Goal: Transaction & Acquisition: Obtain resource

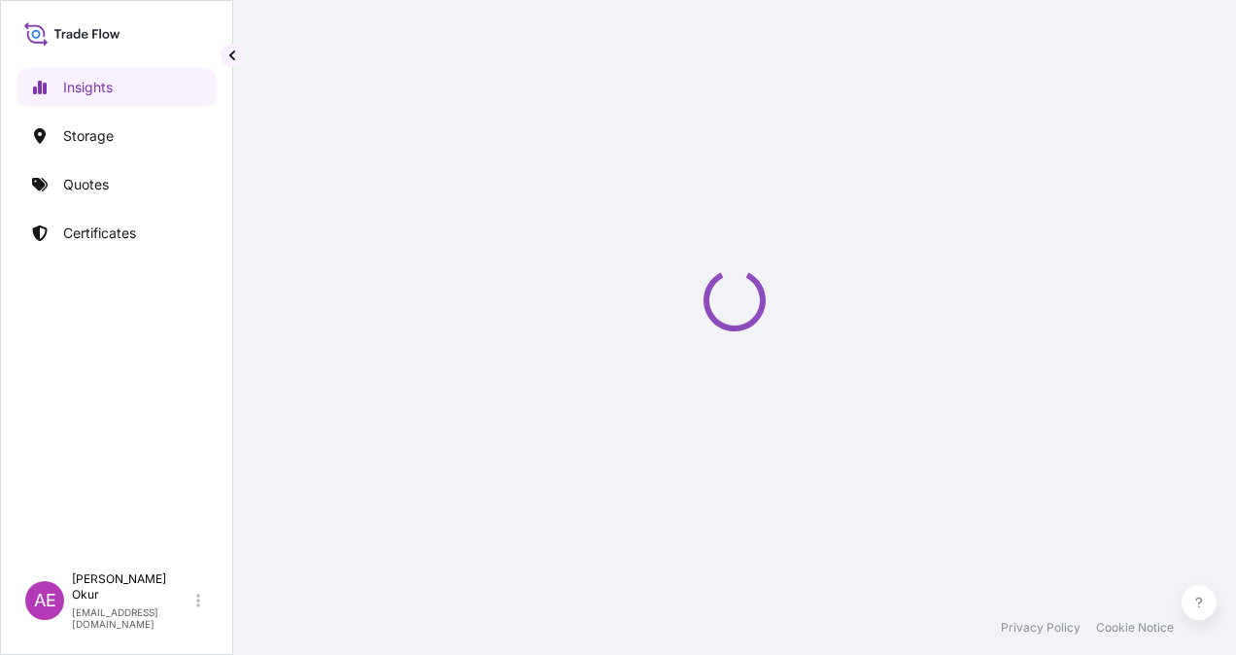
select select "2025"
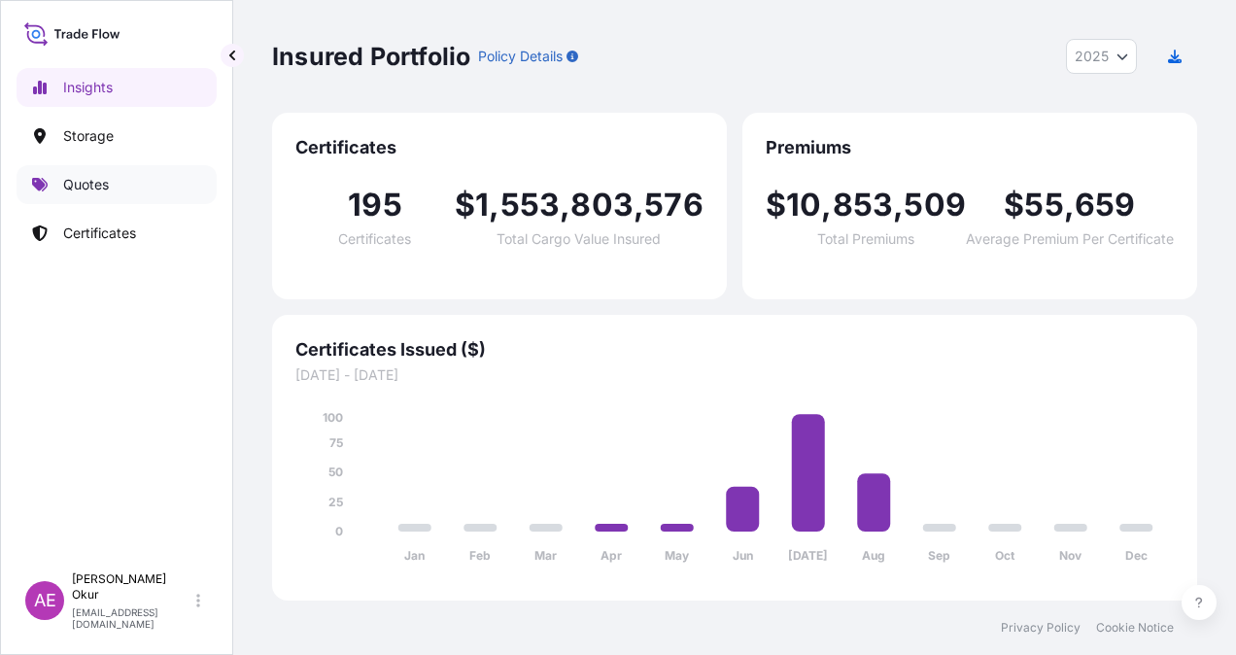
click at [87, 184] on p "Quotes" at bounding box center [86, 184] width 46 height 19
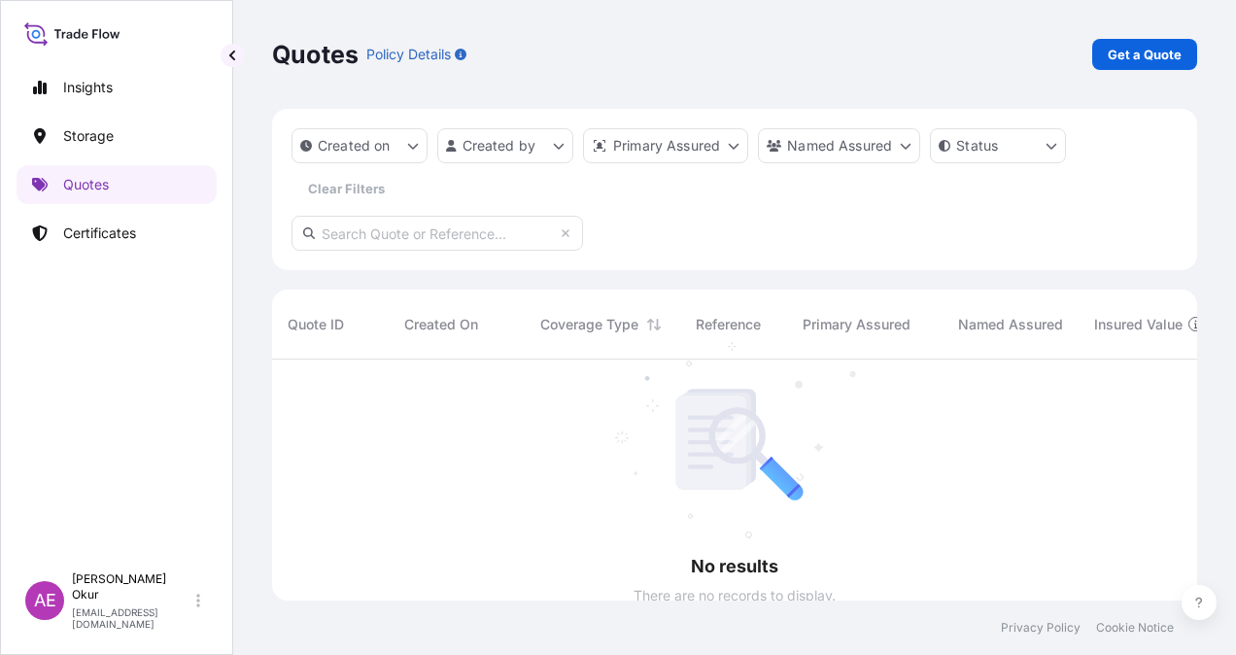
scroll to position [295, 910]
click at [122, 239] on p "Certificates" at bounding box center [99, 233] width 73 height 19
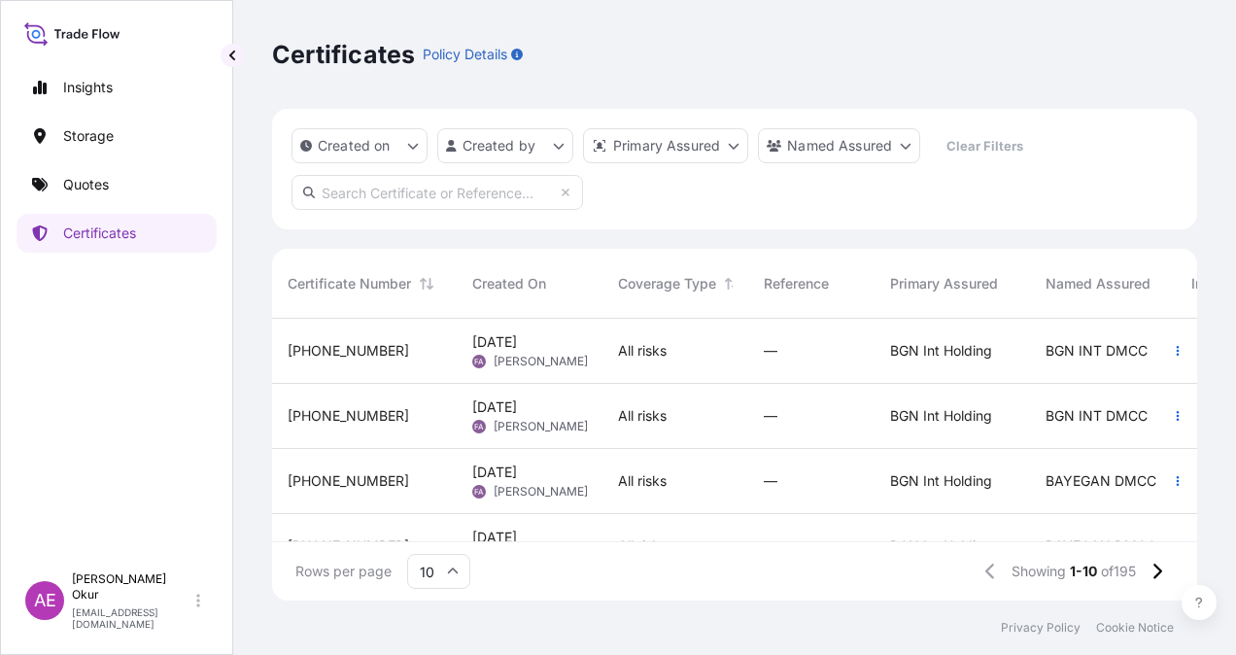
scroll to position [97, 0]
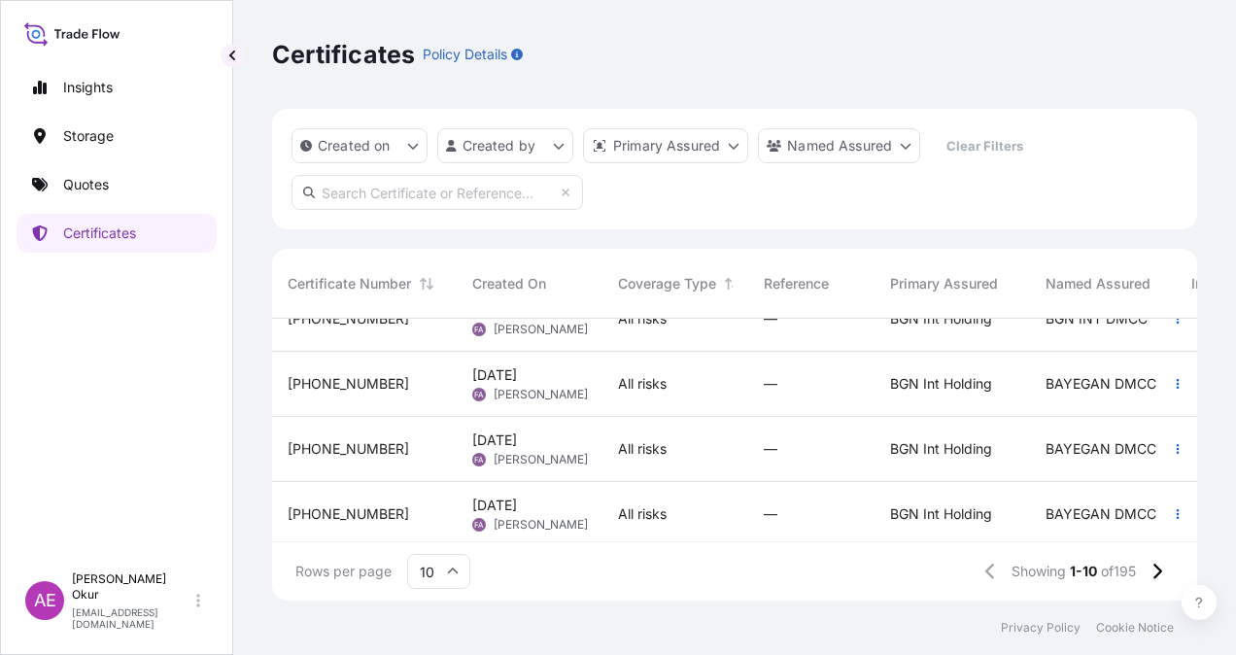
click at [420, 441] on div "[PHONE_NUMBER]" at bounding box center [365, 448] width 154 height 19
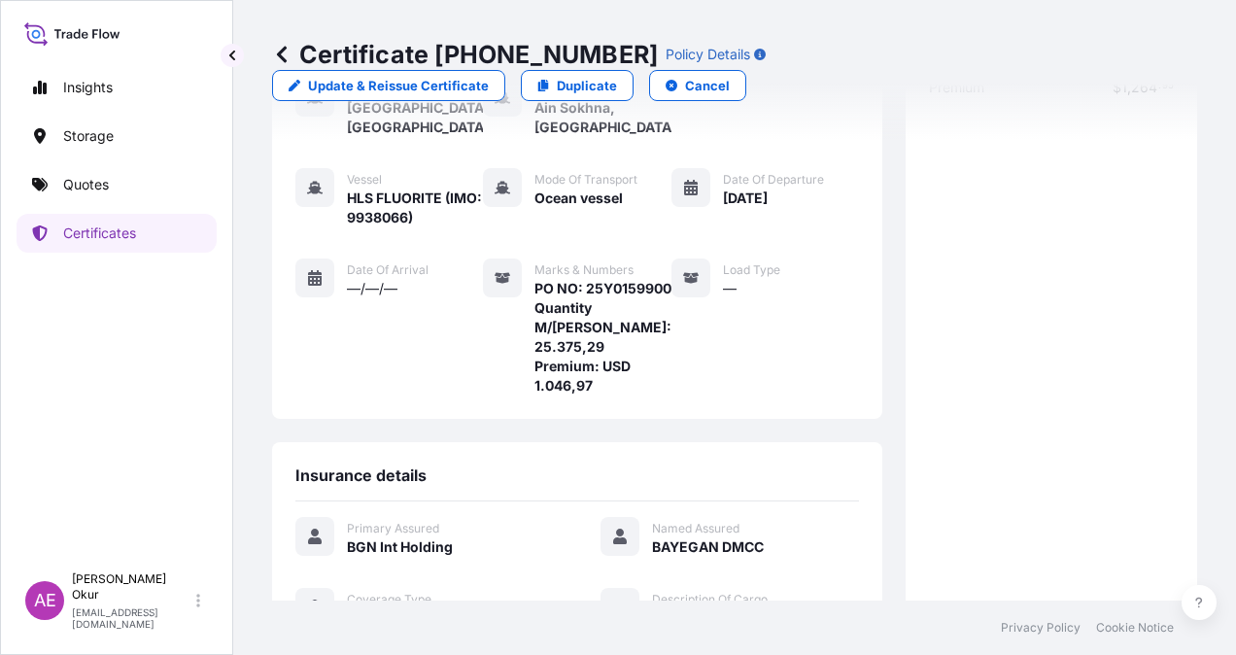
scroll to position [429, 0]
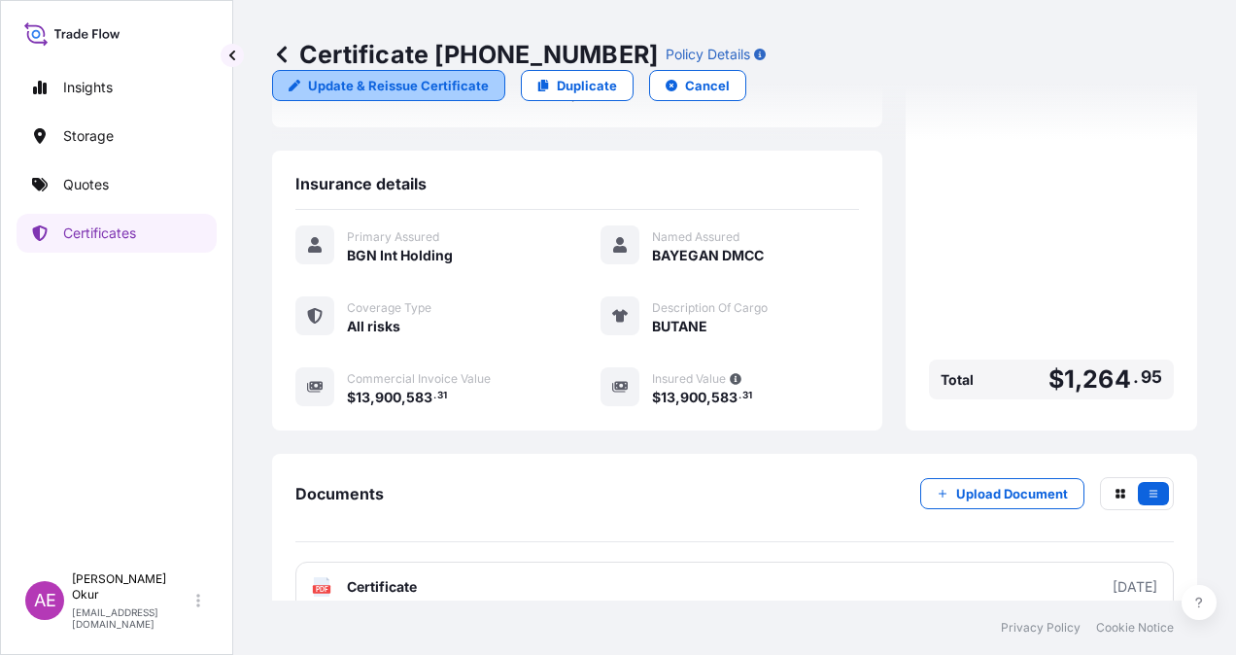
click at [489, 76] on p "Update & Reissue Certificate" at bounding box center [398, 85] width 181 height 19
select select "Ocean Vessel"
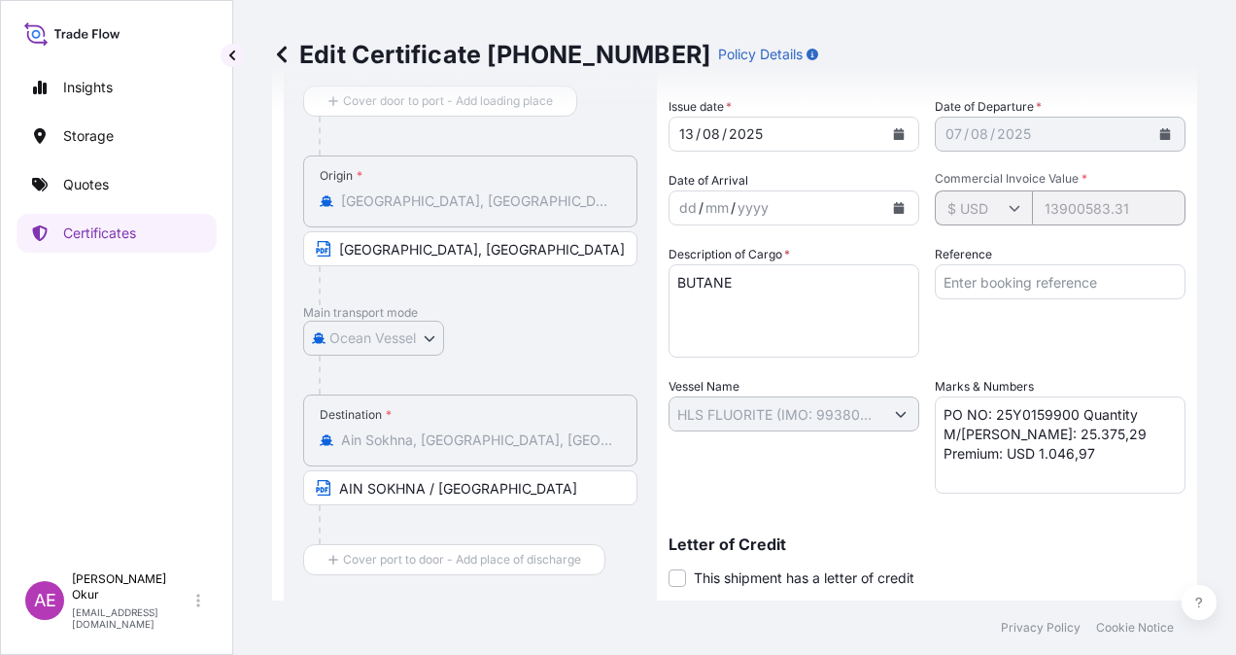
scroll to position [194, 0]
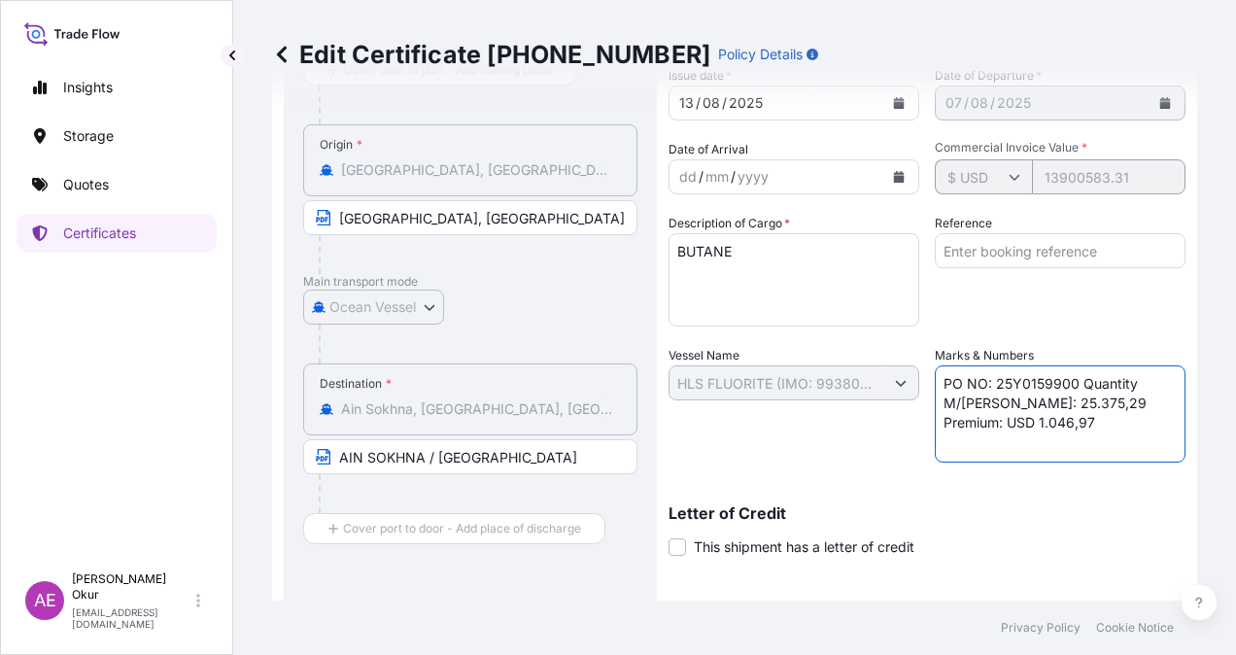
drag, startPoint x: 1059, startPoint y: 422, endPoint x: 922, endPoint y: 413, distance: 136.4
click at [922, 413] on div "Shipment Details Issue date * [DATE] Date of Departure * [DATE] Date of Arrival…" at bounding box center [927, 381] width 517 height 779
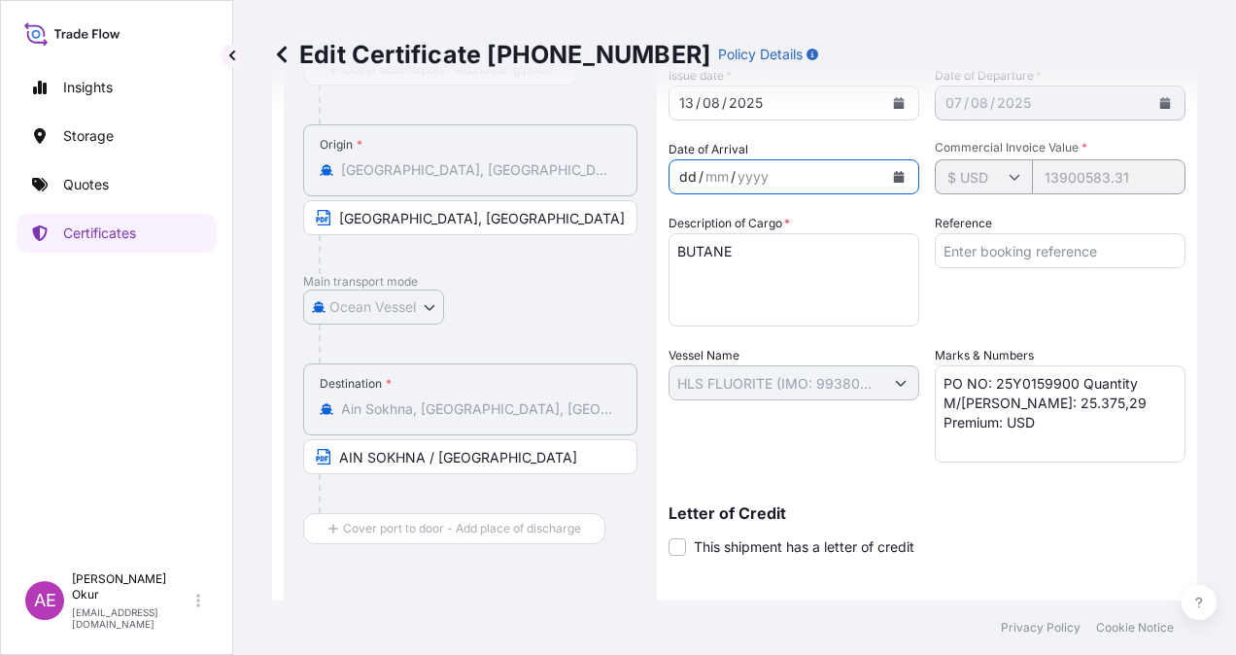
click at [691, 164] on div "dd / mm / yyyy" at bounding box center [777, 176] width 214 height 35
click at [690, 170] on div "dd" at bounding box center [688, 176] width 21 height 23
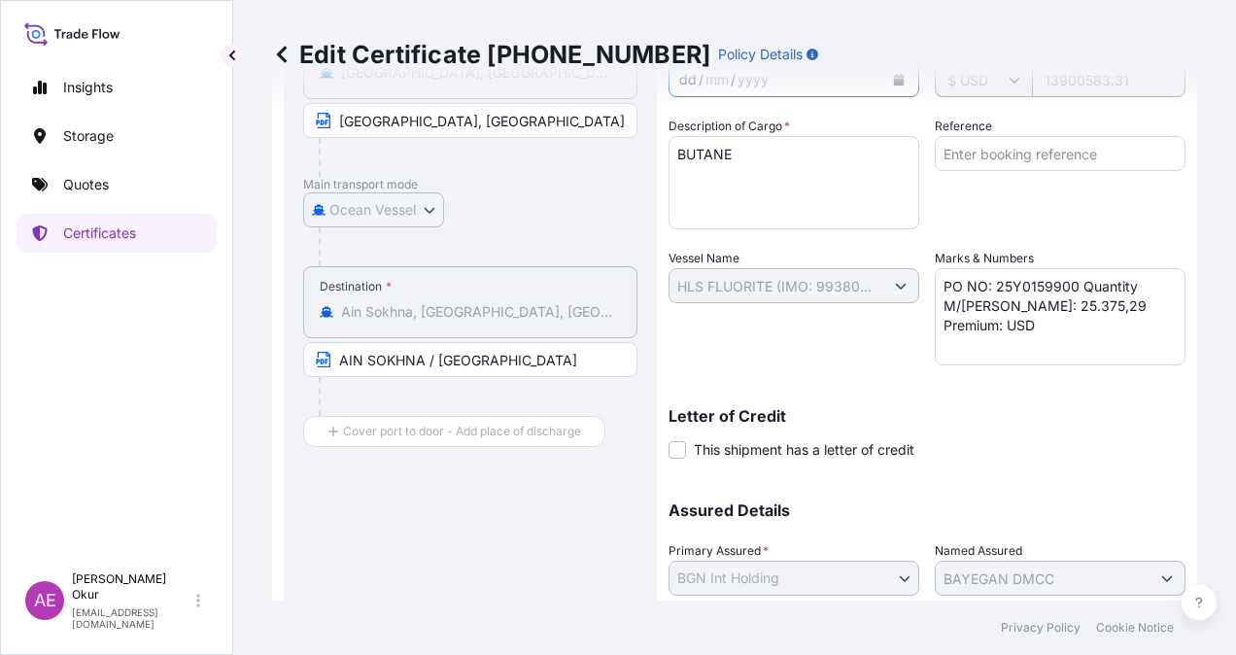
scroll to position [97, 0]
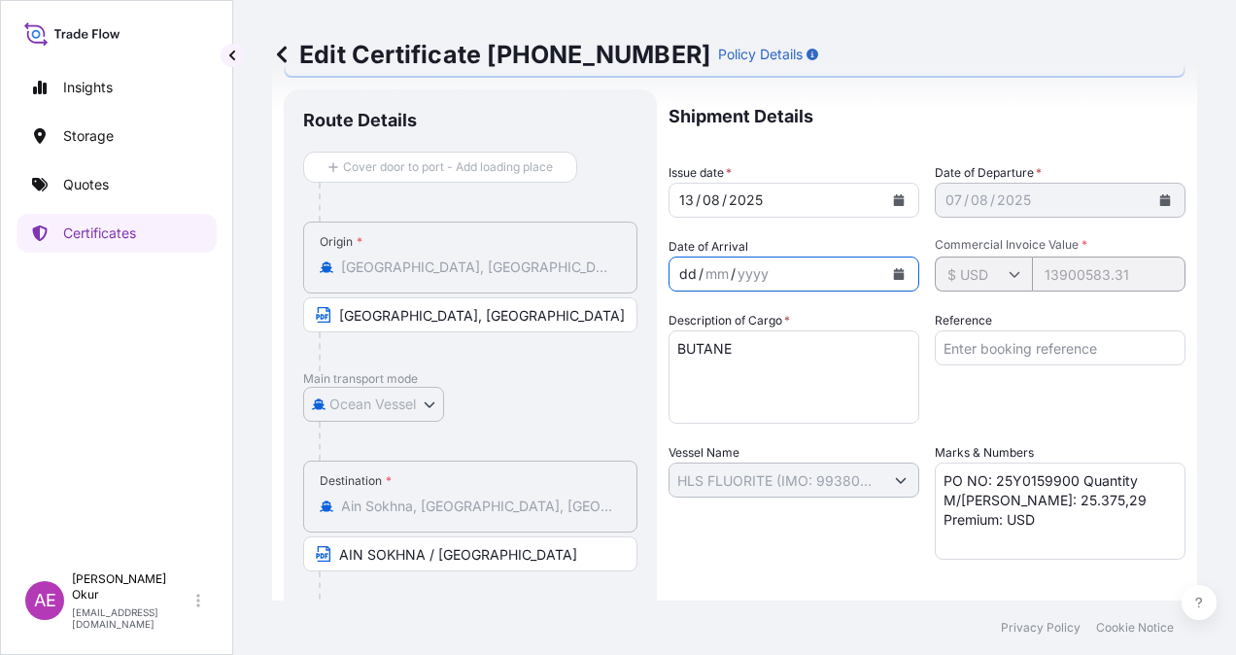
click at [999, 415] on div "Reference" at bounding box center [1060, 367] width 251 height 113
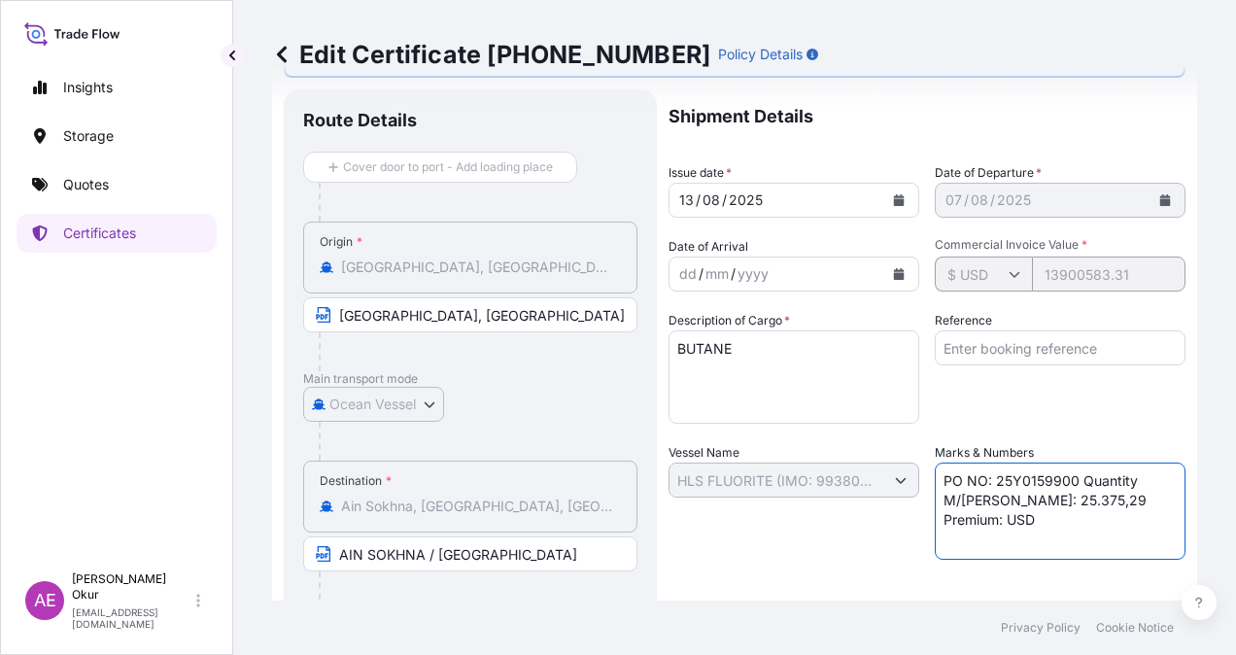
click at [1124, 497] on textarea "PO NO: 25Y0159900 Quantity M/[PERSON_NAME]: 25.375,29 Premium: USD 1.046,97" at bounding box center [1060, 511] width 251 height 97
drag, startPoint x: 1135, startPoint y: 496, endPoint x: 1196, endPoint y: 504, distance: 60.8
click at [1196, 504] on div "Edit Certificate [PHONE_NUMBER] Policy Details Note: Only some of the fields ar…" at bounding box center [734, 300] width 1003 height 601
click at [1102, 499] on textarea "PO NO: 25Y0159900 Quantity M/[PERSON_NAME]: 25.375,29 Premium: USD 1.046,97" at bounding box center [1060, 511] width 251 height 97
click at [1124, 499] on textarea "PO NO: 25Y0159900 Quantity M/[PERSON_NAME]: 25.375,29 Premium: USD 1.046,97" at bounding box center [1060, 511] width 251 height 97
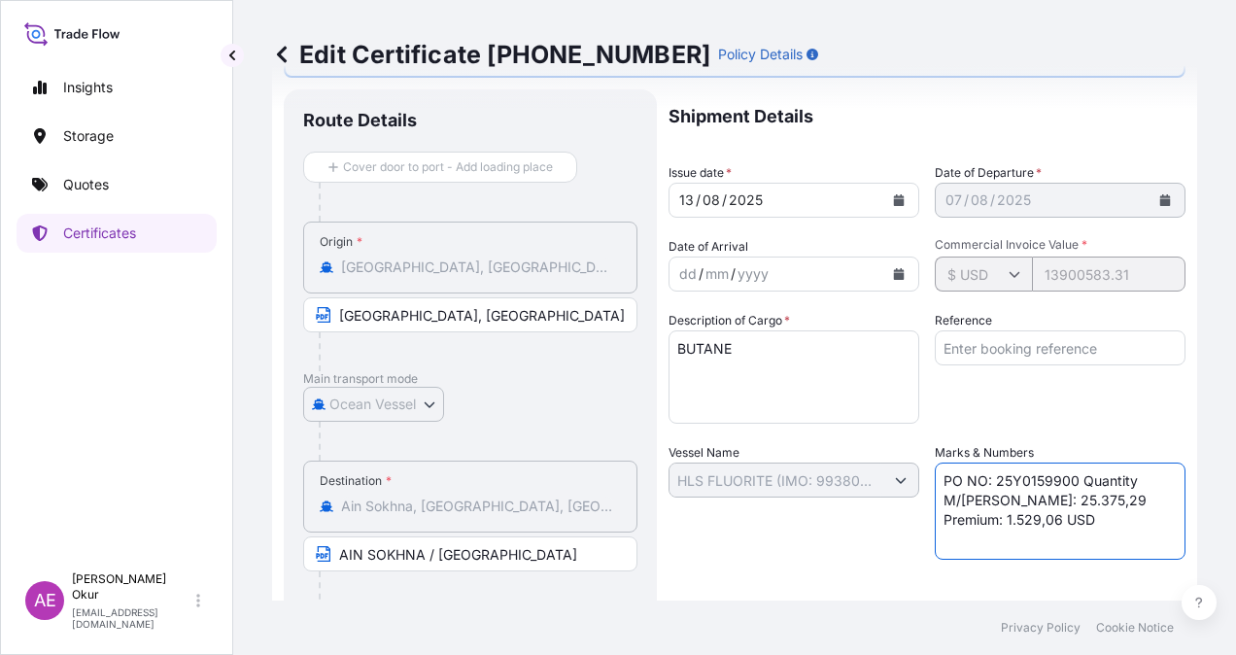
drag, startPoint x: 1038, startPoint y: 517, endPoint x: 995, endPoint y: 513, distance: 42.9
click at [995, 513] on textarea "PO NO: 25Y0159900 Quantity M/[PERSON_NAME]: 25.375,29 Premium: USD 1.046,97" at bounding box center [1060, 511] width 251 height 97
click at [1130, 504] on textarea "PO NO: 25Y0159900 Quantity M/[PERSON_NAME]: 25.375,29 Premium: USD 1.046,97" at bounding box center [1060, 511] width 251 height 97
paste textarea "USD"
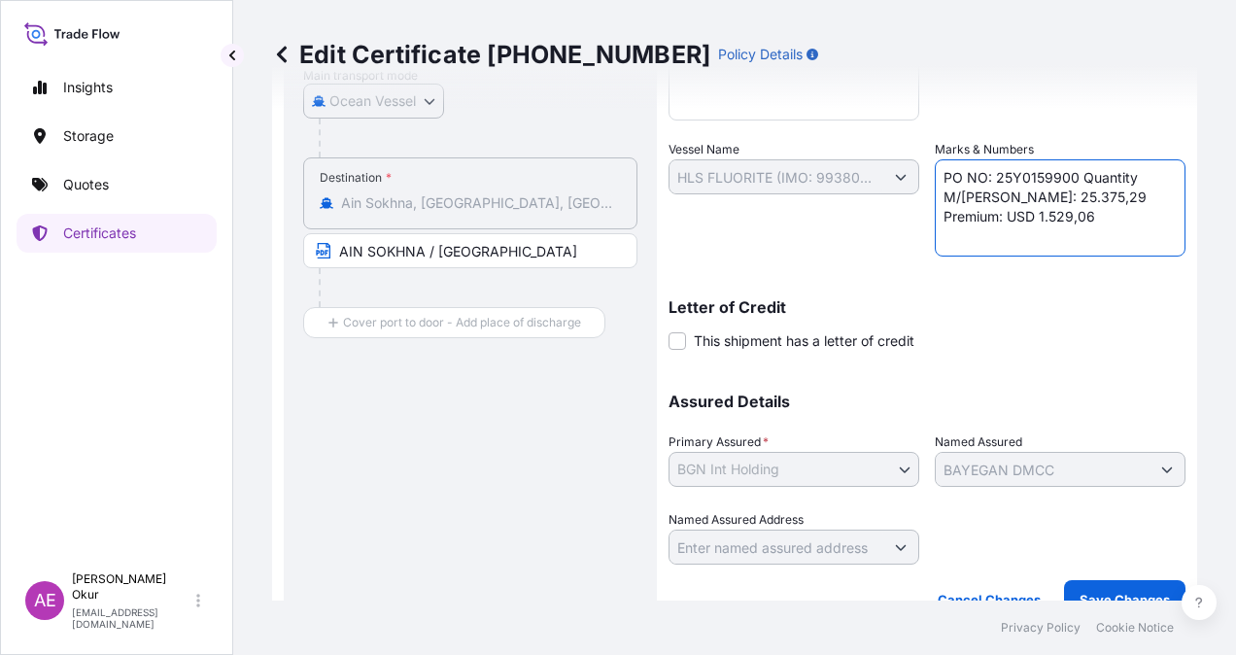
scroll to position [430, 0]
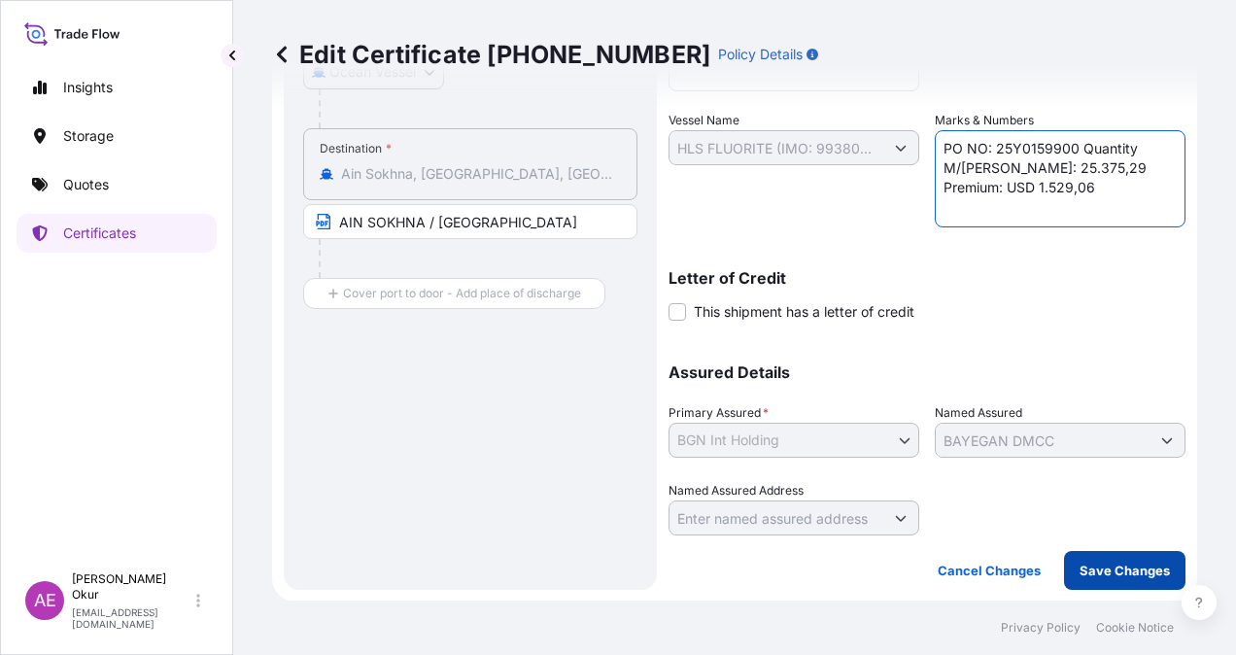
type textarea "PO NO: 25Y0159900 Quantity M/[PERSON_NAME]: 25.375,29 Premium: USD 1.529,06"
click at [1122, 575] on p "Save Changes" at bounding box center [1125, 570] width 90 height 19
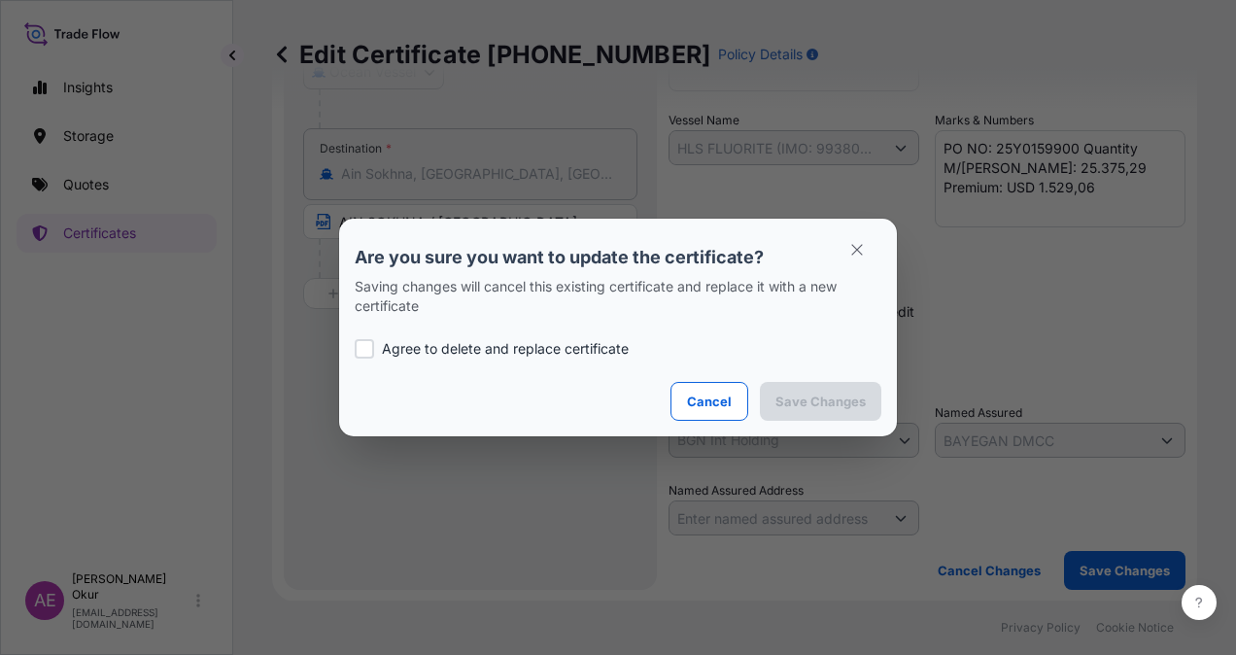
click at [446, 332] on div "Agree to delete and replace certificate" at bounding box center [618, 349] width 527 height 66
click at [436, 348] on p "Agree to delete and replace certificate" at bounding box center [505, 348] width 247 height 19
checkbox input "true"
click at [850, 249] on icon "button" at bounding box center [857, 249] width 17 height 17
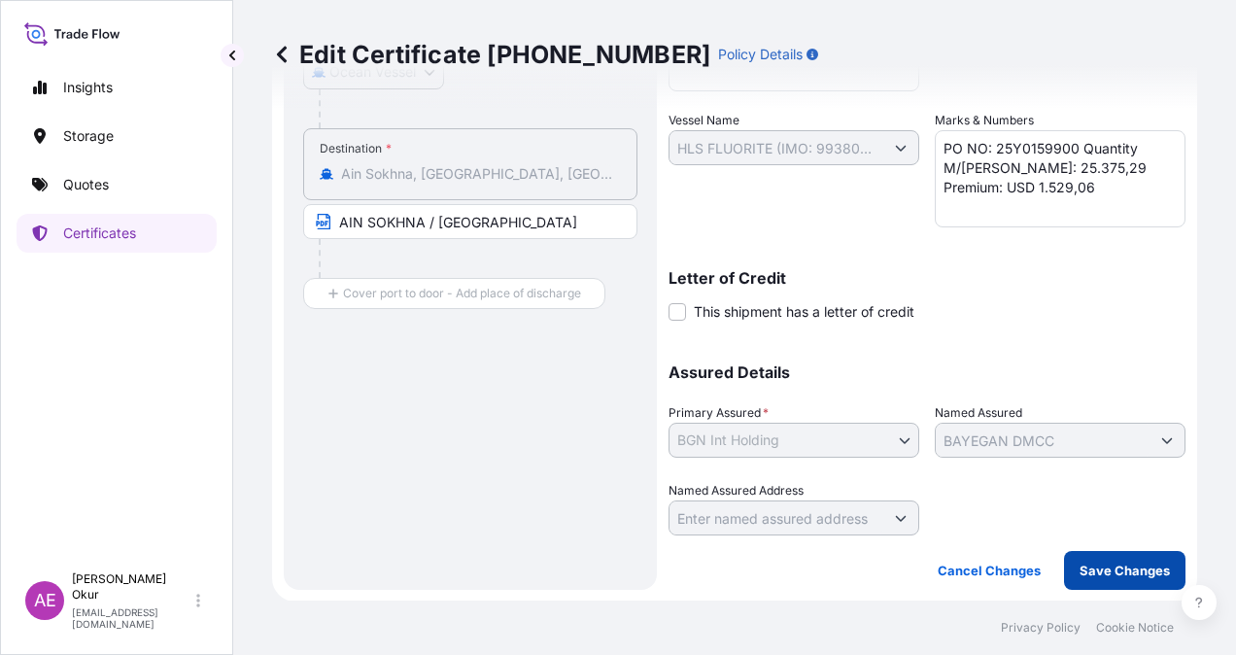
click at [1113, 556] on button "Save Changes" at bounding box center [1125, 570] width 122 height 39
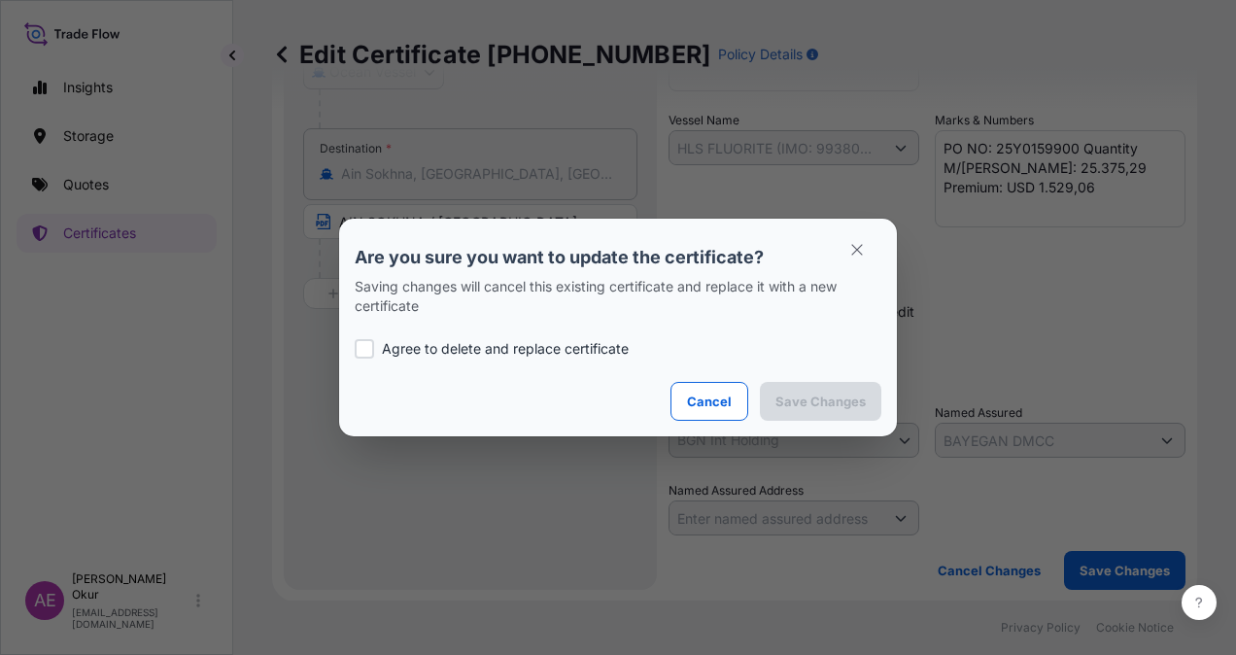
click at [434, 348] on p "Agree to delete and replace certificate" at bounding box center [505, 348] width 247 height 19
checkbox input "true"
click at [824, 399] on p "Save Changes" at bounding box center [821, 401] width 90 height 19
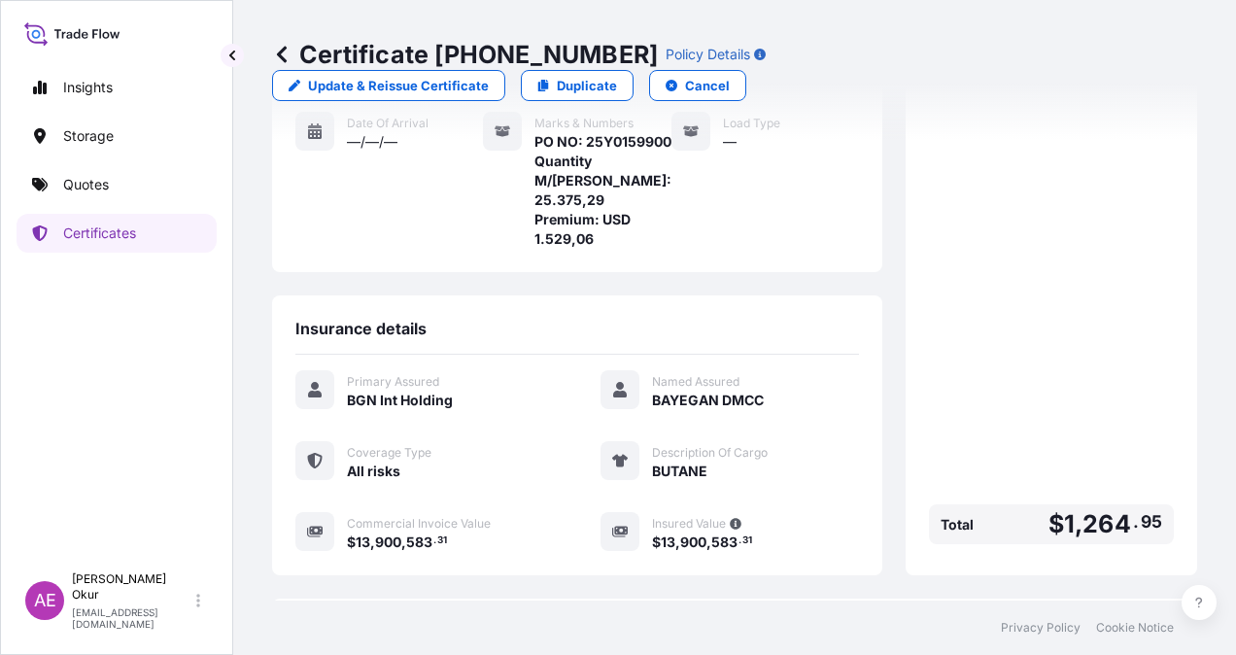
scroll to position [460, 0]
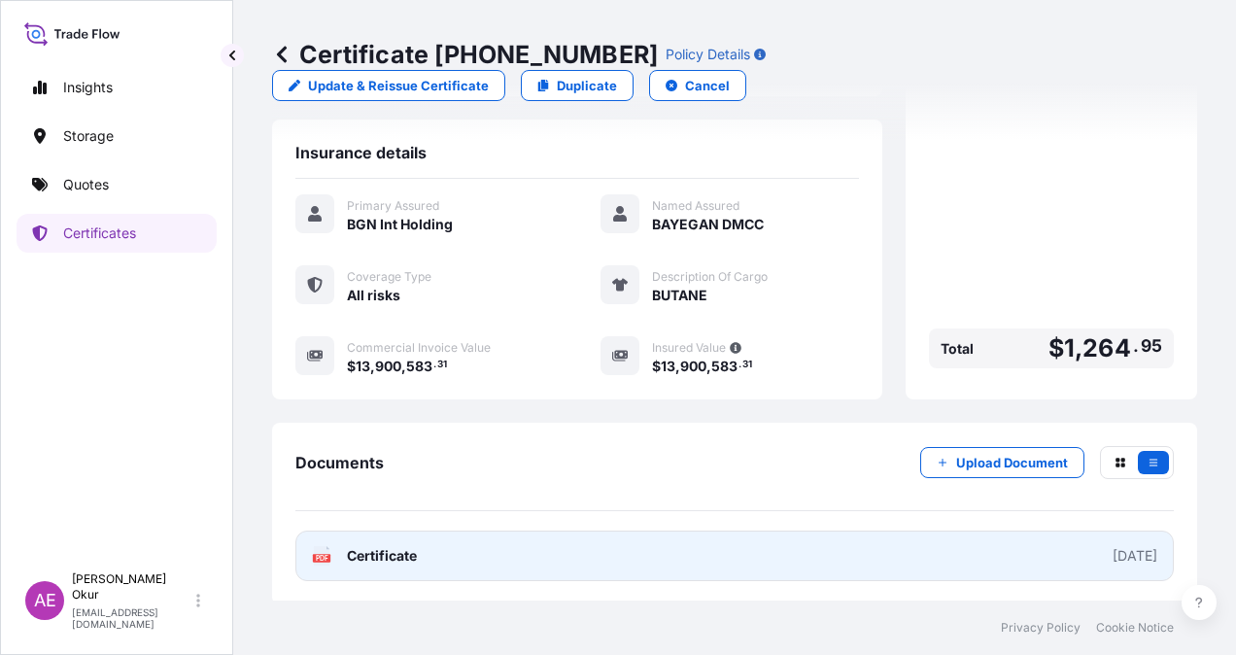
click at [397, 560] on span "Certificate" at bounding box center [382, 555] width 70 height 19
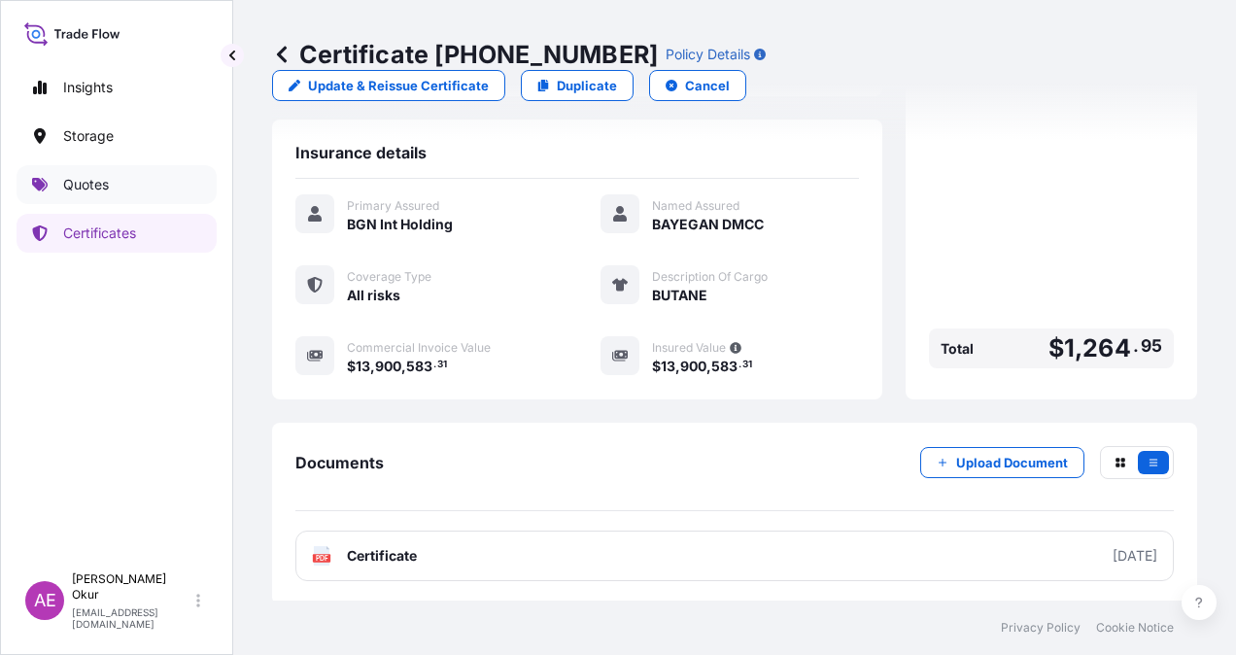
click at [112, 187] on link "Quotes" at bounding box center [117, 184] width 200 height 39
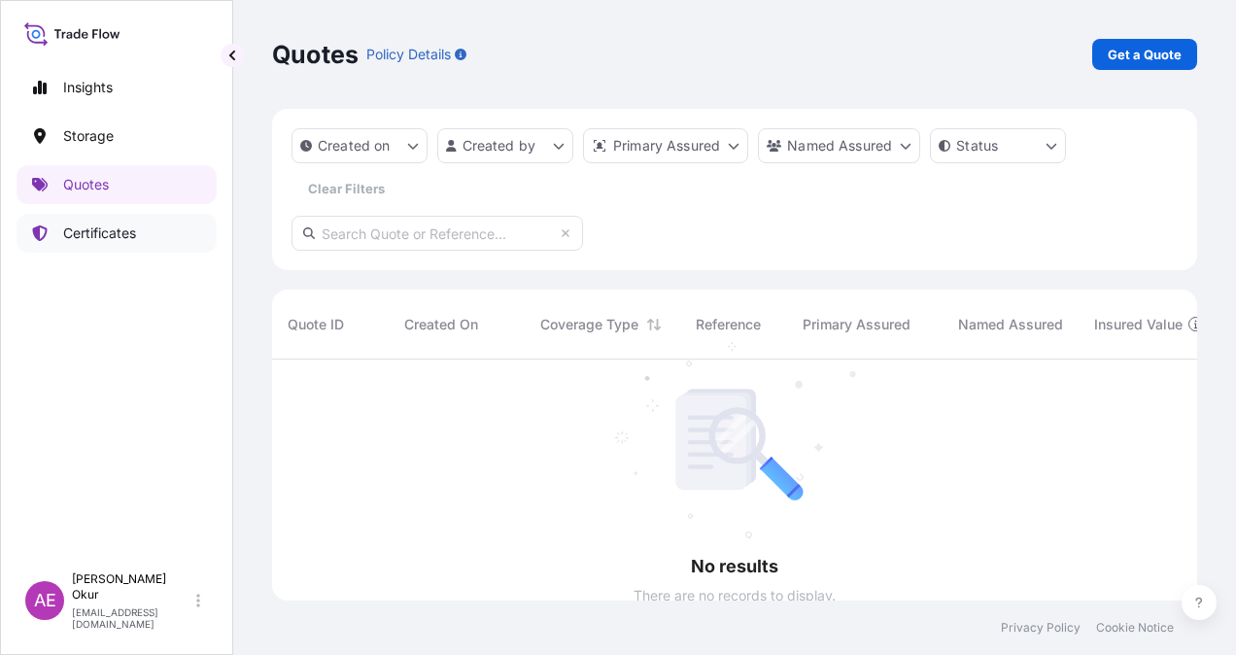
scroll to position [295, 910]
click at [109, 236] on p "Certificates" at bounding box center [99, 233] width 73 height 19
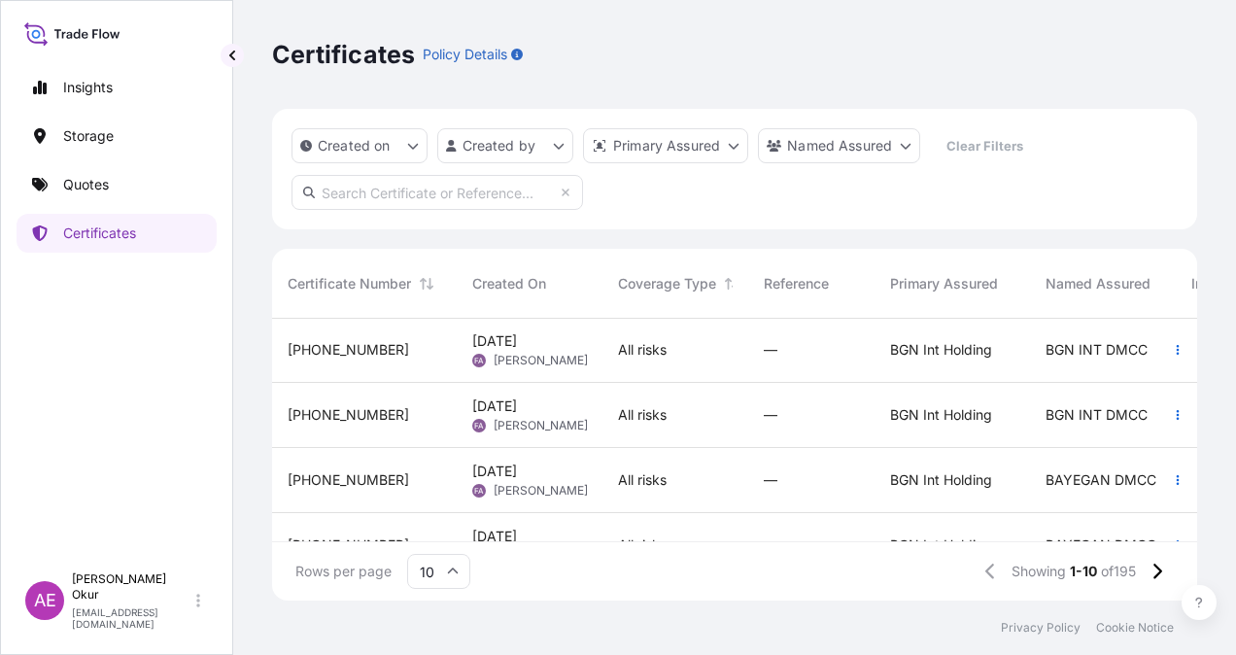
scroll to position [97, 0]
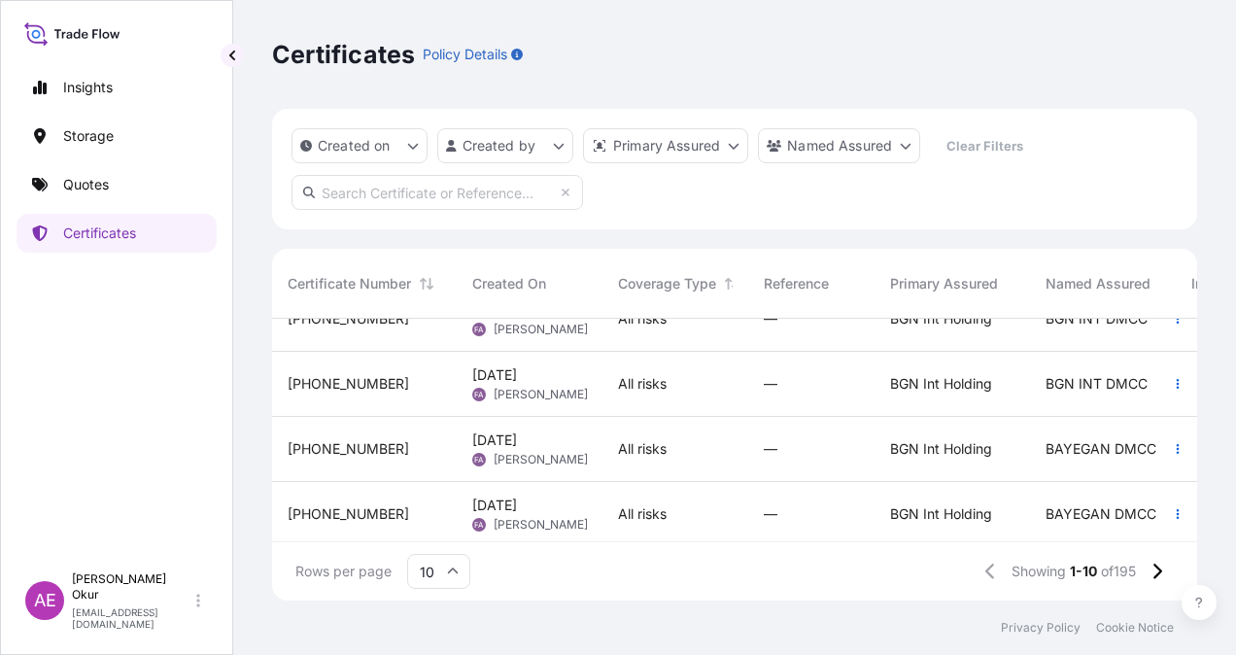
click at [399, 439] on div "[PHONE_NUMBER]" at bounding box center [365, 448] width 154 height 19
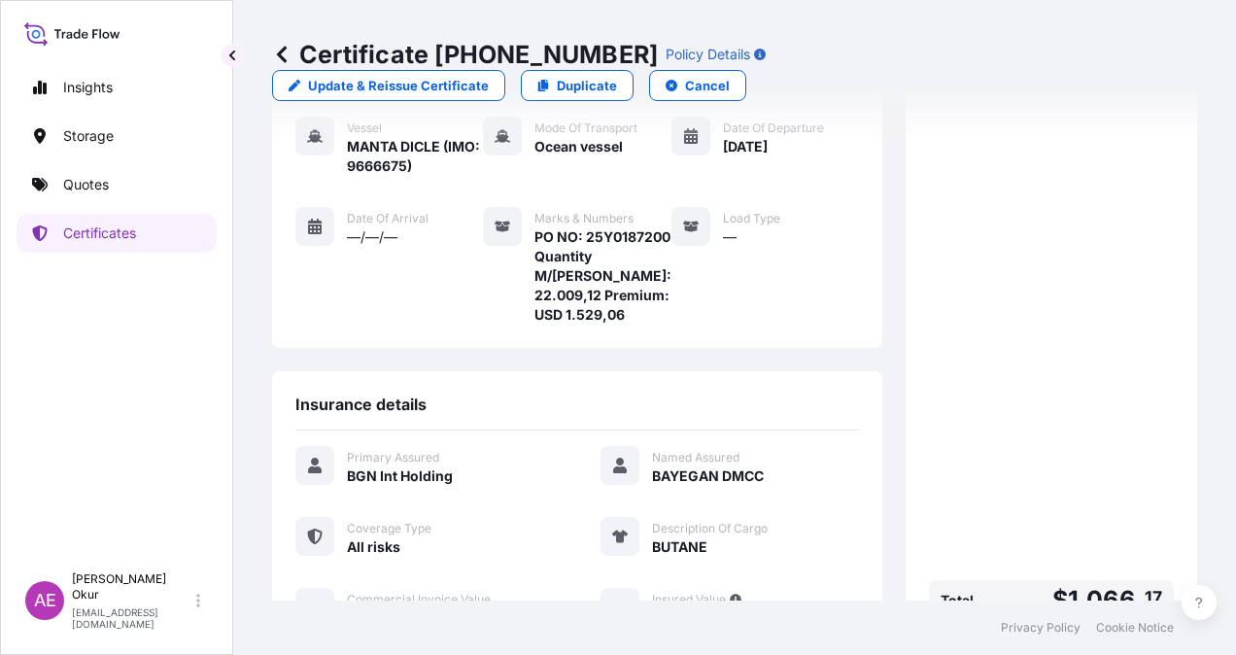
scroll to position [429, 0]
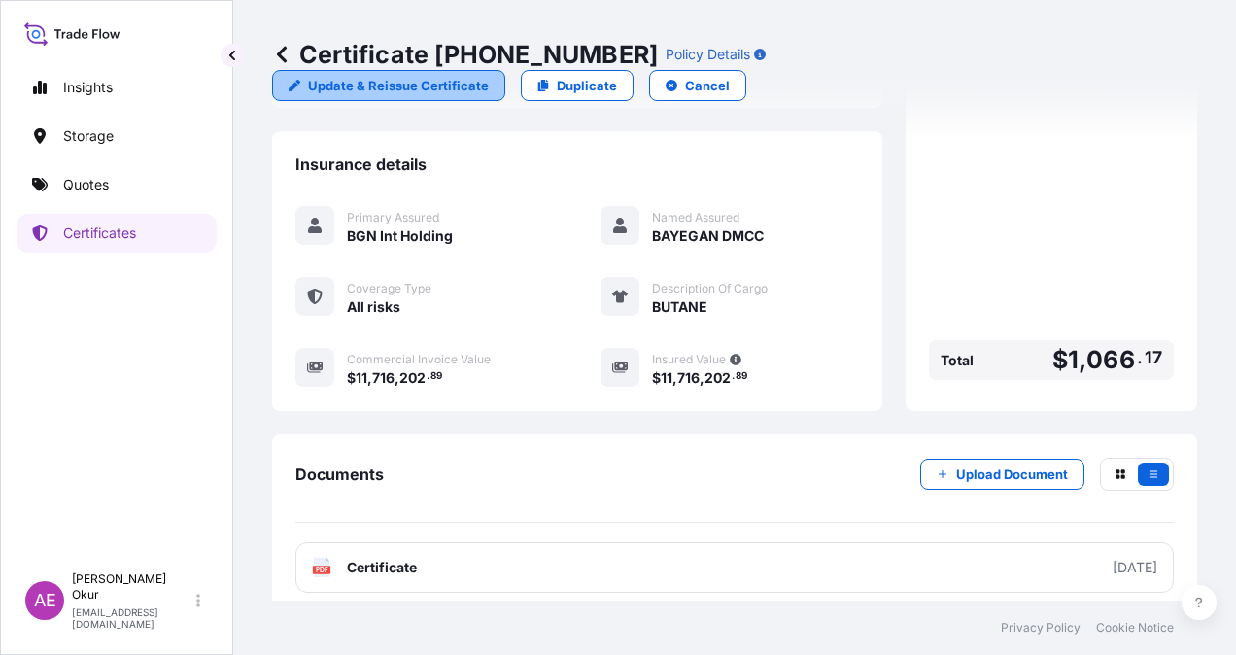
click at [489, 76] on p "Update & Reissue Certificate" at bounding box center [398, 85] width 181 height 19
select select "Ocean Vessel"
select select "32026"
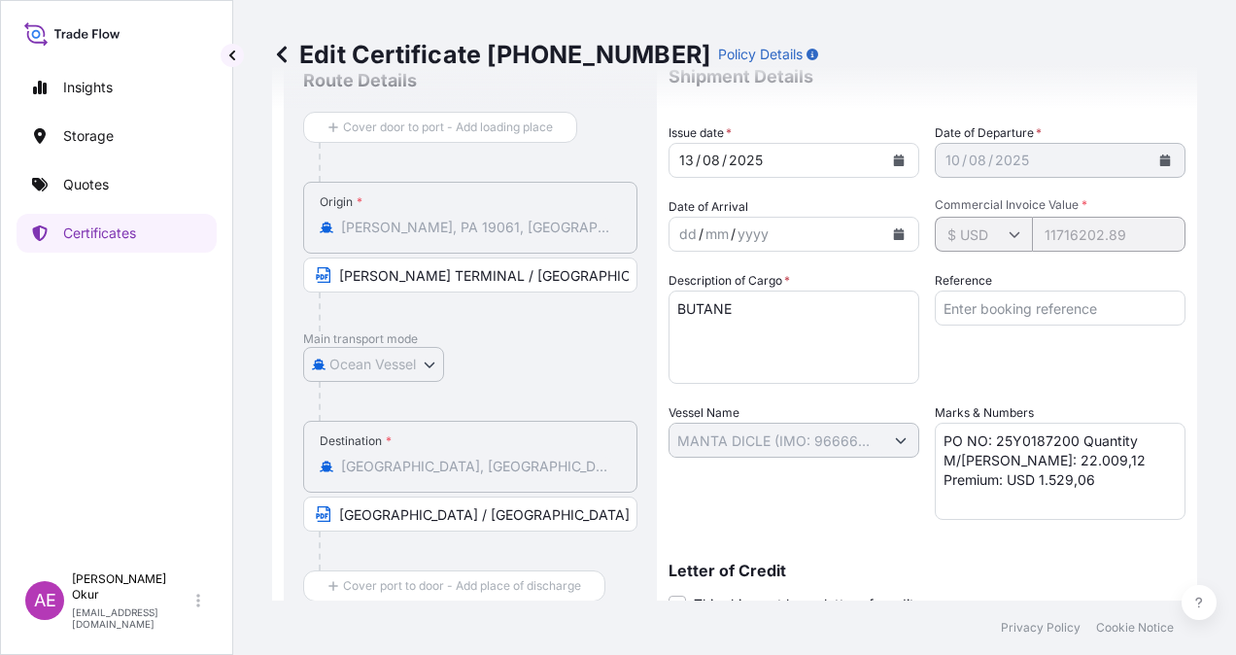
scroll to position [234, 0]
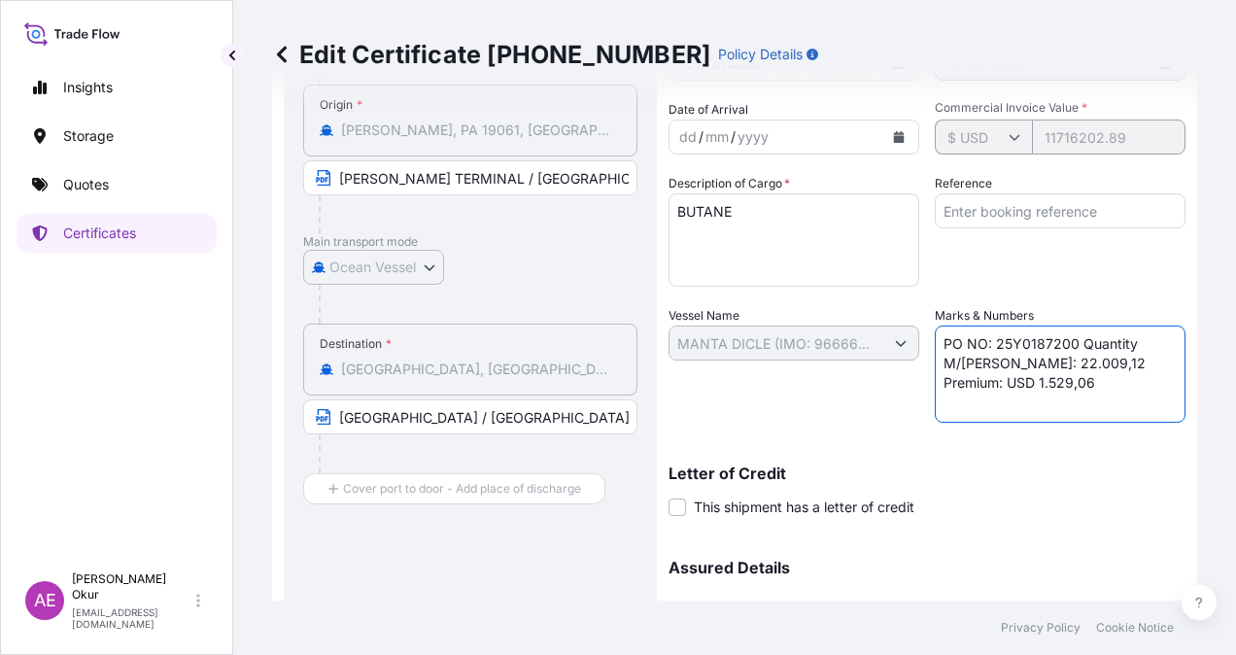
drag, startPoint x: 1003, startPoint y: 391, endPoint x: 875, endPoint y: 379, distance: 128.8
click at [875, 379] on div "Shipment Details Issue date * [DATE] Date of Departure * [DATE] Date of Arrival…" at bounding box center [927, 341] width 517 height 779
click at [975, 381] on textarea "PO NO: 25Y0187200 Quantity M/[PERSON_NAME]: 22.009,12 Premium: USD 1.529,06" at bounding box center [1060, 374] width 251 height 97
drag, startPoint x: 1000, startPoint y: 373, endPoint x: 915, endPoint y: 377, distance: 85.6
click at [915, 377] on div "Shipment Details Issue date * [DATE] Date of Departure * [DATE] Date of Arrival…" at bounding box center [927, 341] width 517 height 779
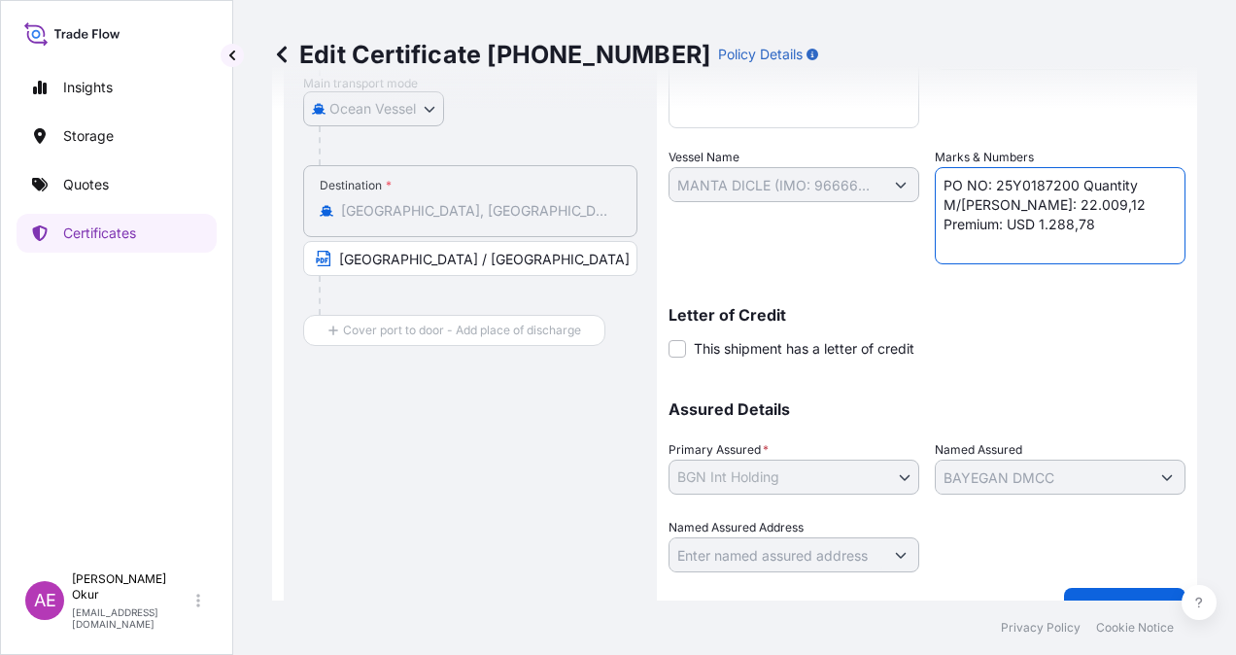
scroll to position [430, 0]
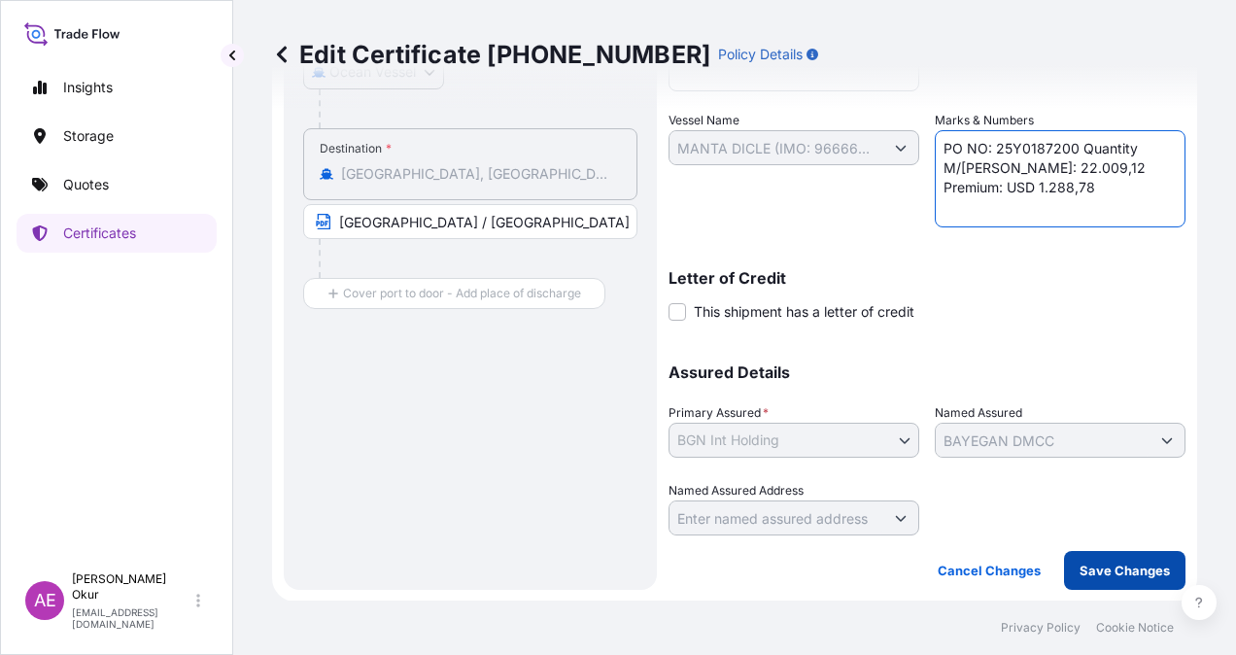
type textarea "PO NO: 25Y0187200 Quantity M/[PERSON_NAME]: 22.009,12 Premium: USD 1.288,78"
click at [1080, 562] on p "Save Changes" at bounding box center [1125, 570] width 90 height 19
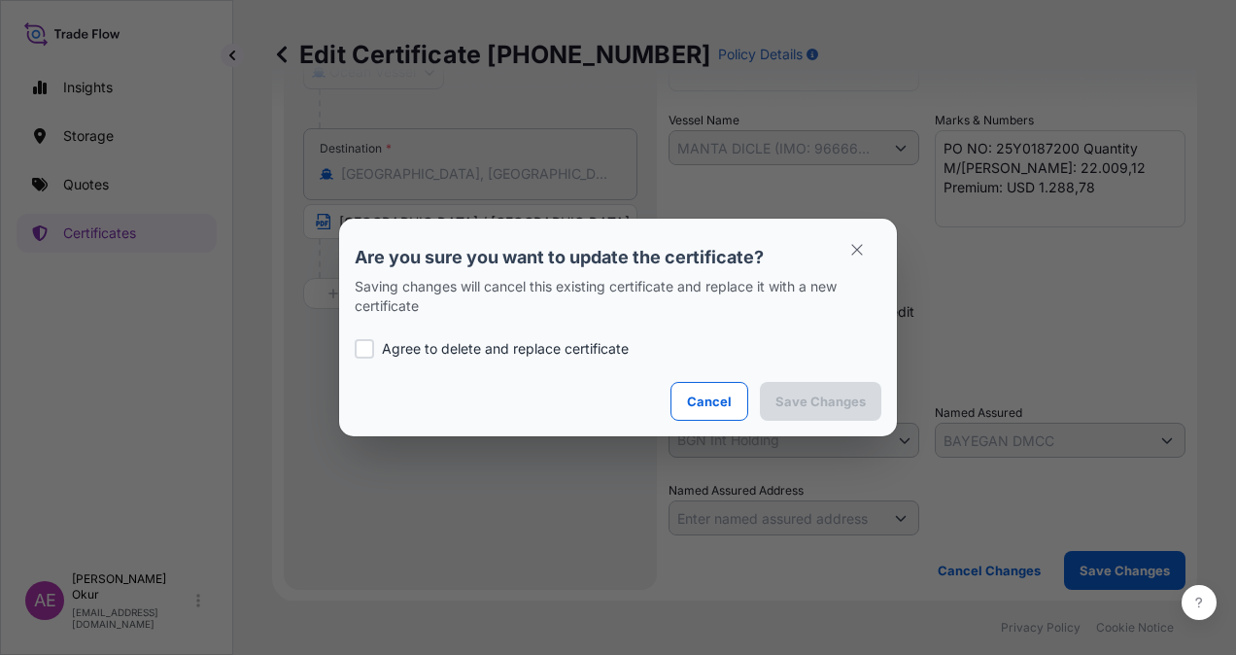
click at [565, 345] on p "Agree to delete and replace certificate" at bounding box center [505, 348] width 247 height 19
checkbox input "true"
click at [790, 385] on button "Save Changes" at bounding box center [821, 401] width 122 height 39
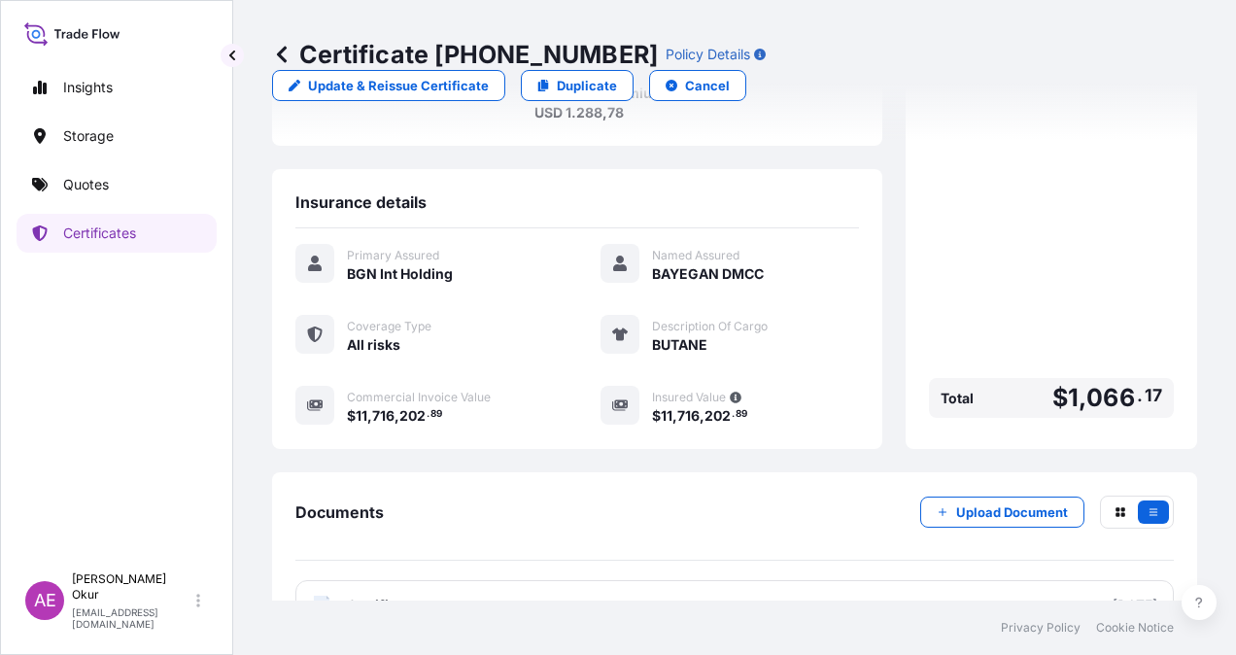
scroll to position [460, 0]
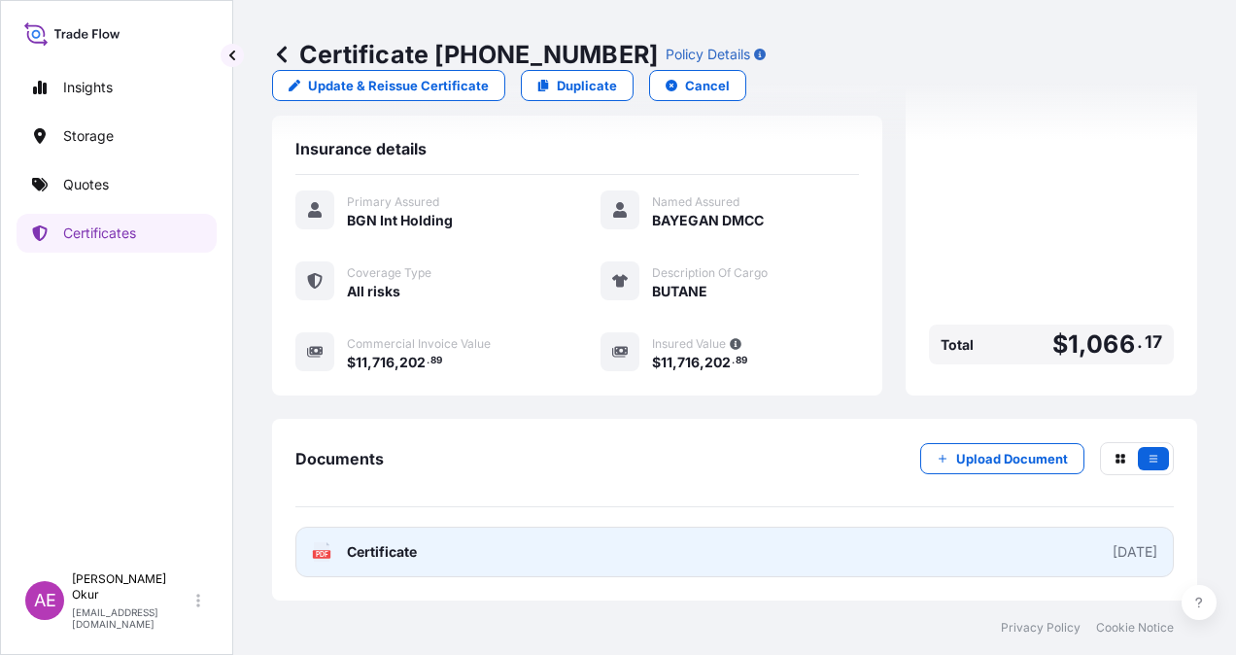
click at [405, 549] on span "Certificate" at bounding box center [382, 551] width 70 height 19
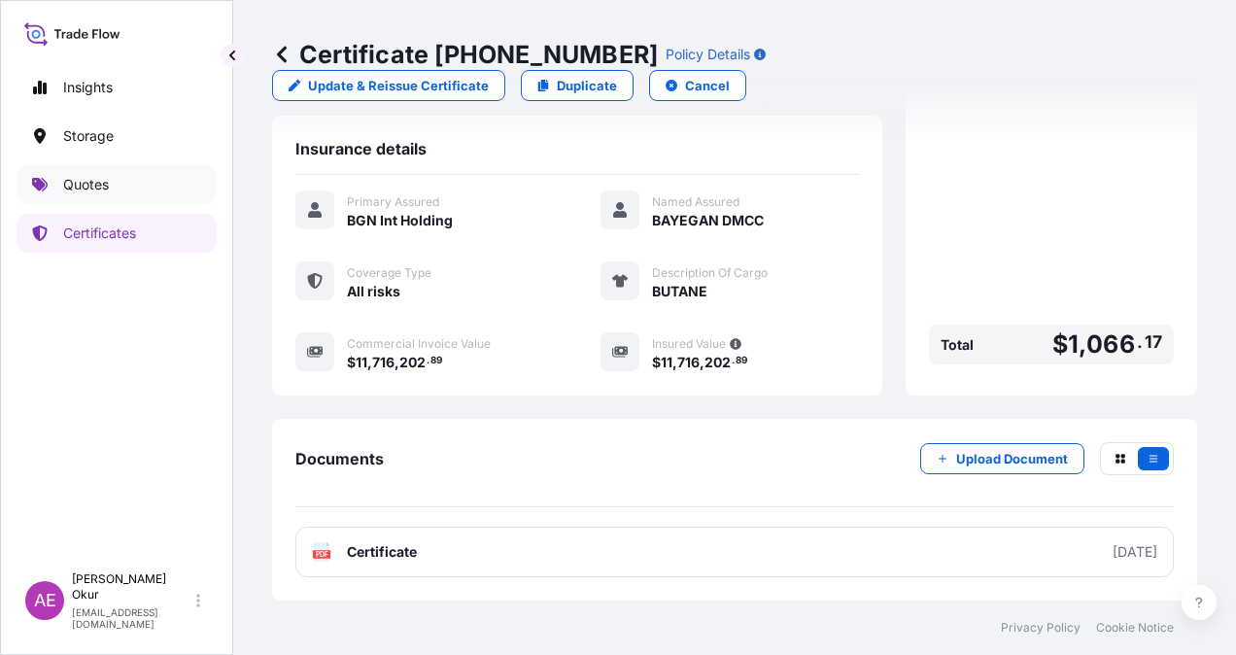
click at [134, 169] on link "Quotes" at bounding box center [117, 184] width 200 height 39
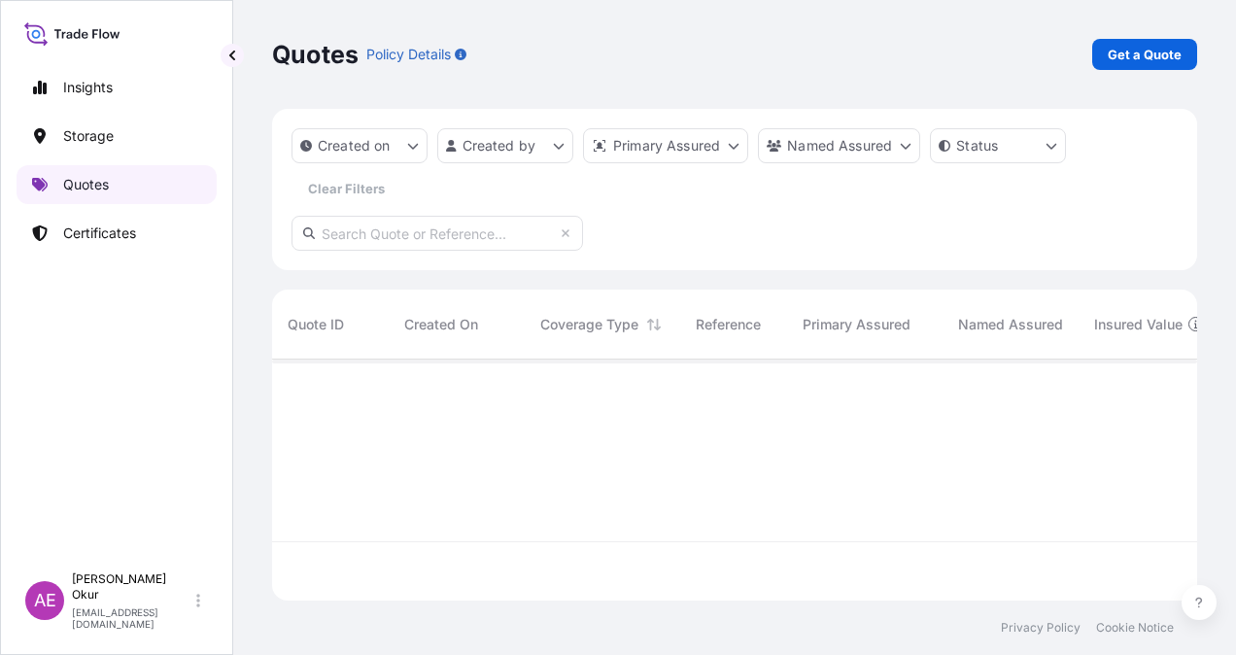
scroll to position [237, 910]
click at [1151, 54] on p "Get a Quote" at bounding box center [1145, 54] width 74 height 19
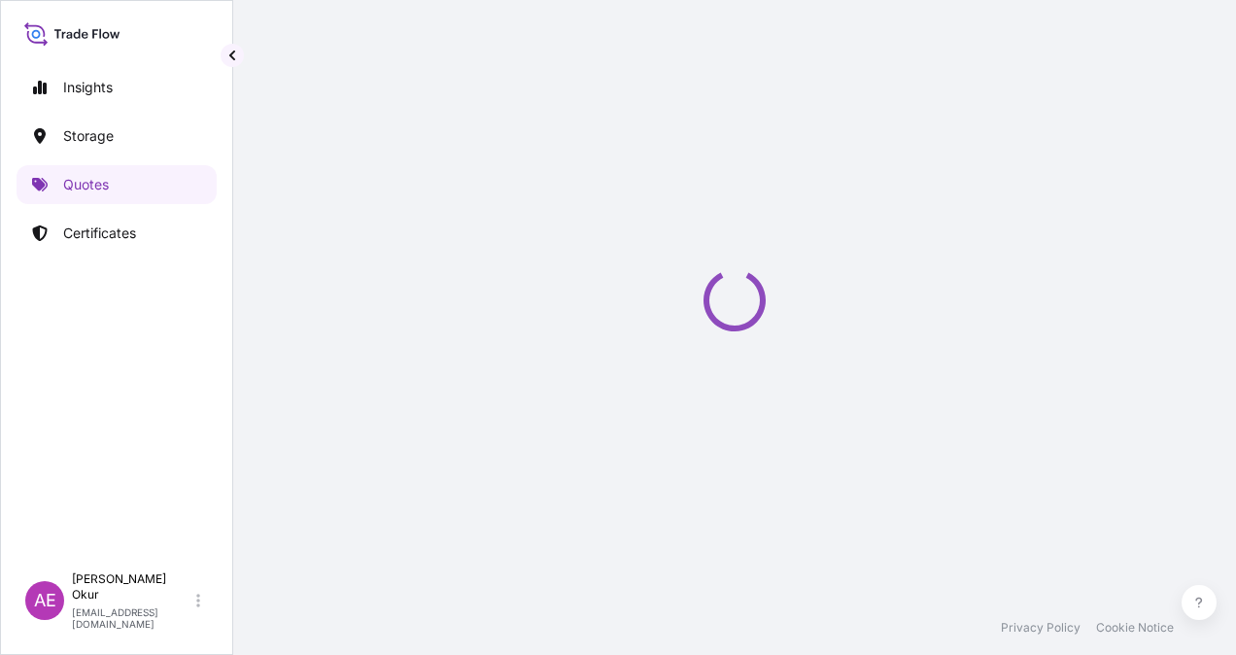
scroll to position [31, 0]
select select "Ocean Vessel"
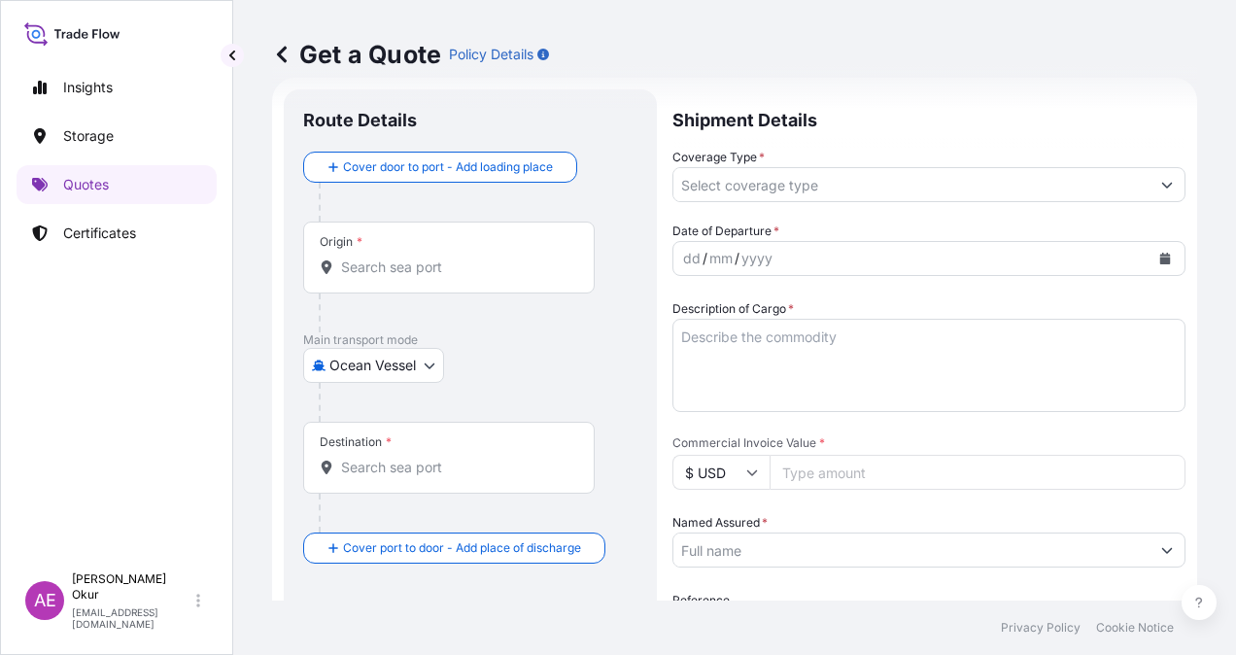
click at [418, 244] on div "Origin *" at bounding box center [449, 258] width 292 height 72
click at [418, 258] on input "Origin *" at bounding box center [455, 267] width 229 height 19
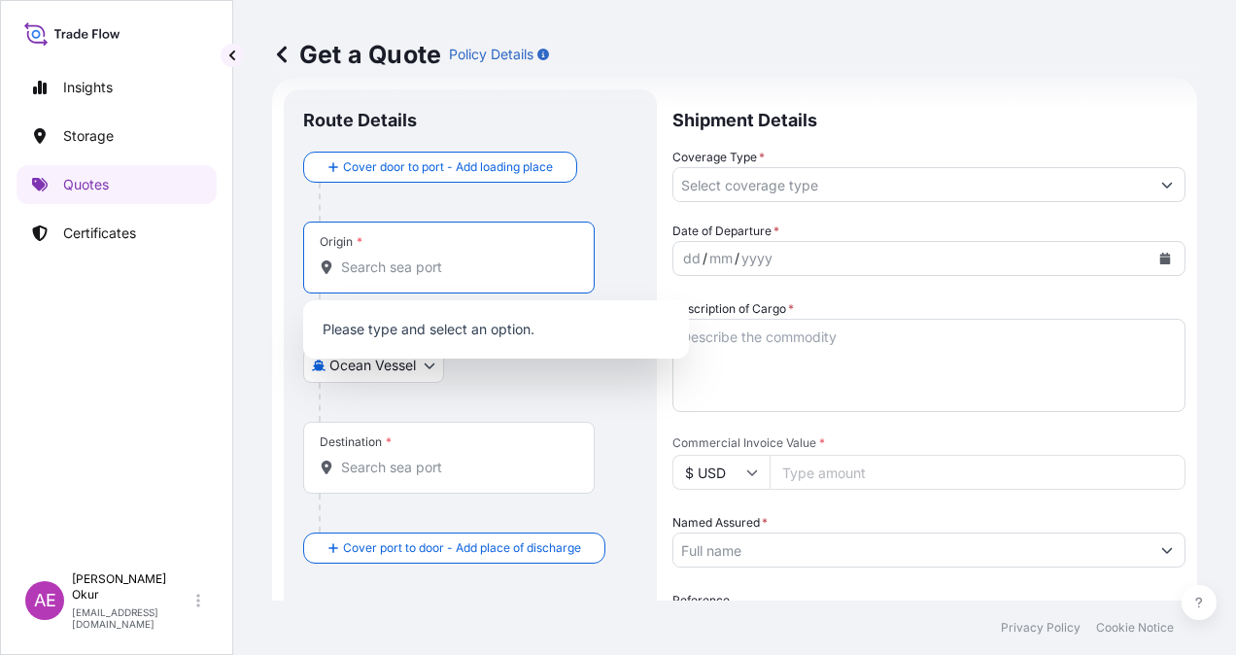
paste input "[GEOGRAPHIC_DATA]"
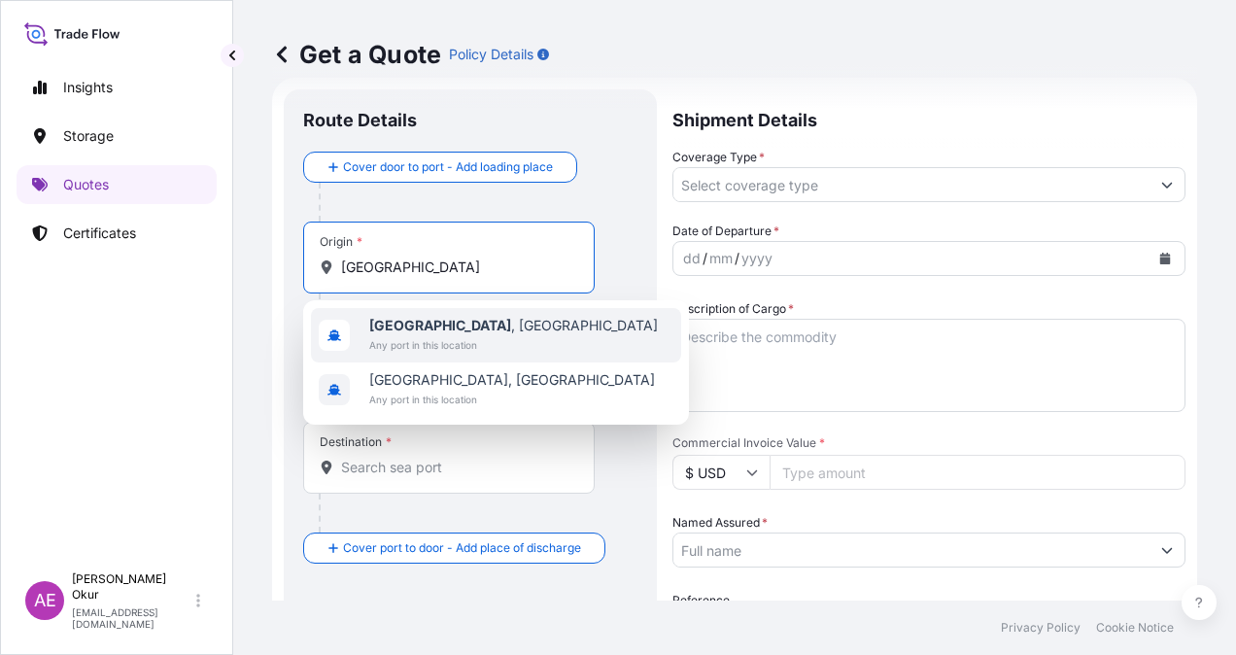
click at [434, 332] on span "[GEOGRAPHIC_DATA] , [GEOGRAPHIC_DATA]" at bounding box center [513, 325] width 289 height 19
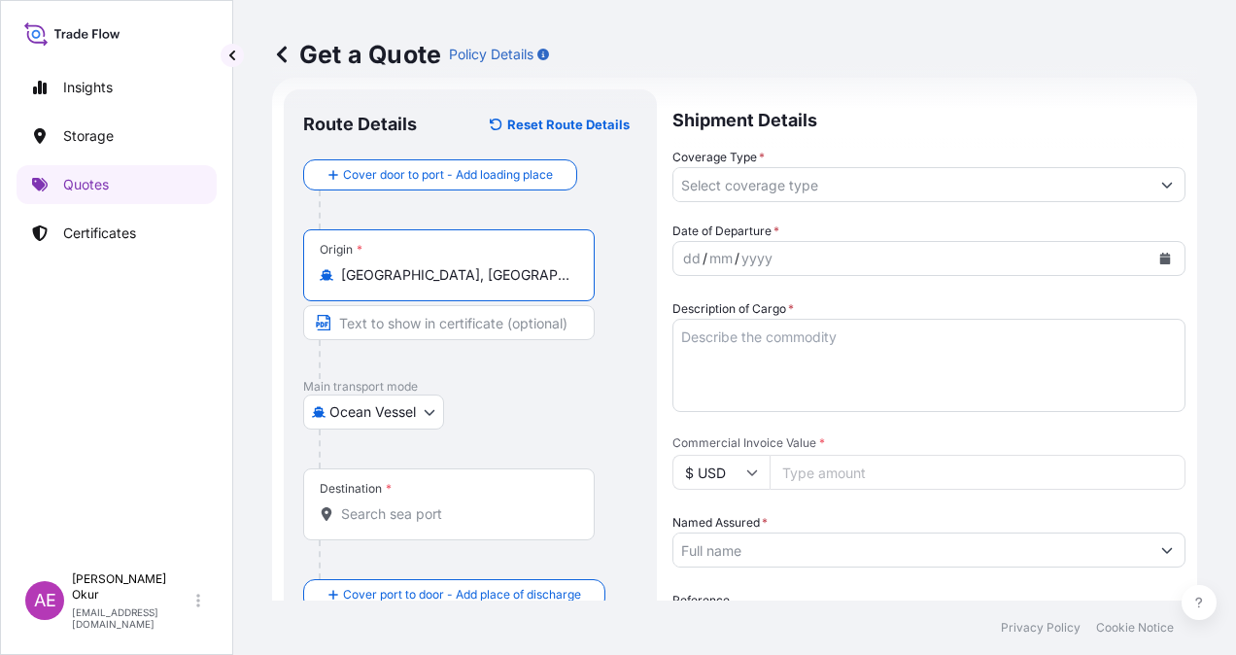
type input "[GEOGRAPHIC_DATA], [GEOGRAPHIC_DATA]"
click at [426, 323] on input "Text to appear on certificate" at bounding box center [449, 322] width 292 height 35
paste input "[GEOGRAPHIC_DATA]"
type input "[GEOGRAPHIC_DATA], [GEOGRAPHIC_DATA]"
click at [391, 497] on div "Destination *" at bounding box center [449, 505] width 292 height 72
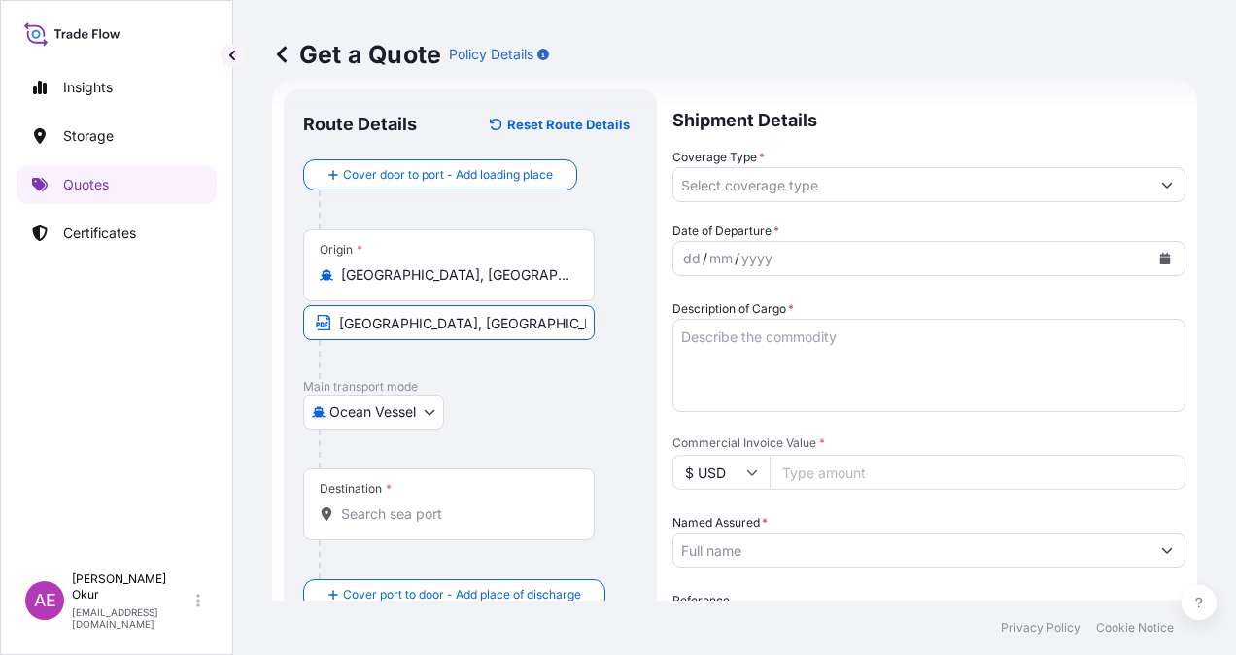
click at [391, 504] on input "Destination *" at bounding box center [455, 513] width 229 height 19
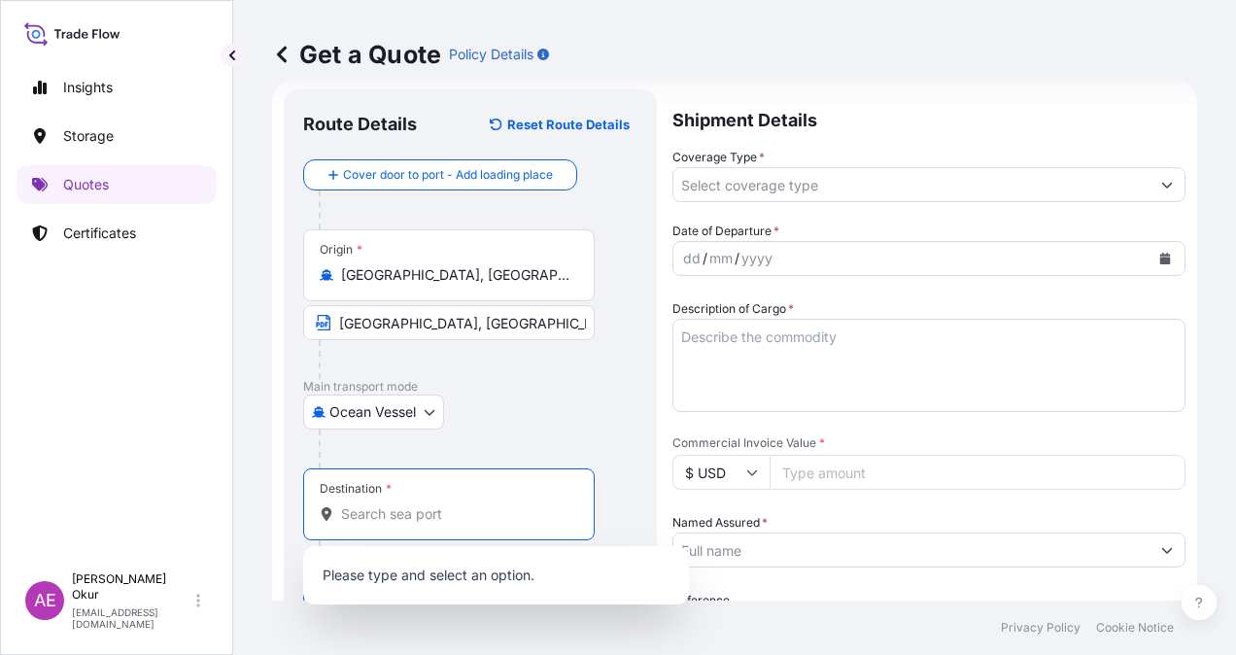
paste input "[GEOGRAPHIC_DATA]"
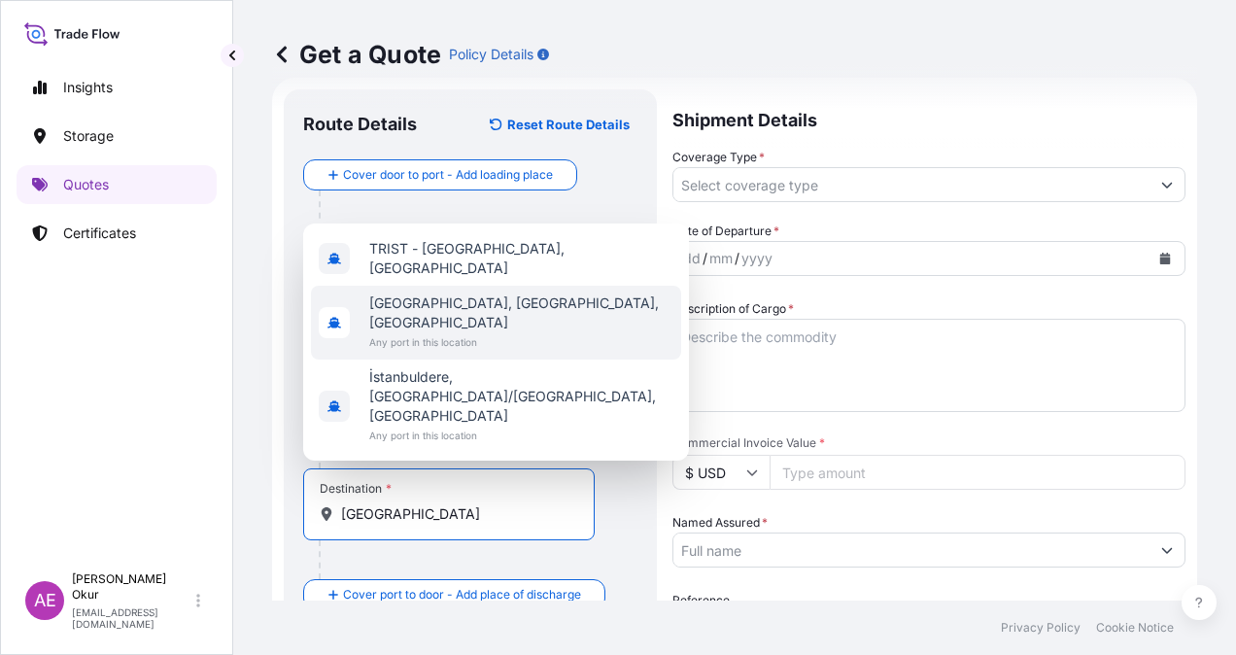
click at [448, 332] on span "[GEOGRAPHIC_DATA], [GEOGRAPHIC_DATA], [GEOGRAPHIC_DATA]" at bounding box center [521, 313] width 304 height 39
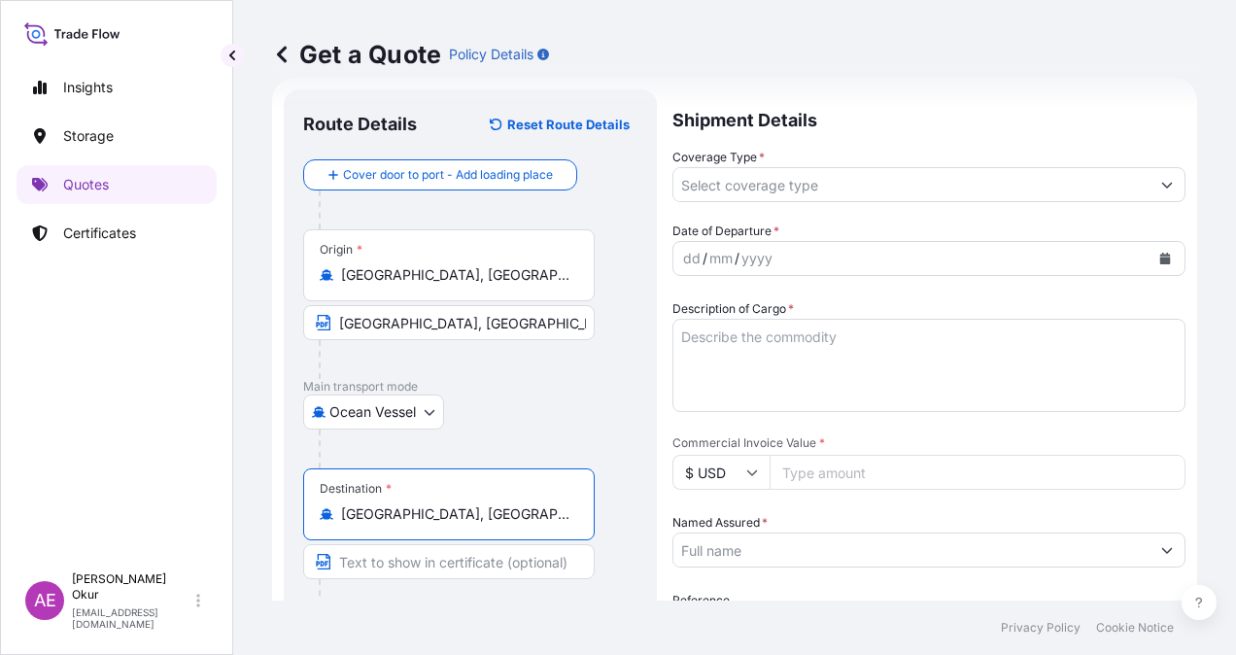
type input "[GEOGRAPHIC_DATA], [GEOGRAPHIC_DATA], [GEOGRAPHIC_DATA]"
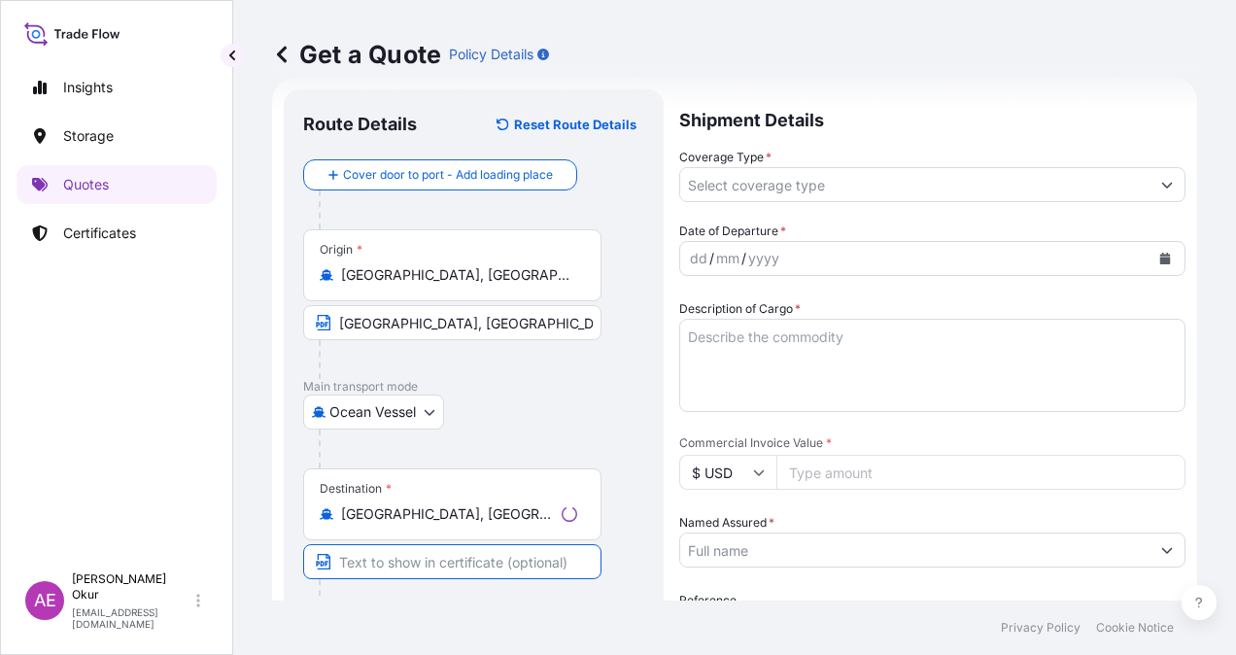
click at [408, 557] on input "Text to appear on certificate" at bounding box center [452, 561] width 298 height 35
paste input "[GEOGRAPHIC_DATA]"
type input "[GEOGRAPHIC_DATA] / [GEOGRAPHIC_DATA]"
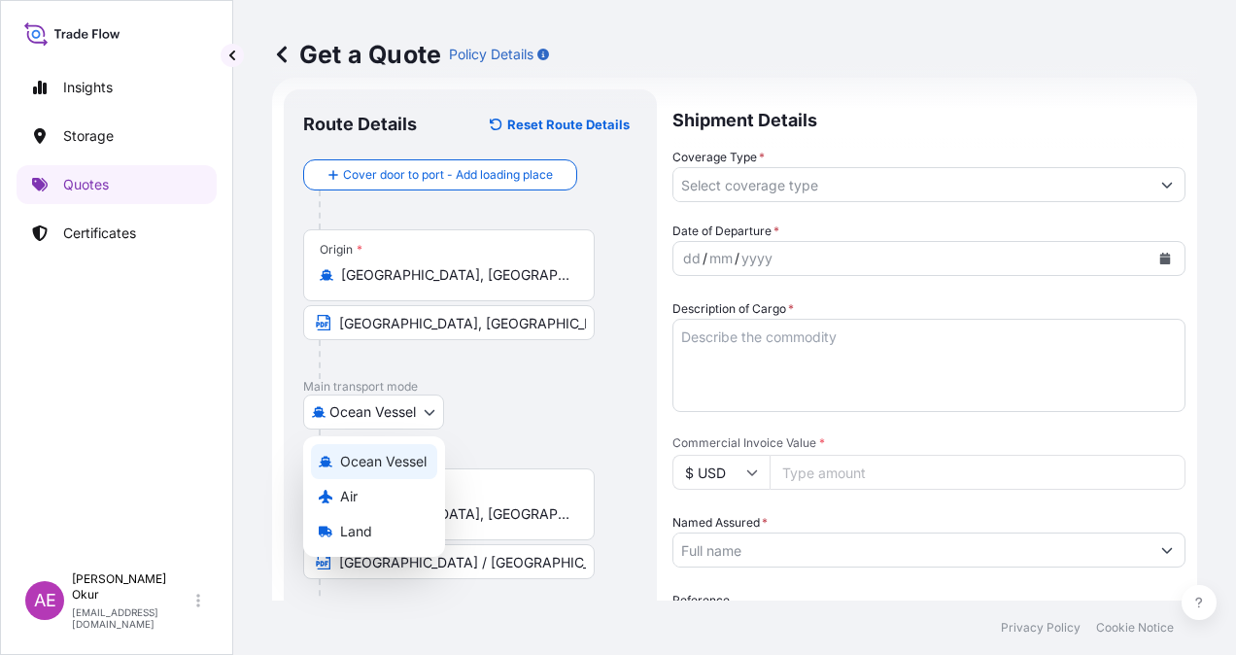
click at [399, 414] on body "3 options available. Insights Storage Quotes Certificates AE Alp Eren Okur [EMA…" at bounding box center [618, 327] width 1236 height 655
click at [370, 525] on span "Land" at bounding box center [356, 531] width 32 height 19
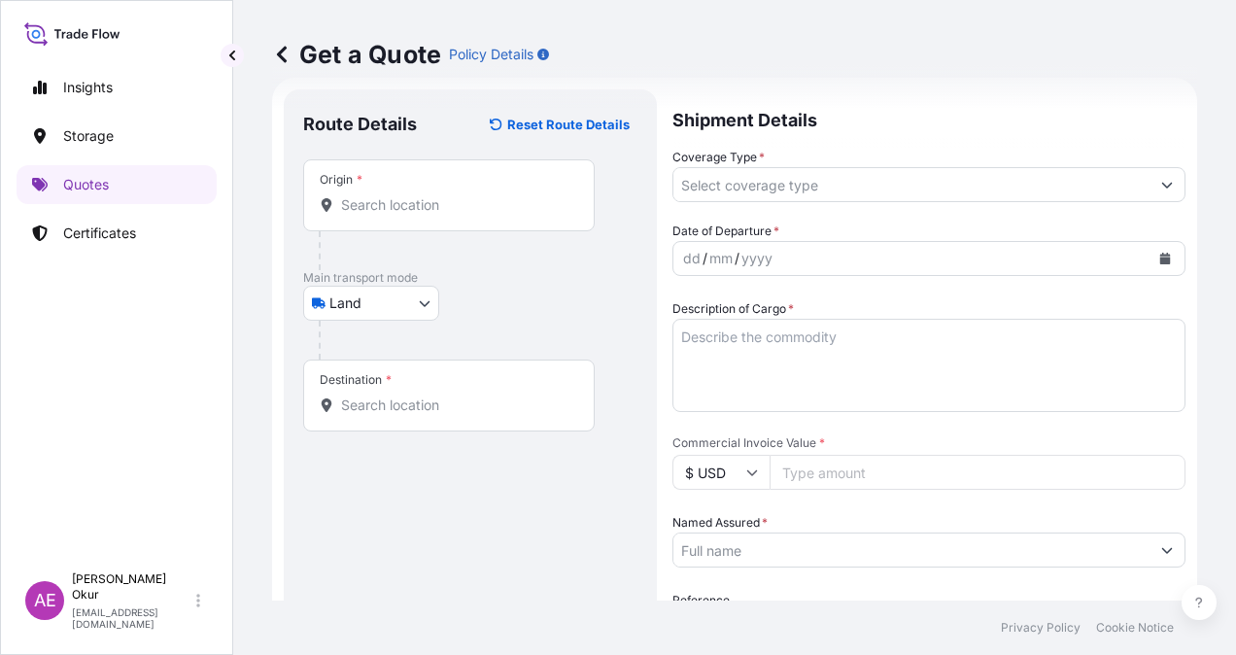
click at [445, 220] on div "Origin *" at bounding box center [449, 195] width 292 height 72
click at [445, 215] on input "Origin *" at bounding box center [455, 204] width 229 height 19
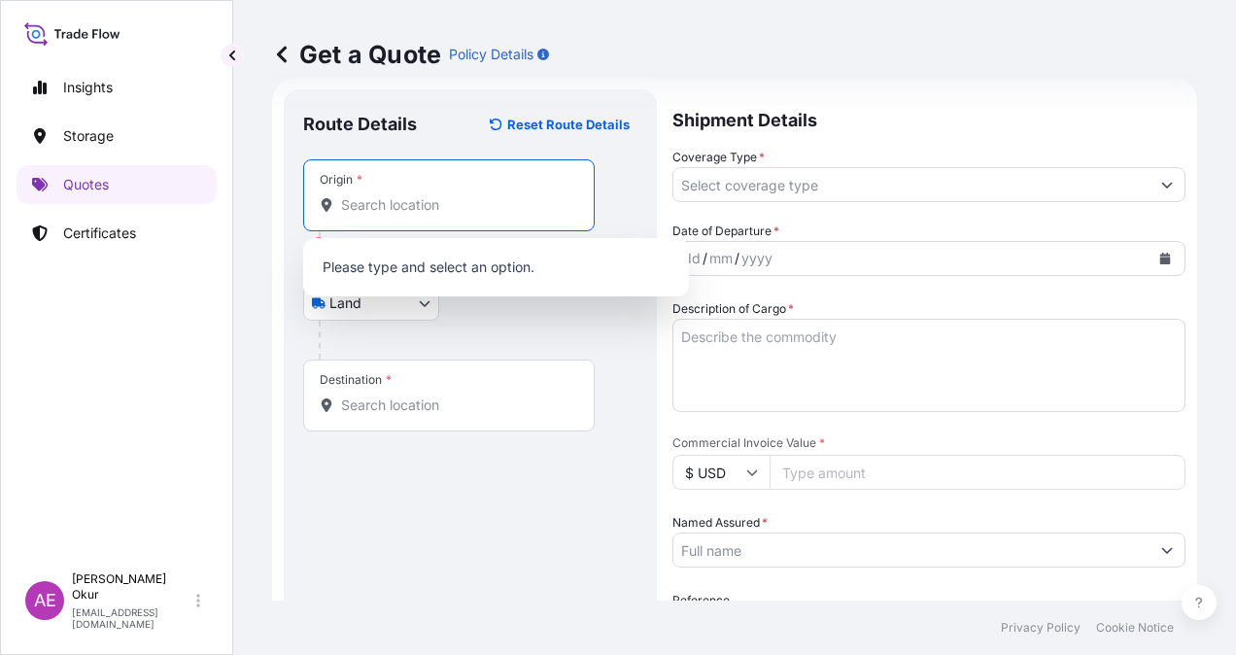
paste input "[GEOGRAPHIC_DATA]"
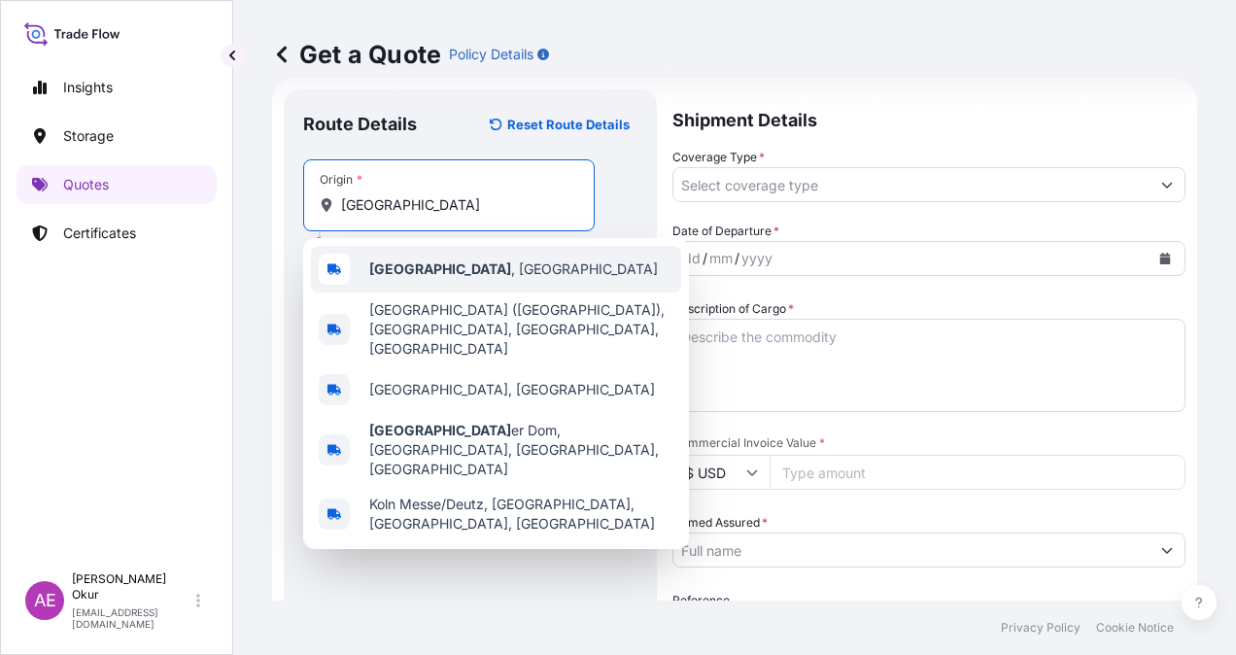
click at [455, 279] on div "[GEOGRAPHIC_DATA] , [GEOGRAPHIC_DATA]" at bounding box center [496, 269] width 370 height 47
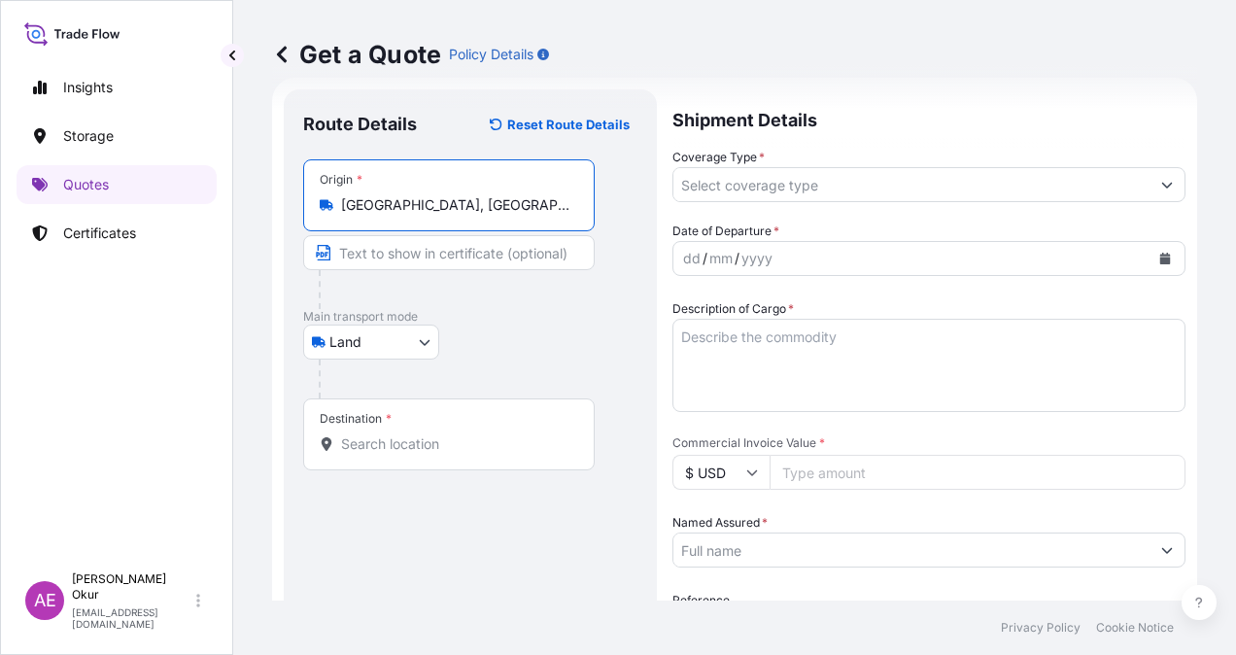
type input "[GEOGRAPHIC_DATA], [GEOGRAPHIC_DATA]"
click at [424, 266] on input "Text to appear on certificate" at bounding box center [449, 252] width 292 height 35
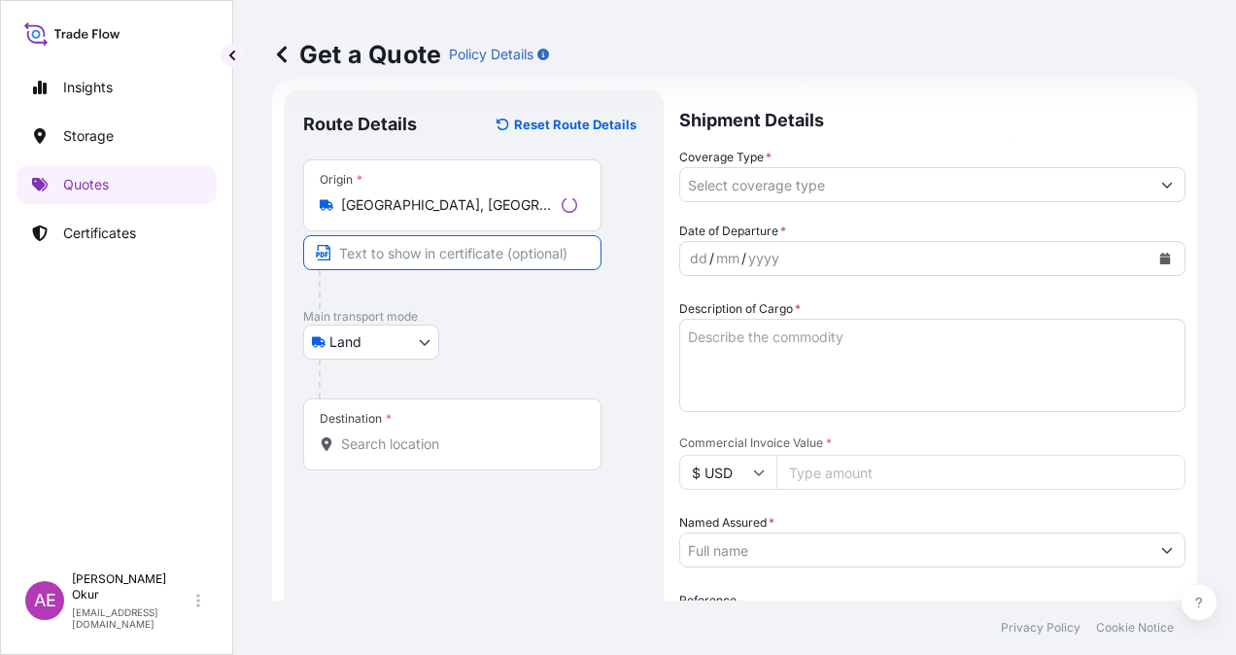
paste input "[GEOGRAPHIC_DATA]"
drag, startPoint x: 447, startPoint y: 249, endPoint x: 396, endPoint y: 251, distance: 51.6
click at [396, 251] on input "[GEOGRAPHIC_DATA], [GEOGRAPHIC_DATA]" at bounding box center [449, 252] width 292 height 35
click at [437, 257] on input "[GEOGRAPHIC_DATA], [GEOGRAPHIC_DATA]" at bounding box center [449, 252] width 292 height 35
drag, startPoint x: 457, startPoint y: 245, endPoint x: 289, endPoint y: 243, distance: 168.2
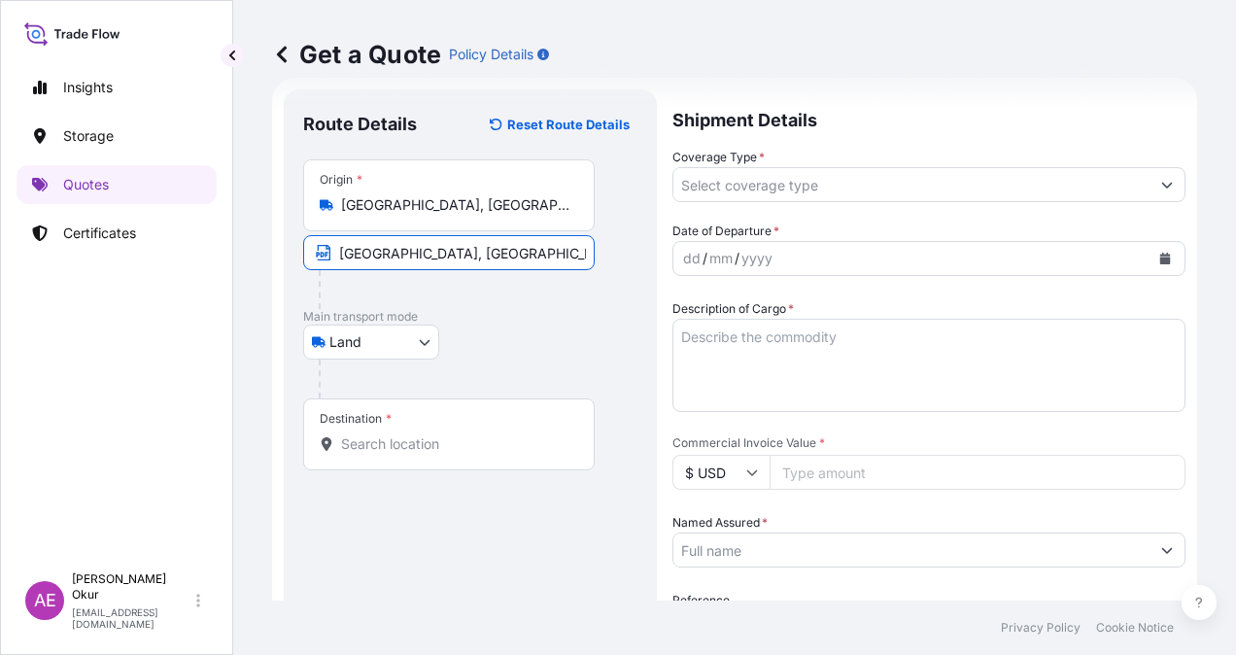
click at [289, 243] on div "Route Details Reset Route Details Place of loading Road / [GEOGRAPHIC_DATA] / I…" at bounding box center [470, 517] width 373 height 856
paste input "LN"
paste input "[GEOGRAPHIC_DATA]"
type input "[GEOGRAPHIC_DATA] / [GEOGRAPHIC_DATA]"
click at [356, 424] on div "Destination *" at bounding box center [356, 419] width 72 height 16
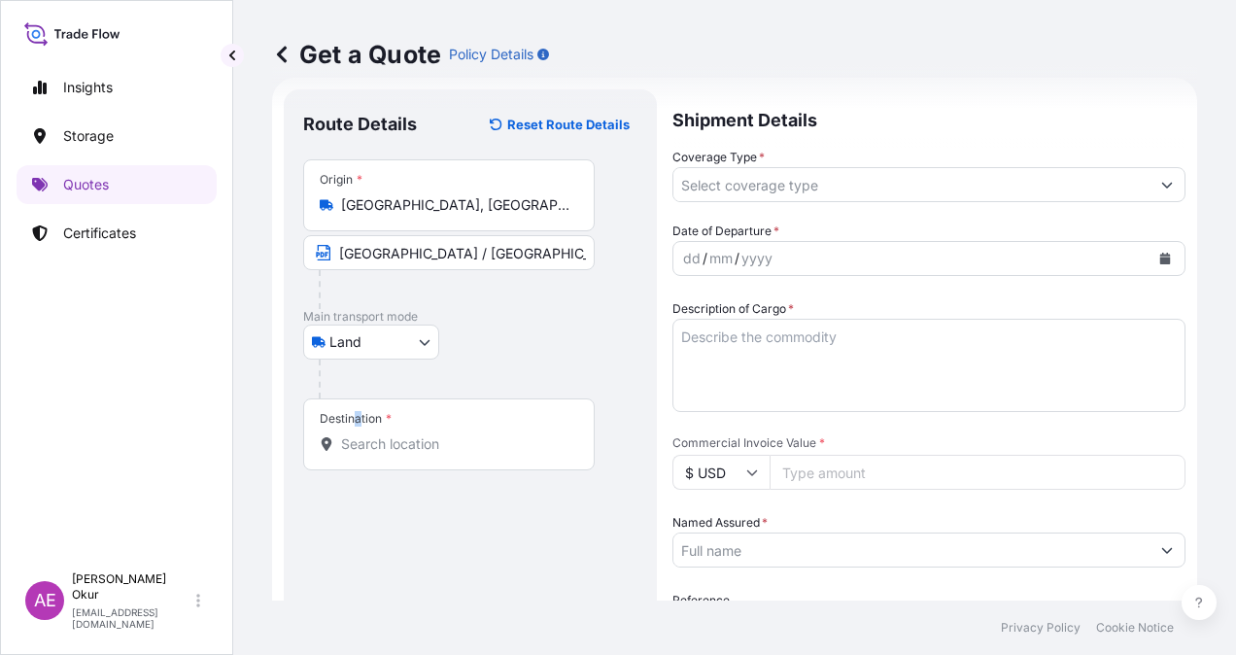
click at [371, 438] on input "Destination *" at bounding box center [455, 443] width 229 height 19
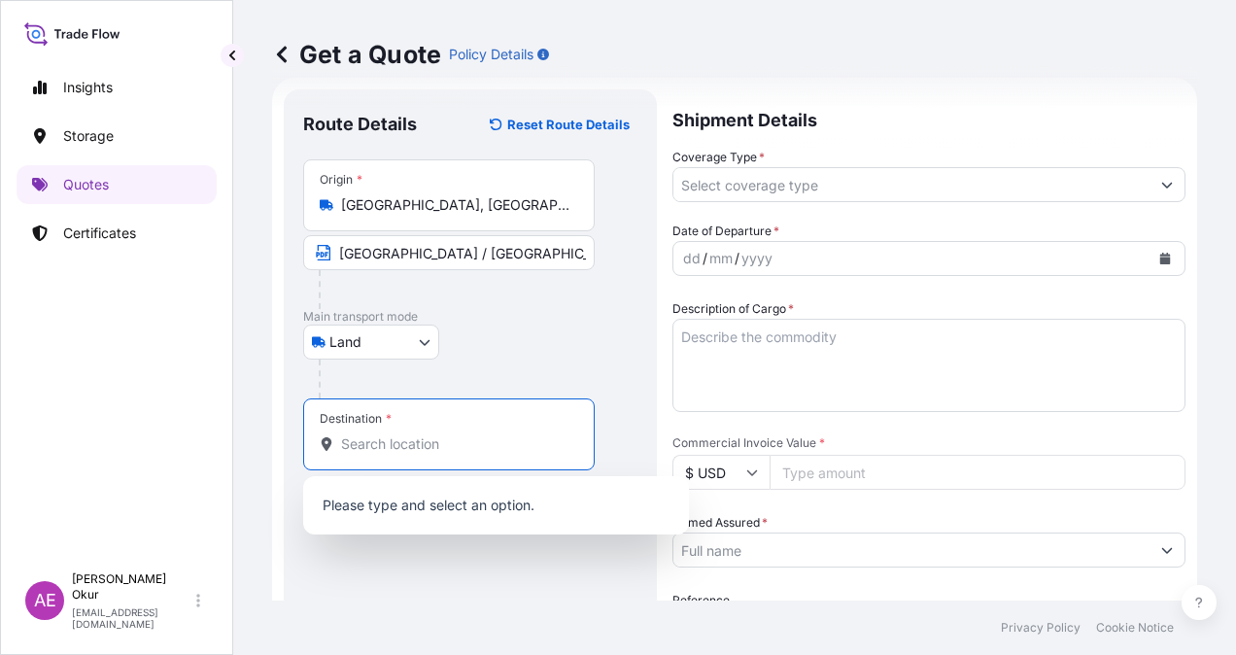
paste input "[GEOGRAPHIC_DATA]"
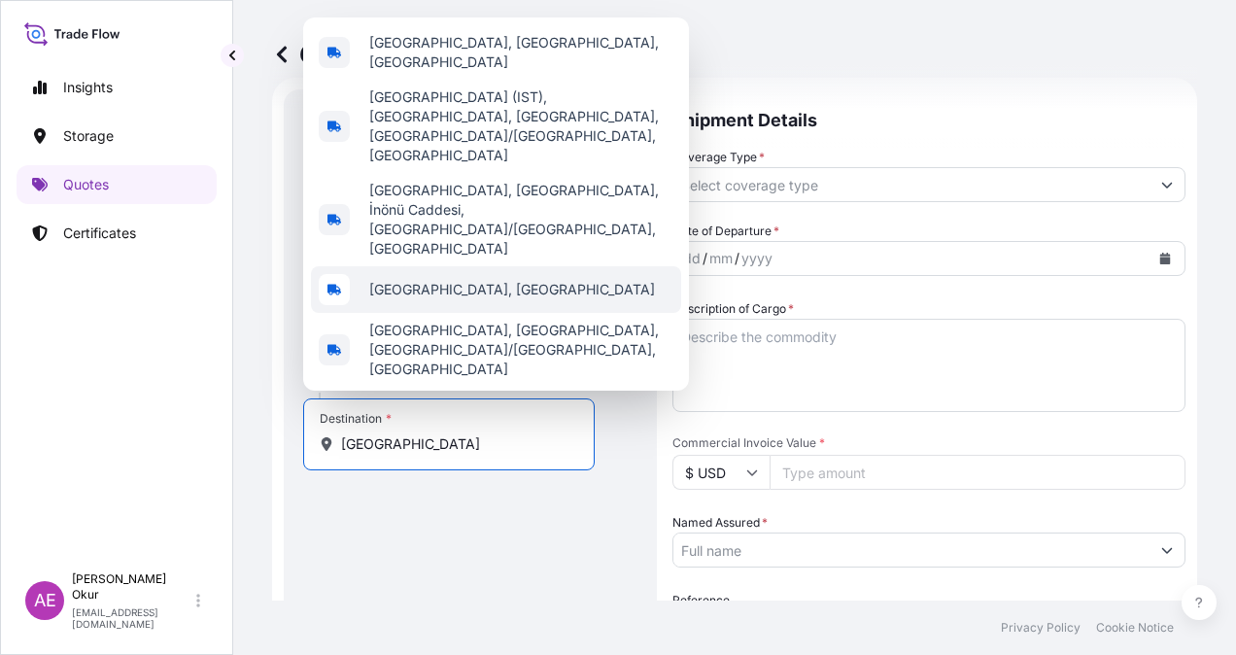
click at [463, 296] on span "[GEOGRAPHIC_DATA], [GEOGRAPHIC_DATA]" at bounding box center [512, 289] width 286 height 19
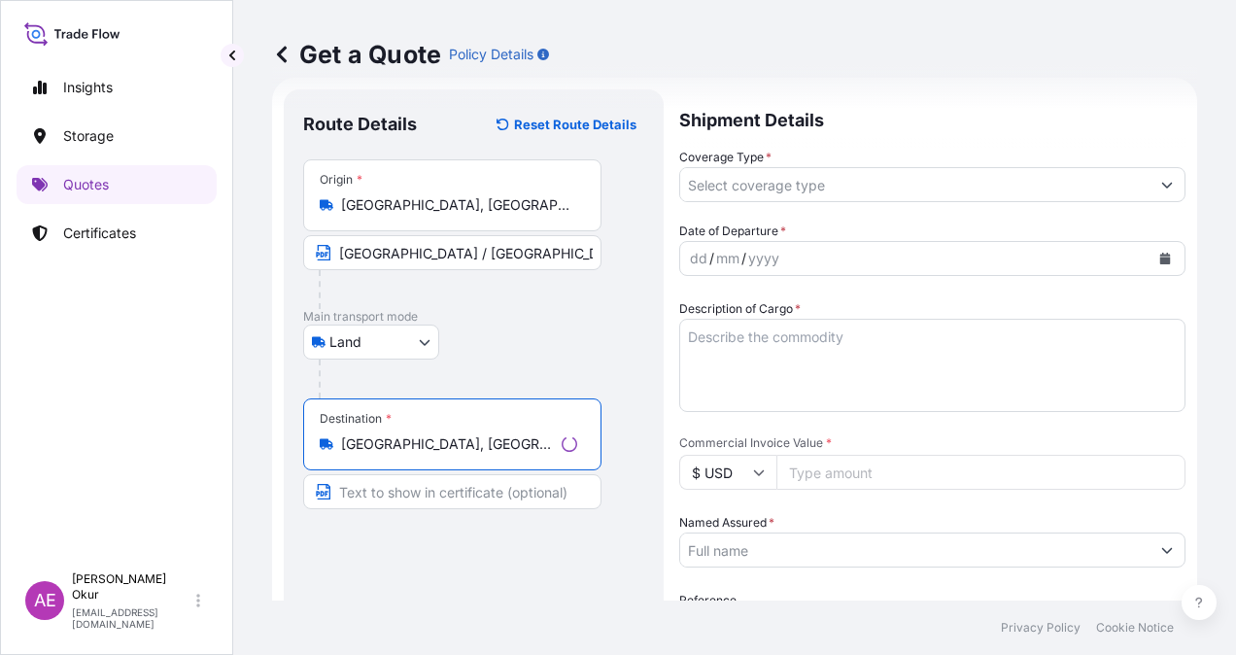
type input "[GEOGRAPHIC_DATA], [GEOGRAPHIC_DATA]"
click at [378, 488] on input "Text to appear on certificate" at bounding box center [452, 491] width 298 height 35
paste input "[GEOGRAPHIC_DATA]"
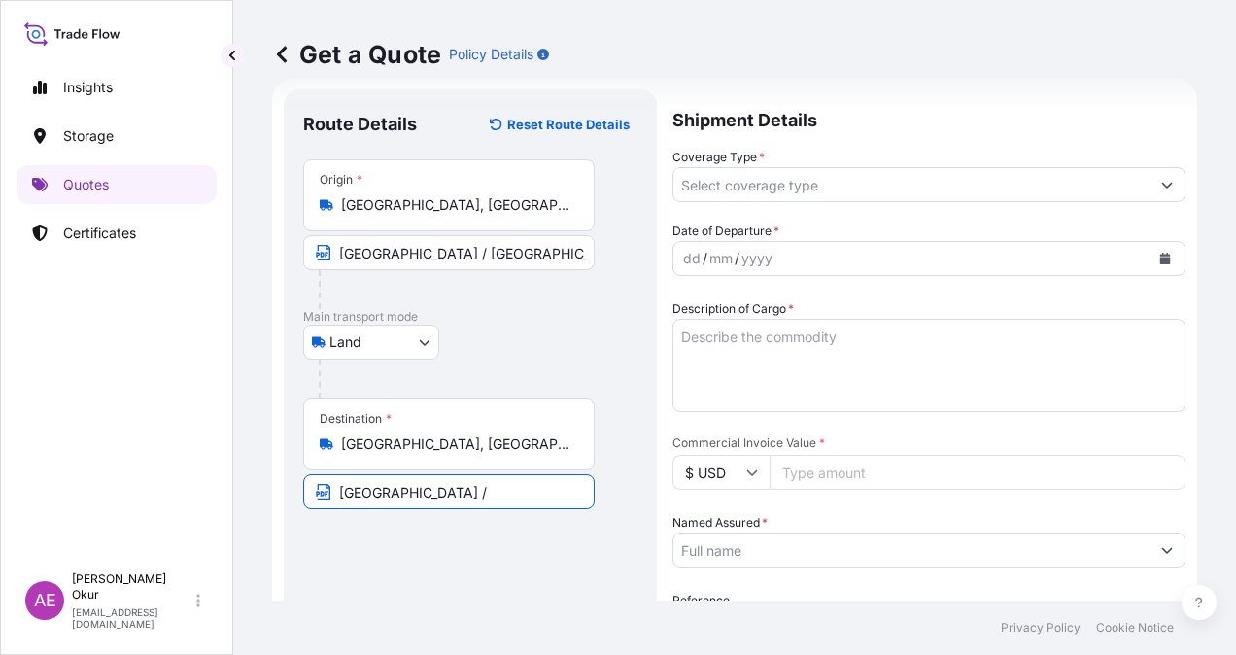
paste input "[GEOGRAPHIC_DATA]"
type input "[GEOGRAPHIC_DATA] / [GEOGRAPHIC_DATA]"
click at [933, 185] on input "Coverage Type *" at bounding box center [912, 184] width 476 height 35
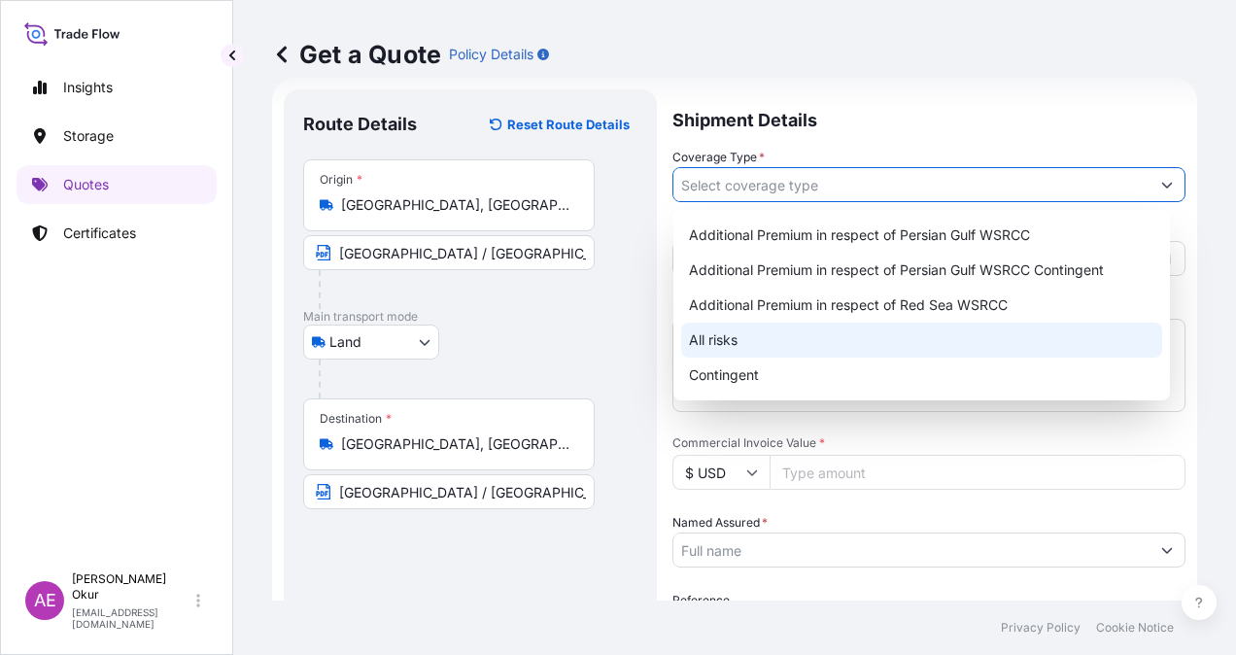
click at [735, 335] on div "All risks" at bounding box center [921, 340] width 481 height 35
type input "All risks"
click at [733, 335] on div "All risks" at bounding box center [921, 340] width 481 height 35
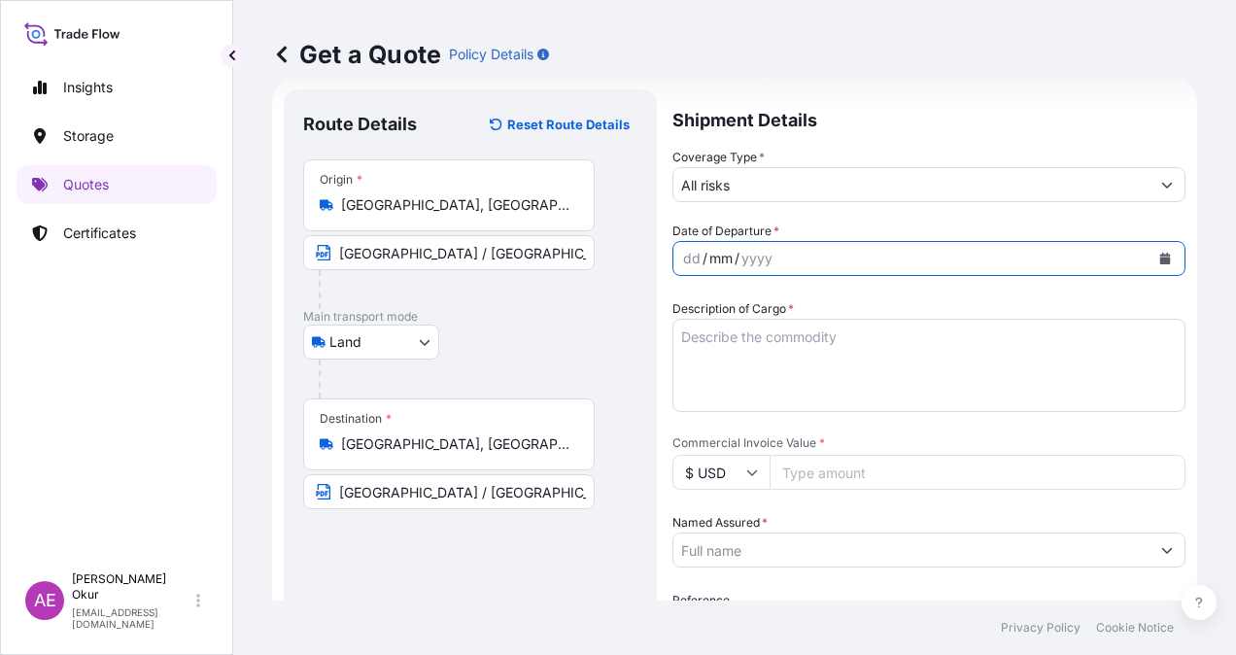
drag, startPoint x: 708, startPoint y: 261, endPoint x: 677, endPoint y: 264, distance: 31.3
click at [708, 261] on div "mm" at bounding box center [721, 258] width 27 height 23
click at [686, 254] on div "dd" at bounding box center [691, 258] width 21 height 23
click at [791, 375] on textarea "Description of Cargo *" at bounding box center [929, 365] width 513 height 93
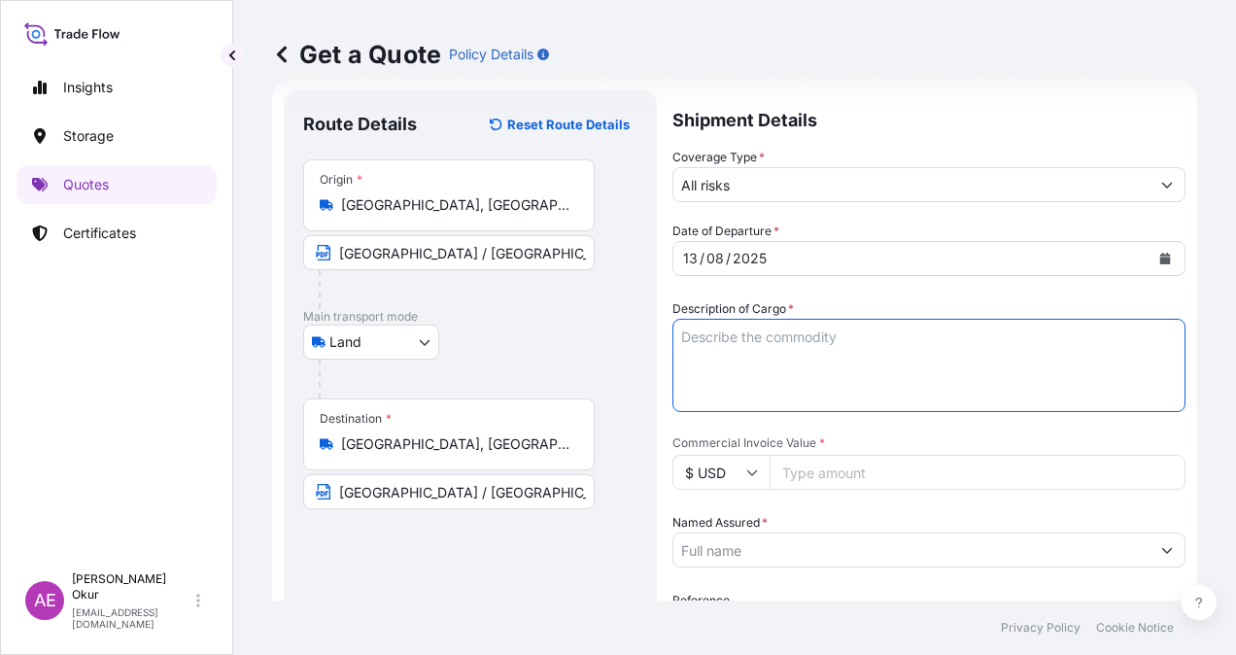
paste textarea "PRINTEX G POWDER"
type textarea "PRINTEX G POWDER"
click at [869, 467] on input "Commercial Invoice Value *" at bounding box center [978, 472] width 416 height 35
paste input "2681.25"
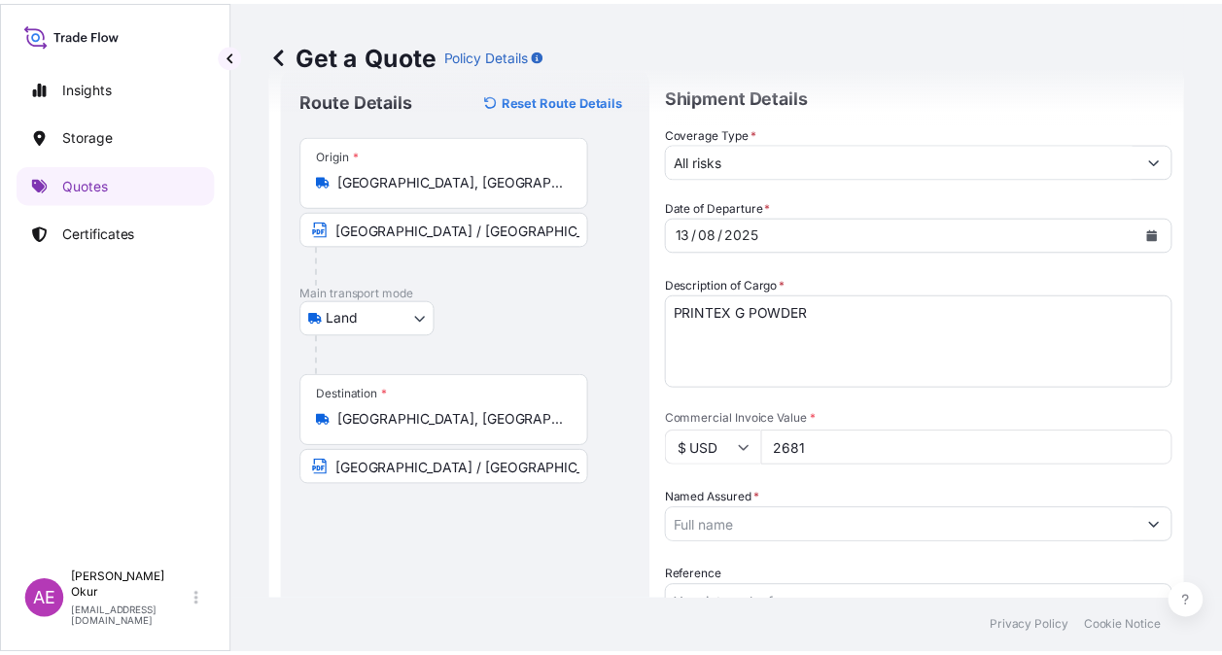
scroll to position [128, 0]
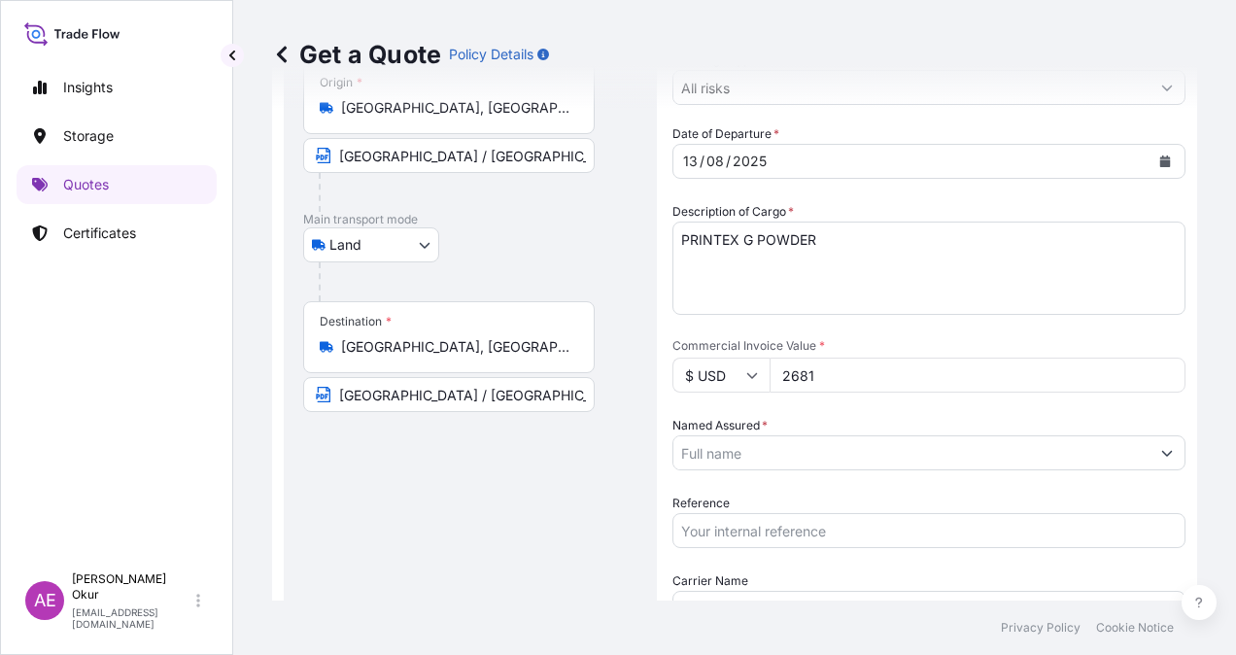
paste input "2681.25"
click at [866, 457] on input "Named Assured *" at bounding box center [912, 452] width 476 height 35
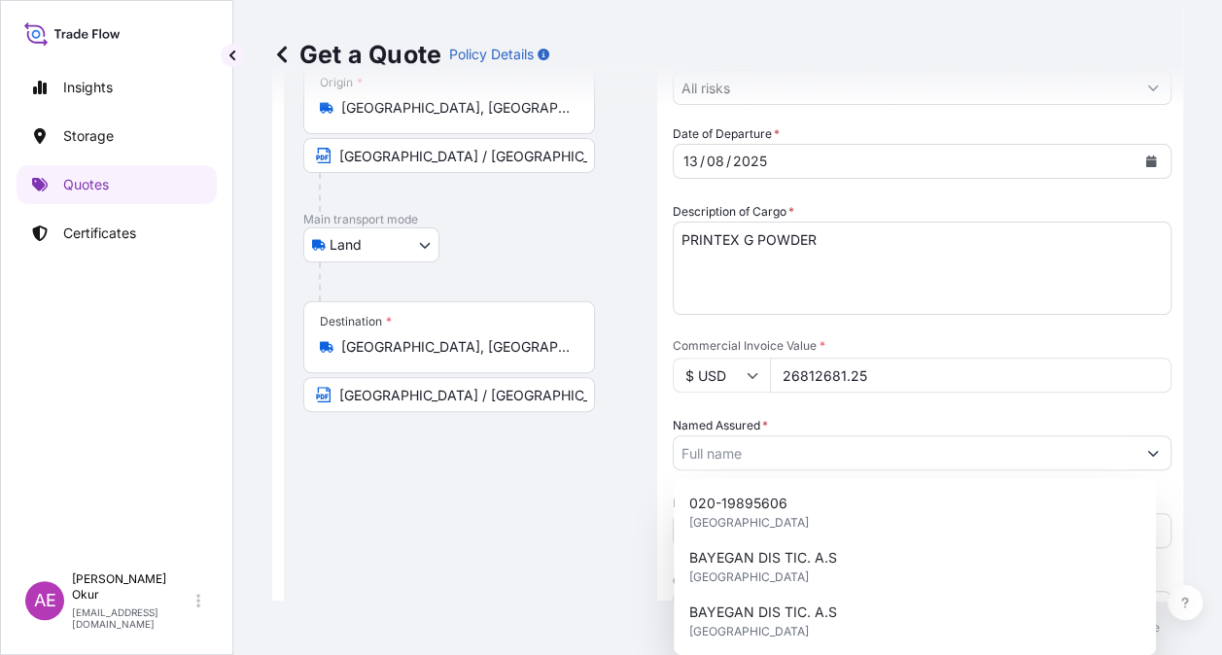
drag, startPoint x: 863, startPoint y: 378, endPoint x: 637, endPoint y: 375, distance: 226.5
click at [718, 364] on div "$ USD 26812681.25" at bounding box center [922, 375] width 499 height 35
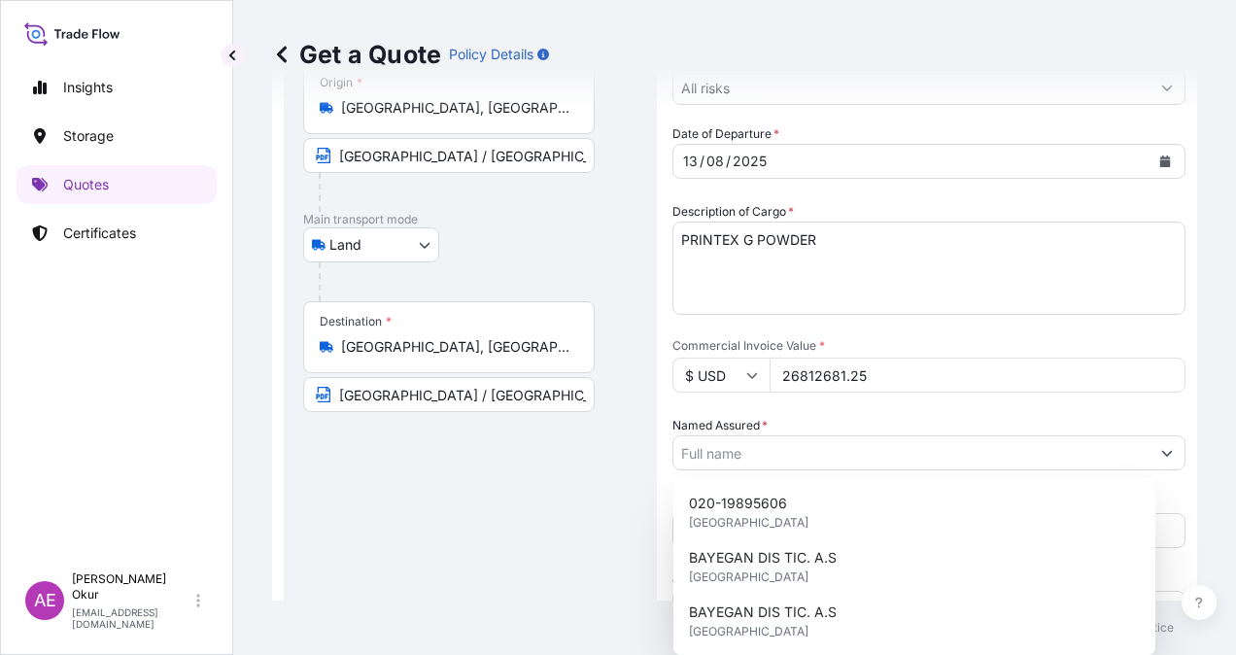
paste input "number"
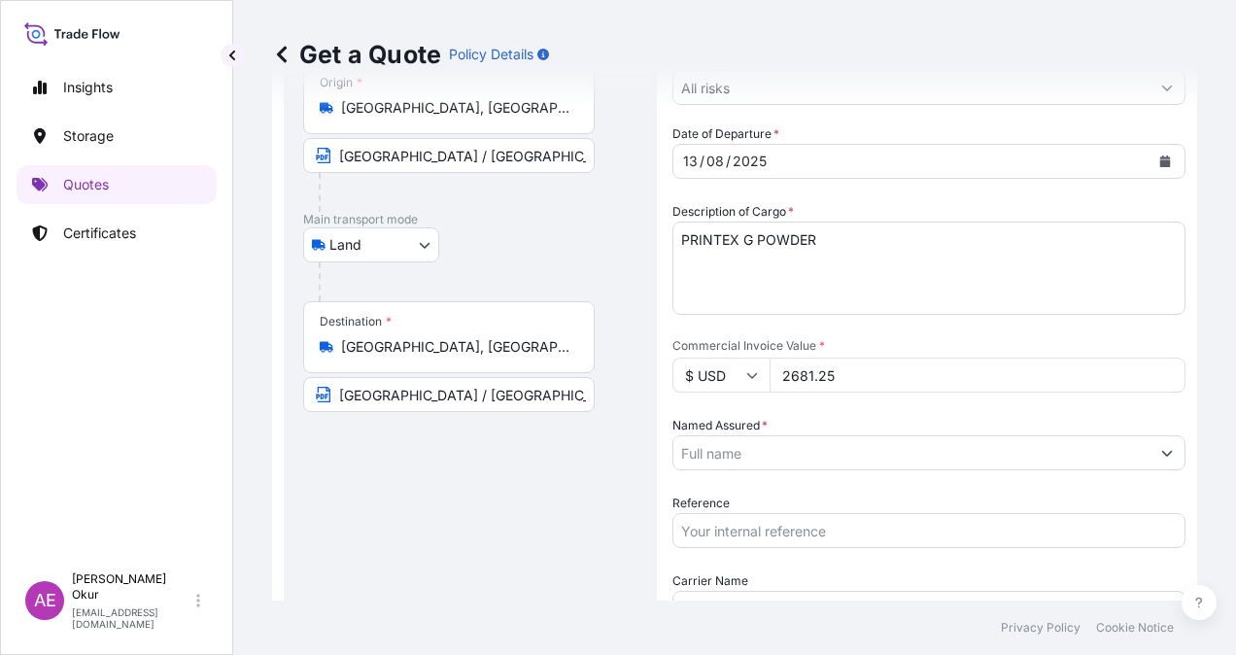
type input "2681.25"
click at [833, 441] on input "Named Assured *" at bounding box center [912, 452] width 476 height 35
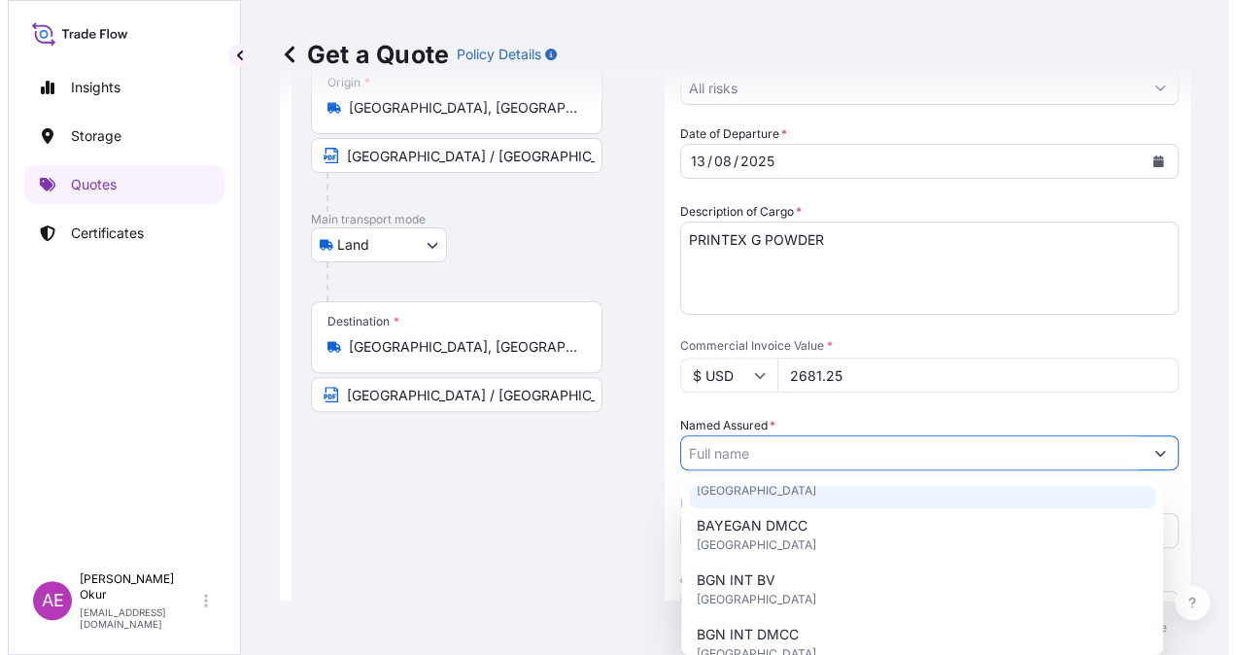
scroll to position [97, 0]
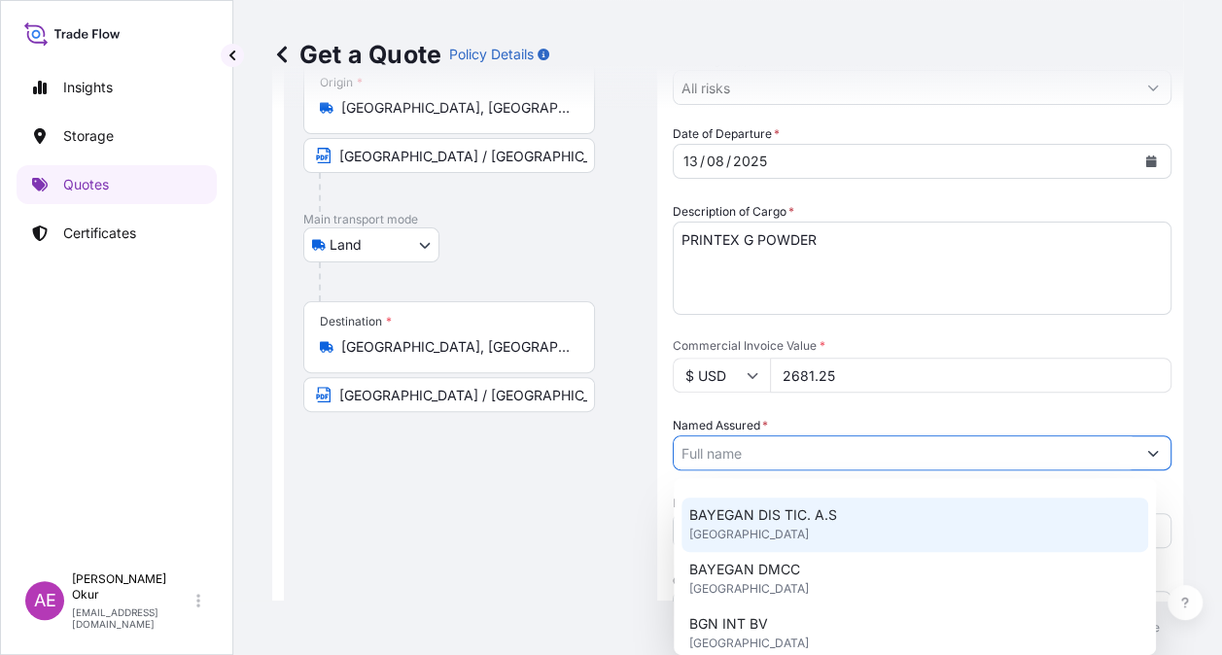
click at [830, 535] on div "BAYEGAN DIS TIC. A.S [GEOGRAPHIC_DATA]" at bounding box center [914, 525] width 467 height 54
type input "BAYEGAN DIS TIC. A.S"
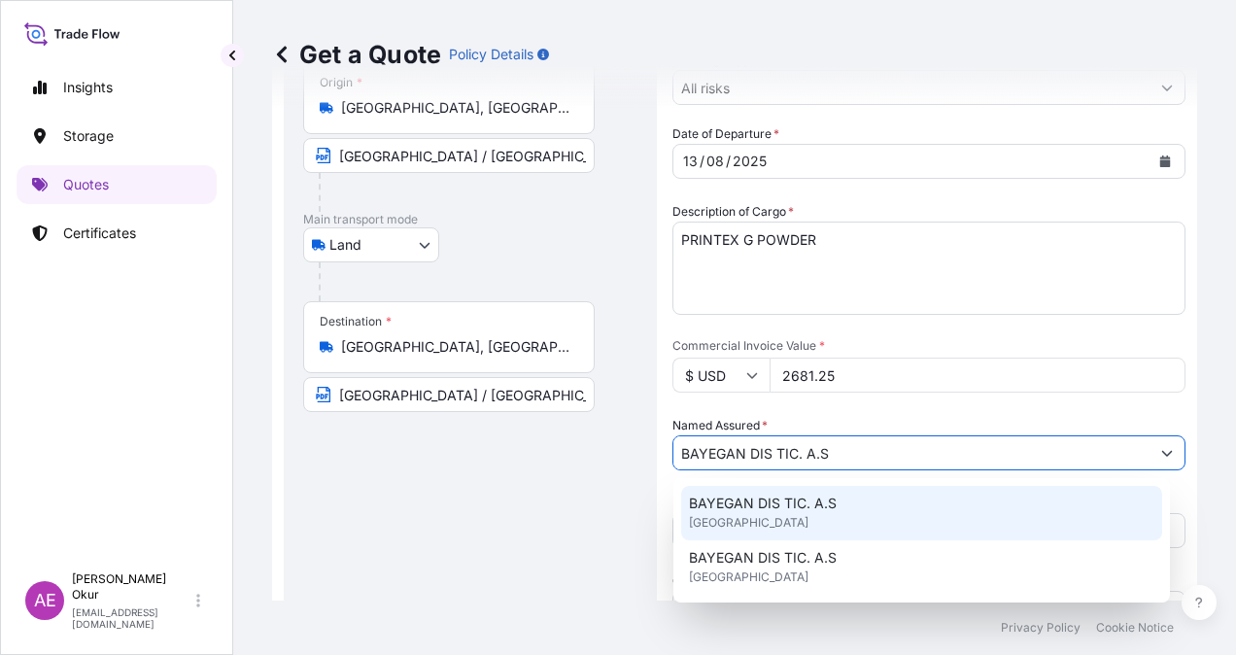
click at [762, 367] on input "$ USD" at bounding box center [721, 375] width 97 height 35
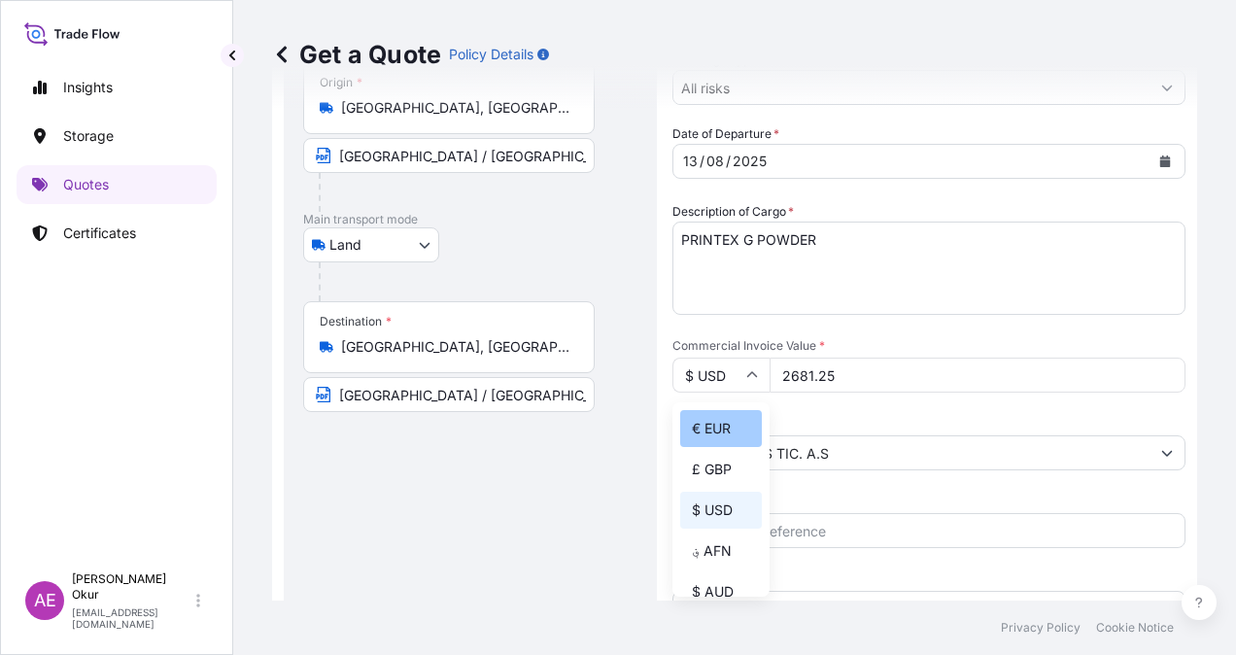
click at [713, 433] on div "€ EUR" at bounding box center [721, 428] width 82 height 37
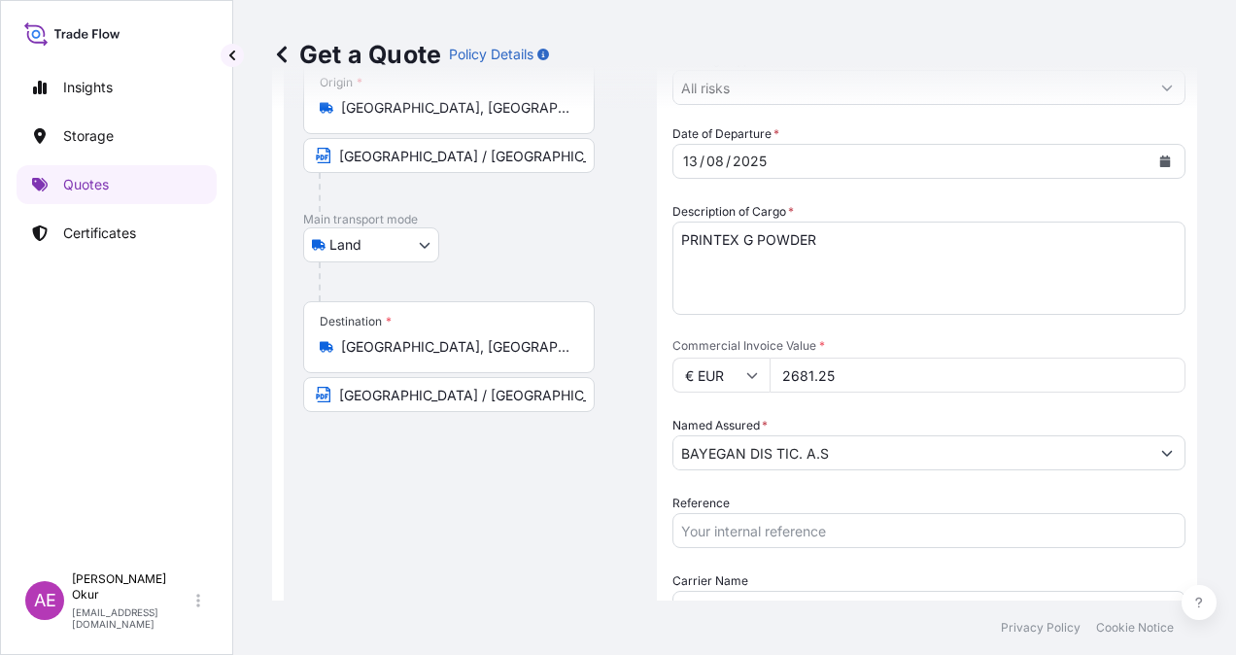
type input "€ EUR"
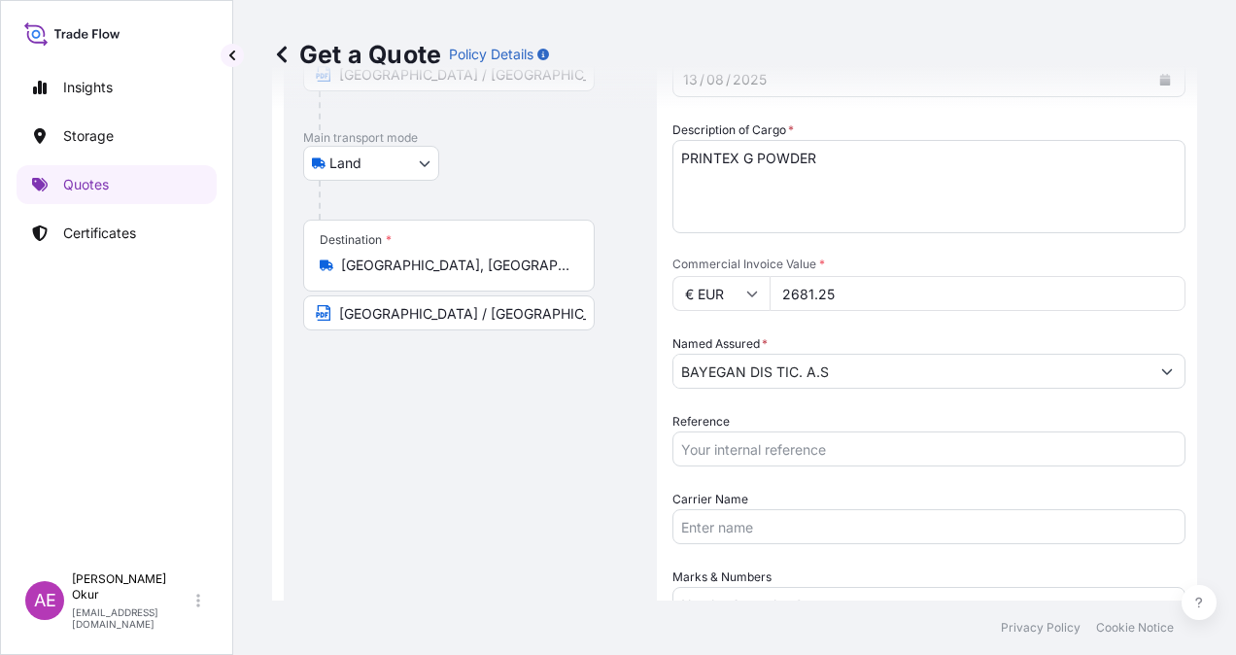
scroll to position [323, 0]
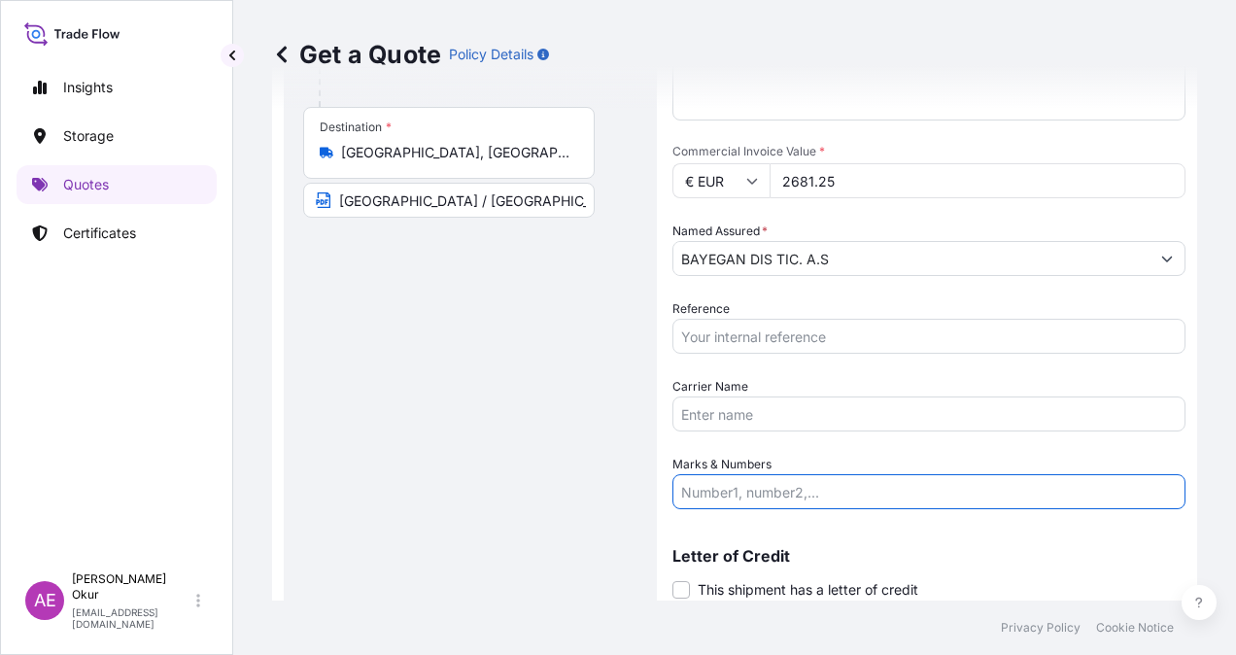
click at [729, 502] on input "Marks & Numbers" at bounding box center [929, 491] width 513 height 35
drag, startPoint x: 729, startPoint y: 490, endPoint x: 809, endPoint y: 492, distance: 79.7
click at [809, 492] on input "PO NO:2507000138 Quantity M/[PERSON_NAME]:24,000 Premium: EUR 3,54" at bounding box center [929, 491] width 513 height 35
paste input "B0121900"
drag, startPoint x: 923, startPoint y: 486, endPoint x: 968, endPoint y: 490, distance: 44.9
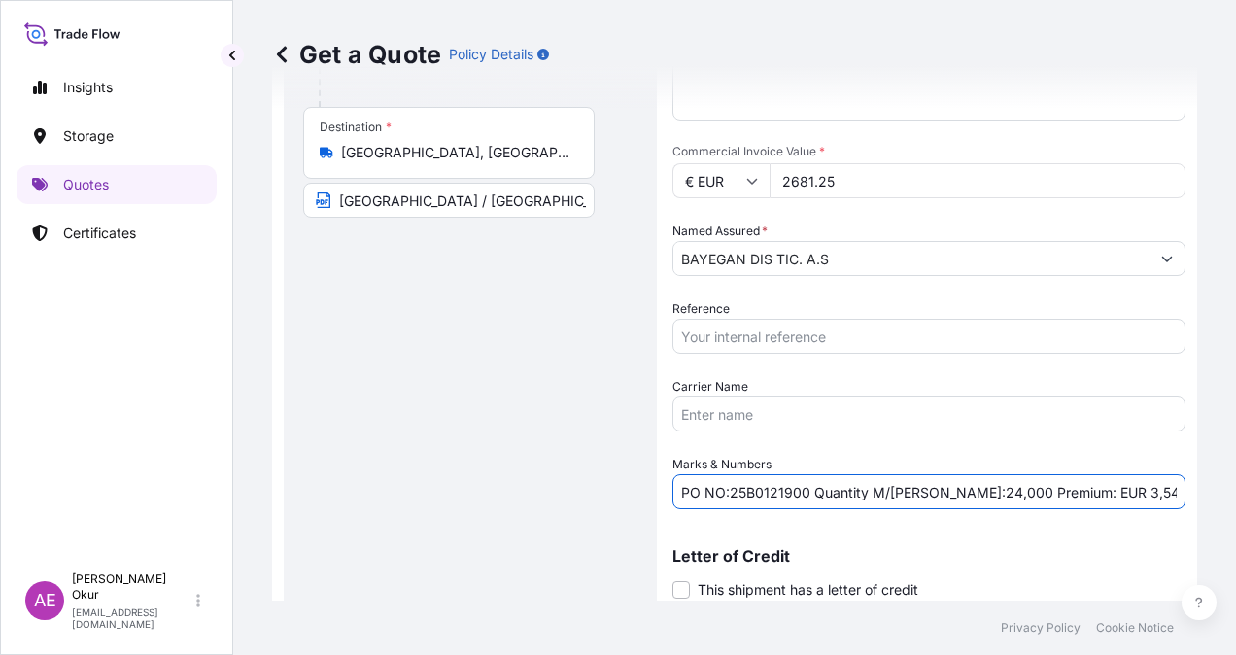
click at [968, 490] on input "PO NO:25B0121900 Quantity M/[PERSON_NAME]:24,000 Premium: EUR 3,54" at bounding box center [929, 491] width 513 height 35
paste input "0,65"
drag, startPoint x: 1060, startPoint y: 492, endPoint x: 1174, endPoint y: 493, distance: 114.7
click at [1161, 494] on input "PO NO:25B0121900 Quantity M/[PERSON_NAME]:0,650 Premium: EUR 3,54" at bounding box center [929, 491] width 513 height 35
paste input "0,29"
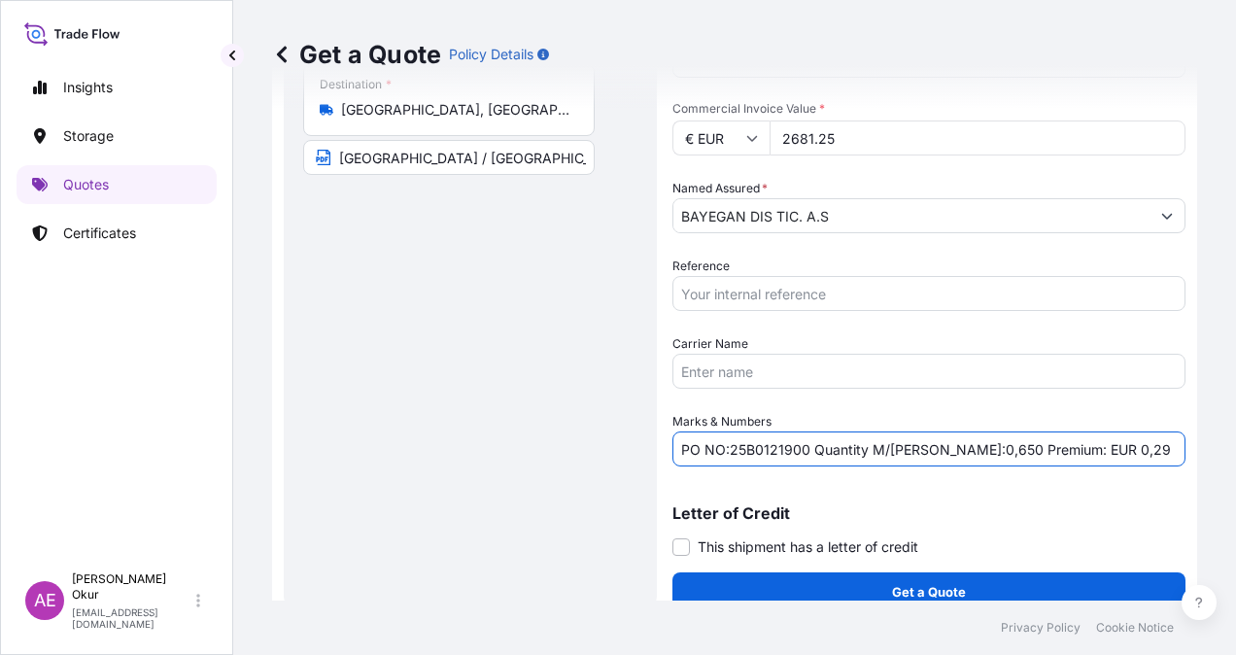
scroll to position [387, 0]
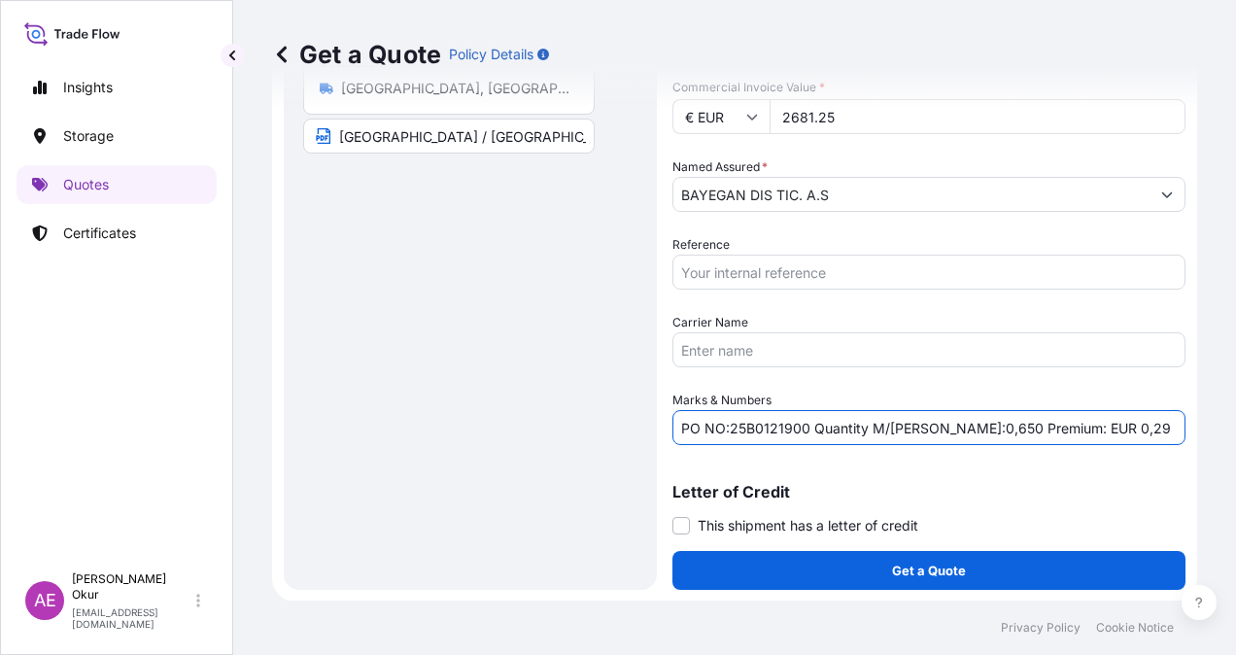
type input "PO NO:25B0121900 Quantity M/[PERSON_NAME]:0,650 Premium: EUR 0,29"
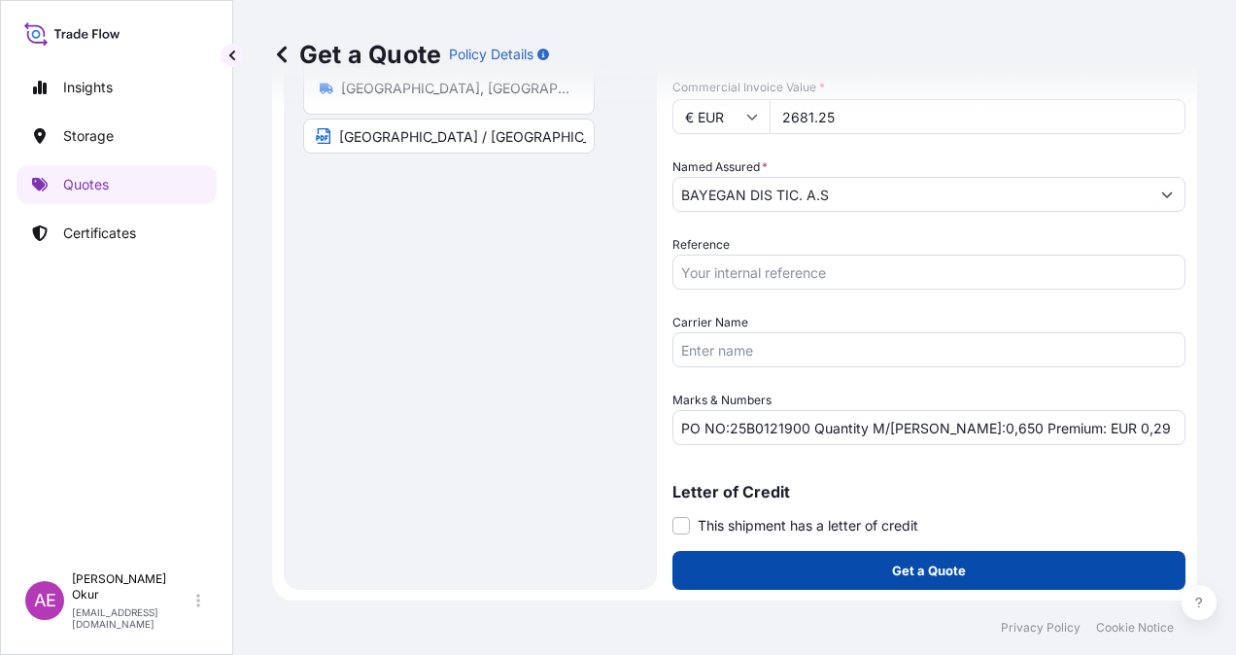
click at [893, 567] on p "Get a Quote" at bounding box center [929, 570] width 74 height 19
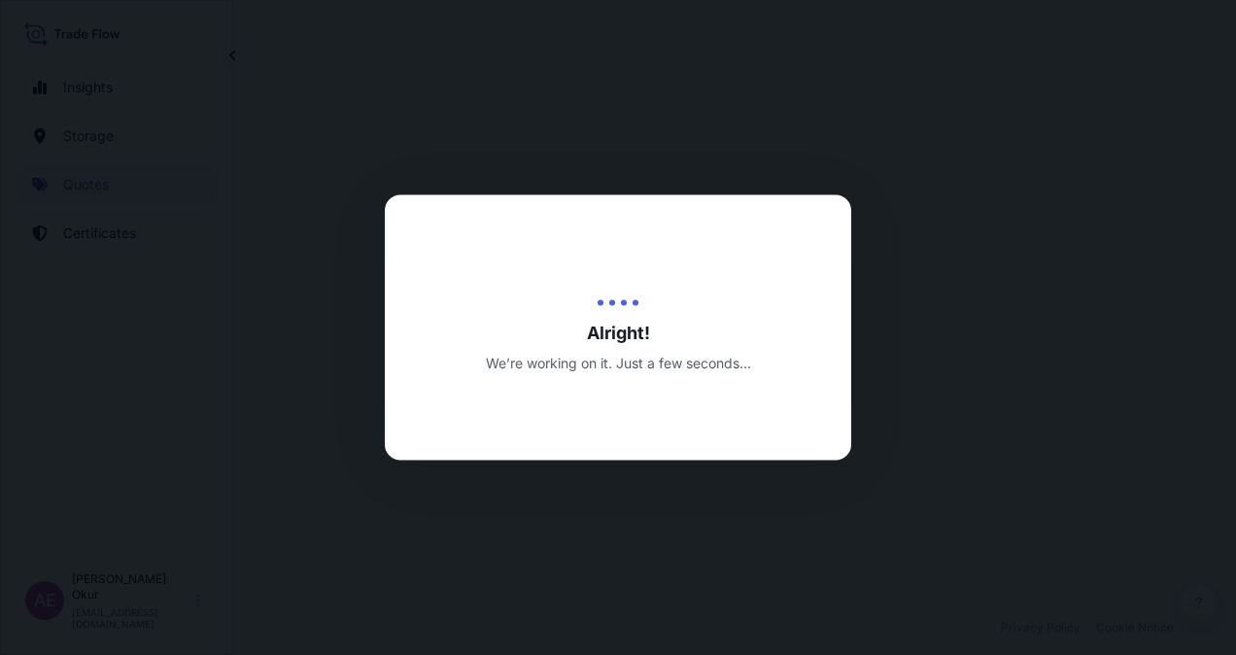
select select "Land"
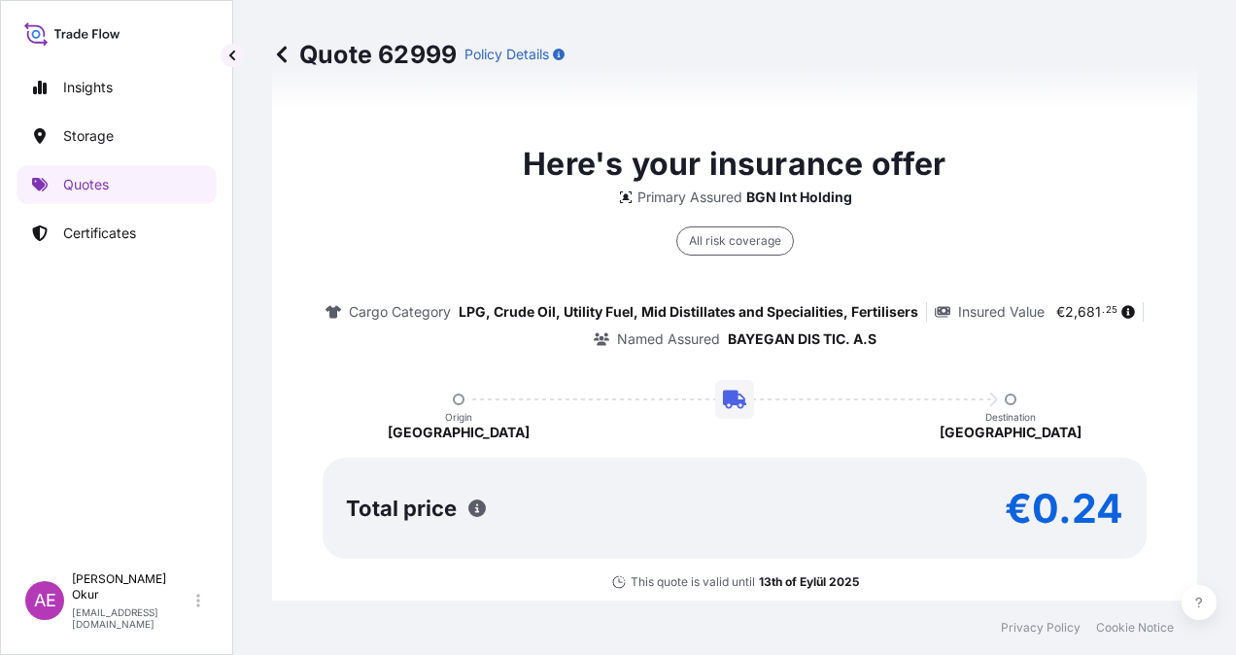
type input "[DATE]"
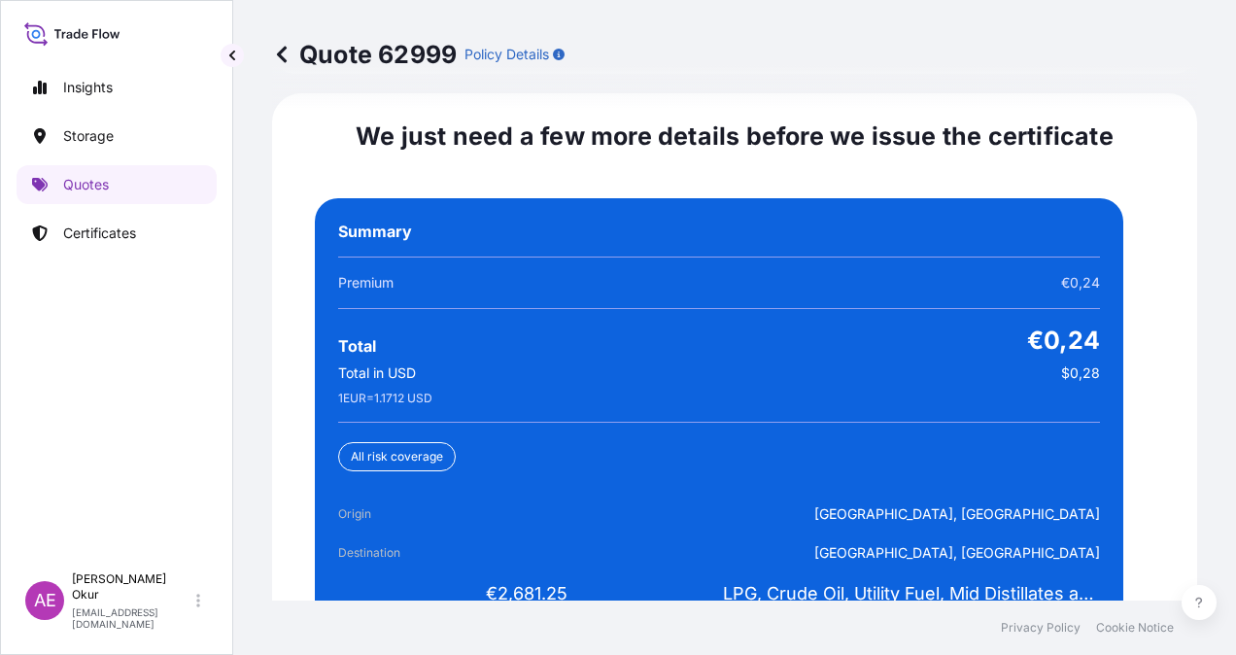
scroll to position [3837, 0]
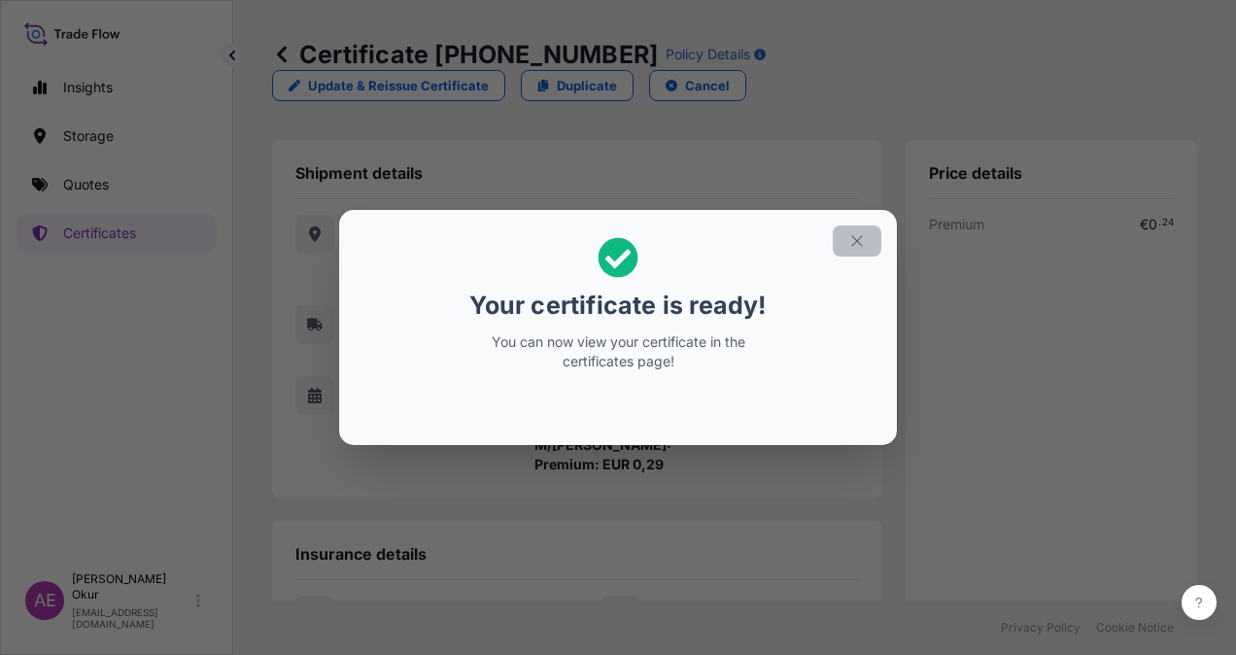
click at [832, 253] on h2 "Your certificate is ready! You can now view your certificate in the certificate…" at bounding box center [618, 304] width 527 height 157
click at [853, 246] on icon "button" at bounding box center [857, 240] width 17 height 17
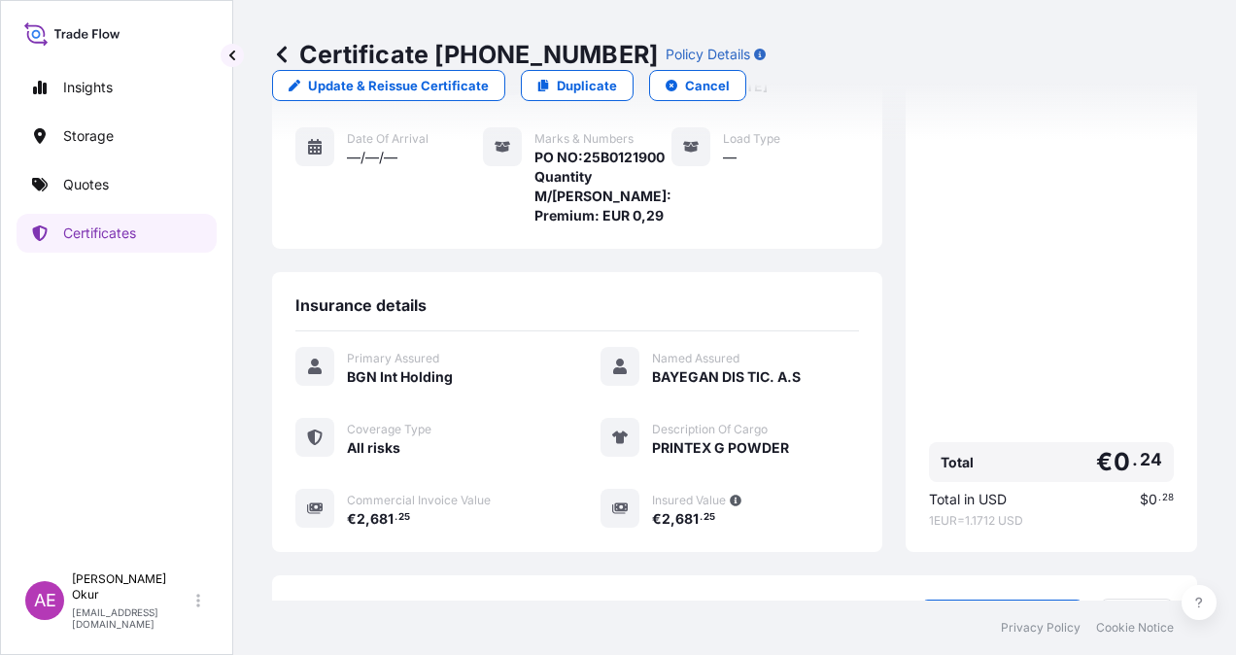
scroll to position [351, 0]
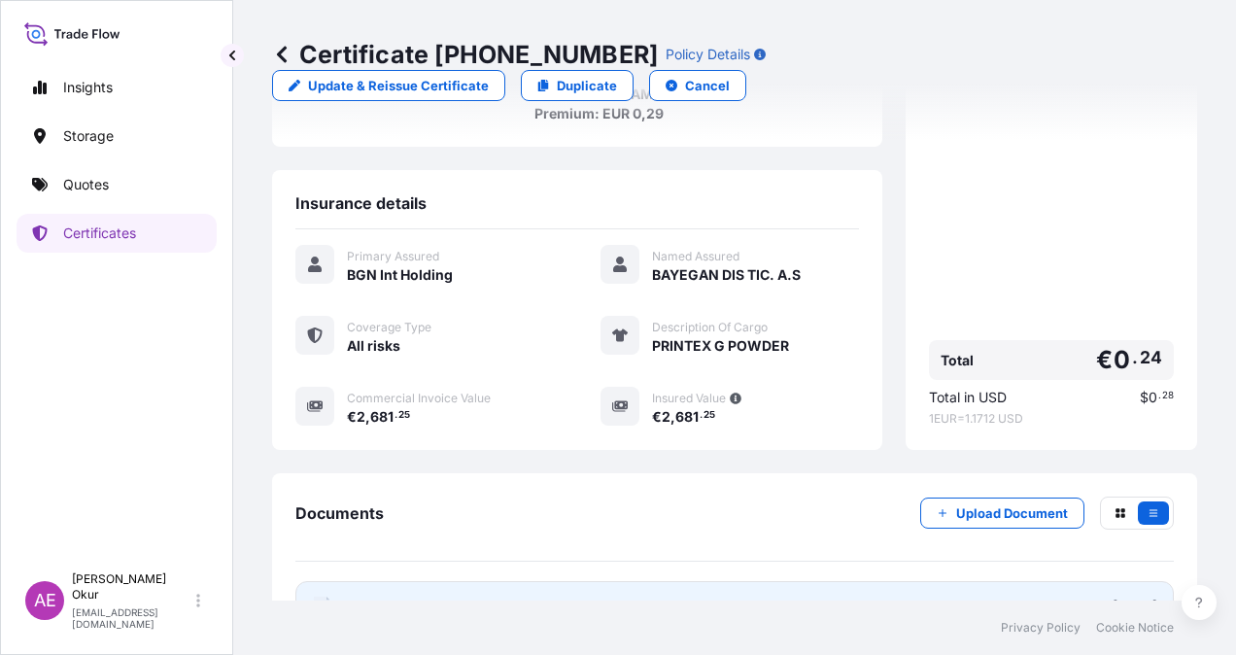
click at [378, 597] on span "Certificate" at bounding box center [382, 606] width 70 height 19
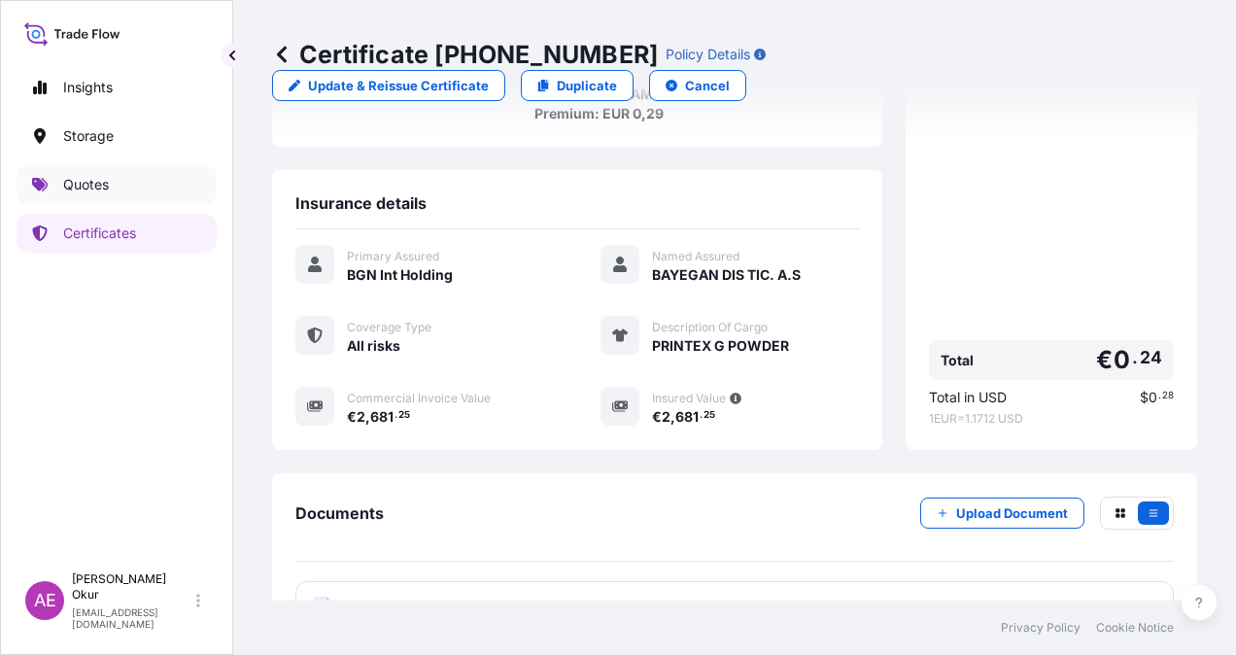
click at [122, 183] on link "Quotes" at bounding box center [117, 184] width 200 height 39
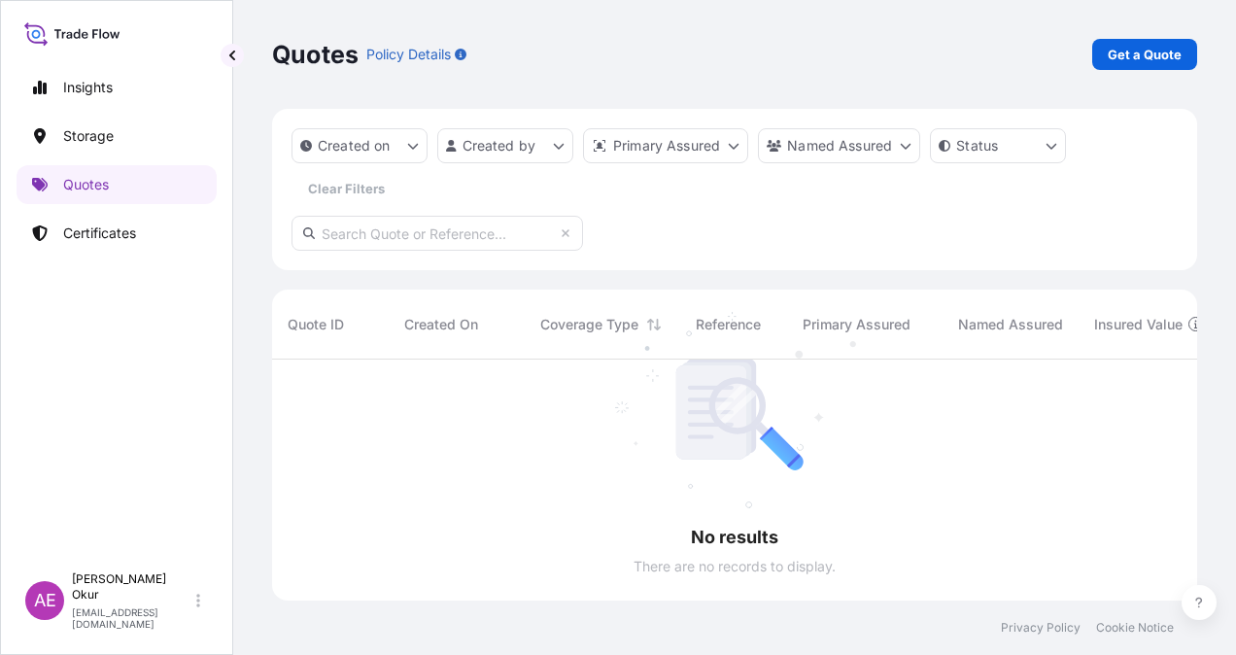
scroll to position [295, 910]
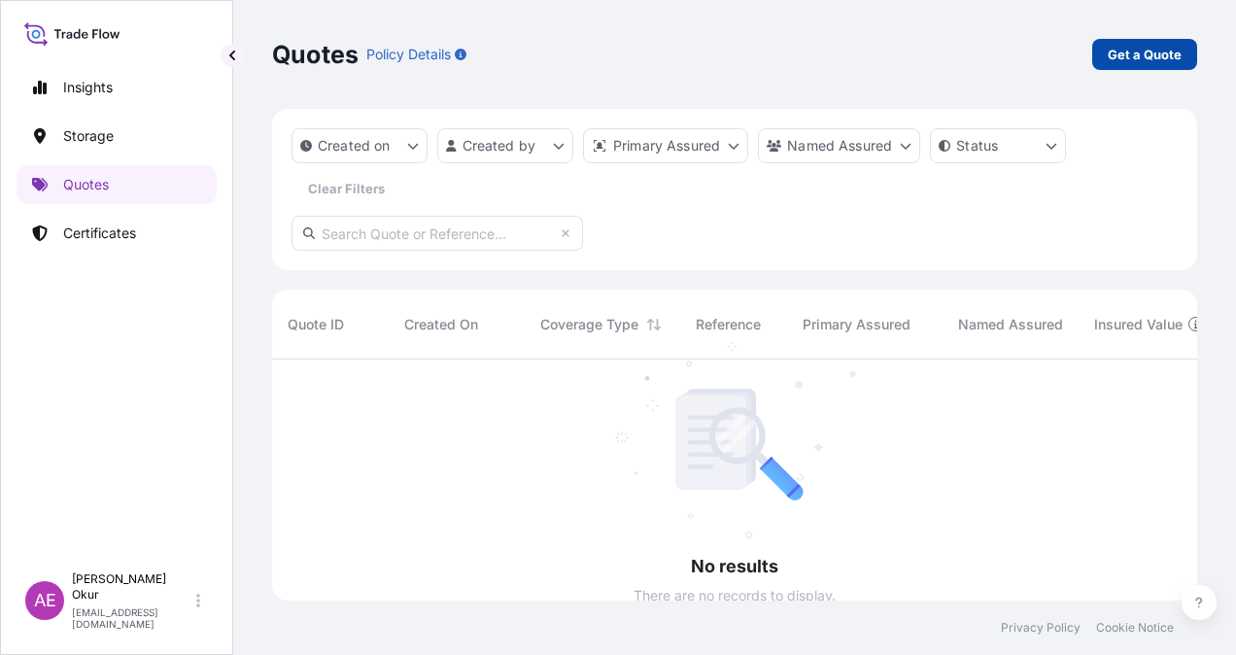
click at [1164, 60] on p "Get a Quote" at bounding box center [1145, 54] width 74 height 19
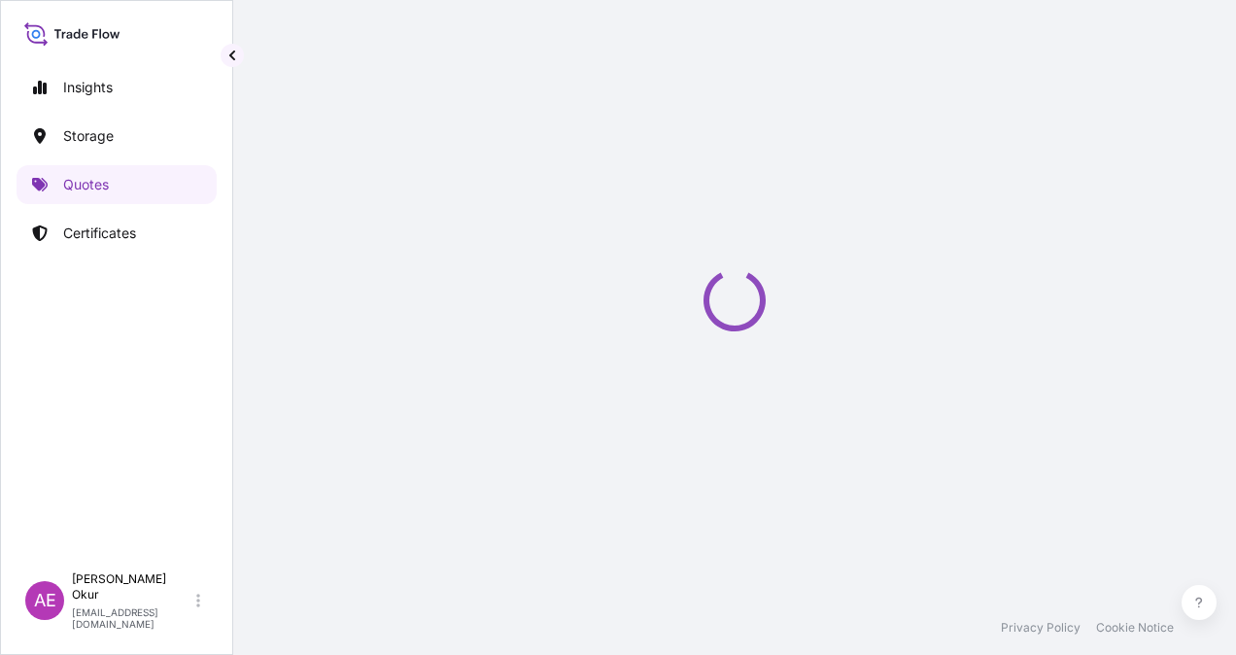
select select "Ocean Vessel"
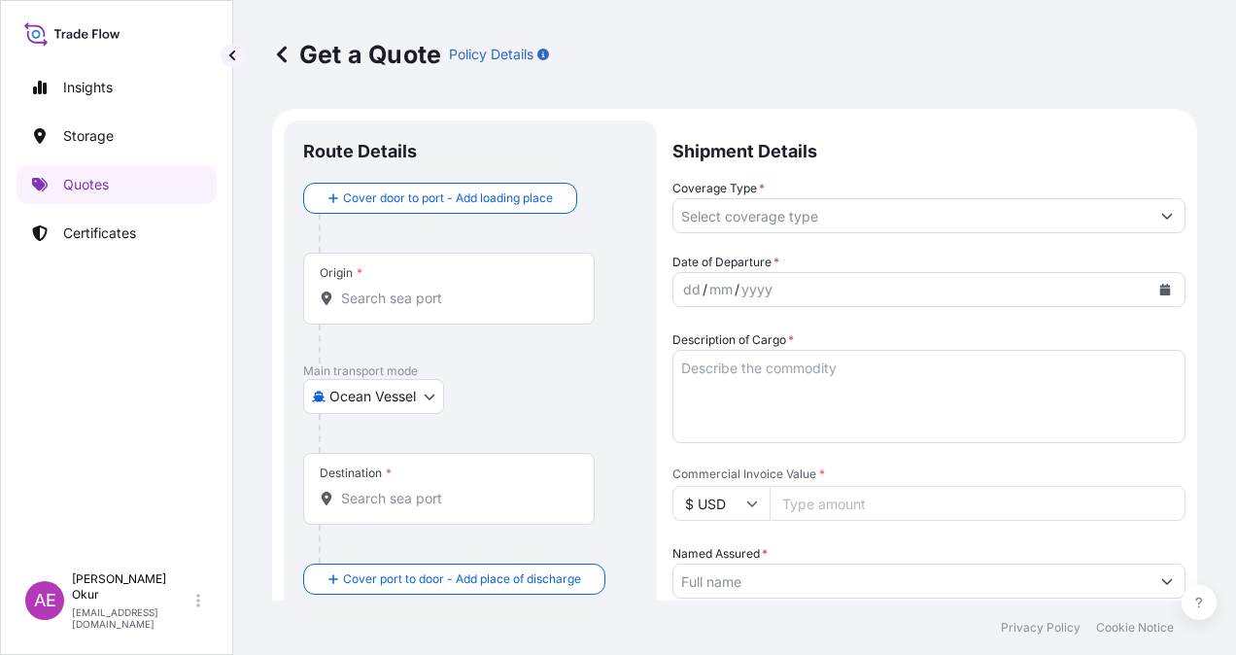
scroll to position [31, 0]
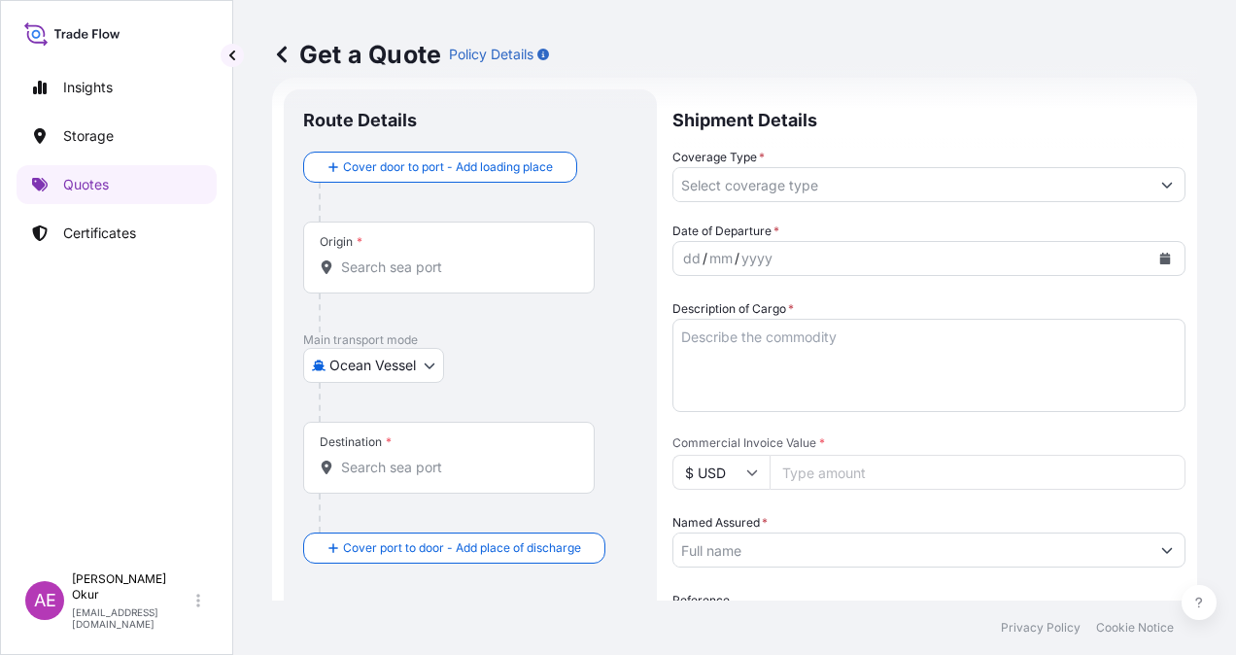
click at [489, 244] on div "Origin *" at bounding box center [449, 258] width 292 height 72
click at [489, 258] on input "Origin *" at bounding box center [455, 267] width 229 height 19
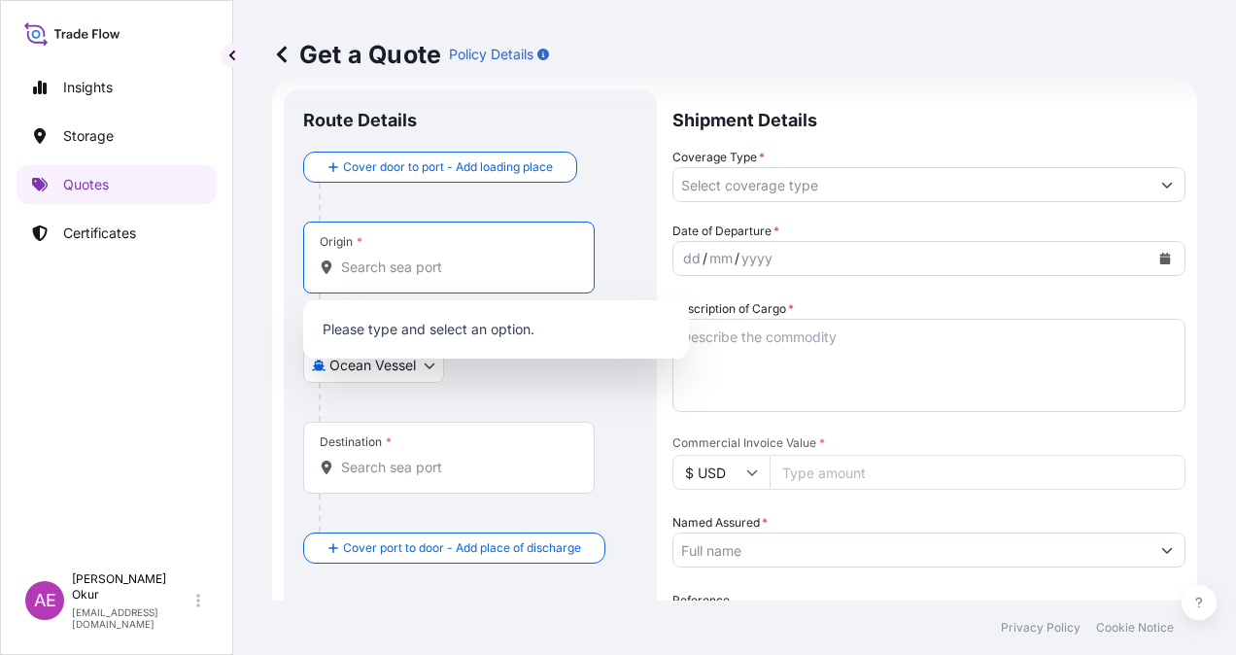
paste input "[GEOGRAPHIC_DATA]"
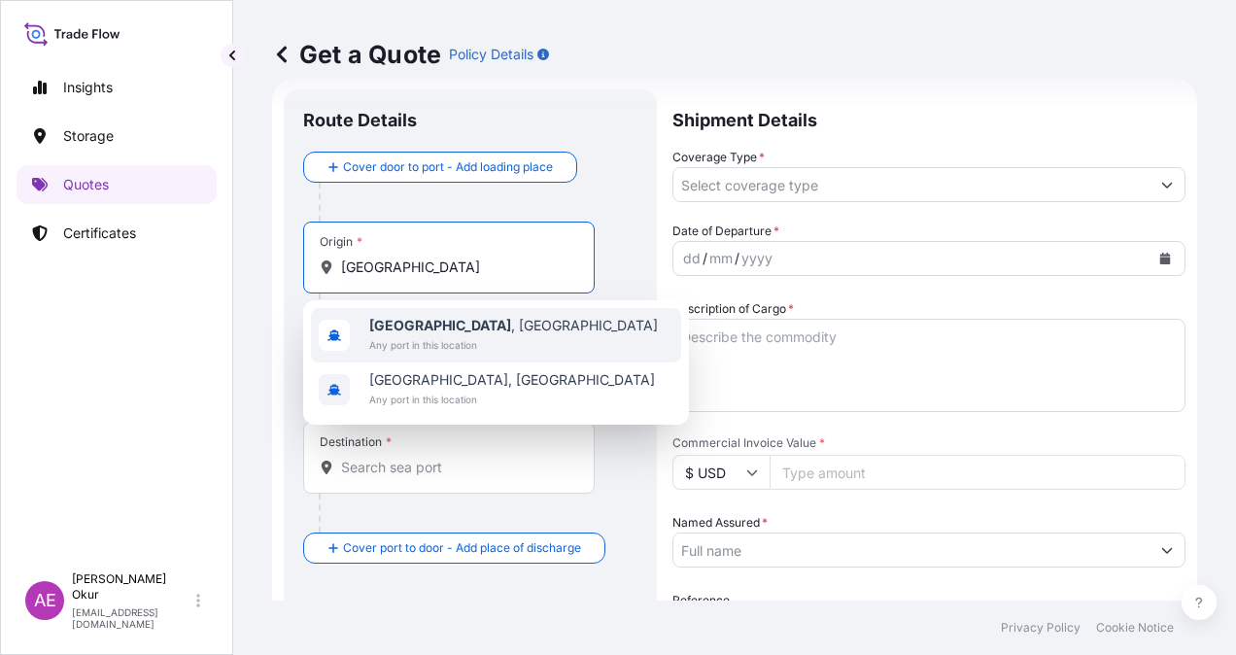
click at [463, 316] on span "[GEOGRAPHIC_DATA] , [GEOGRAPHIC_DATA]" at bounding box center [513, 325] width 289 height 19
type input "[GEOGRAPHIC_DATA], [GEOGRAPHIC_DATA]"
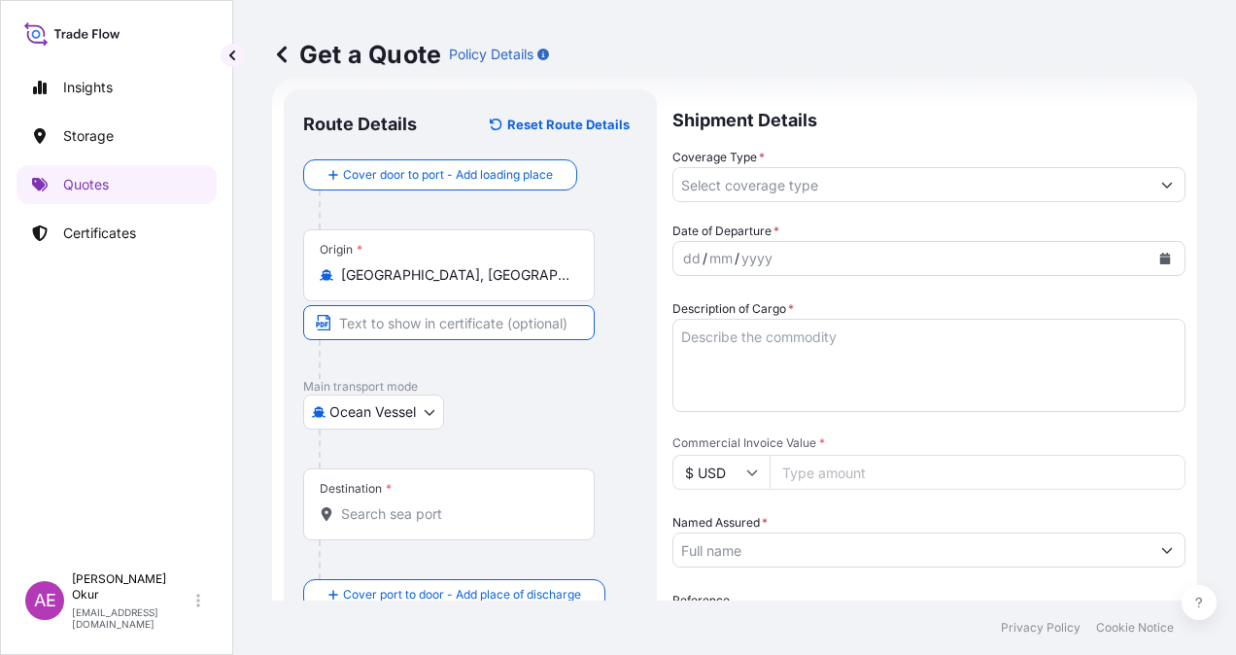
click at [424, 311] on input "Text to appear on certificate" at bounding box center [449, 322] width 292 height 35
type input "[GEOGRAPHIC_DATA] / [GEOGRAPHIC_DATA]"
type input "[GEOGRAPHIC_DATA], [GEOGRAPHIC_DATA]"
type input "All risks"
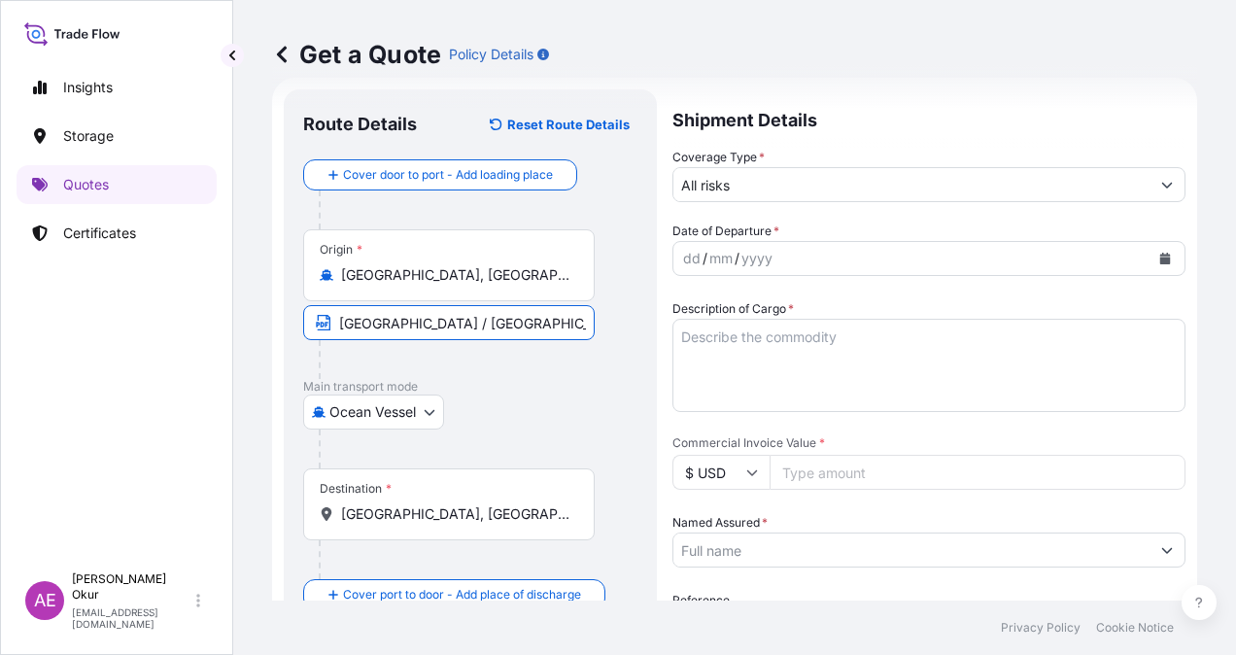
type input "2681.25"
type input "BAYEGAN DIS TIC. A.S"
type input "PO NO:25B0121900 Quantity M/[PERSON_NAME]:0,650 Premium: EUR 0,29"
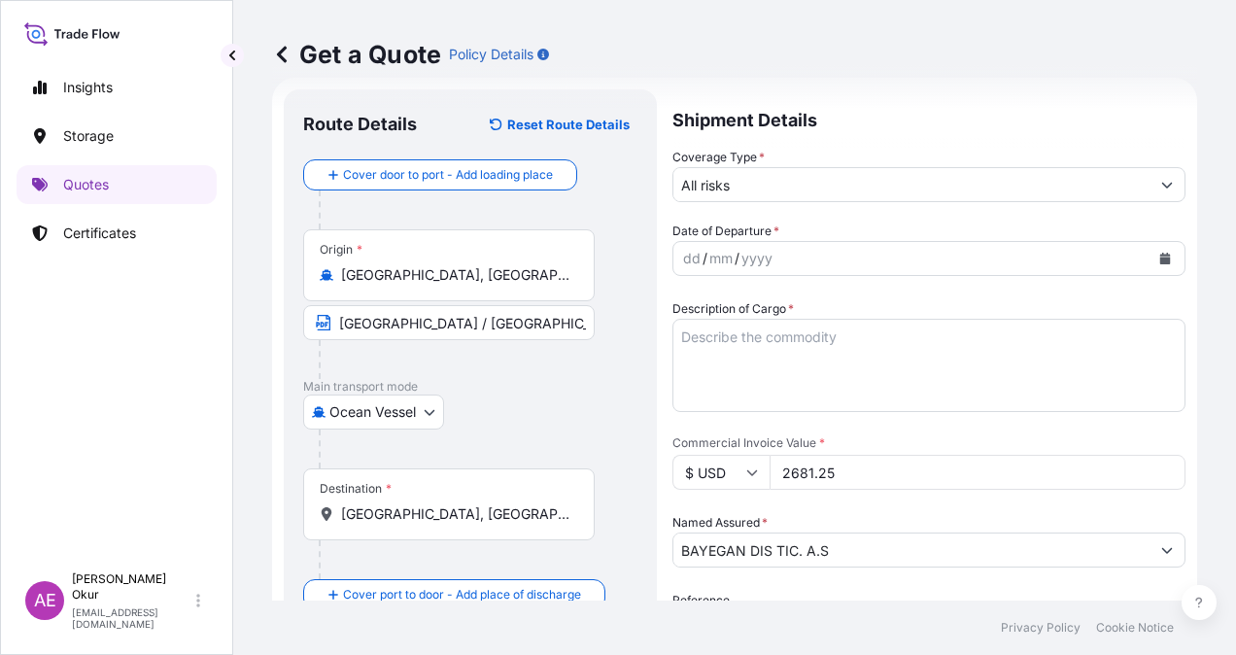
click at [770, 200] on input "All risks" at bounding box center [912, 184] width 476 height 35
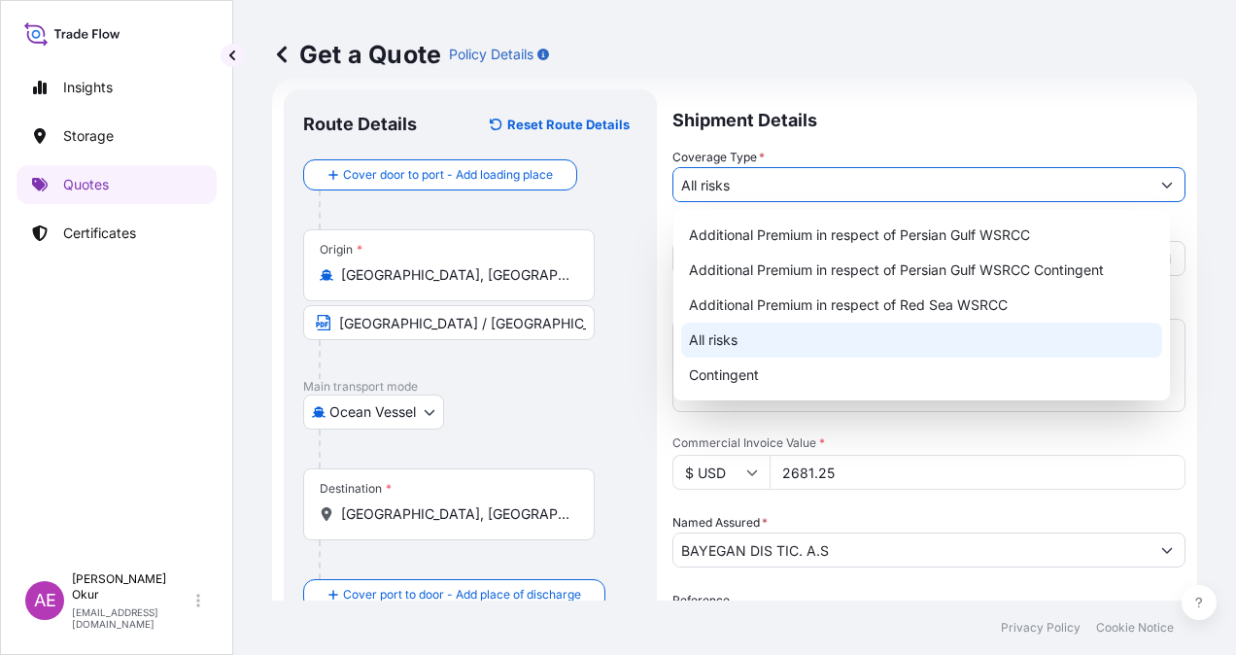
click at [739, 334] on div "All risks" at bounding box center [921, 340] width 481 height 35
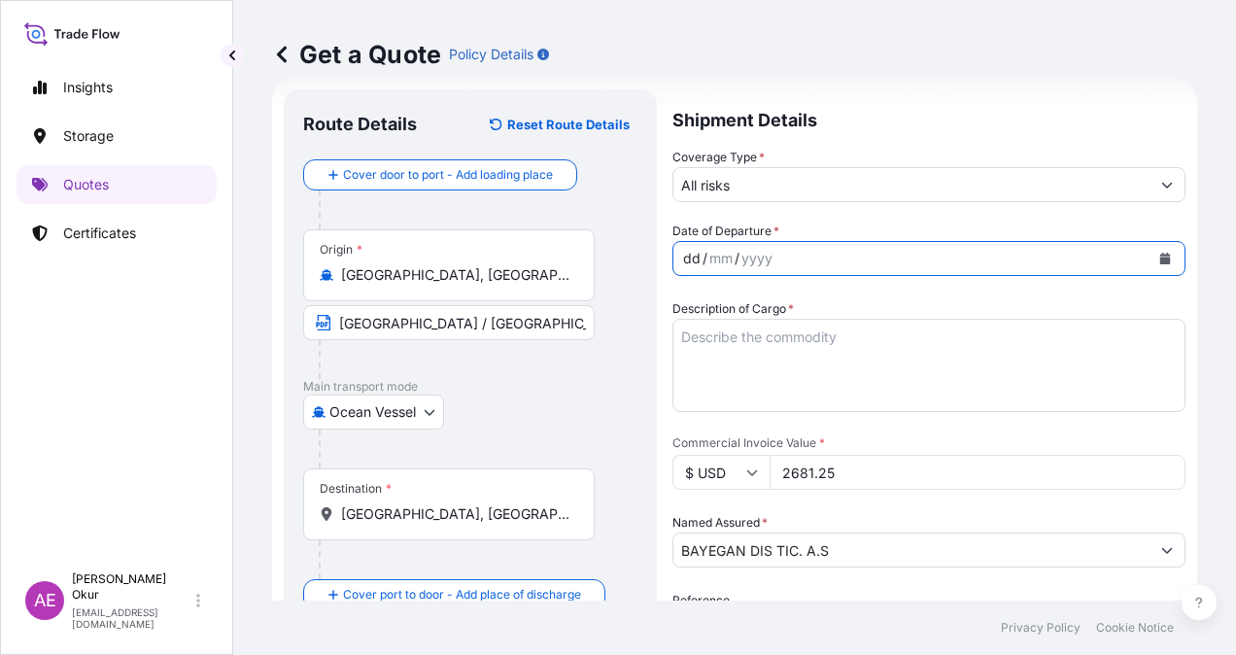
click at [706, 241] on div "dd / mm / yyyy" at bounding box center [912, 258] width 476 height 35
click at [672, 262] on form "Route Details Reset Route Details Cover door to port - Add loading place Place …" at bounding box center [734, 518] width 925 height 880
click at [699, 245] on div "dd / mm / yyyy" at bounding box center [912, 258] width 476 height 35
click at [699, 253] on div "dd" at bounding box center [691, 258] width 21 height 23
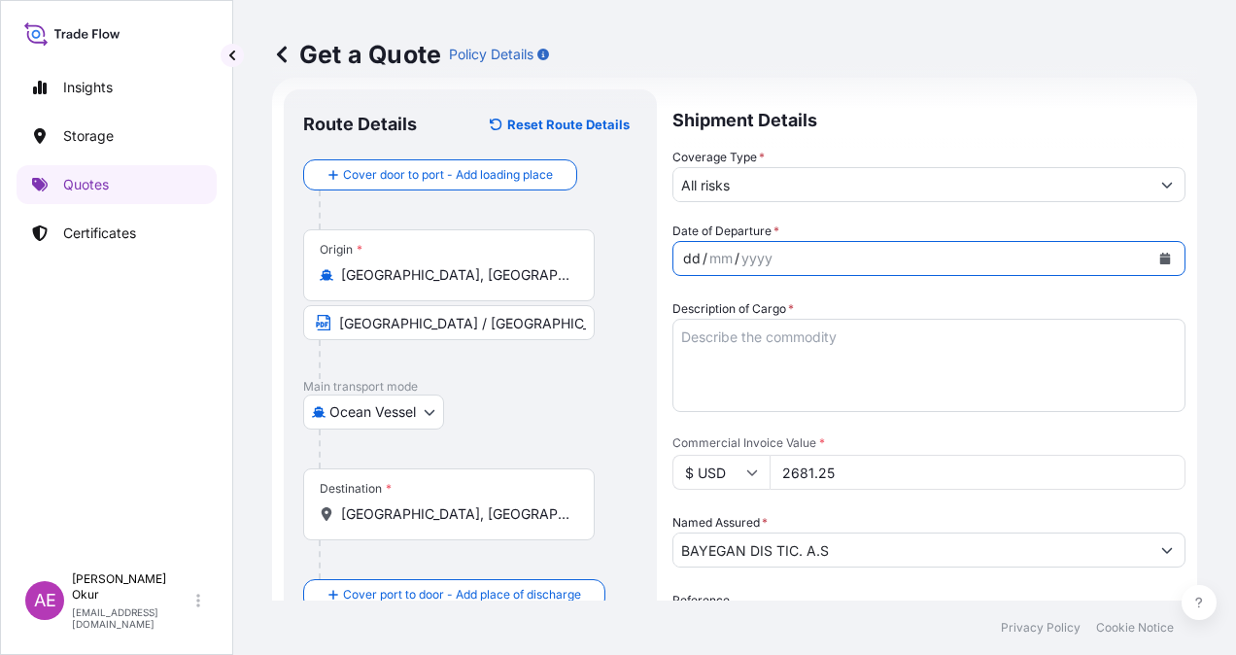
click at [318, 400] on body "Insights Storage Quotes Certificates AE Alp Eren Okur [EMAIL_ADDRESS][DOMAIN_NA…" at bounding box center [618, 327] width 1236 height 655
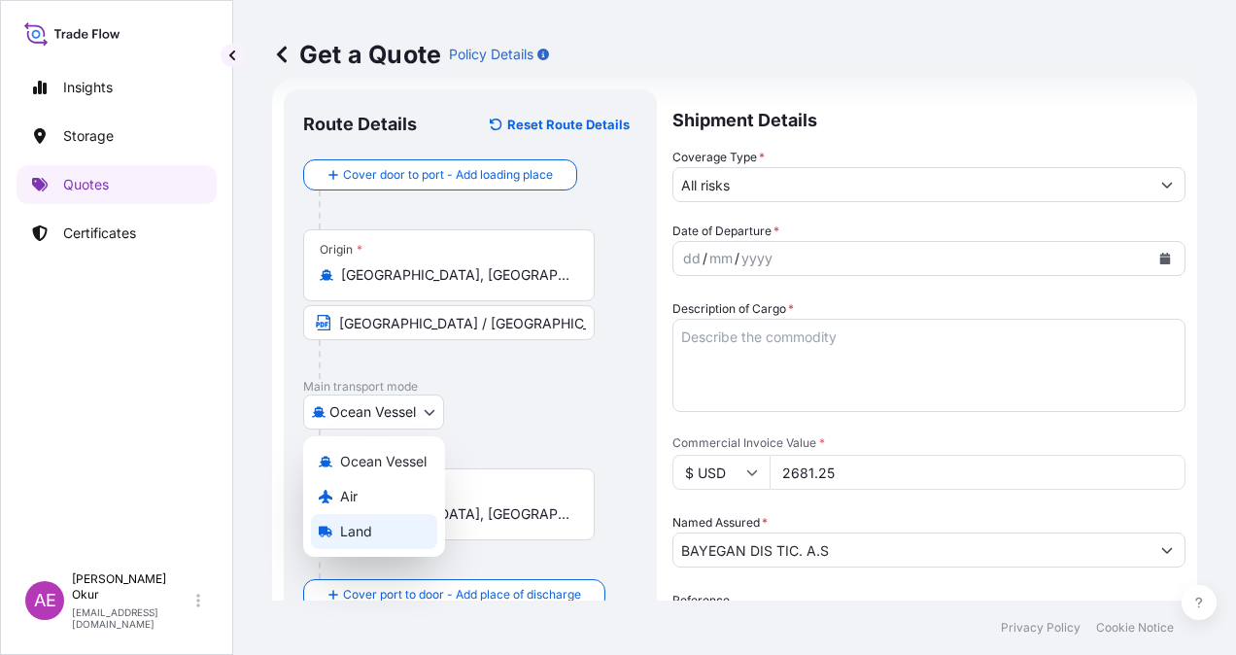
click at [367, 525] on span "Land" at bounding box center [356, 531] width 32 height 19
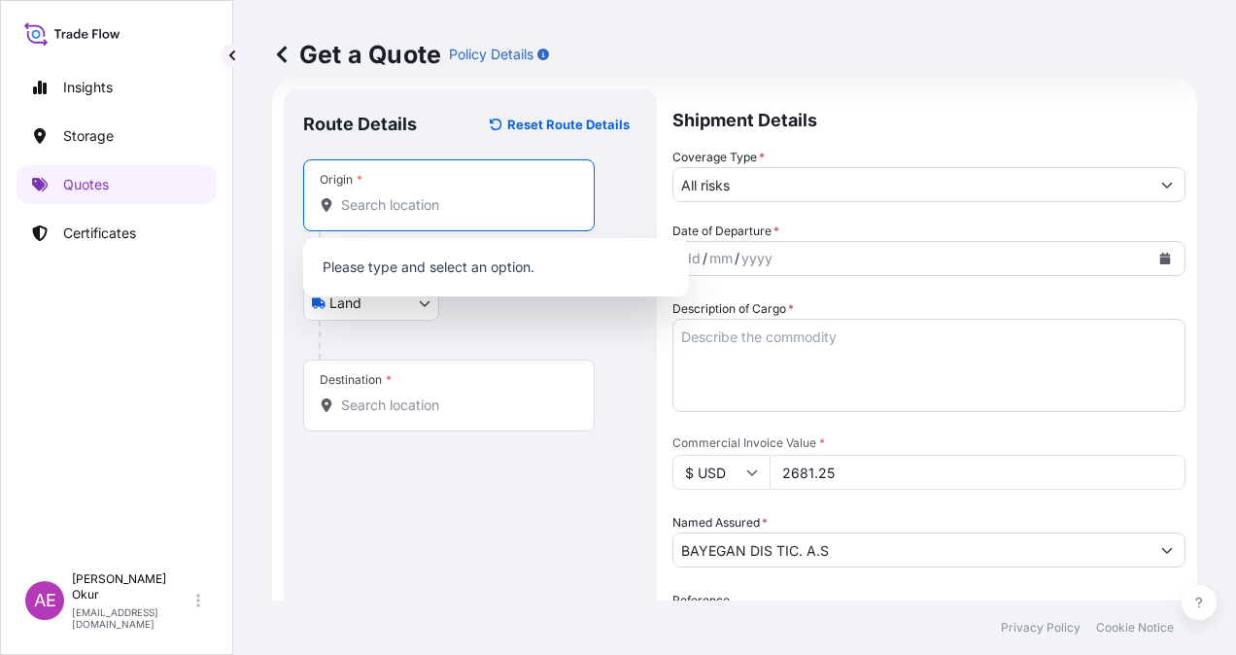
click at [395, 202] on input "Origin *" at bounding box center [455, 204] width 229 height 19
paste input "[GEOGRAPHIC_DATA]"
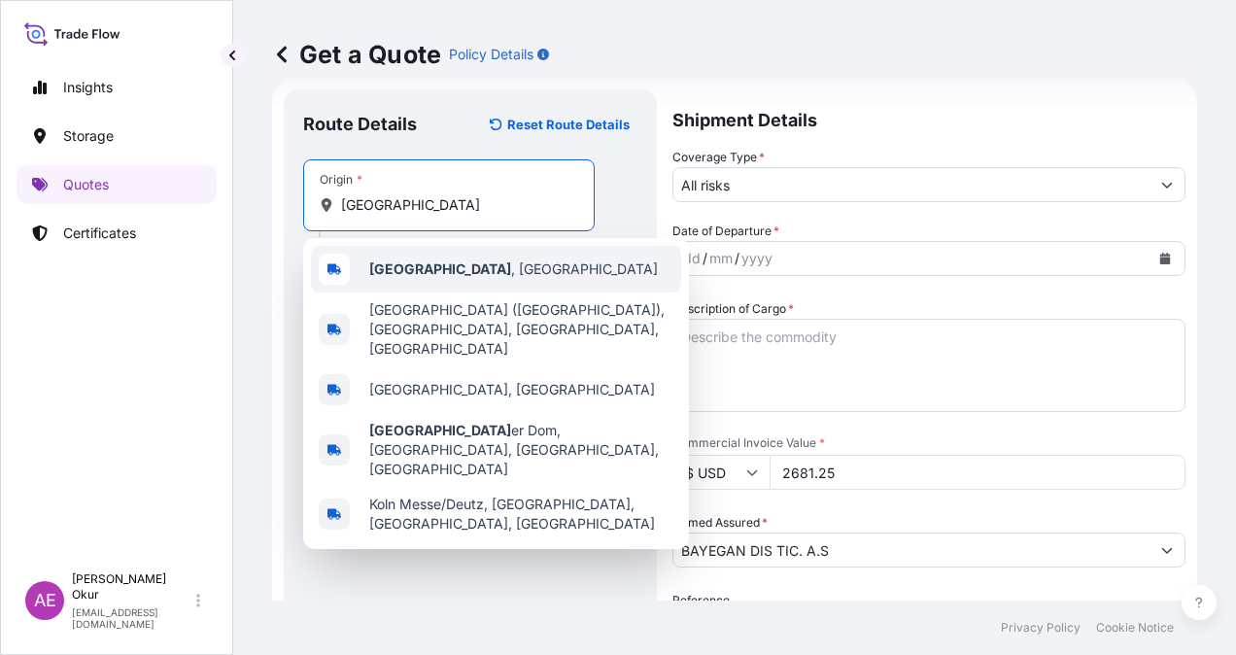
click at [430, 267] on span "[GEOGRAPHIC_DATA] , [GEOGRAPHIC_DATA]" at bounding box center [513, 269] width 289 height 19
type input "[GEOGRAPHIC_DATA], [GEOGRAPHIC_DATA]"
click at [424, 243] on input "Text to appear on certificate" at bounding box center [449, 252] width 292 height 35
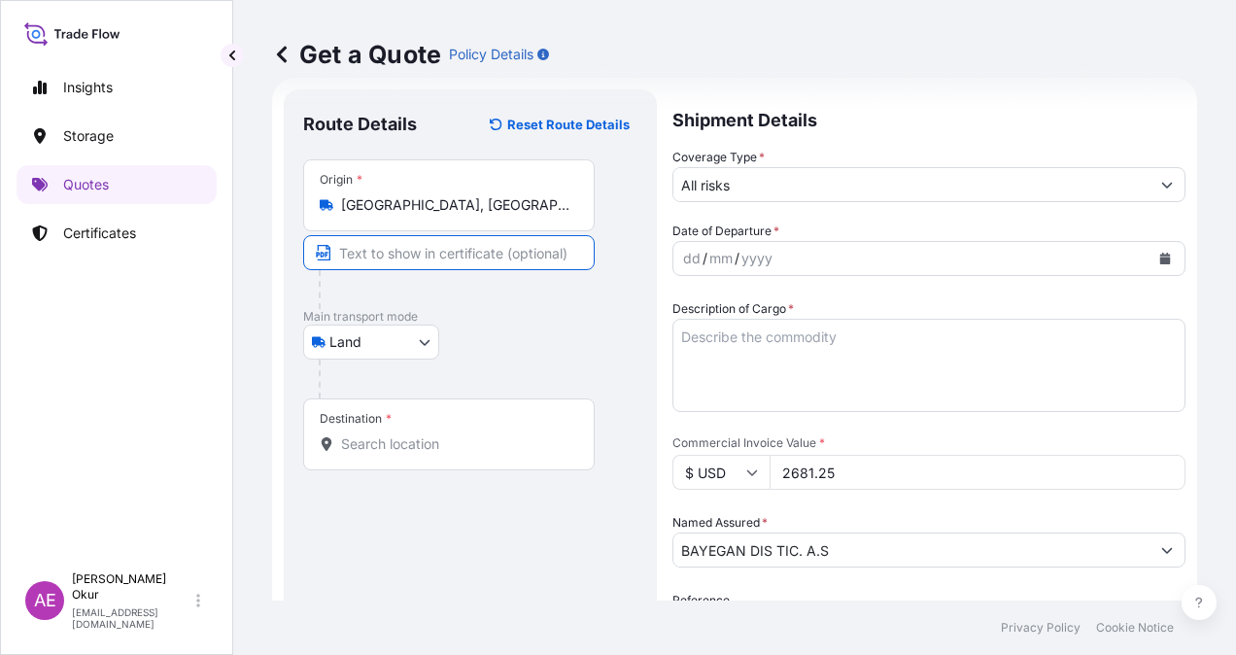
type input "[GEOGRAPHIC_DATA] / [GEOGRAPHIC_DATA]"
type input "[GEOGRAPHIC_DATA], [GEOGRAPHIC_DATA]"
click at [496, 445] on input "[GEOGRAPHIC_DATA], [GEOGRAPHIC_DATA]" at bounding box center [455, 443] width 229 height 19
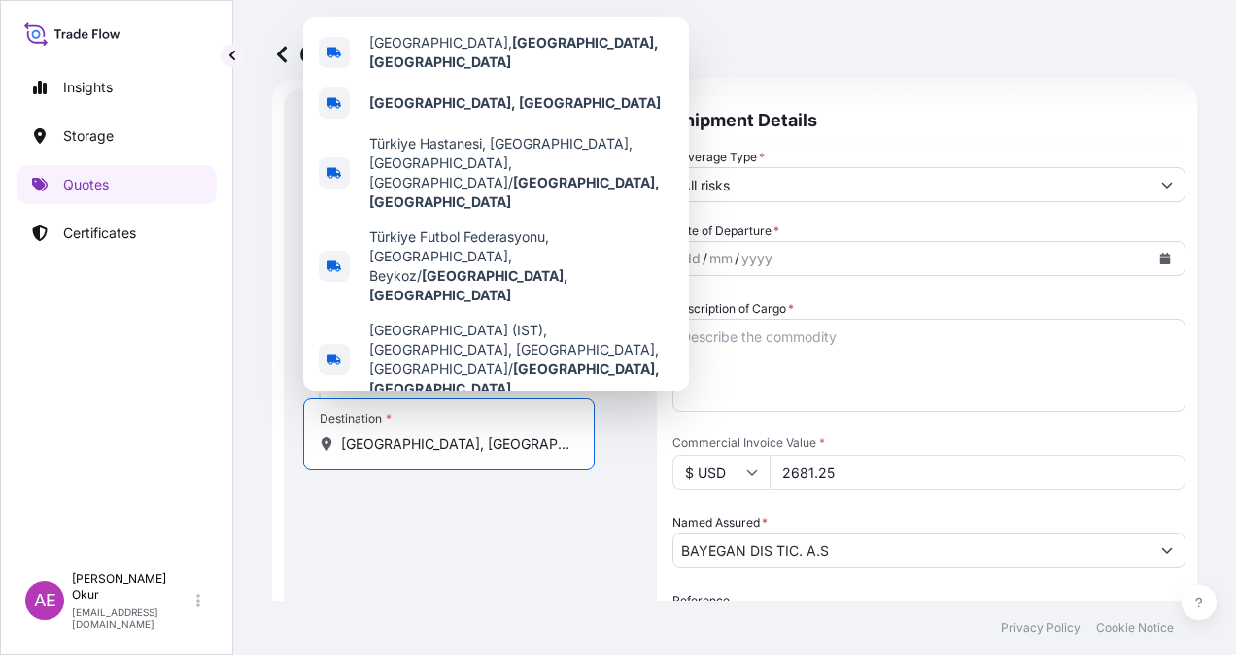
click at [486, 496] on div "Route Details Reset Route Details Place of loading Road / [GEOGRAPHIC_DATA] / I…" at bounding box center [470, 517] width 334 height 817
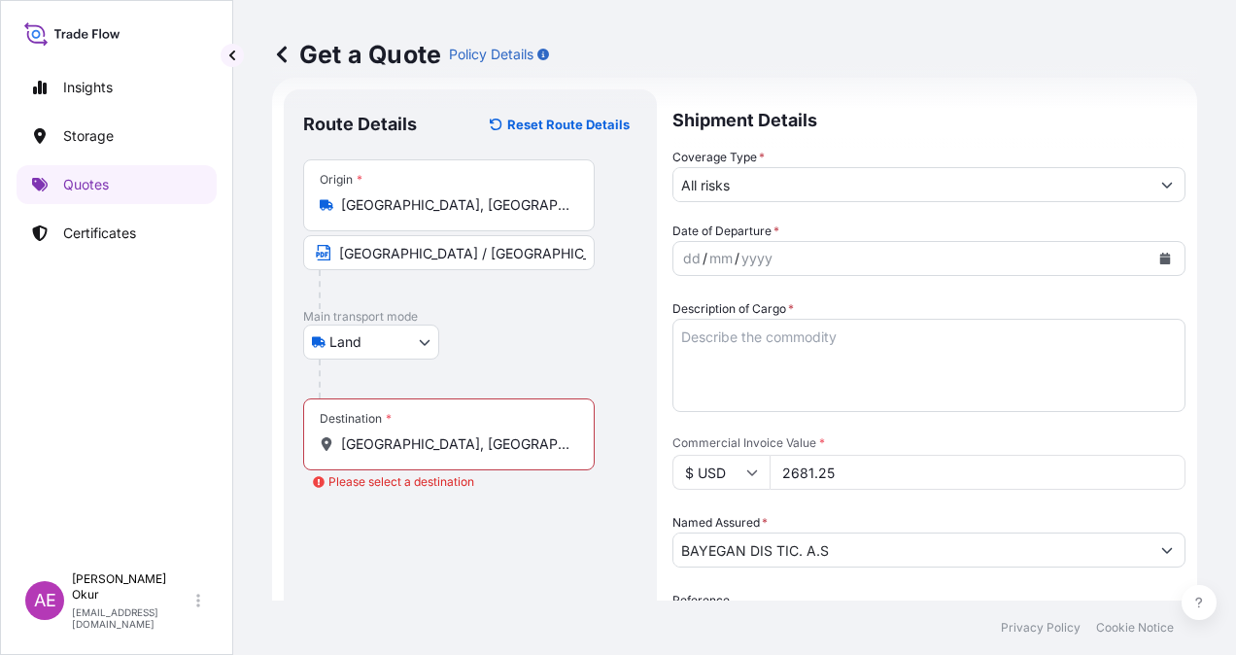
click at [453, 490] on div "Route Details Reset Route Details Place of loading Road / [GEOGRAPHIC_DATA] / I…" at bounding box center [470, 517] width 334 height 817
click at [510, 439] on input "[GEOGRAPHIC_DATA], [GEOGRAPHIC_DATA]" at bounding box center [455, 443] width 229 height 19
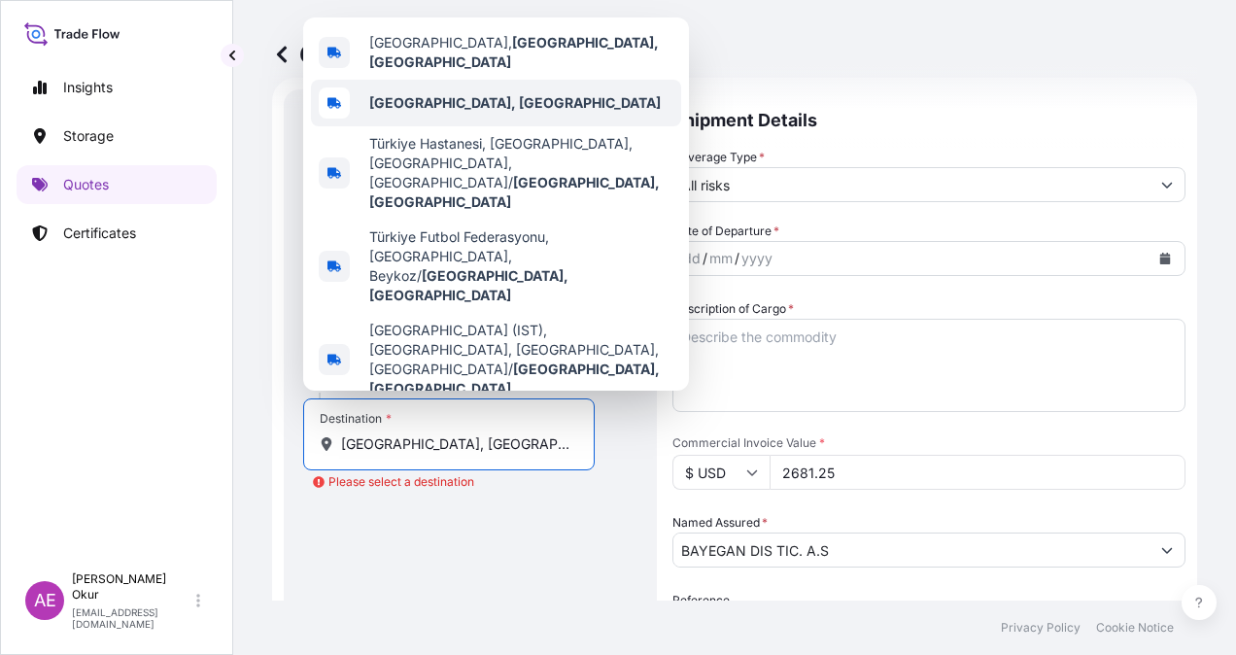
click at [443, 126] on div "[GEOGRAPHIC_DATA], [GEOGRAPHIC_DATA]" at bounding box center [496, 103] width 370 height 47
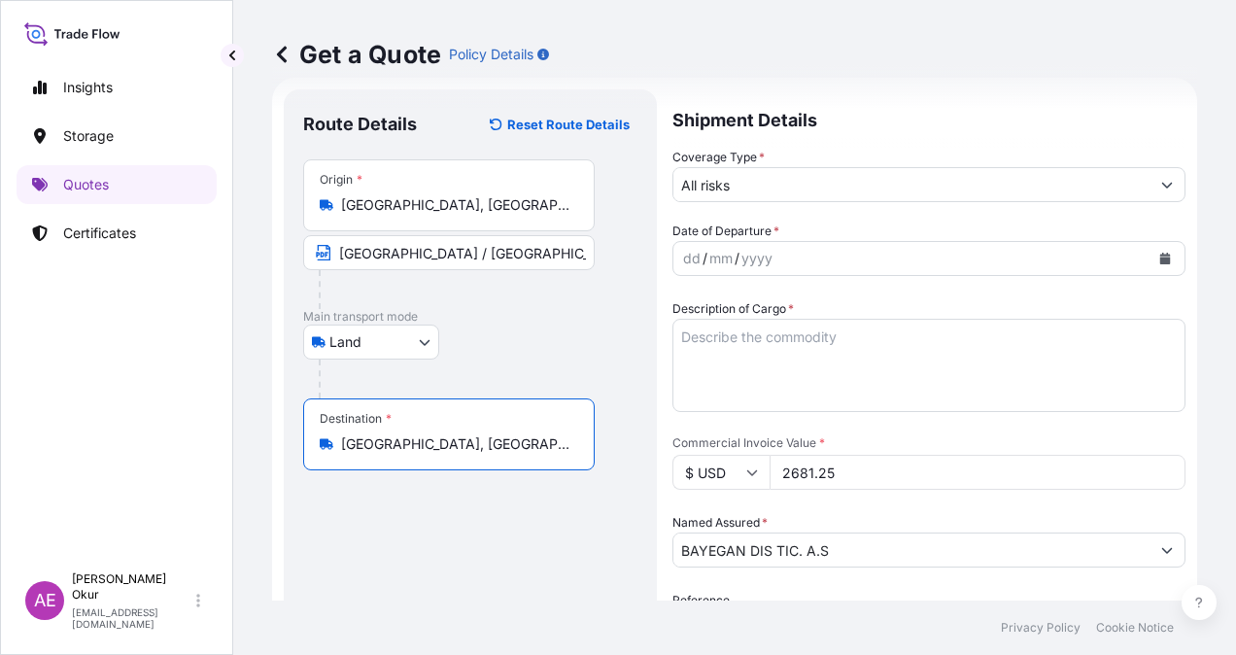
click at [399, 502] on div "Route Details Reset Route Details Place of loading Road / [GEOGRAPHIC_DATA] / I…" at bounding box center [470, 517] width 334 height 817
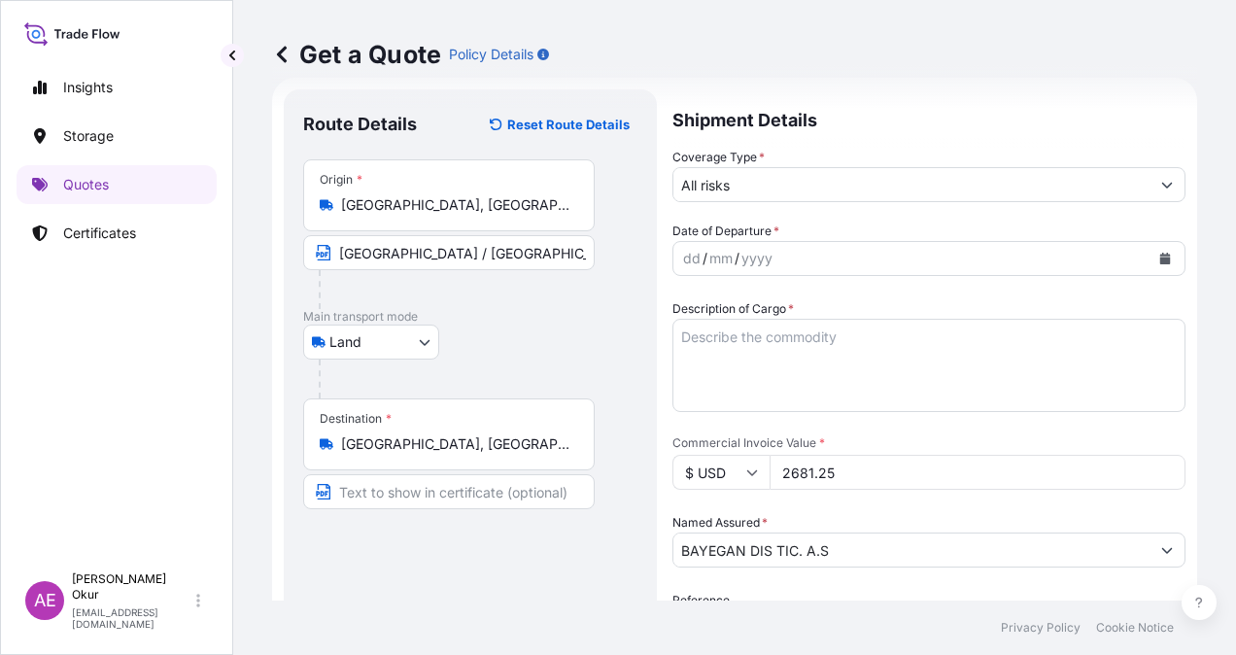
click at [399, 500] on input "Text to appear on certificate" at bounding box center [449, 491] width 292 height 35
type input "[GEOGRAPHIC_DATA] / [GEOGRAPHIC_DATA]"
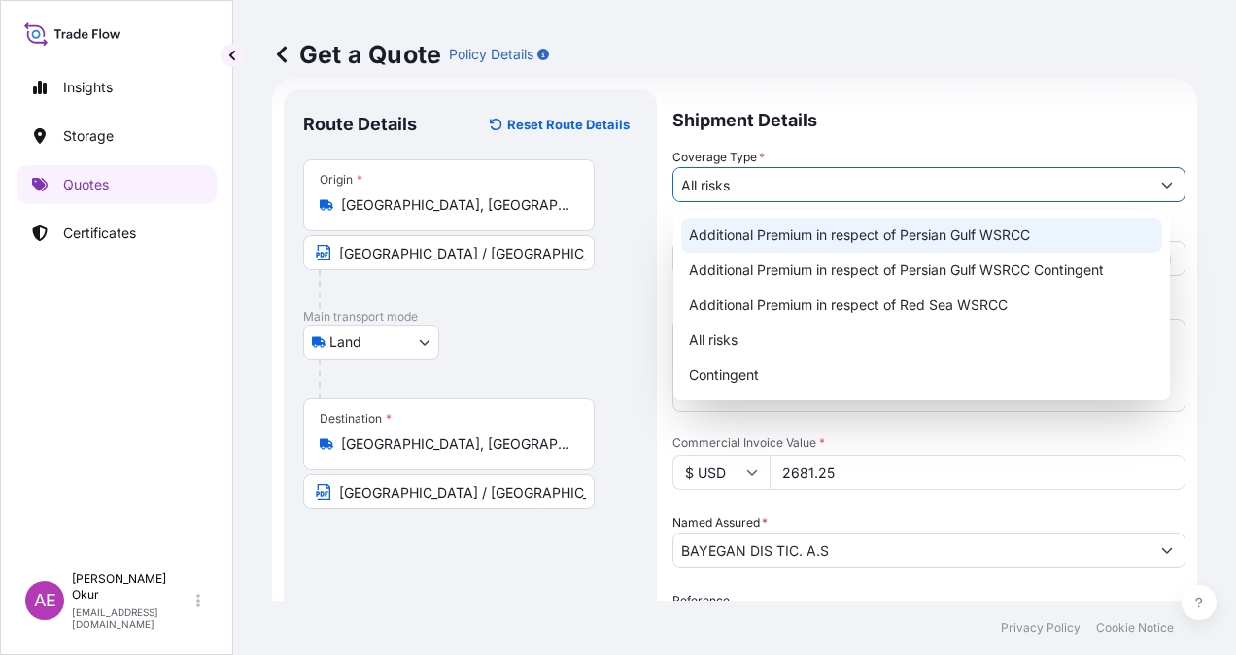
click at [798, 191] on input "All risks" at bounding box center [912, 184] width 476 height 35
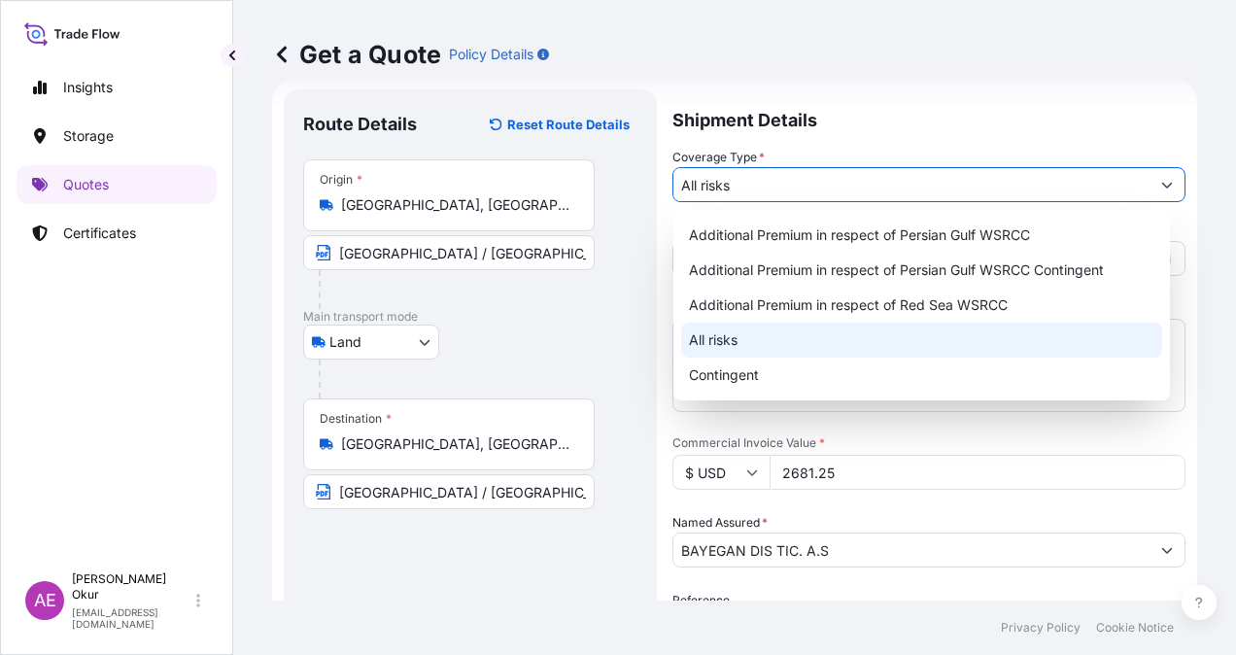
click at [731, 331] on div "All risks" at bounding box center [921, 340] width 481 height 35
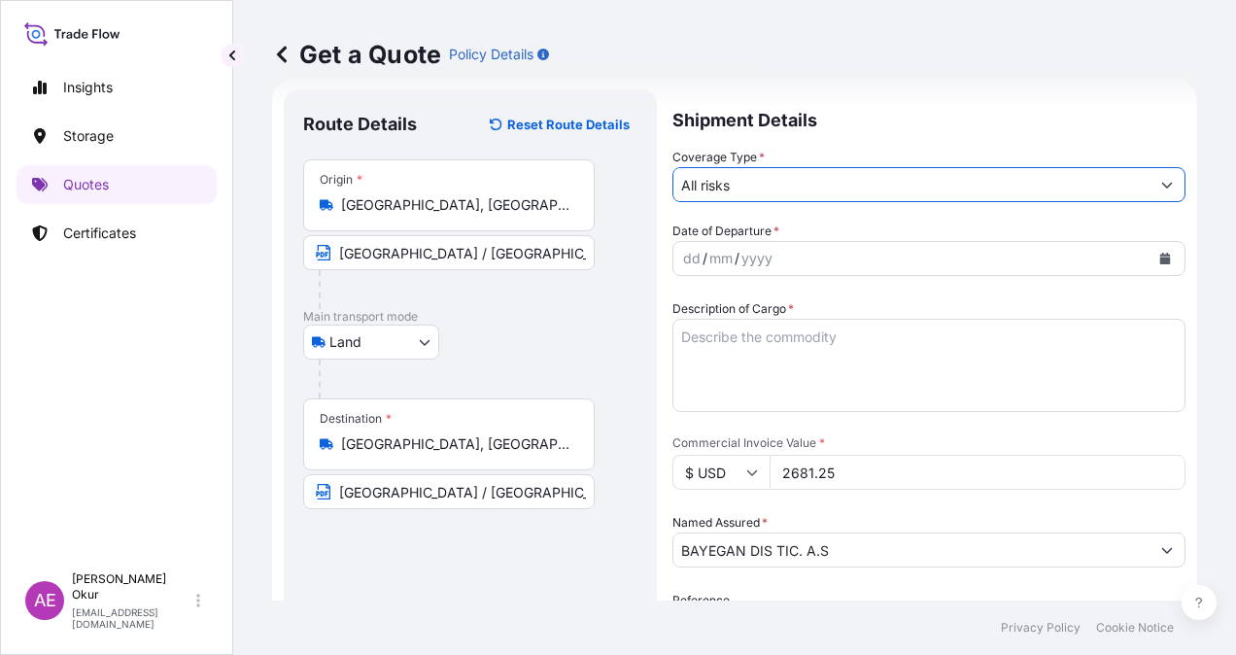
click at [685, 247] on div "dd" at bounding box center [691, 258] width 21 height 23
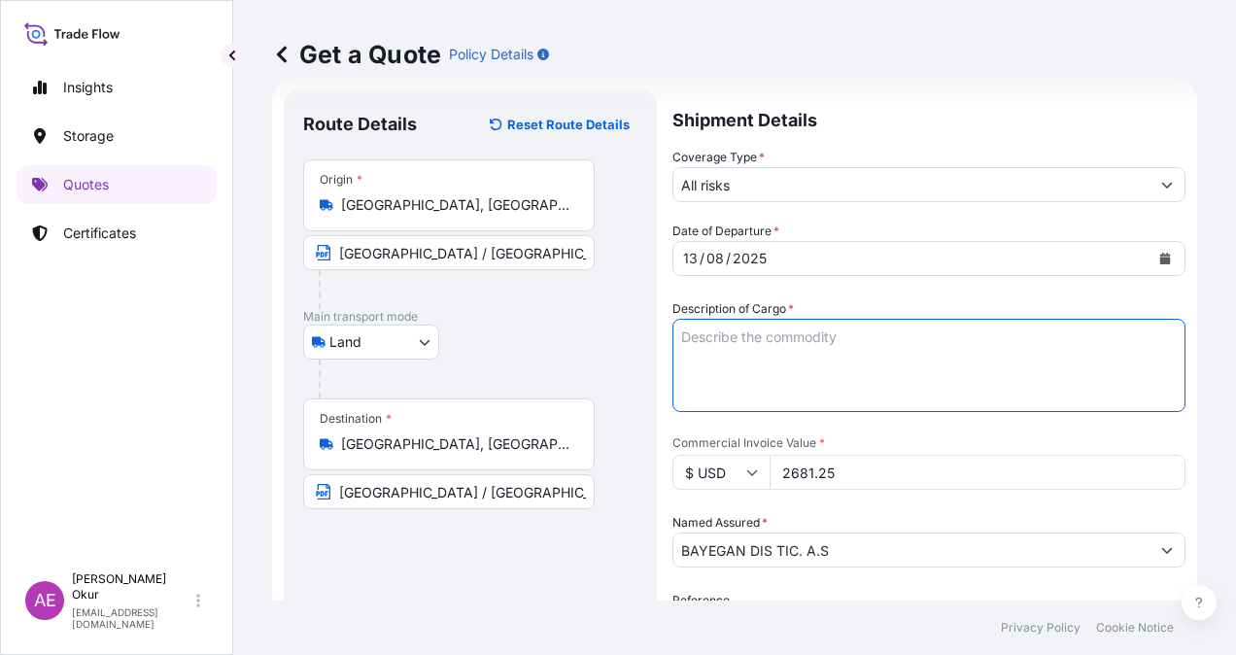
click at [811, 338] on textarea "Description of Cargo *" at bounding box center [929, 365] width 513 height 93
paste textarea "PRINTEX 300 BEADS"
type textarea "PRINTEX 300 BEADS"
drag, startPoint x: 885, startPoint y: 469, endPoint x: 719, endPoint y: 477, distance: 165.5
click at [723, 469] on div "$ USD 2681.25" at bounding box center [929, 472] width 513 height 35
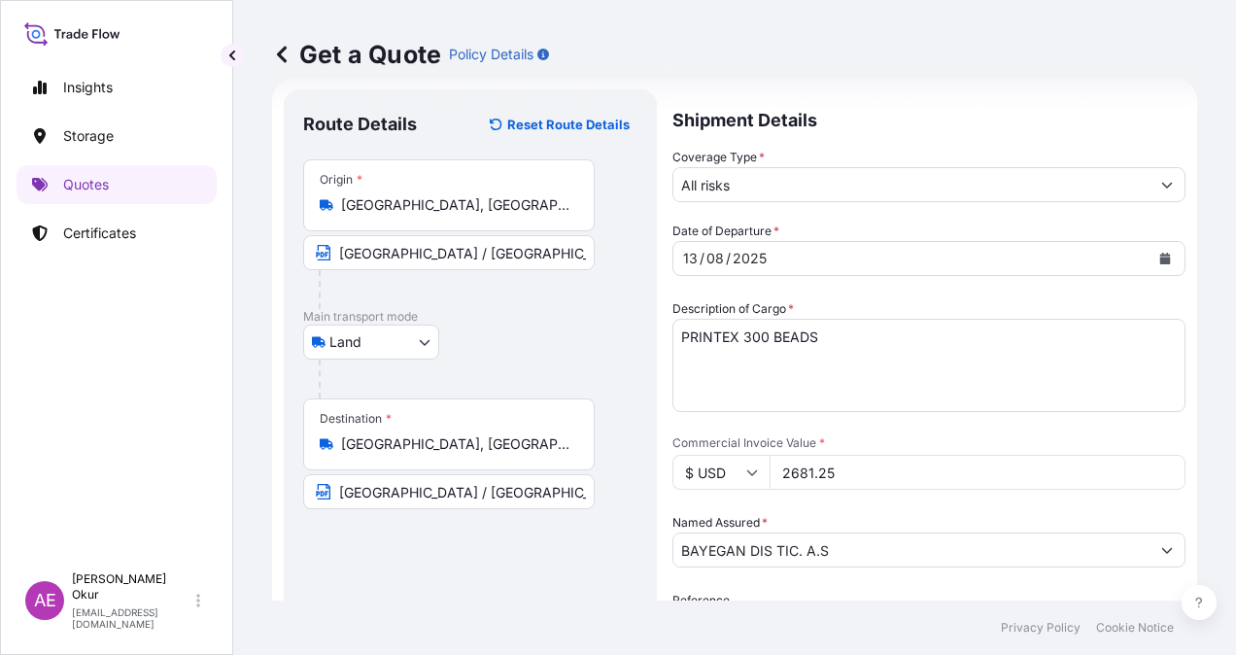
paste input "6710"
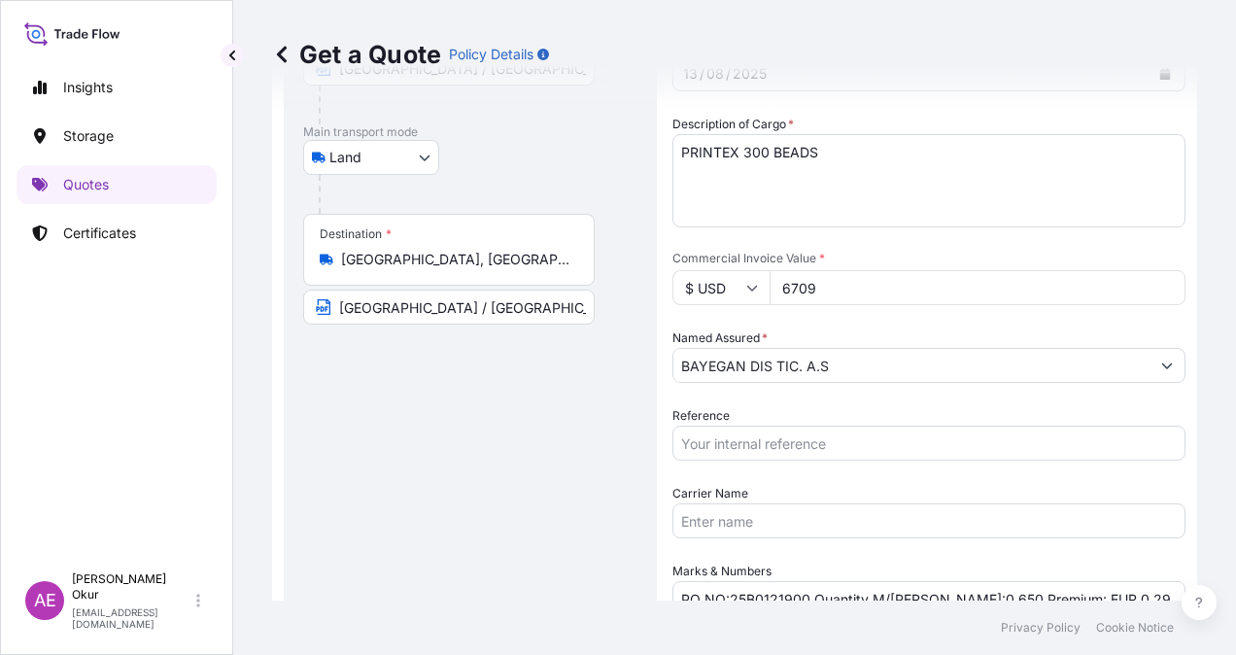
scroll to position [323, 0]
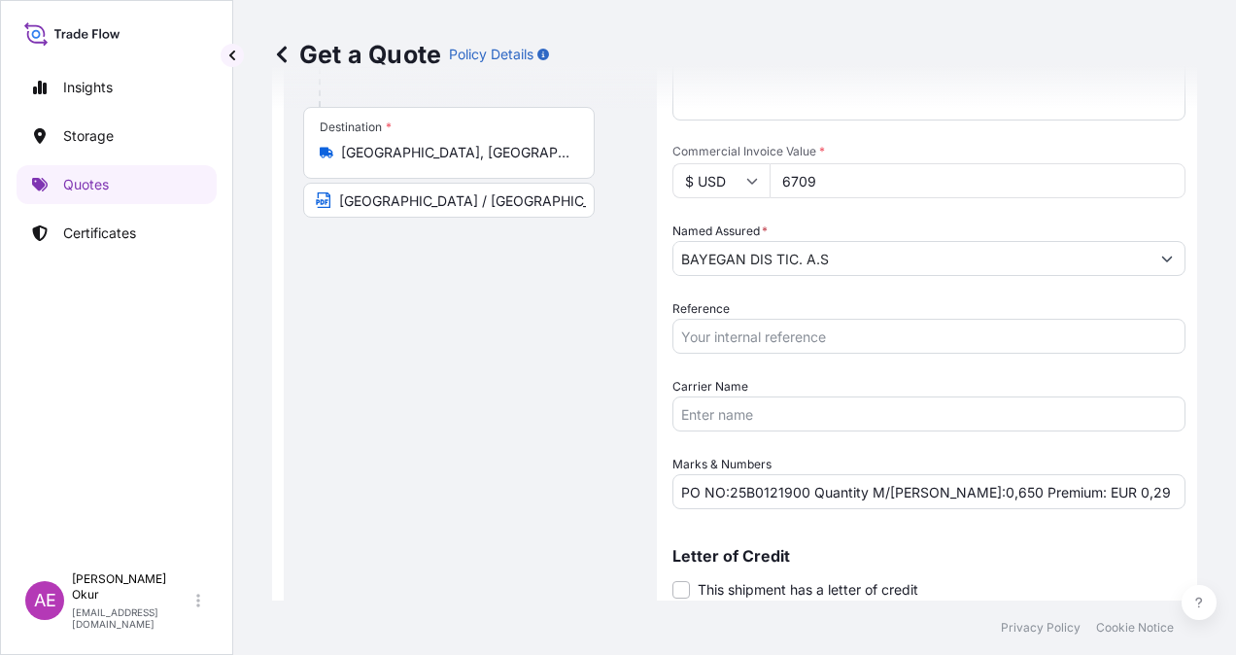
type input "6709"
click at [848, 219] on div "Date of Departure * [DATE] Cargo Category * LPG, Crude Oil, Utility Fuel, Mid D…" at bounding box center [929, 219] width 513 height 579
click at [839, 251] on input "BAYEGAN DIS TIC. A.S" at bounding box center [912, 258] width 476 height 35
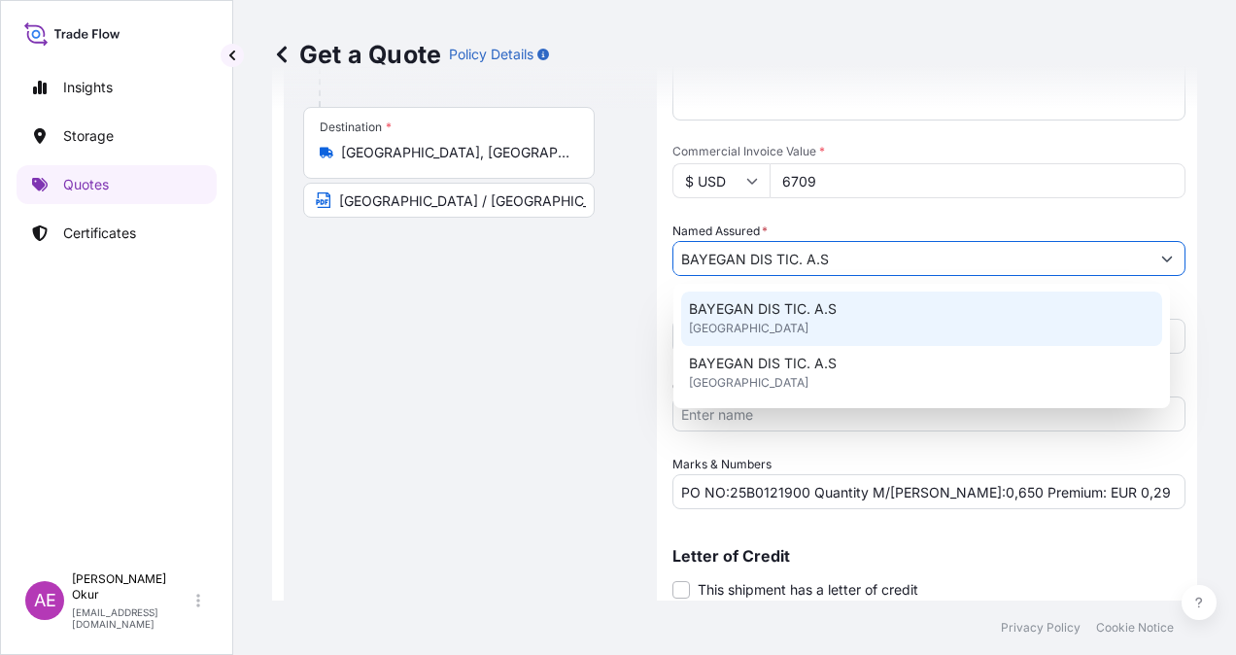
click at [803, 330] on div "BAYEGAN DIS TIC. A.S [GEOGRAPHIC_DATA]" at bounding box center [921, 319] width 481 height 54
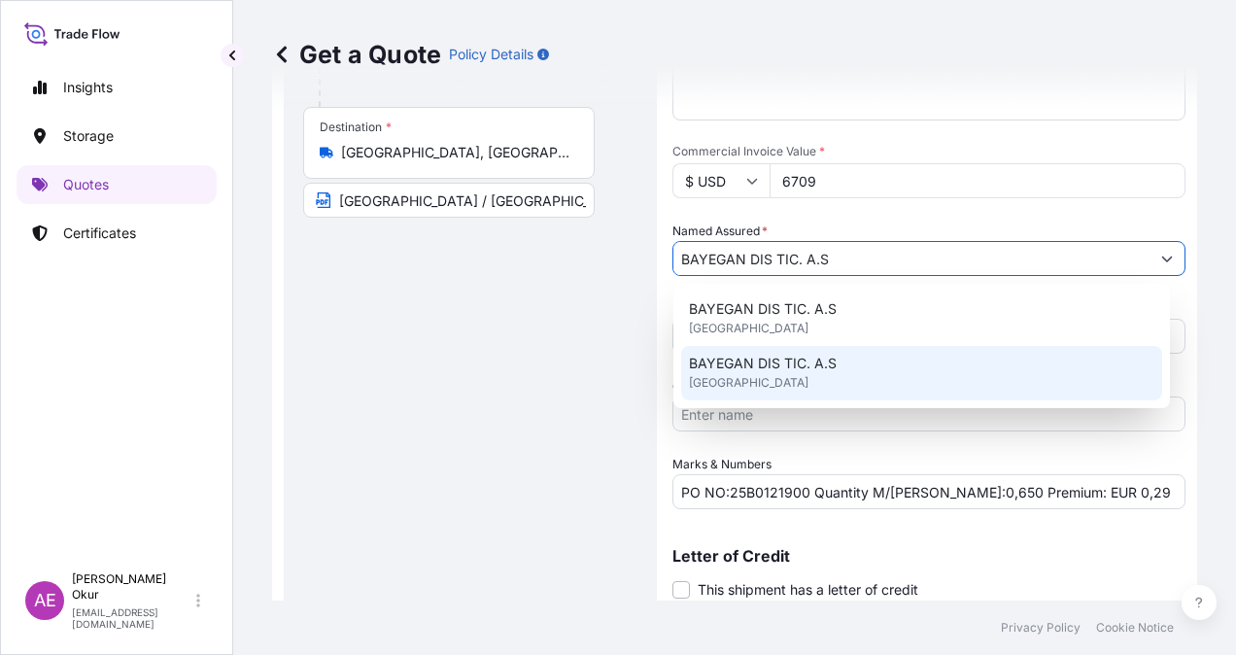
drag, startPoint x: 852, startPoint y: 484, endPoint x: 837, endPoint y: 489, distance: 15.4
click at [849, 486] on input "PO NO:25B0121900 Quantity M/[PERSON_NAME]:0,650 Premium: EUR 0,29" at bounding box center [929, 491] width 513 height 35
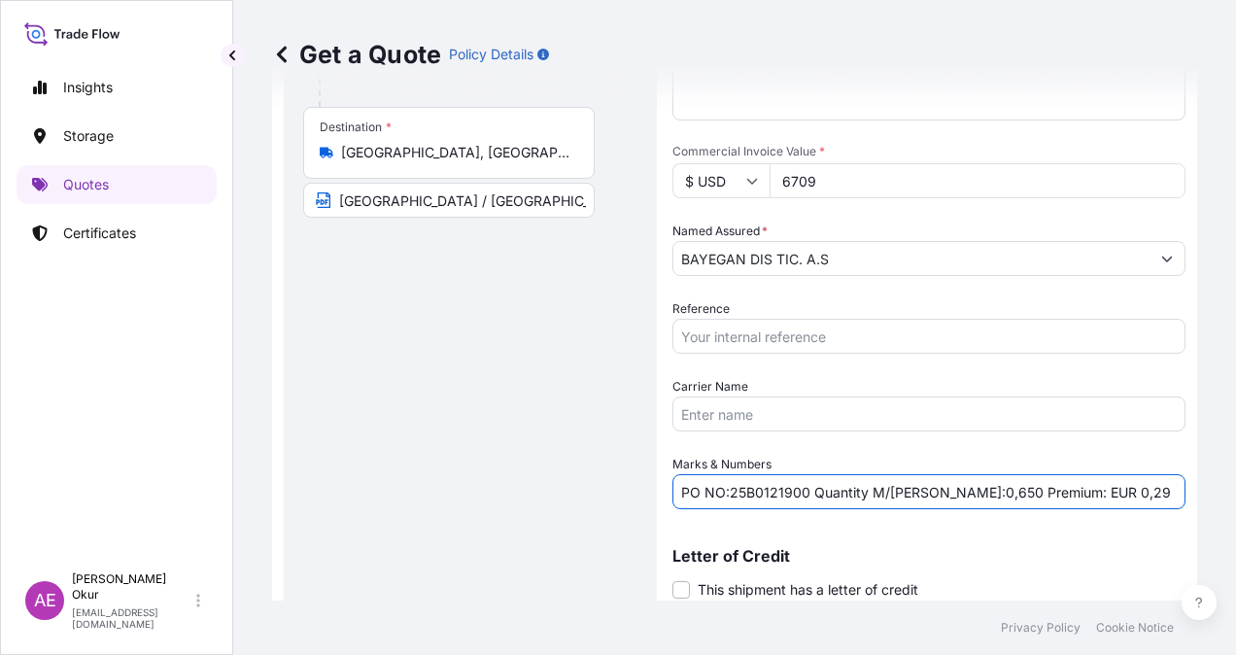
drag, startPoint x: 806, startPoint y: 492, endPoint x: 729, endPoint y: 490, distance: 76.8
click at [729, 490] on input "PO NO:25B0121900 Quantity M/[PERSON_NAME]:0,650 Premium: EUR 0,29" at bounding box center [929, 491] width 513 height 35
paste input "20"
drag, startPoint x: 923, startPoint y: 490, endPoint x: 957, endPoint y: 489, distance: 34.0
click at [959, 488] on input "PO NO:25B0122000 Quantity M/[PERSON_NAME]:0,650 Premium: EUR 0,29" at bounding box center [929, 491] width 513 height 35
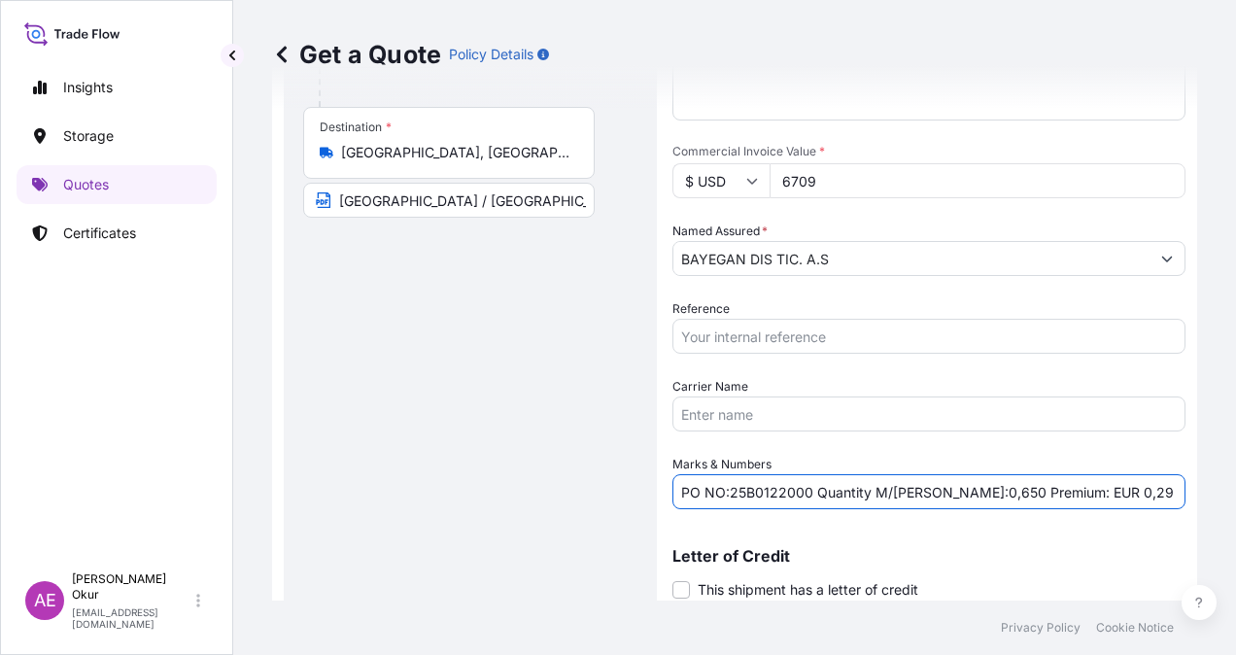
paste input "2,00"
click at [1060, 489] on input "PO NO:25B0122000 Quantity M/[PERSON_NAME]:2,000 Premium: EUR 0,29" at bounding box center [929, 491] width 513 height 35
drag, startPoint x: 1060, startPoint y: 489, endPoint x: 1081, endPoint y: 489, distance: 20.4
click at [1081, 489] on input "PO NO:25B0122000 Quantity M/[PERSON_NAME]:2,000 Premium: EUR 0,29" at bounding box center [929, 491] width 513 height 35
click at [1095, 490] on input "PO NO:25B0122000 Quantity M/[PERSON_NAME]:2,000 Premium: EUR 0,29" at bounding box center [929, 491] width 513 height 35
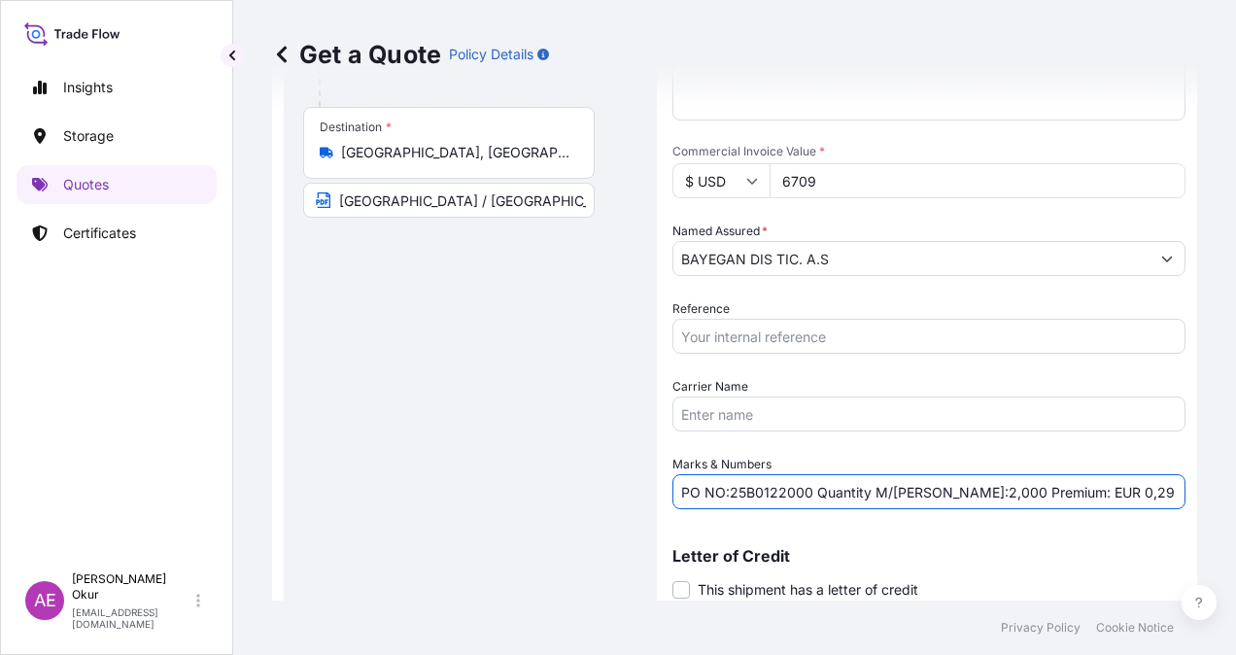
drag, startPoint x: 1106, startPoint y: 491, endPoint x: 1063, endPoint y: 490, distance: 42.8
click at [1063, 490] on input "PO NO:25B0122000 Quantity M/[PERSON_NAME]:2,000 Premium: EUR 0,29" at bounding box center [929, 491] width 513 height 35
paste input "74"
type input "PO NO:25B0122000 Quantity M/[PERSON_NAME]:2,000 Premium: EUR 0,74"
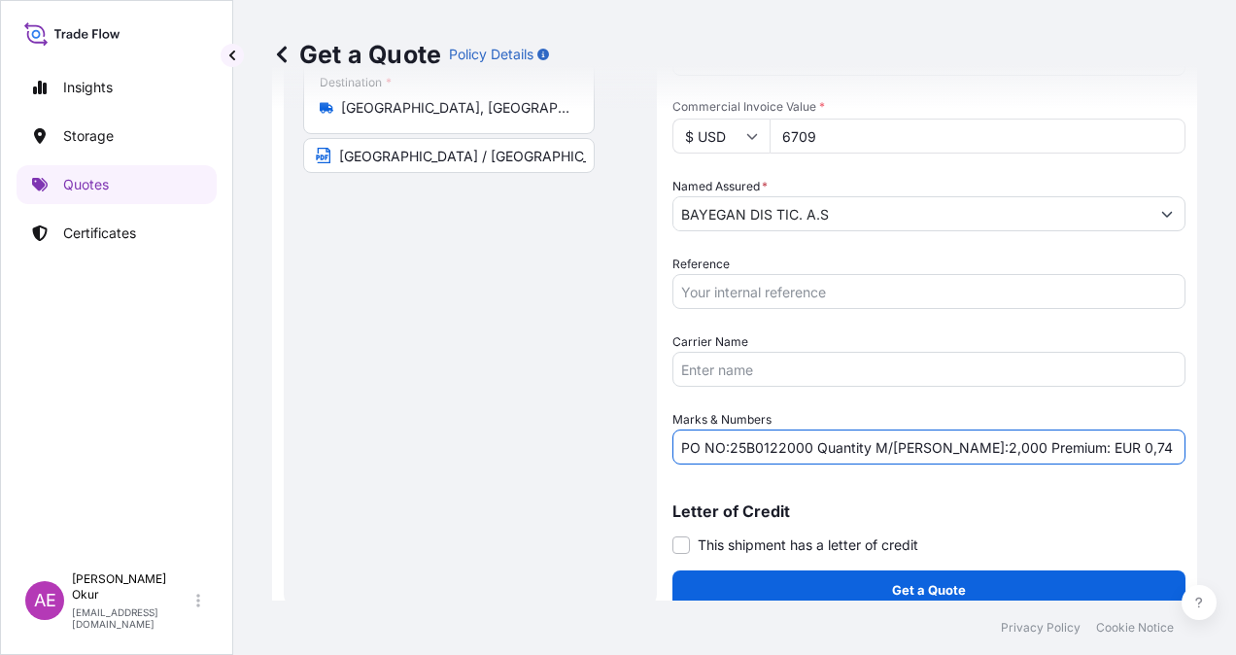
scroll to position [387, 0]
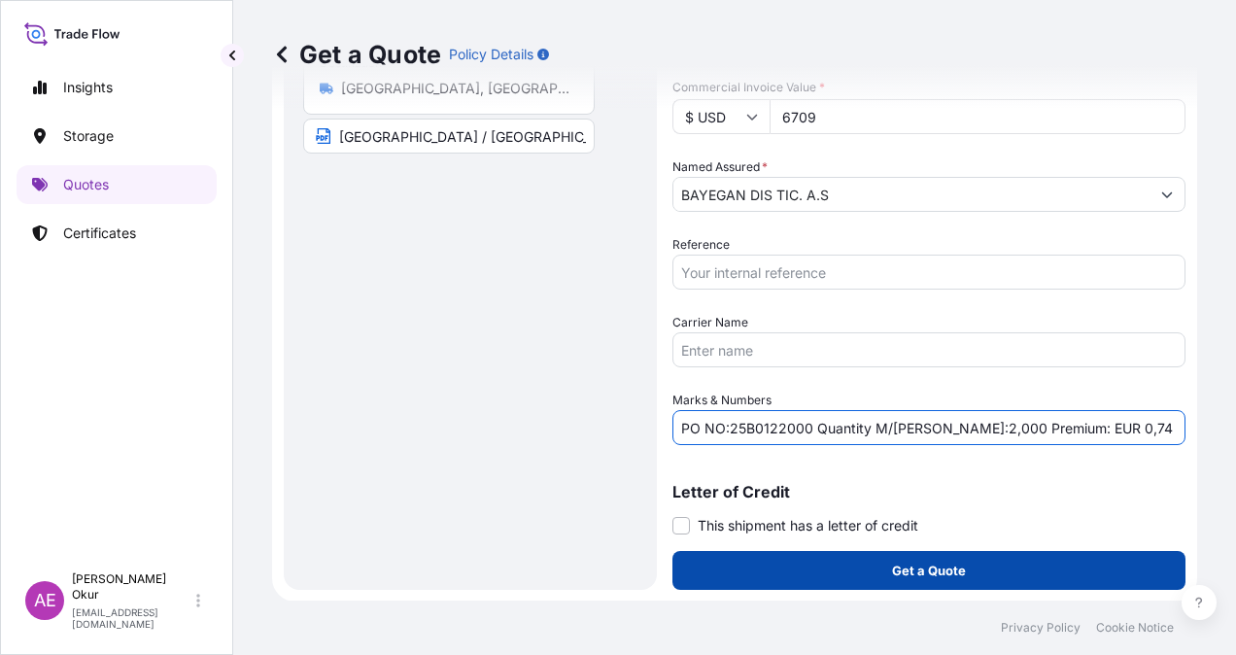
click at [865, 581] on button "Get a Quote" at bounding box center [929, 570] width 513 height 39
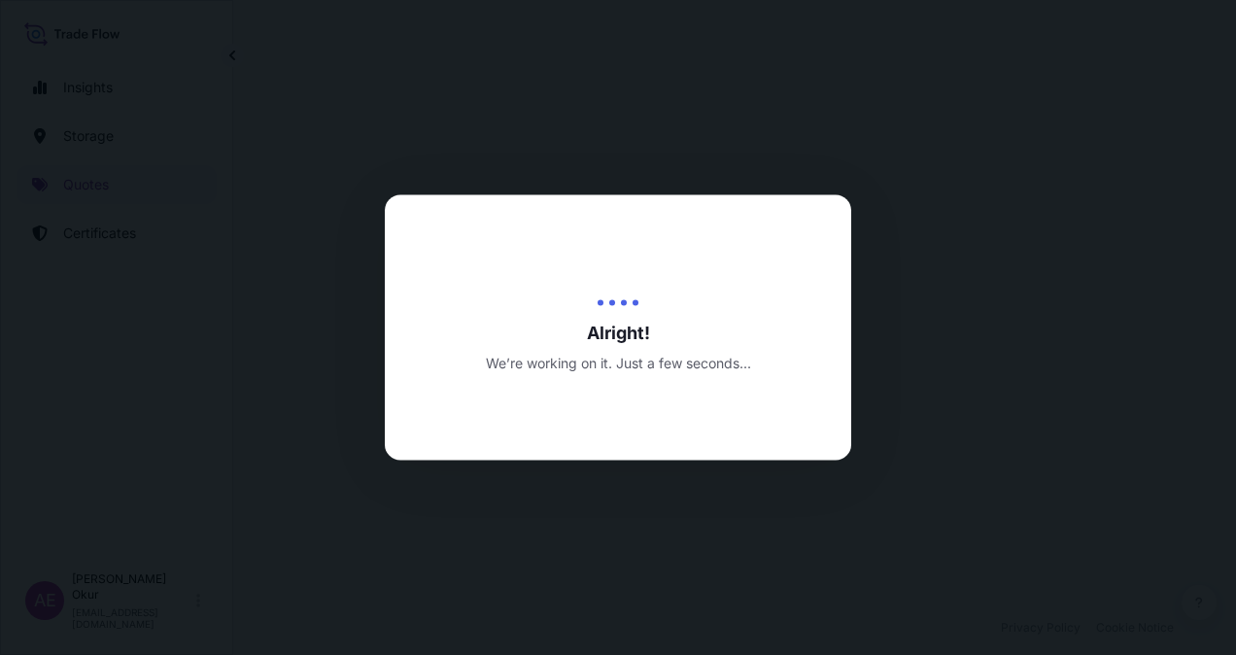
select select "Land"
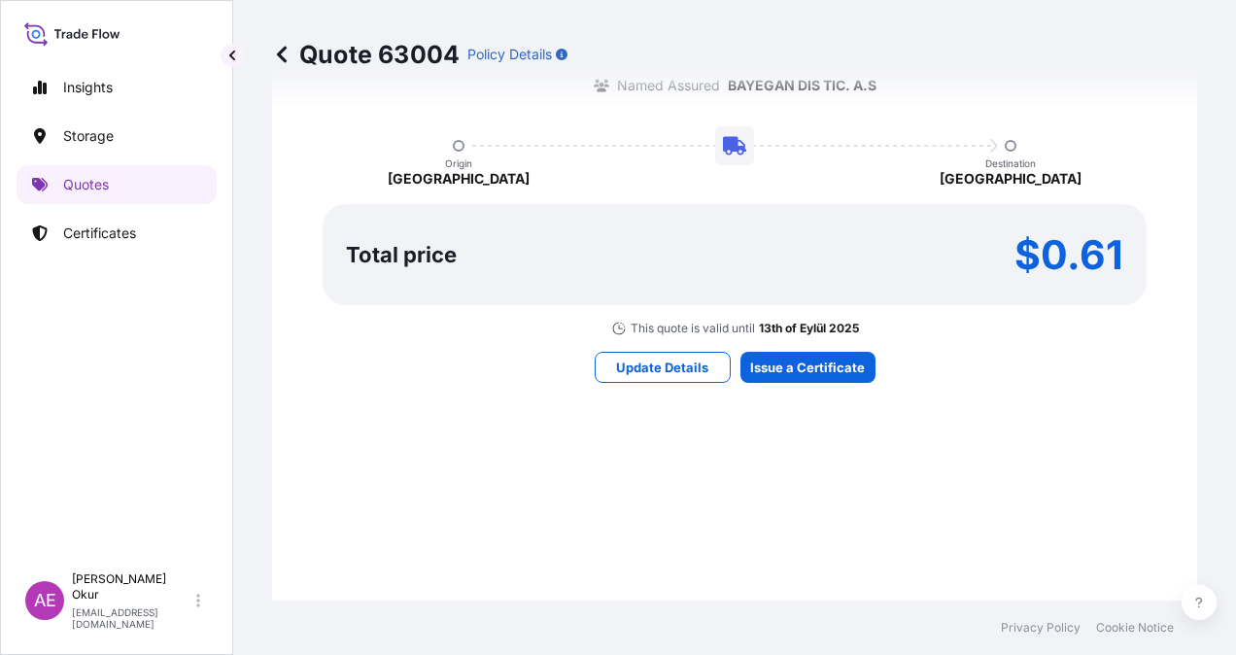
click at [801, 383] on div "Here's your insurance offer Primary Assured BGN Int Holding All risk coverage C…" at bounding box center [734, 134] width 871 height 1375
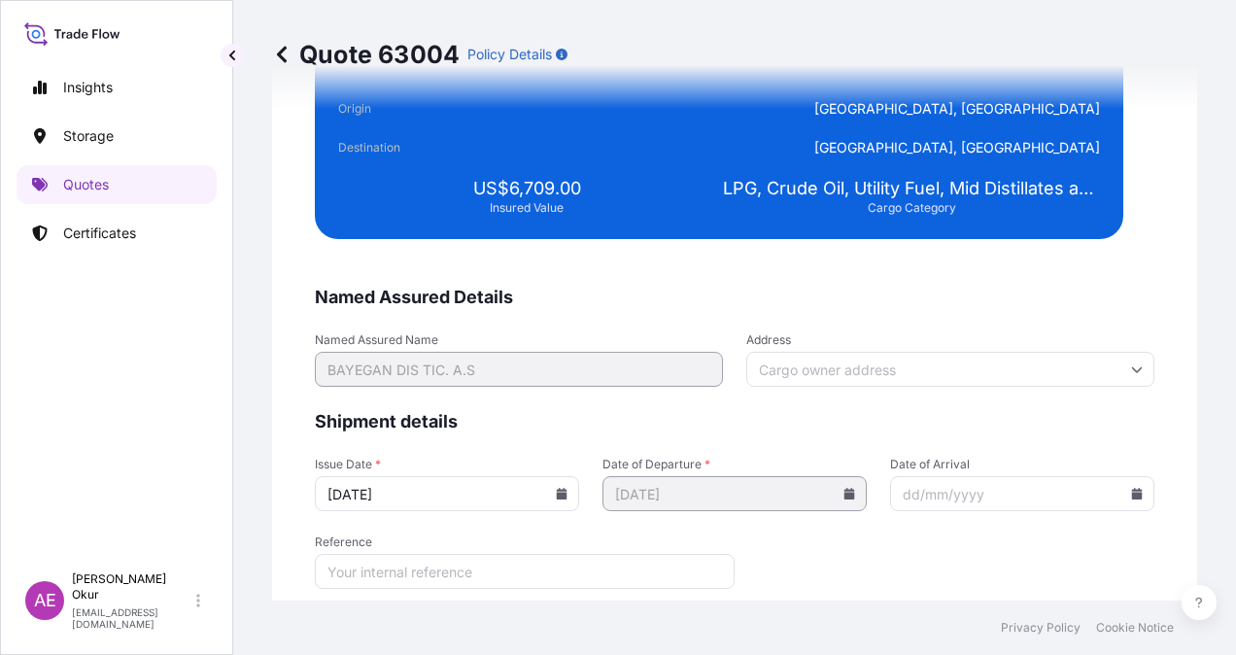
scroll to position [3736, 0]
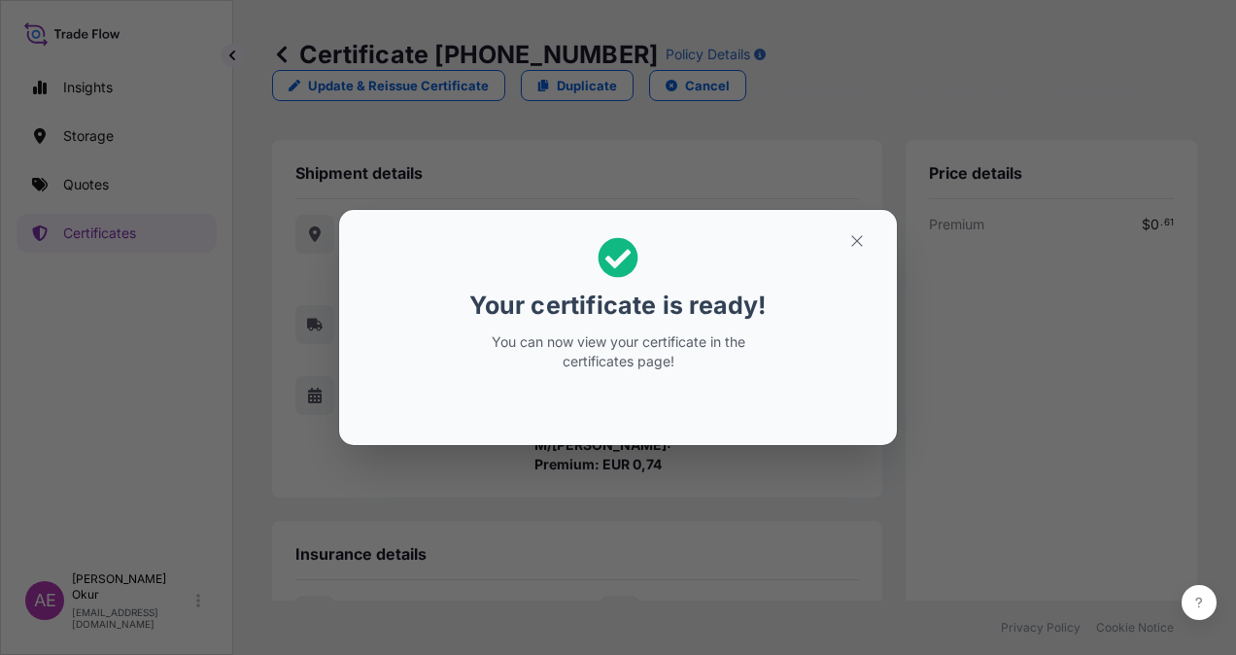
click at [855, 239] on icon "button" at bounding box center [857, 240] width 17 height 17
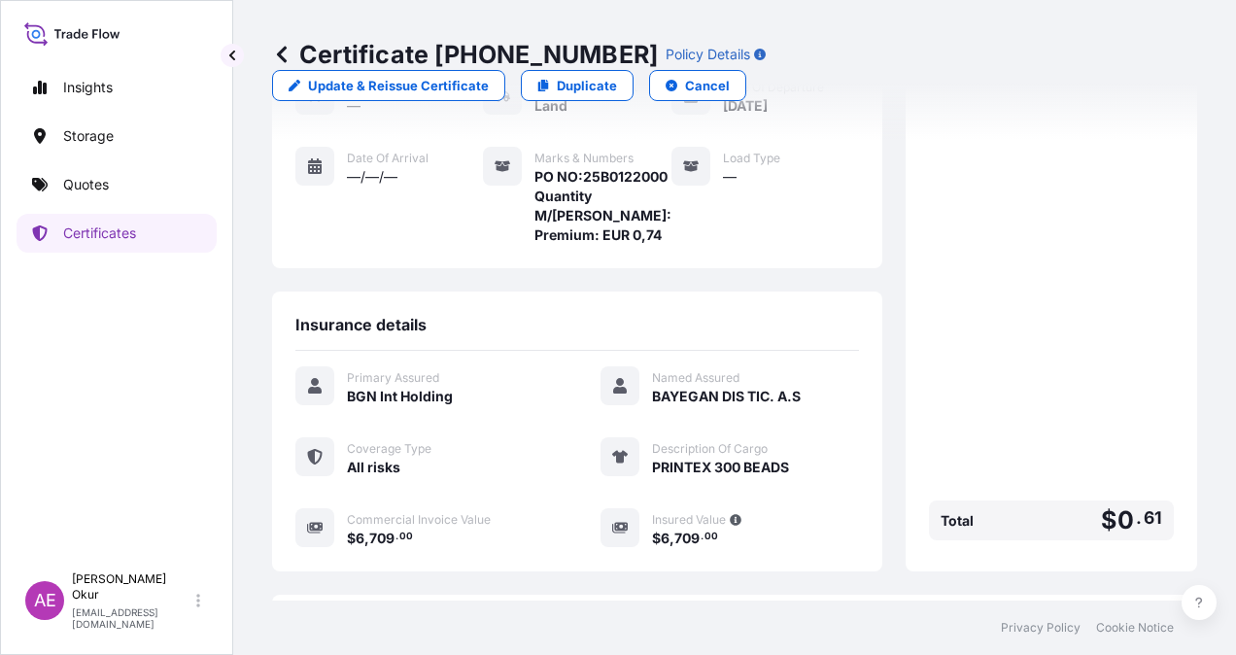
scroll to position [370, 0]
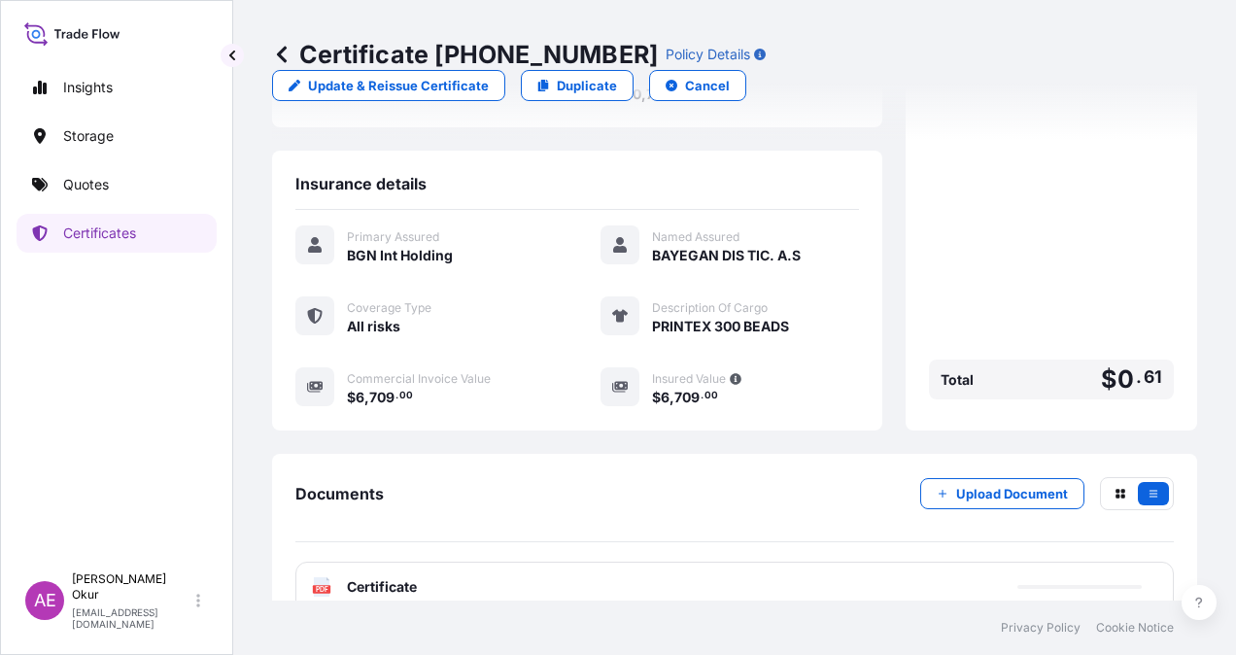
click at [356, 577] on span "Certificate" at bounding box center [382, 586] width 70 height 19
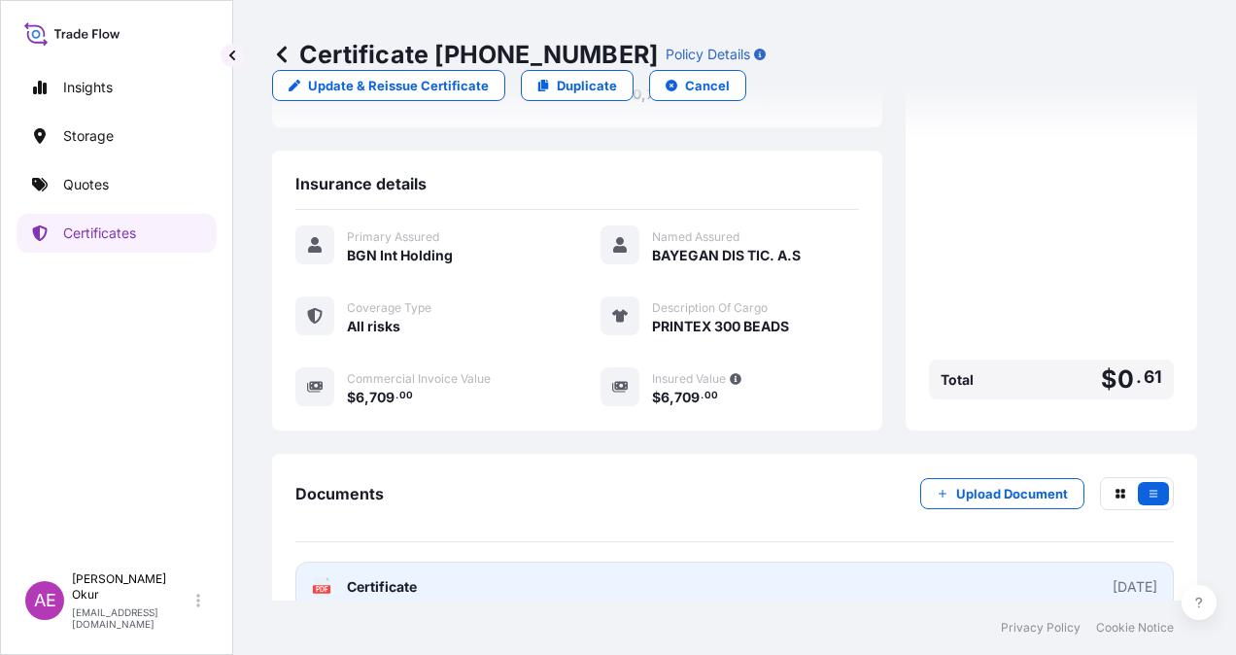
click at [365, 562] on link "PDF Certificate [DATE]" at bounding box center [734, 587] width 879 height 51
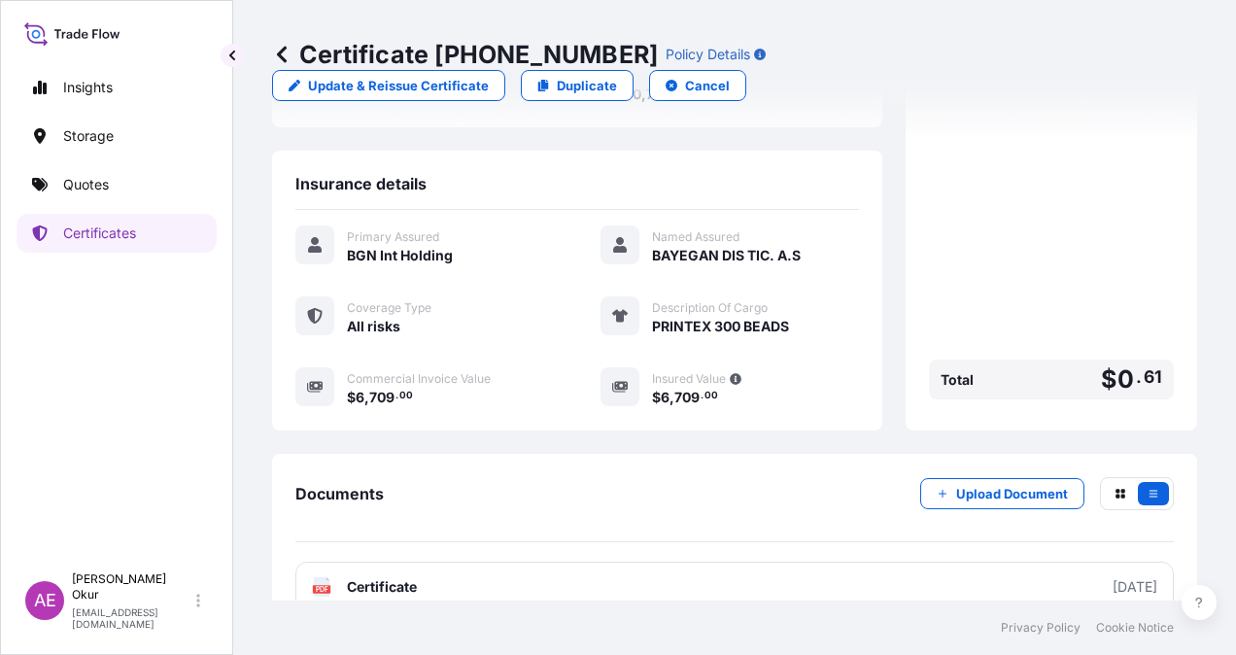
click at [139, 182] on link "Quotes" at bounding box center [117, 184] width 200 height 39
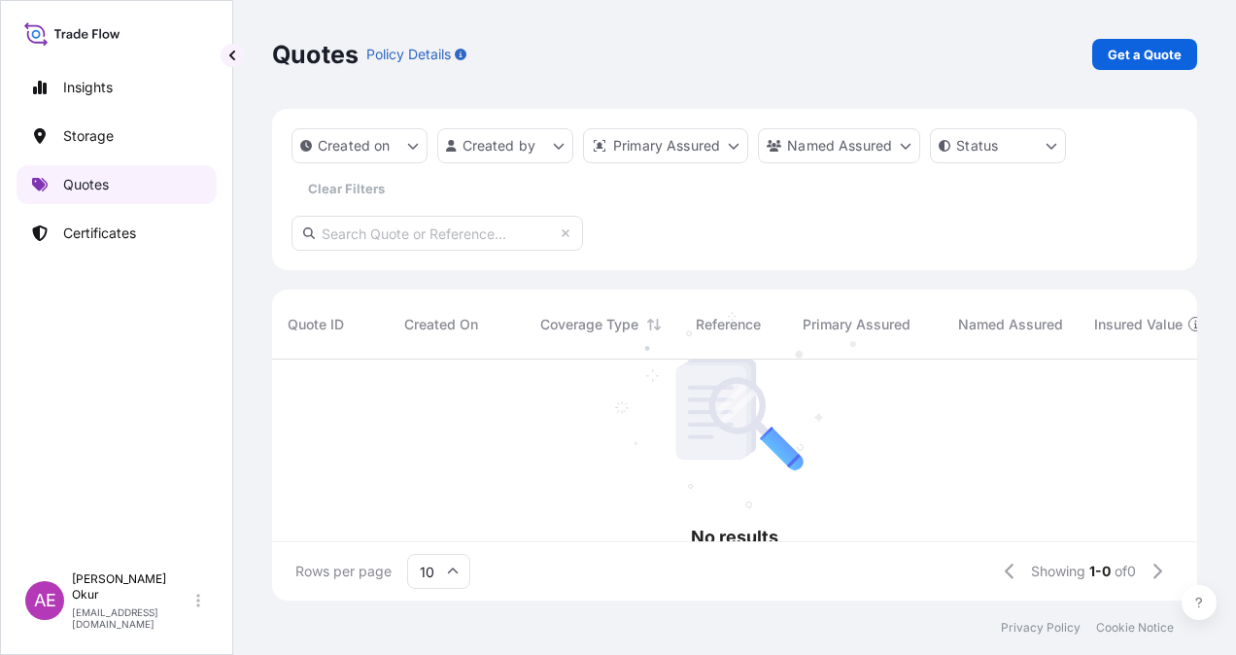
scroll to position [237, 910]
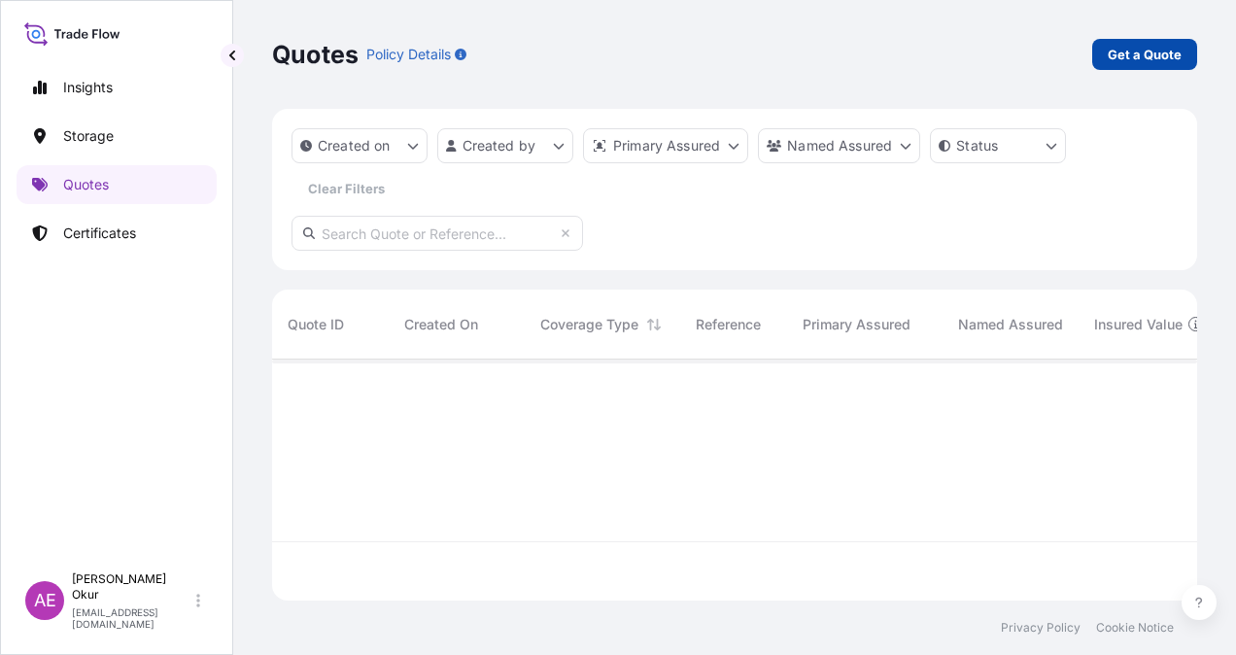
click at [1164, 50] on p "Get a Quote" at bounding box center [1145, 54] width 74 height 19
select select "Ocean Vessel"
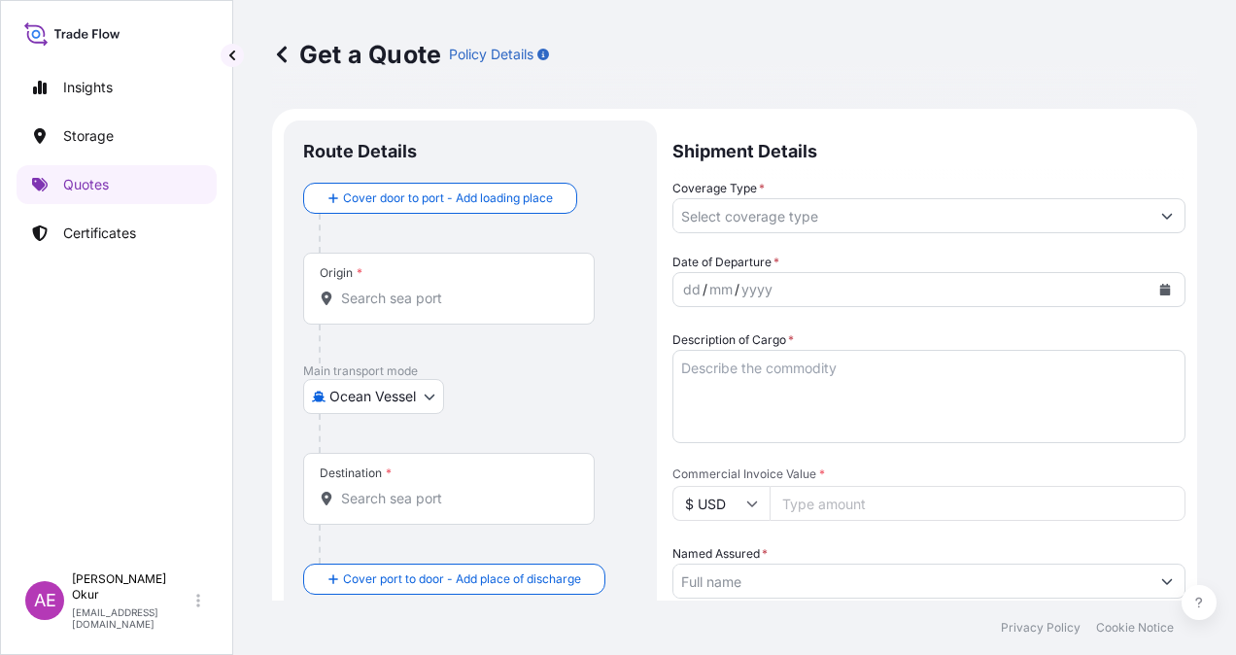
scroll to position [31, 0]
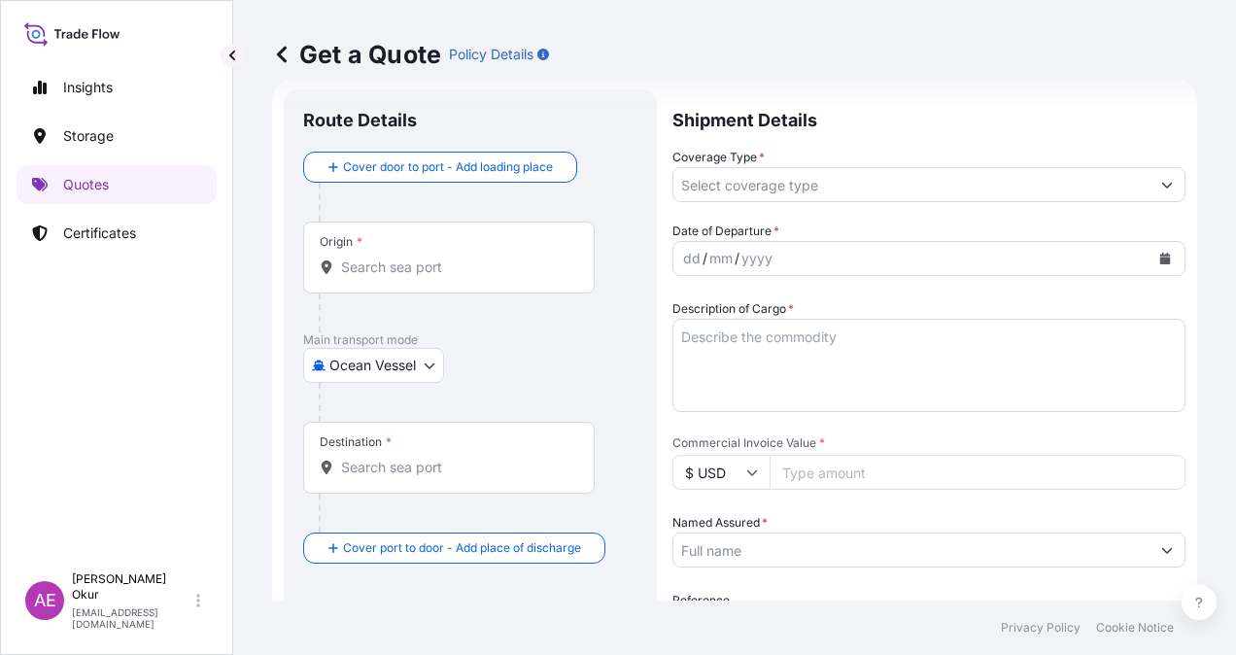
click at [404, 366] on body "Insights Storage Quotes Certificates AE Alp Eren Okur [EMAIL_ADDRESS][DOMAIN_NA…" at bounding box center [618, 327] width 1236 height 655
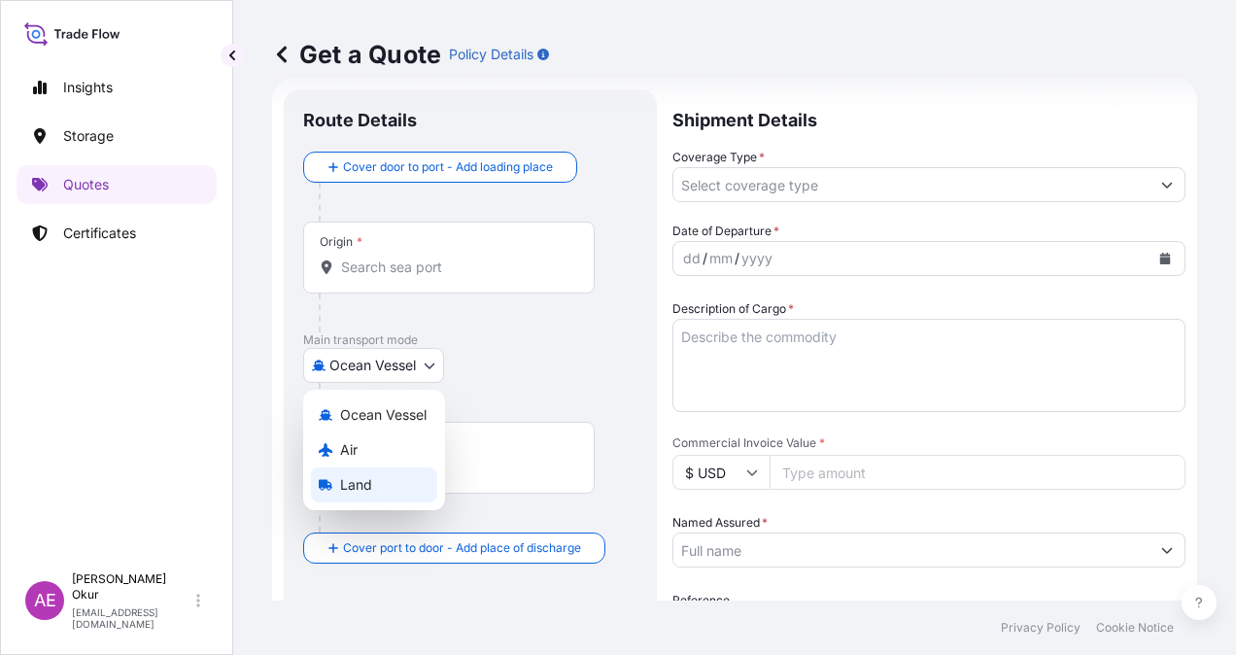
click at [375, 479] on div "Land" at bounding box center [374, 485] width 126 height 35
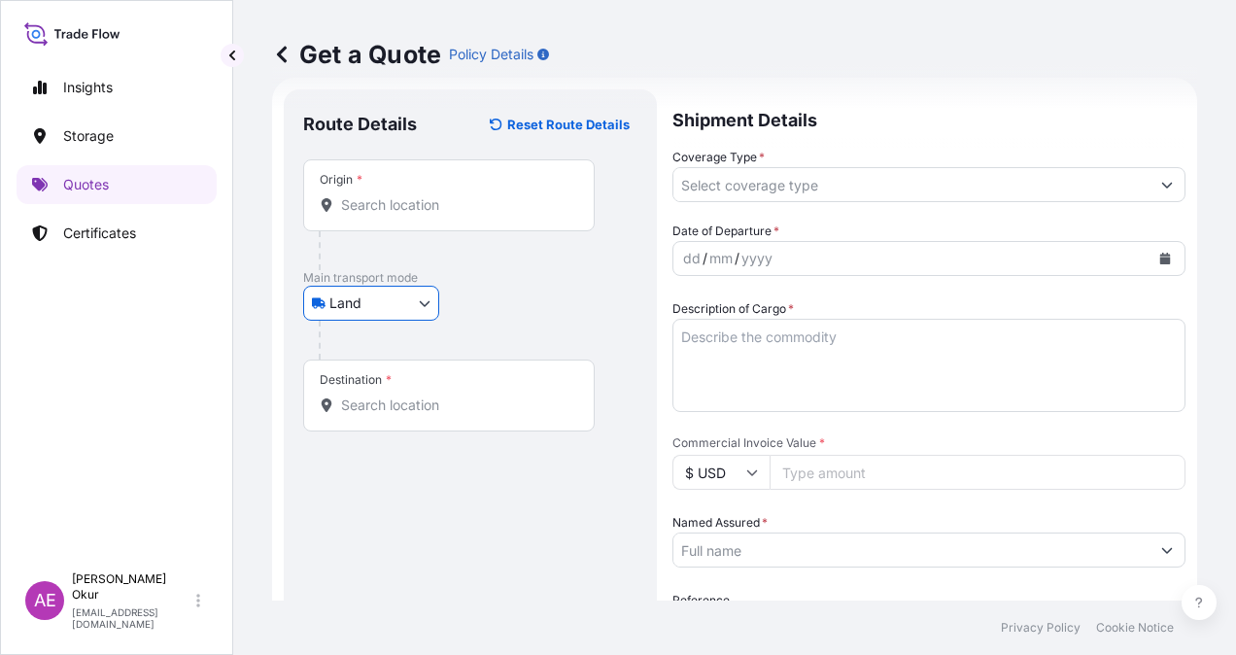
click at [439, 198] on input "Origin *" at bounding box center [455, 204] width 229 height 19
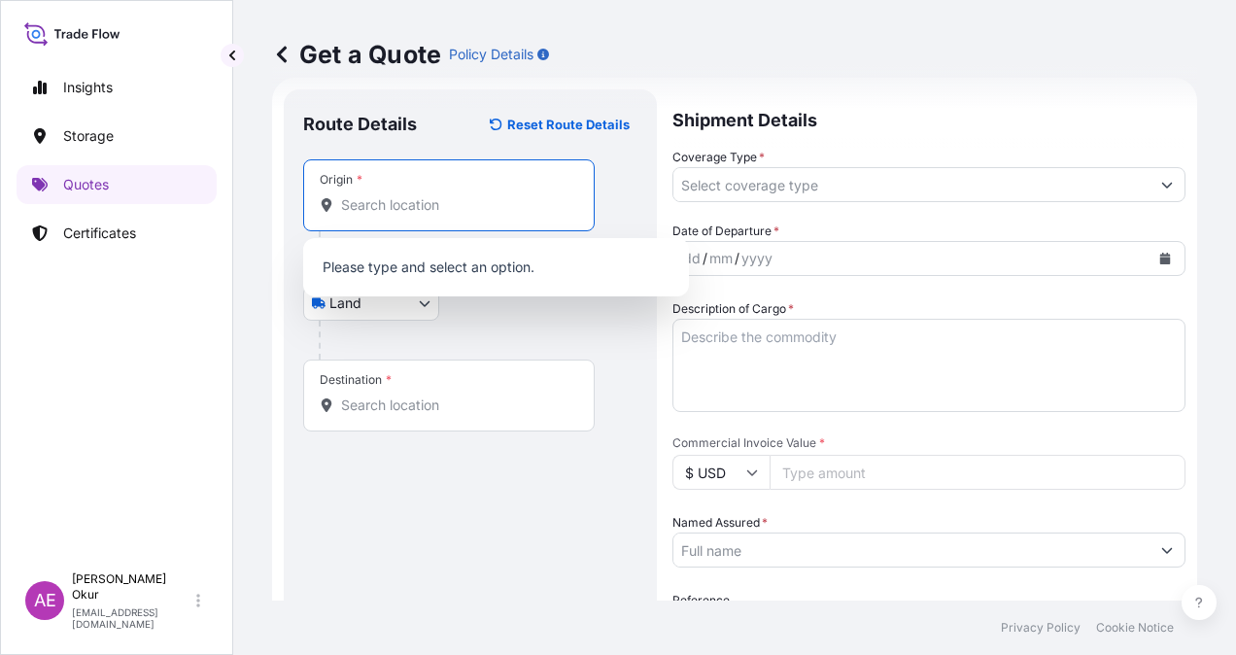
paste input "[GEOGRAPHIC_DATA]"
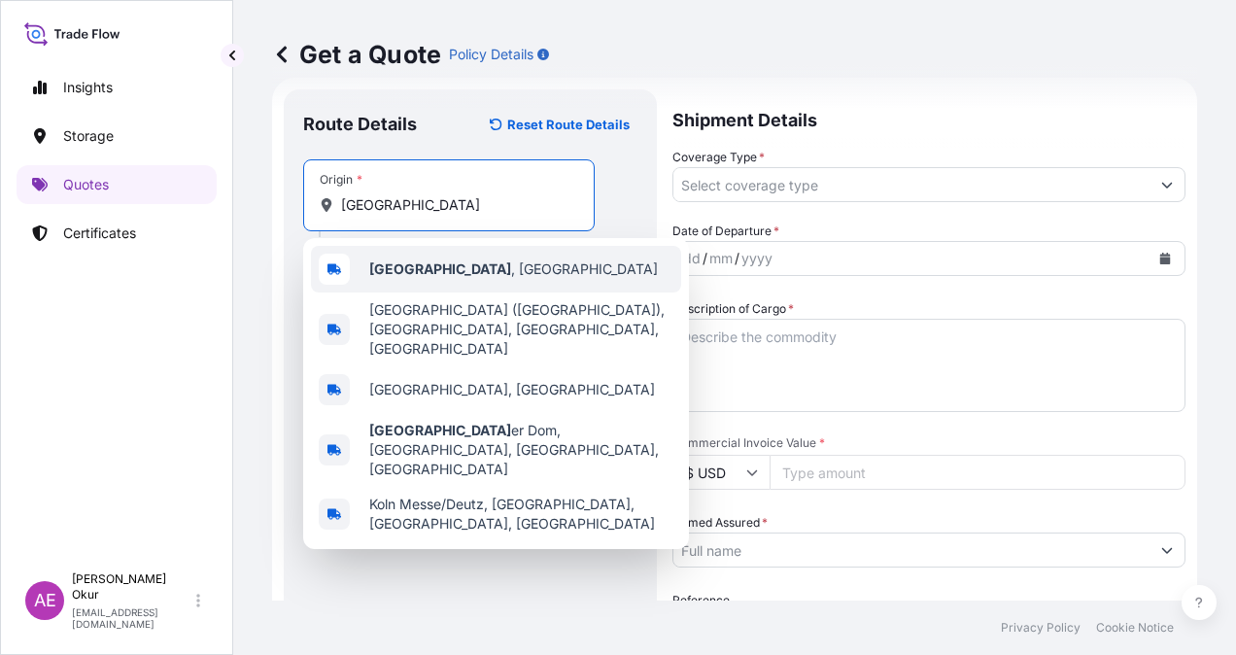
click at [443, 270] on span "[GEOGRAPHIC_DATA] , [GEOGRAPHIC_DATA]" at bounding box center [513, 269] width 289 height 19
type input "[GEOGRAPHIC_DATA], [GEOGRAPHIC_DATA]"
click at [434, 240] on input "Text to appear on certificate" at bounding box center [449, 252] width 292 height 35
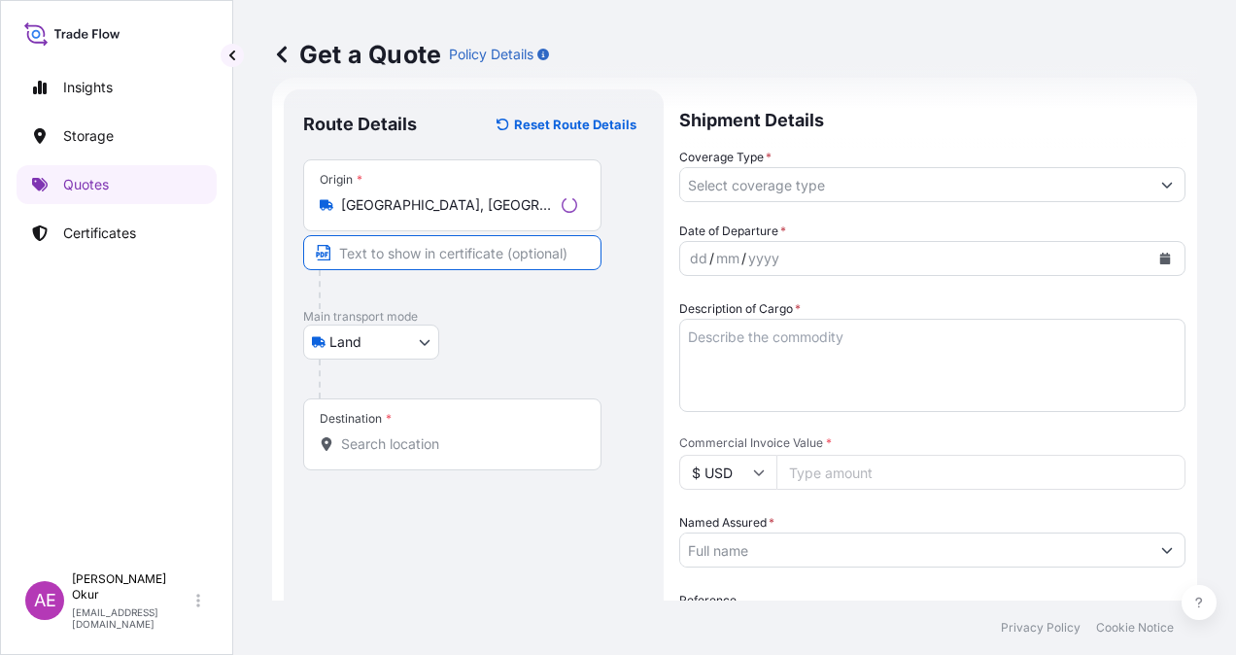
type input "[GEOGRAPHIC_DATA] / [GEOGRAPHIC_DATA]"
type input "[GEOGRAPHIC_DATA], [GEOGRAPHIC_DATA]"
type input "All risks"
type input "6709"
type input "BAYEGAN DIS TIC. A.S"
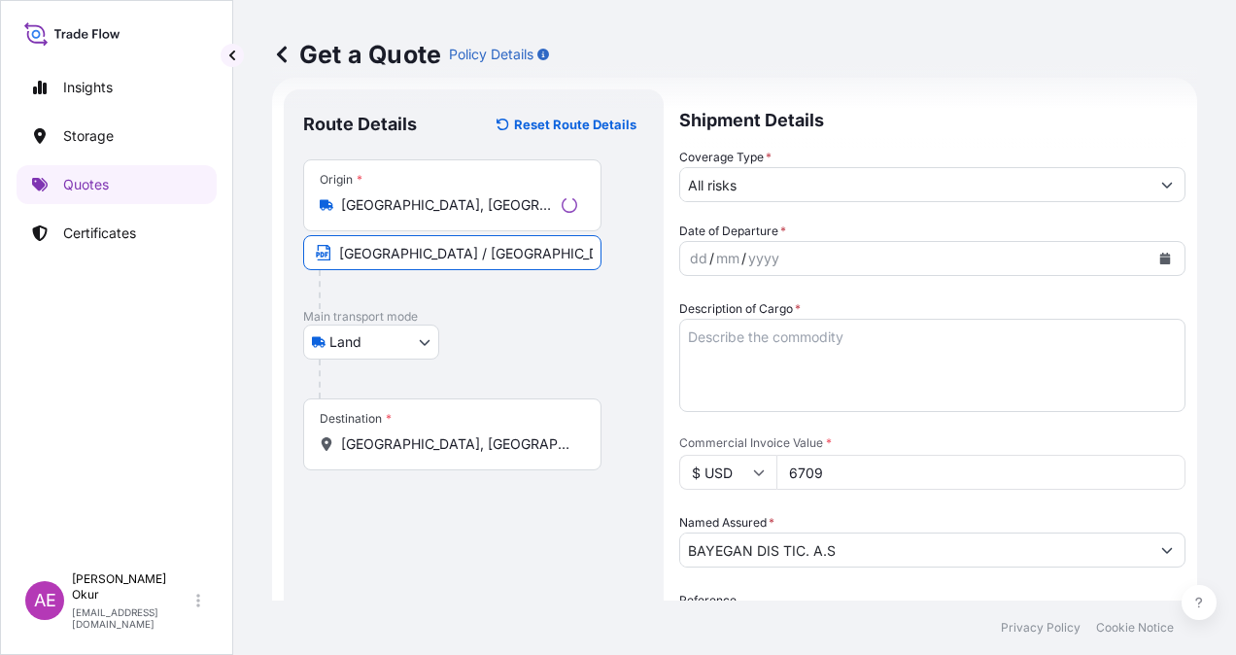
type input "PO NO:25B0122000 Quantity M/[PERSON_NAME]:2,000 Premium: EUR 0,74"
drag, startPoint x: 464, startPoint y: 474, endPoint x: 463, endPoint y: 463, distance: 11.7
click at [464, 474] on div "Route Details Reset Route Details Place of loading Road / [GEOGRAPHIC_DATA] / I…" at bounding box center [470, 517] width 334 height 817
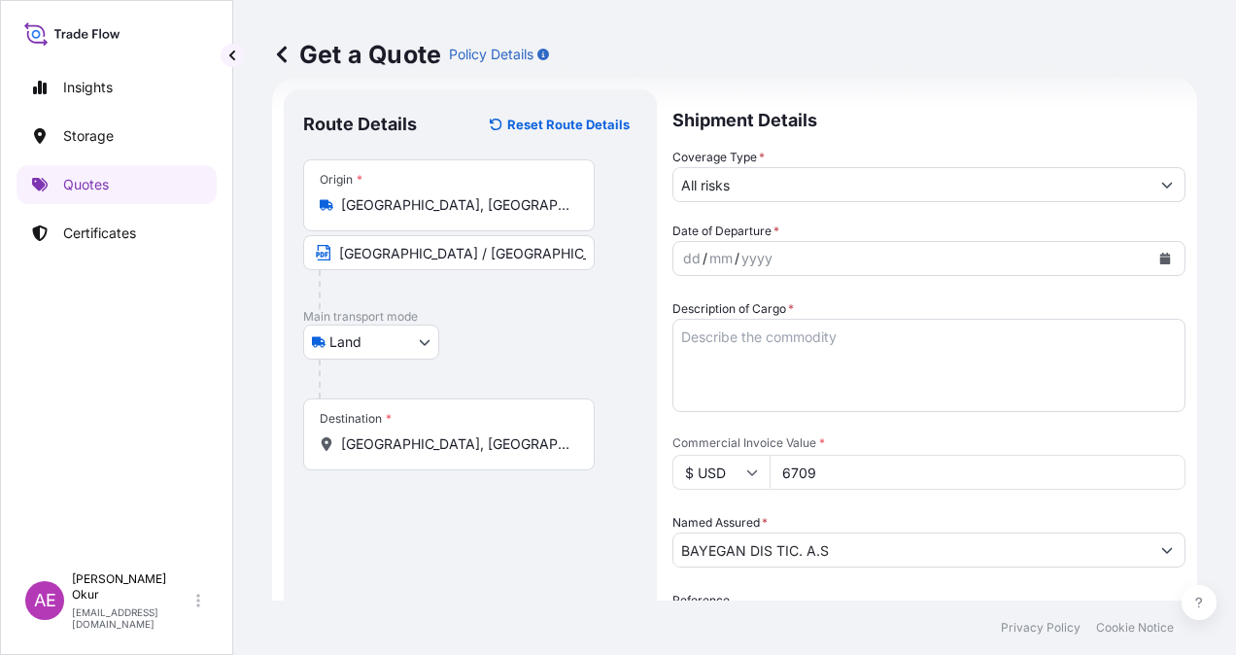
click at [472, 443] on input "[GEOGRAPHIC_DATA], [GEOGRAPHIC_DATA]" at bounding box center [455, 443] width 229 height 19
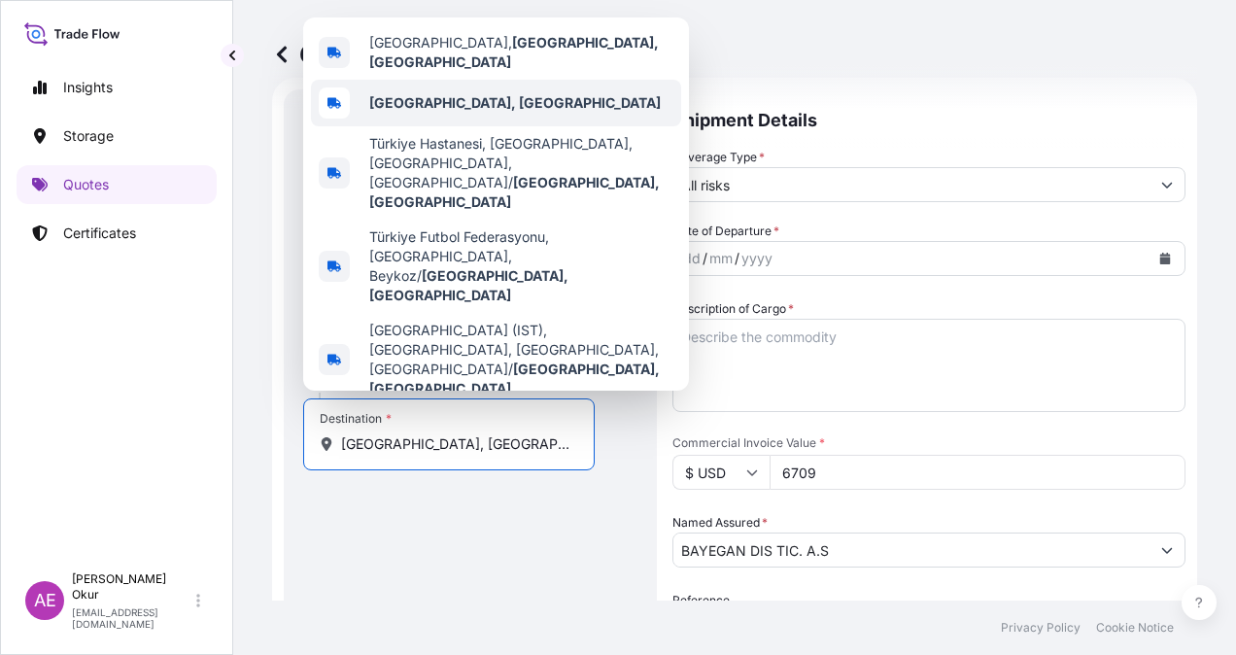
click at [469, 113] on span "[GEOGRAPHIC_DATA], [GEOGRAPHIC_DATA]" at bounding box center [515, 102] width 292 height 19
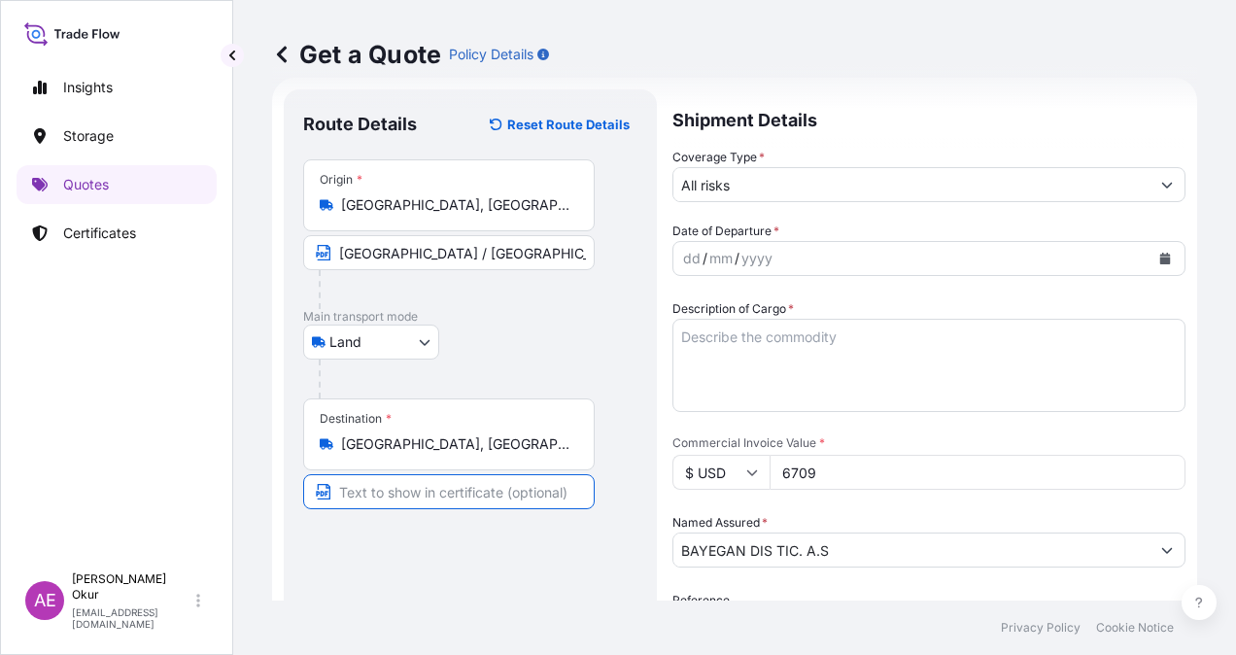
click at [429, 496] on div "Route Details Reset Route Details Place of loading Road / [GEOGRAPHIC_DATA] / I…" at bounding box center [470, 517] width 334 height 817
click at [426, 492] on input "Text to appear on certificate" at bounding box center [449, 491] width 292 height 35
type input "[GEOGRAPHIC_DATA] / [GEOGRAPHIC_DATA]"
click at [830, 179] on input "All risks" at bounding box center [912, 184] width 476 height 35
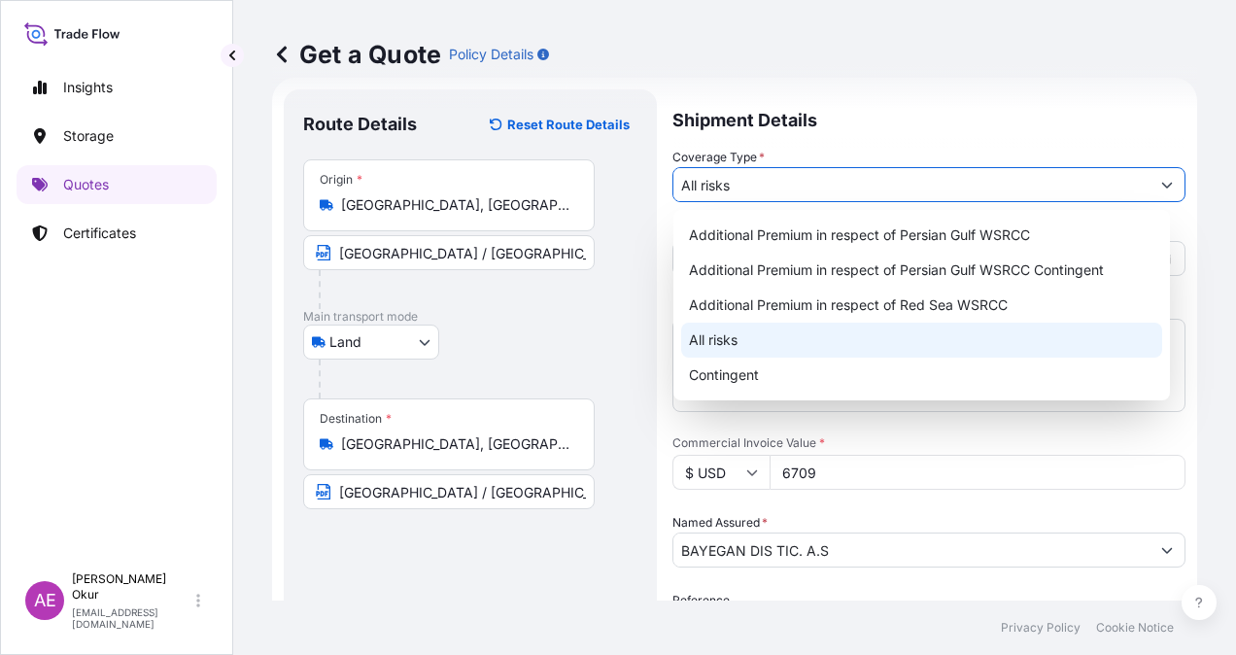
click at [731, 344] on div "All risks" at bounding box center [921, 340] width 481 height 35
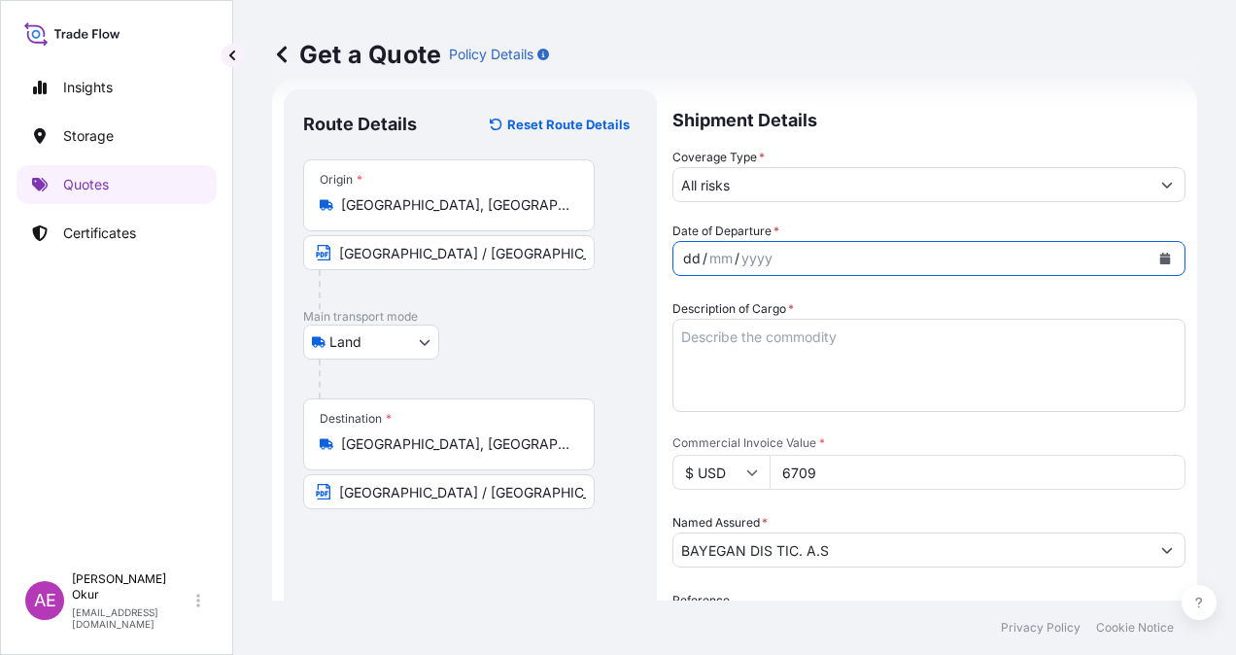
click at [690, 247] on div "dd" at bounding box center [691, 258] width 21 height 23
click at [694, 253] on div "dd" at bounding box center [691, 258] width 21 height 23
click at [883, 399] on textarea "Description of Cargo *" at bounding box center [929, 365] width 513 height 93
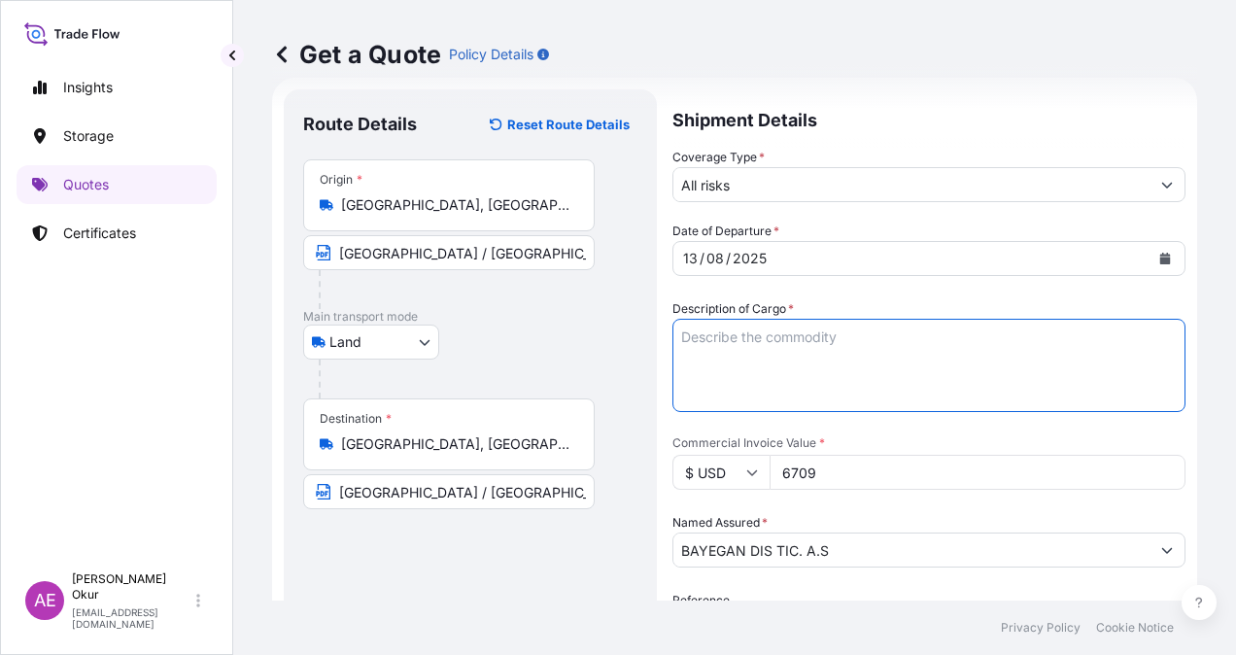
paste textarea "LAMP BLACK 101 POWDER"
type textarea "LAMP BLACK 101 POWDER"
drag, startPoint x: 850, startPoint y: 469, endPoint x: 587, endPoint y: 469, distance: 262.4
click at [587, 469] on form "Route Details Reset Route Details Place of loading Road / Inland Road / Inland …" at bounding box center [734, 518] width 925 height 880
paste input "276.6"
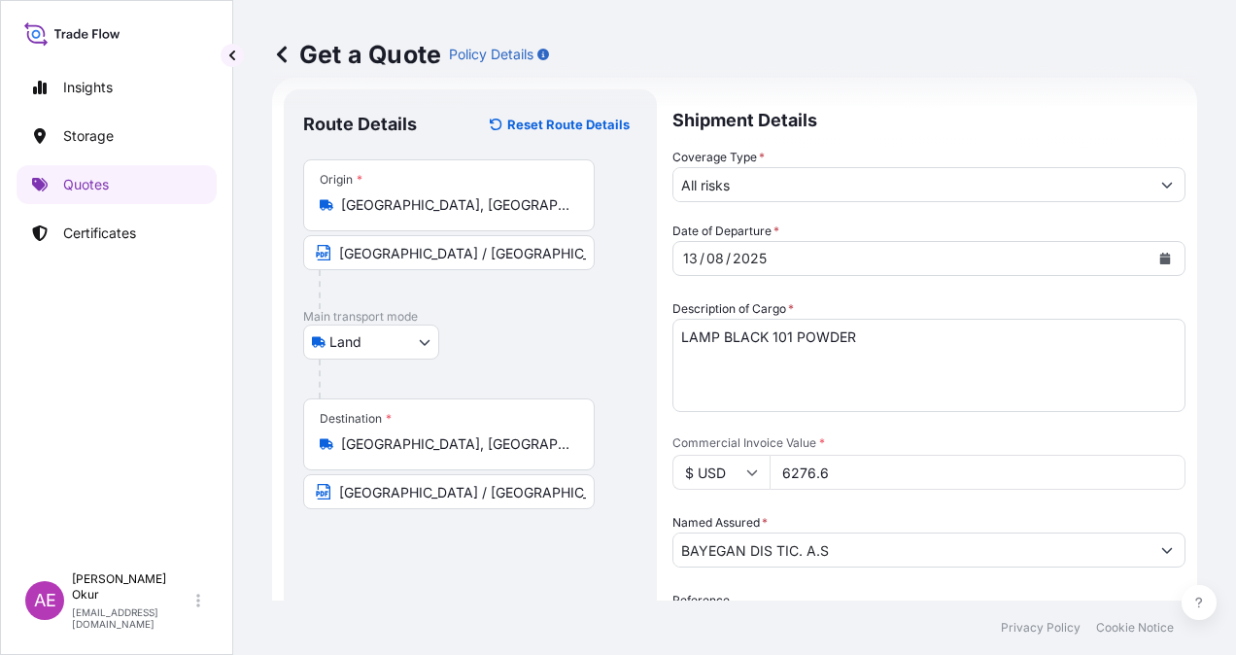
type input "6276.6"
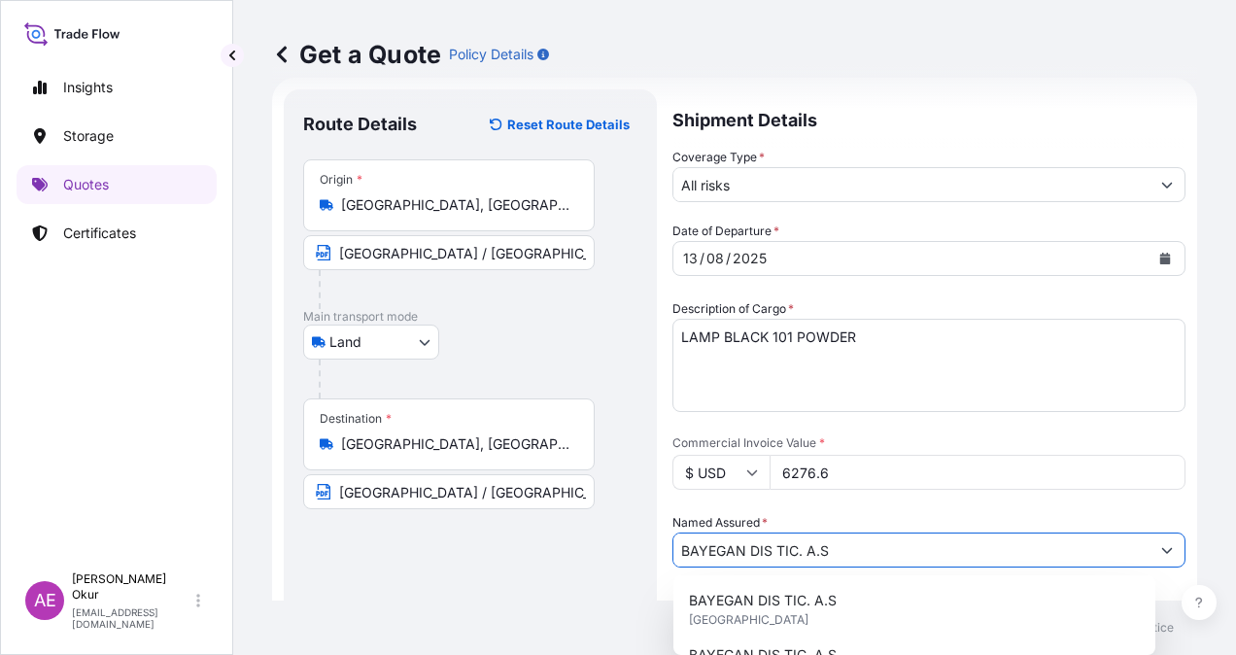
click at [923, 556] on input "BAYEGAN DIS TIC. A.S" at bounding box center [912, 550] width 476 height 35
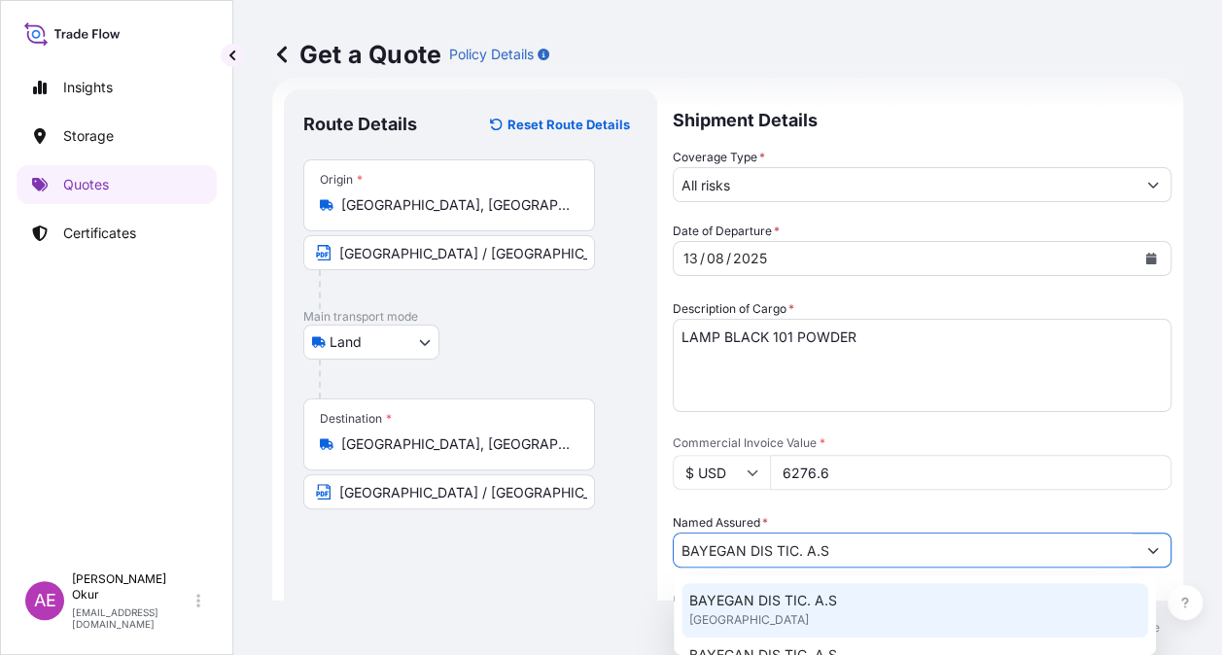
click at [816, 611] on div "BAYEGAN DIS TIC. A.S [GEOGRAPHIC_DATA]" at bounding box center [914, 610] width 467 height 54
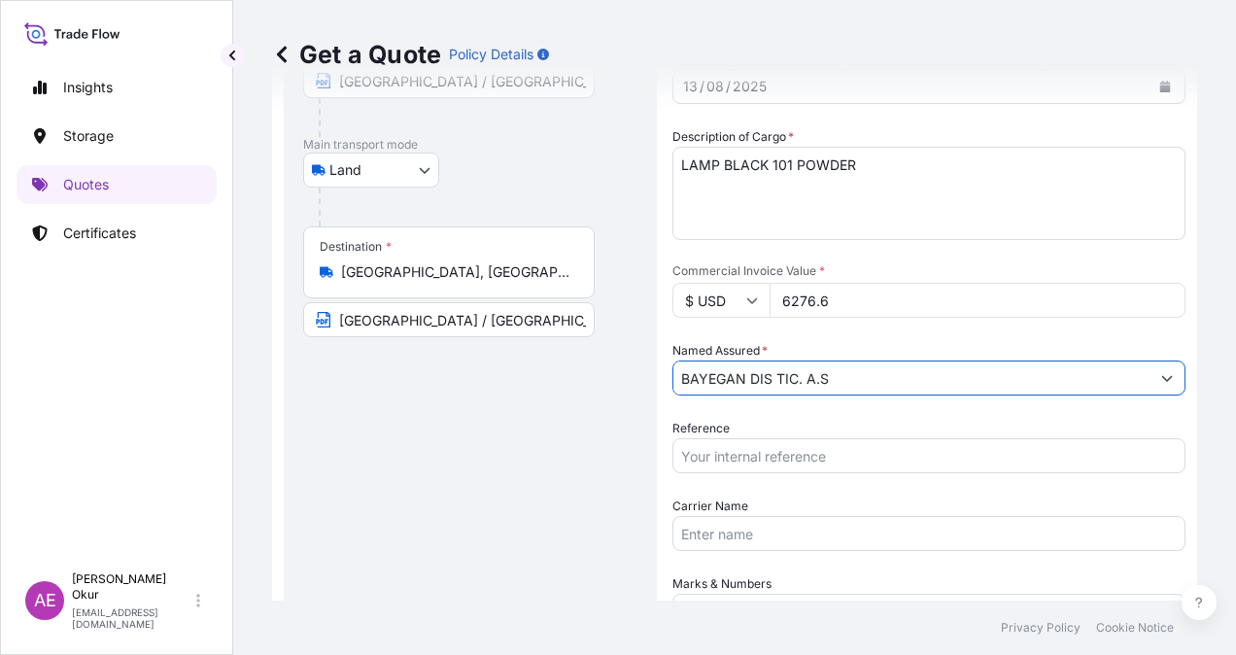
scroll to position [323, 0]
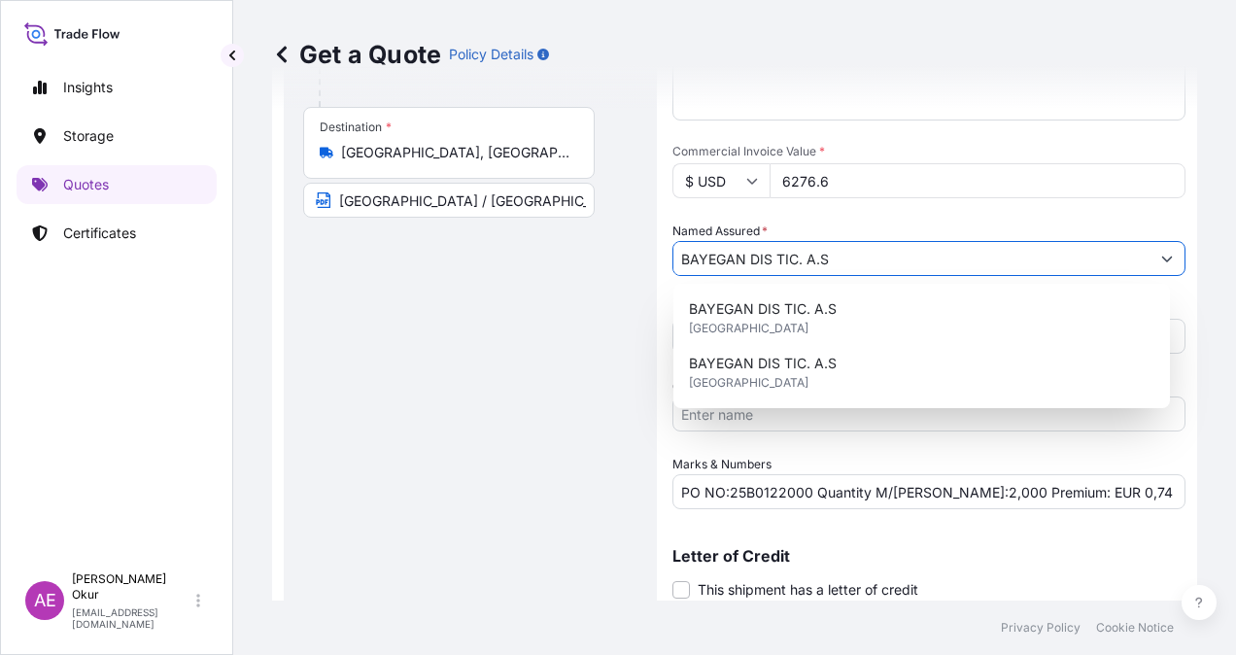
click at [764, 492] on input "PO NO:25B0122000 Quantity M/[PERSON_NAME]:2,000 Premium: EUR 0,74" at bounding box center [929, 491] width 513 height 35
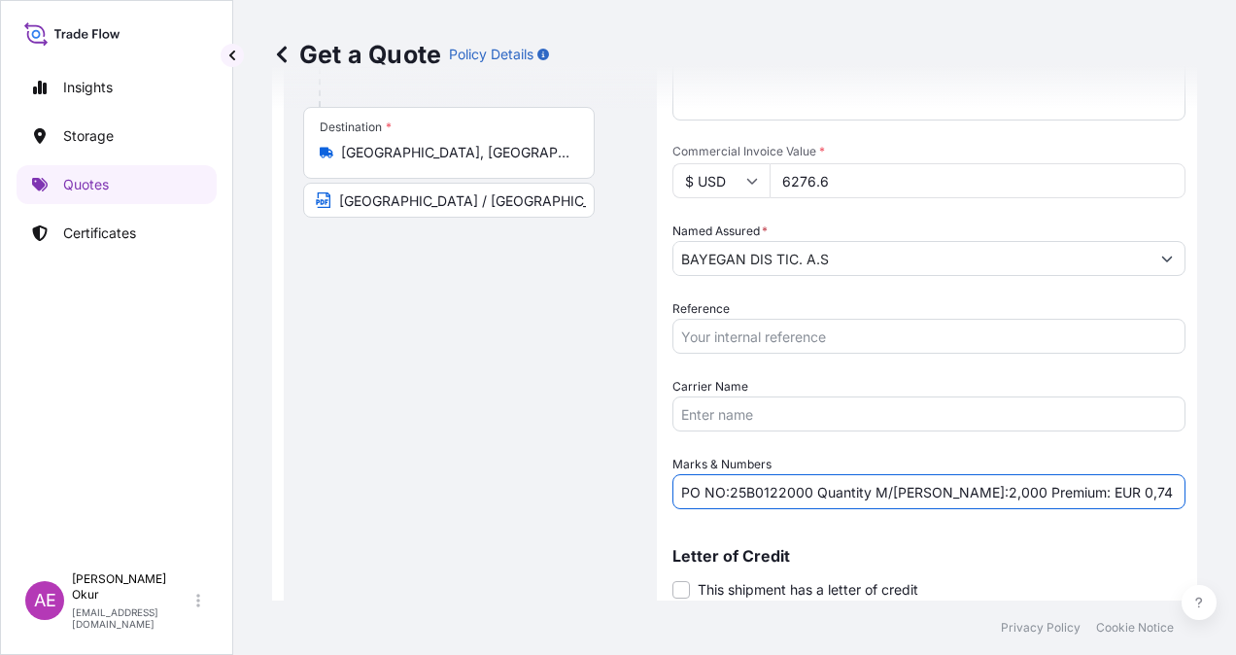
drag, startPoint x: 733, startPoint y: 492, endPoint x: 811, endPoint y: 494, distance: 77.8
click at [811, 494] on input "PO NO:25B0122000 Quantity M/[PERSON_NAME]:2,000 Premium: EUR 0,74" at bounding box center [929, 491] width 513 height 35
paste input "25B01241"
drag, startPoint x: 931, startPoint y: 493, endPoint x: 967, endPoint y: 493, distance: 36.0
click at [967, 493] on input "PO NO:225B0124100 Quantity M/[PERSON_NAME]:2,000 Premium: EUR 0,74" at bounding box center [929, 491] width 513 height 35
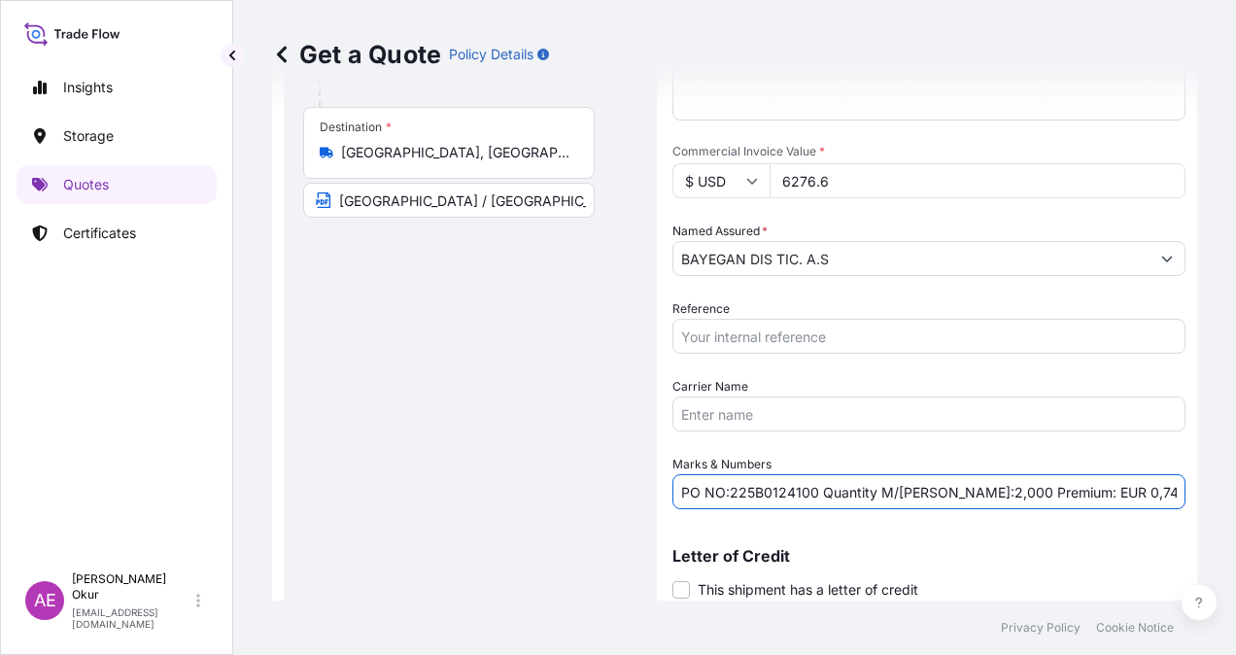
paste input "1,8"
drag, startPoint x: 1065, startPoint y: 488, endPoint x: 1155, endPoint y: 490, distance: 89.4
click at [1155, 490] on input "PO NO:225B0124100 Quantity M/[PERSON_NAME]:1,800 Premium: EUR 0,74" at bounding box center [929, 491] width 513 height 35
paste input "69"
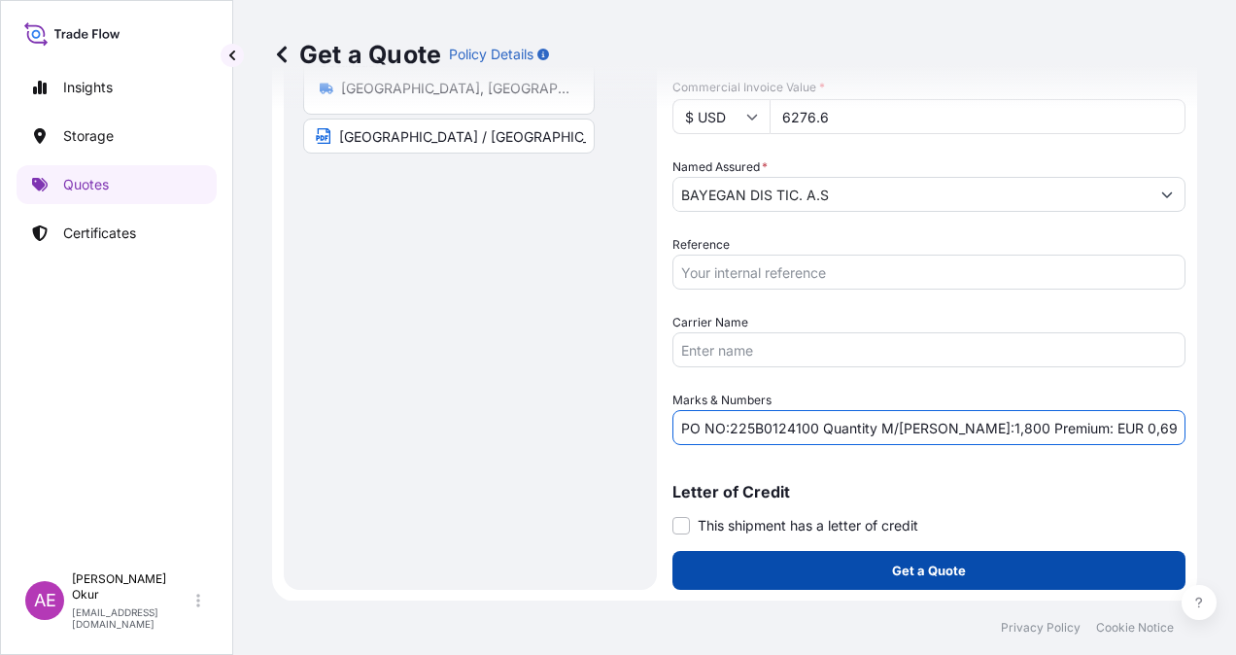
type input "PO NO:225B0124100 Quantity M/[PERSON_NAME]:1,800 Premium: EUR 0,69"
click at [949, 558] on button "Get a Quote" at bounding box center [929, 570] width 513 height 39
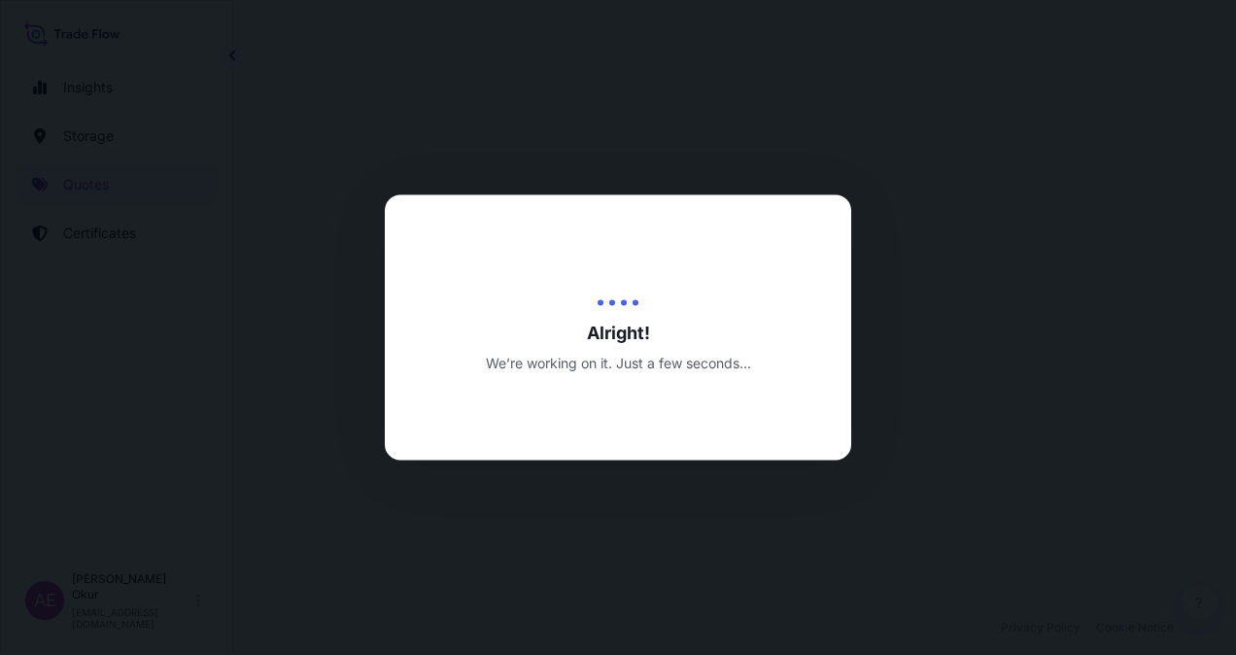
select select "Land"
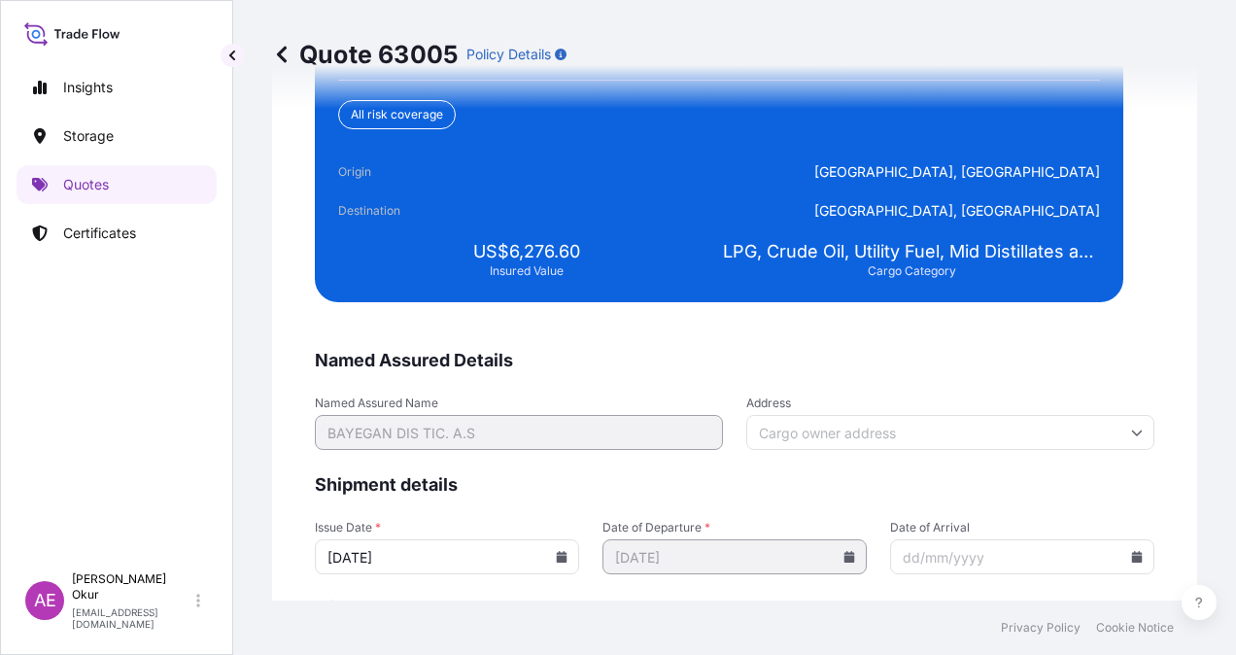
scroll to position [3736, 0]
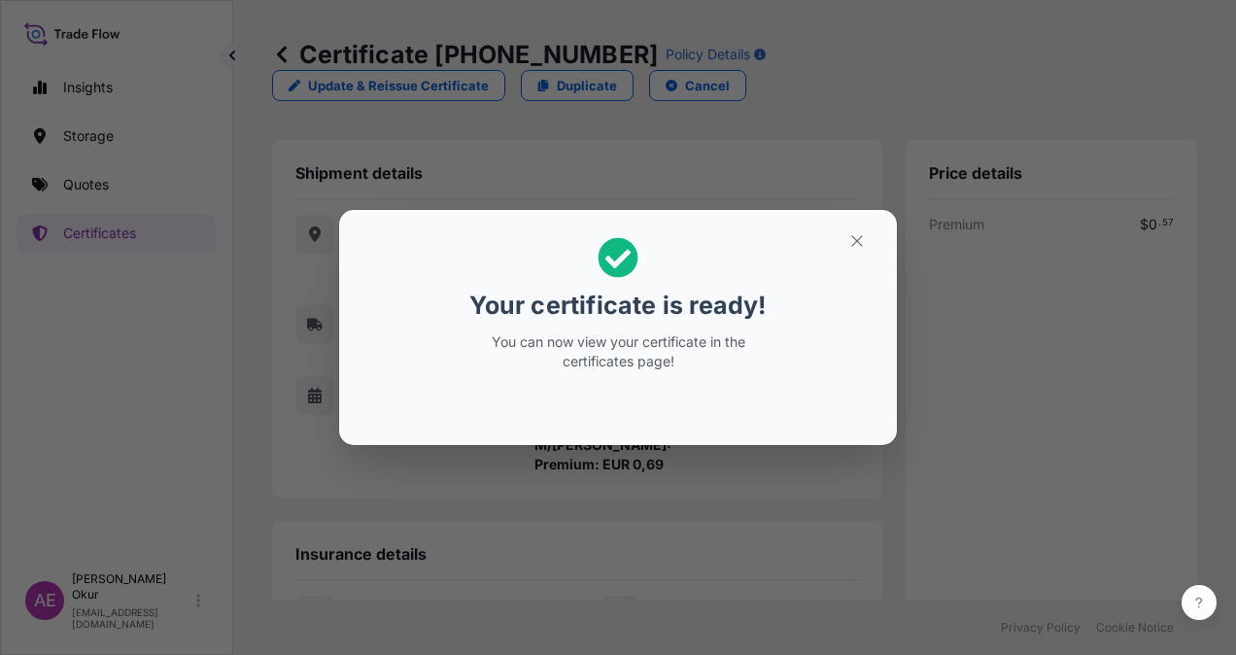
click at [846, 220] on section "Your certificate is ready! You can now view your certificate in the certificate…" at bounding box center [618, 327] width 558 height 235
click at [844, 243] on button "button" at bounding box center [857, 241] width 49 height 31
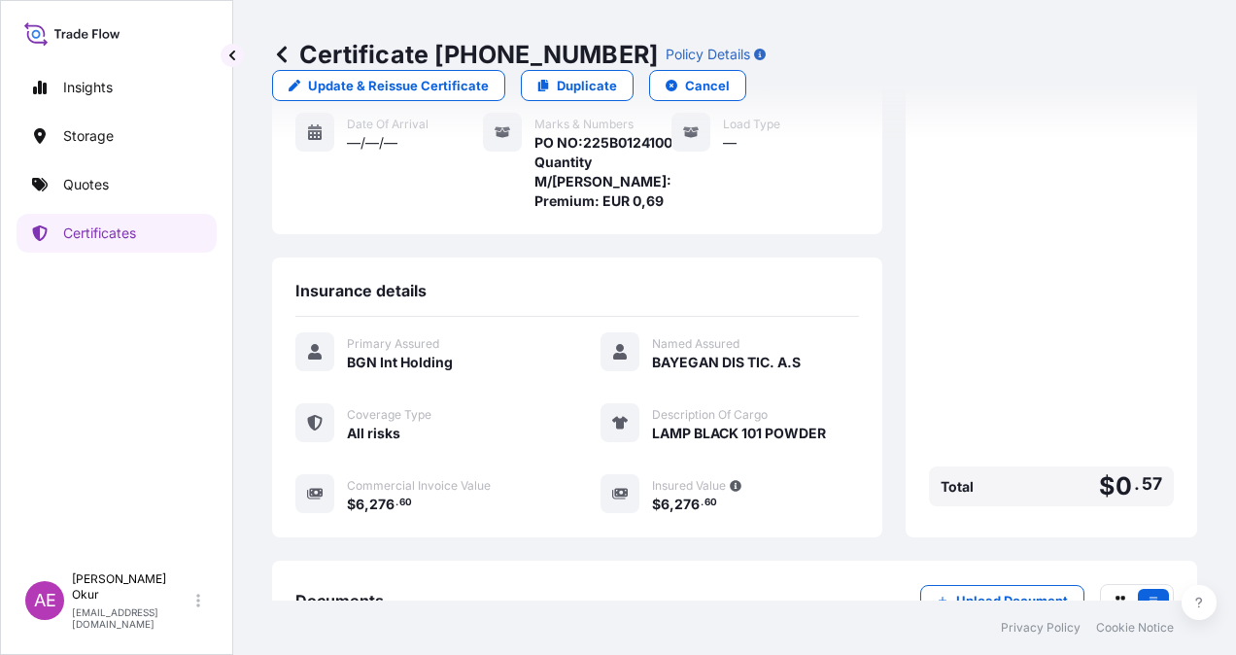
scroll to position [370, 0]
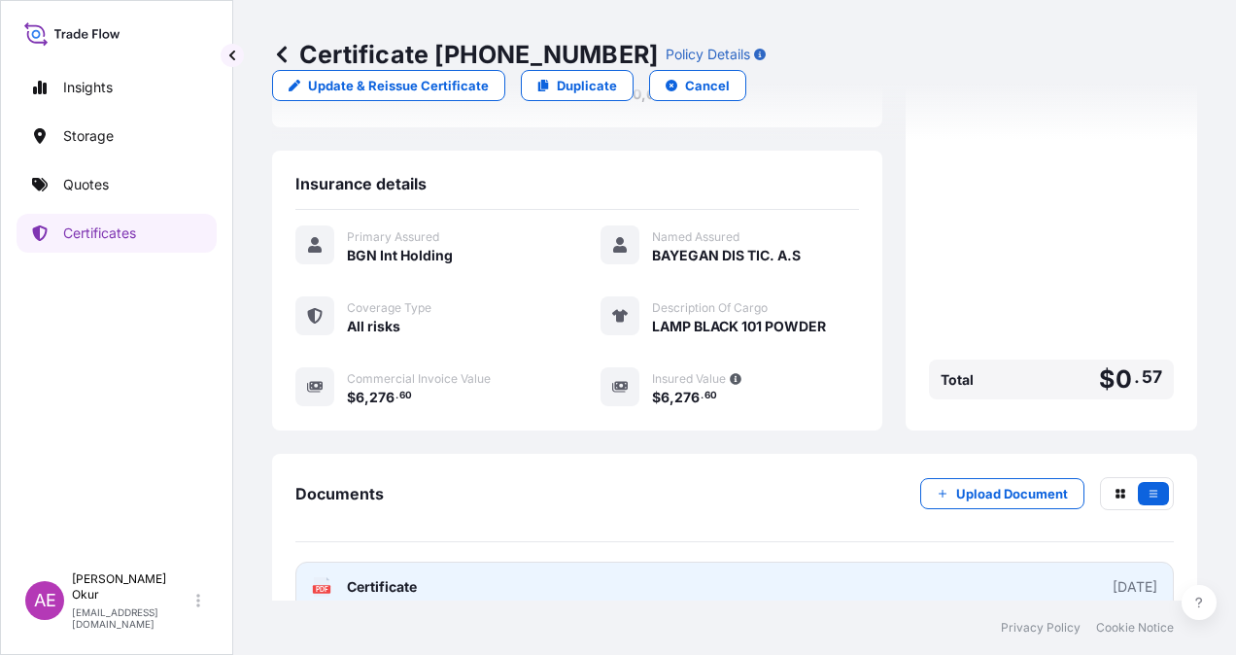
click at [411, 577] on span "Certificate" at bounding box center [382, 586] width 70 height 19
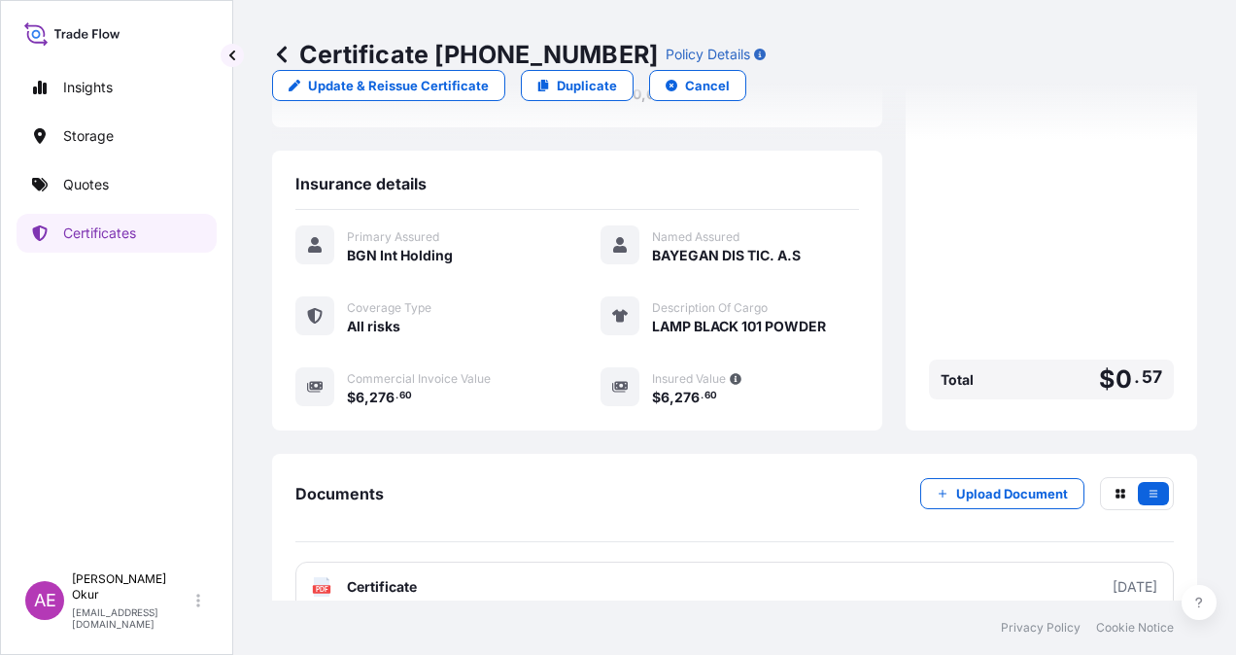
click at [144, 202] on link "Quotes" at bounding box center [117, 184] width 200 height 39
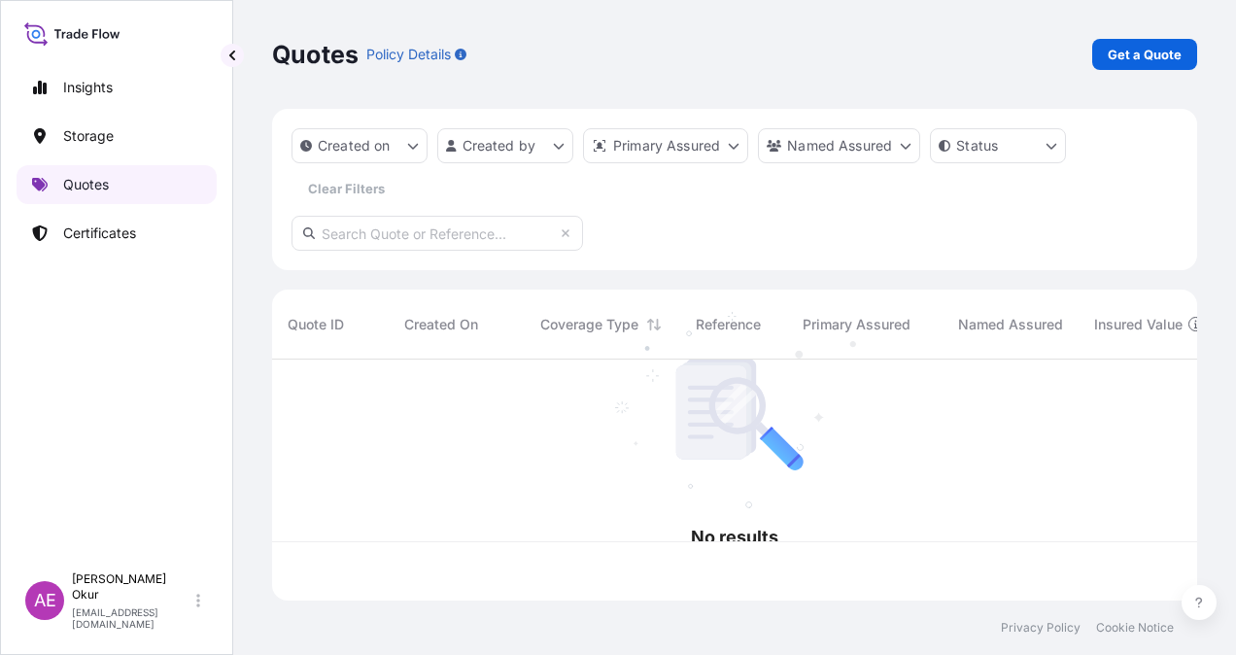
scroll to position [237, 910]
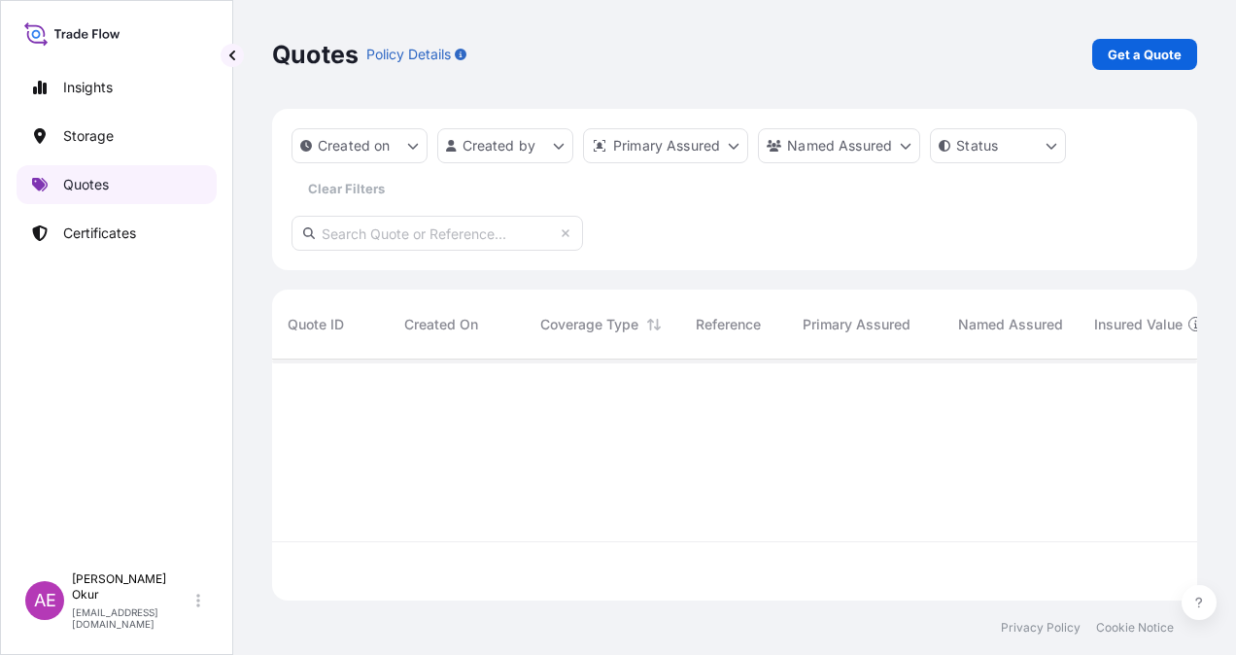
click at [149, 191] on link "Quotes" at bounding box center [117, 184] width 200 height 39
click at [1178, 35] on div "Quotes Policy Details Get a Quote" at bounding box center [734, 54] width 925 height 109
click at [1170, 51] on p "Get a Quote" at bounding box center [1145, 54] width 74 height 19
select select "Ocean Vessel"
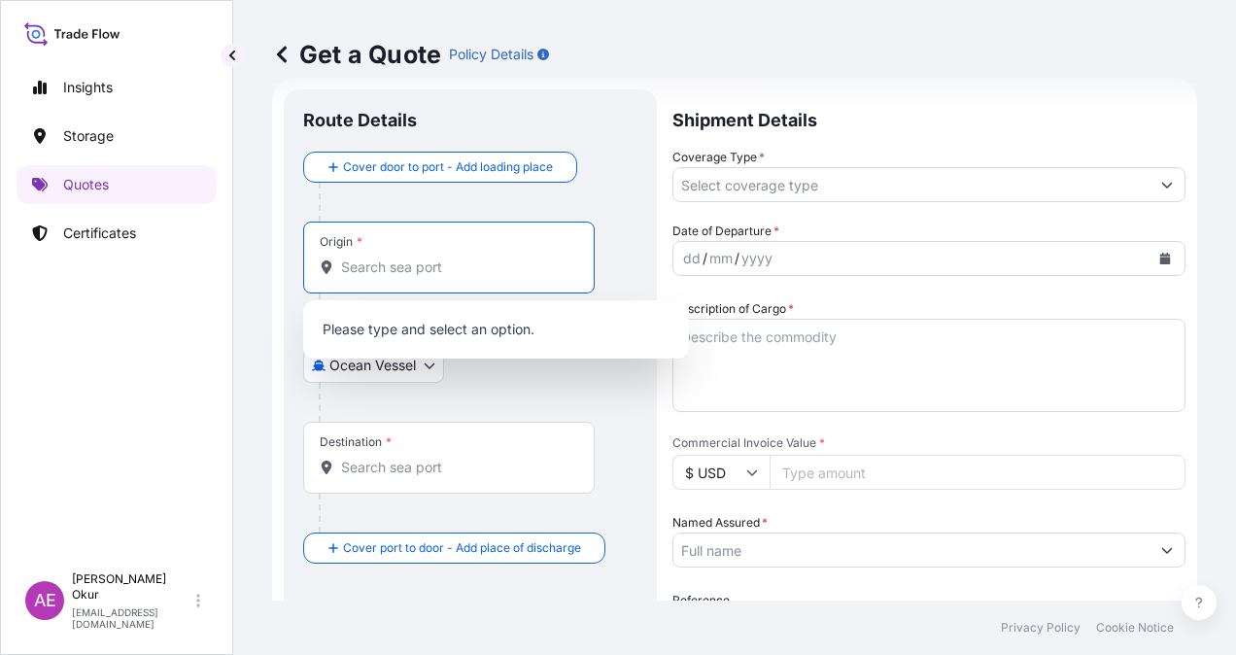
click at [375, 276] on input "Origin *" at bounding box center [455, 267] width 229 height 19
click at [121, 237] on p "Certificates" at bounding box center [99, 233] width 73 height 19
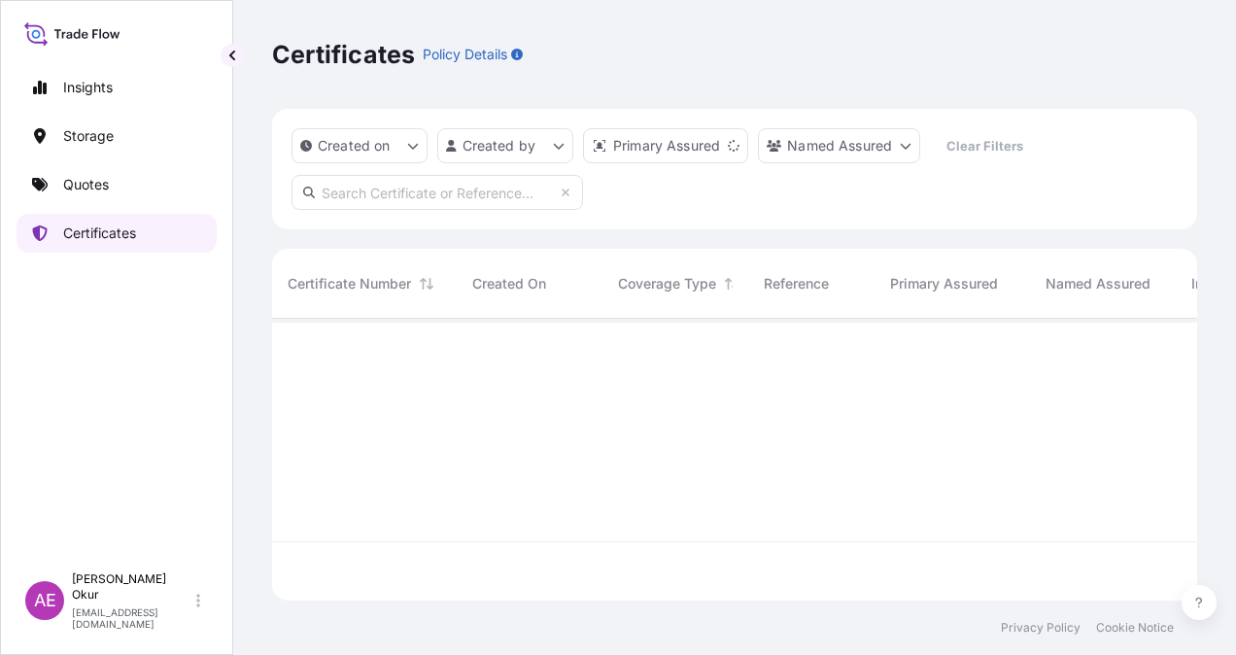
scroll to position [278, 910]
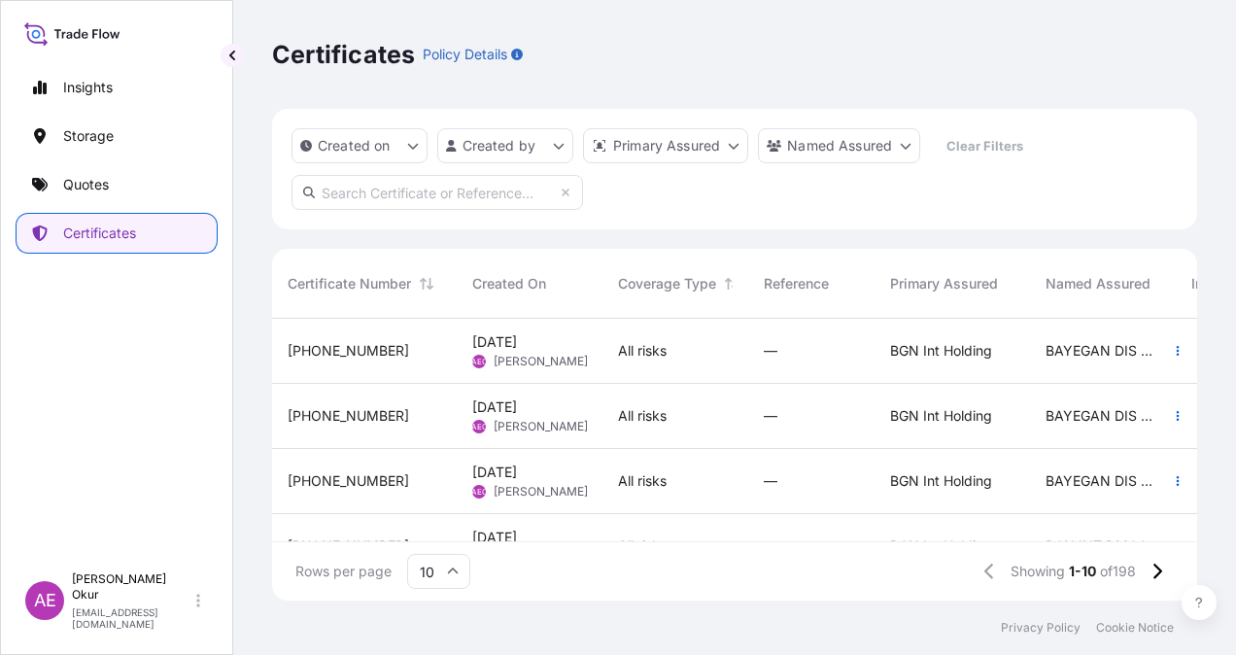
click at [402, 419] on div "[PHONE_NUMBER]" at bounding box center [365, 415] width 154 height 19
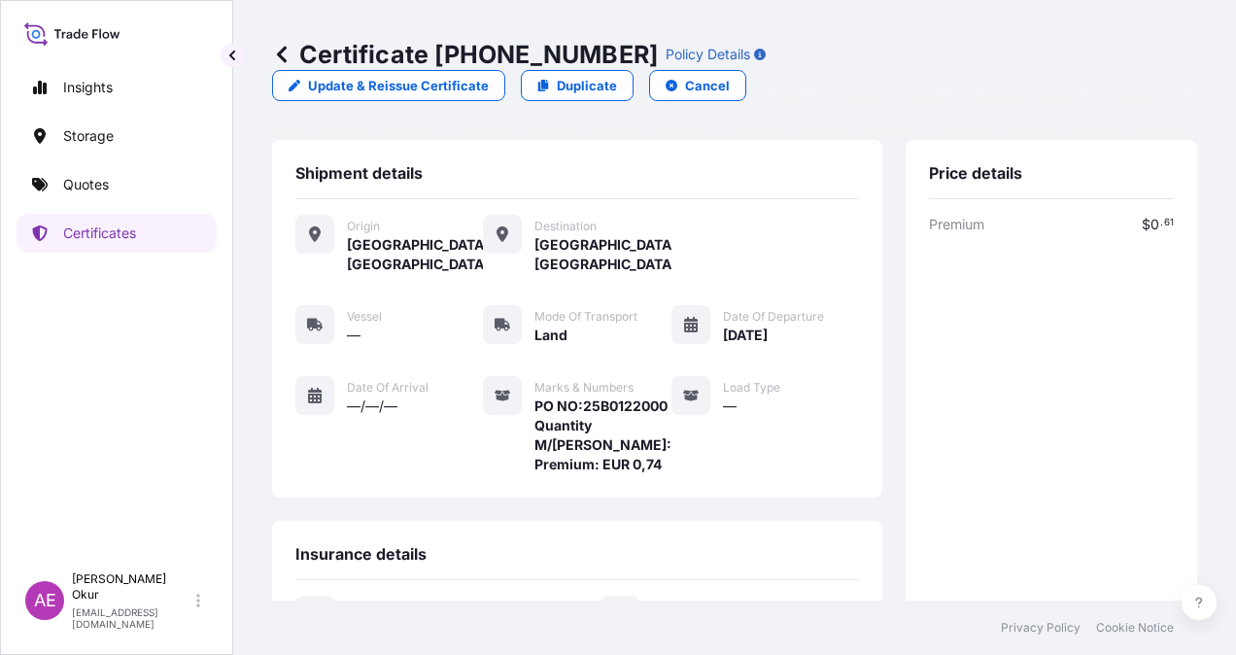
scroll to position [370, 0]
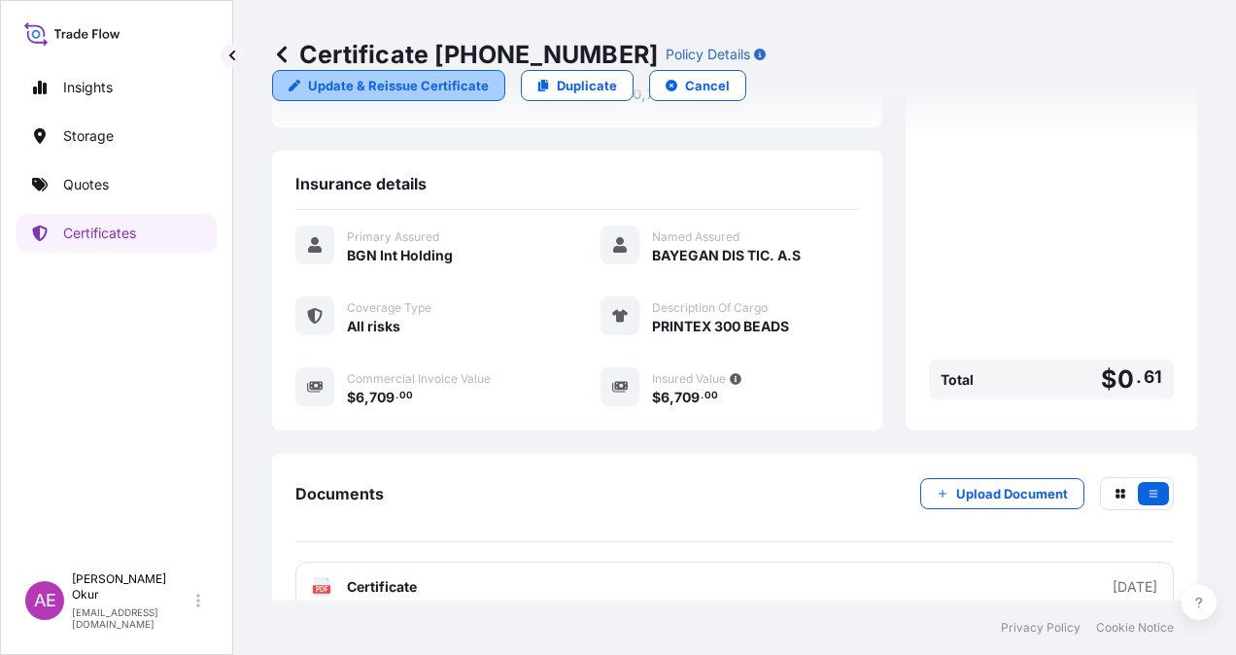
click at [489, 76] on p "Update & Reissue Certificate" at bounding box center [398, 85] width 181 height 19
select select "Land"
select select "32026"
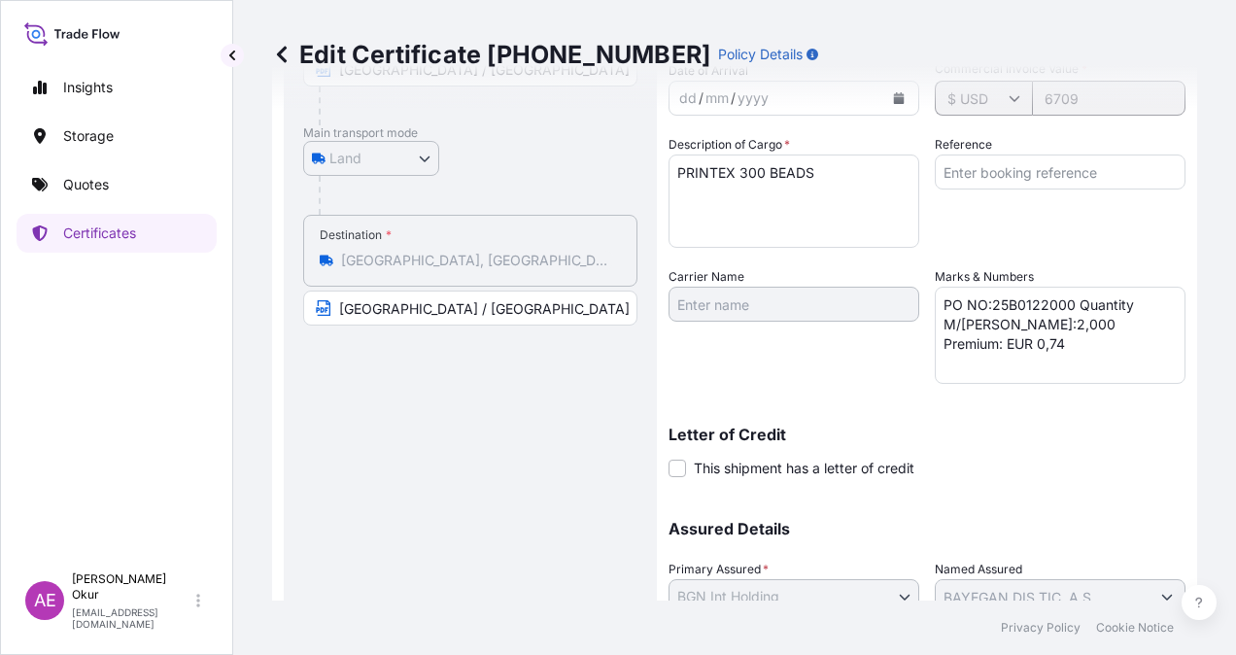
scroll to position [176, 0]
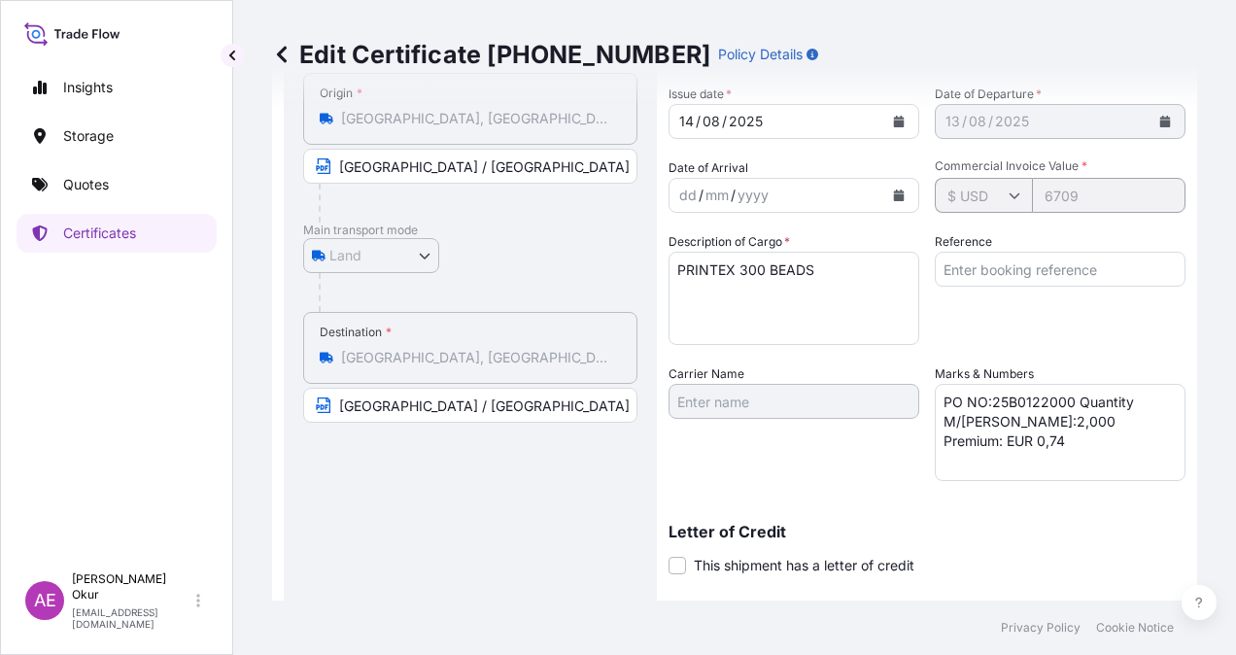
click at [1076, 226] on div "Shipment Details Issue date * [DATE] Date of Departure * [DATE] Date of Arrival…" at bounding box center [927, 400] width 517 height 779
